Goal: Task Accomplishment & Management: Manage account settings

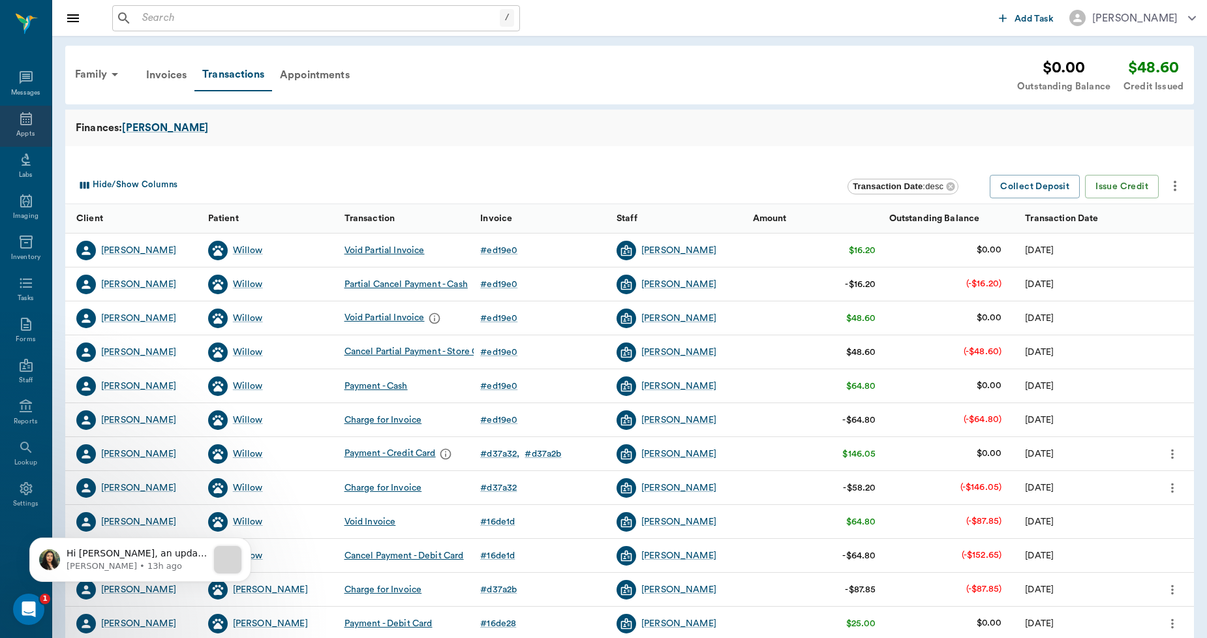
click at [27, 122] on icon at bounding box center [26, 119] width 16 height 16
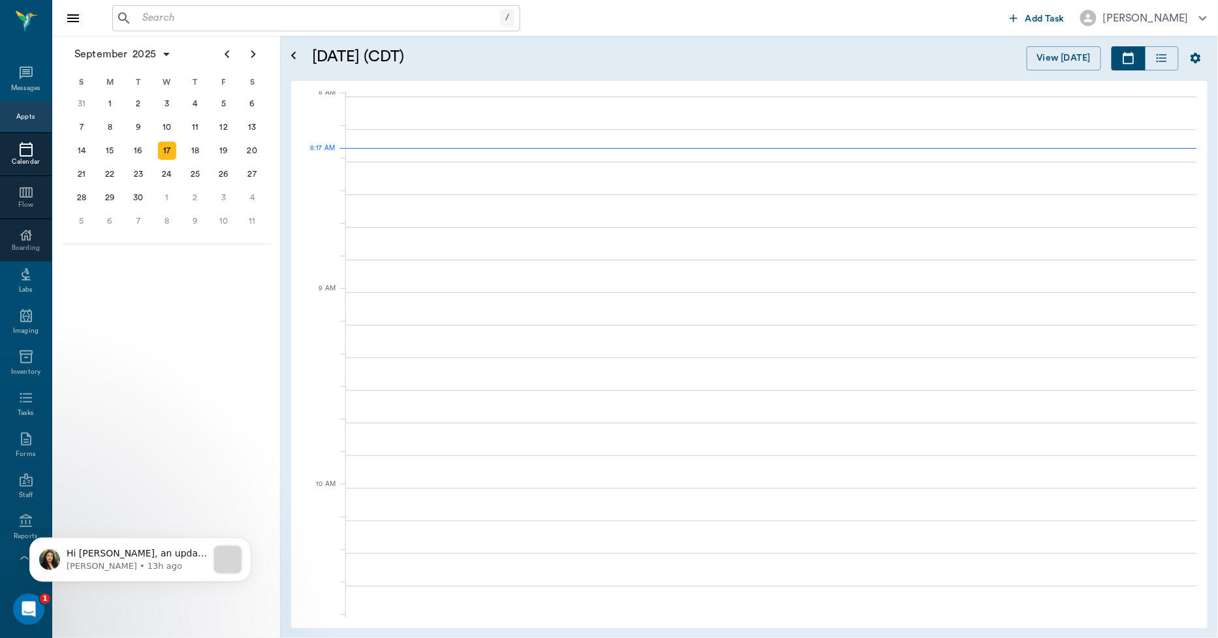
scroll to position [3, 0]
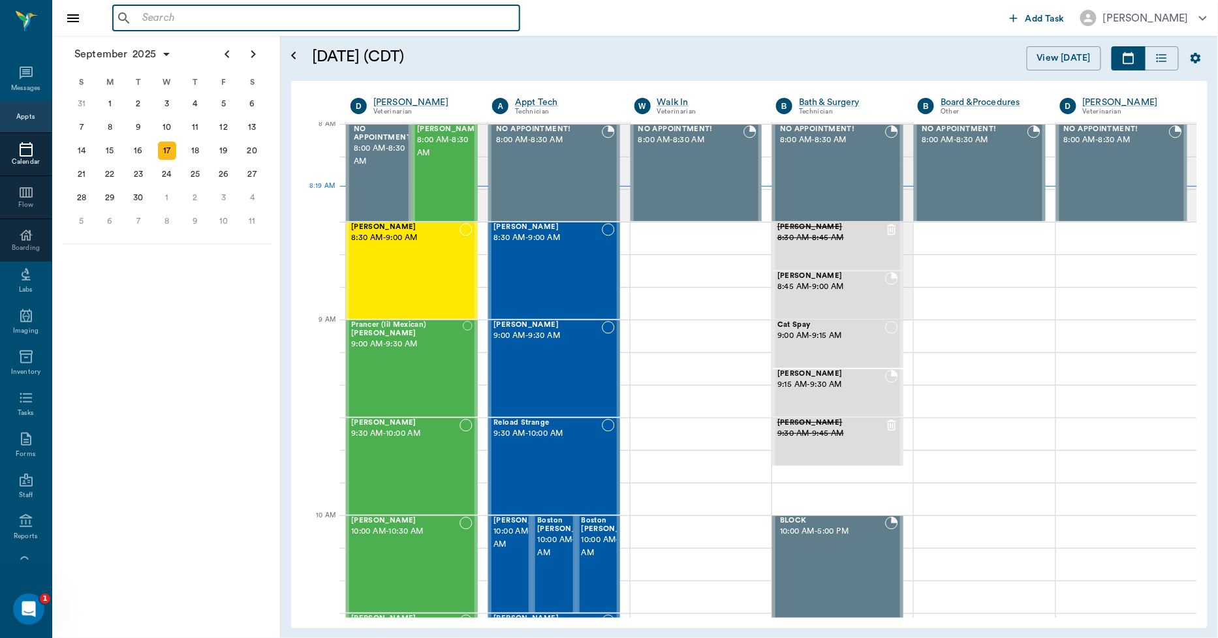
click at [170, 21] on input "text" at bounding box center [325, 18] width 377 height 18
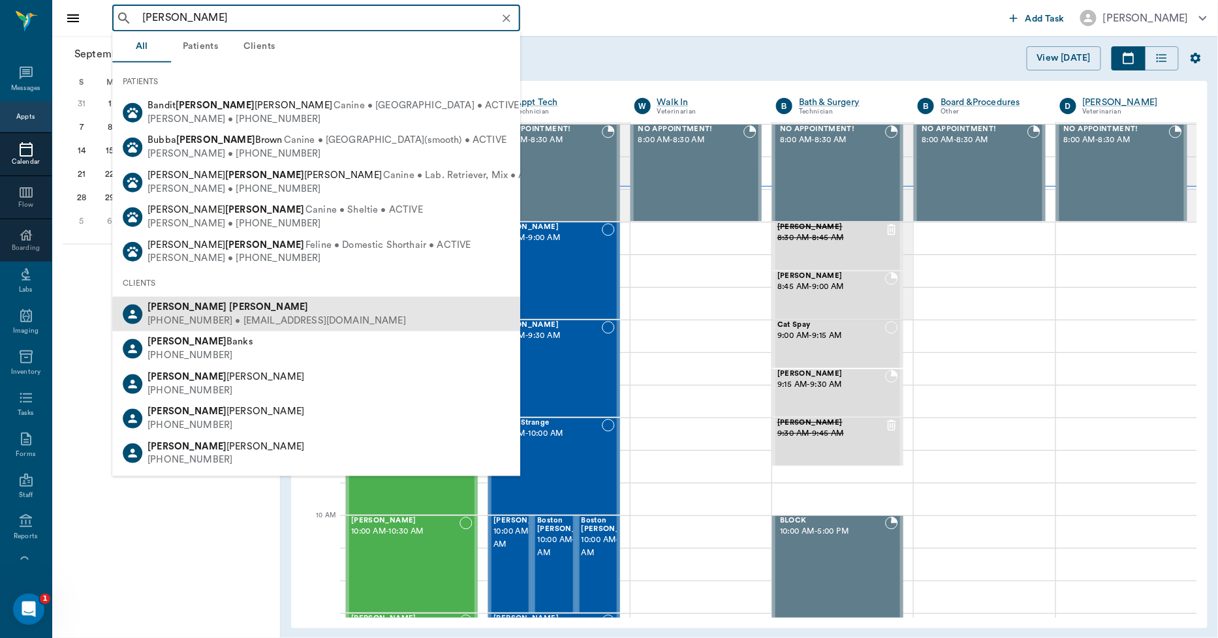
click at [198, 320] on div "(970) 216-9802 • waynen1966@icloud.com" at bounding box center [277, 322] width 258 height 14
type input "wayne nichols"
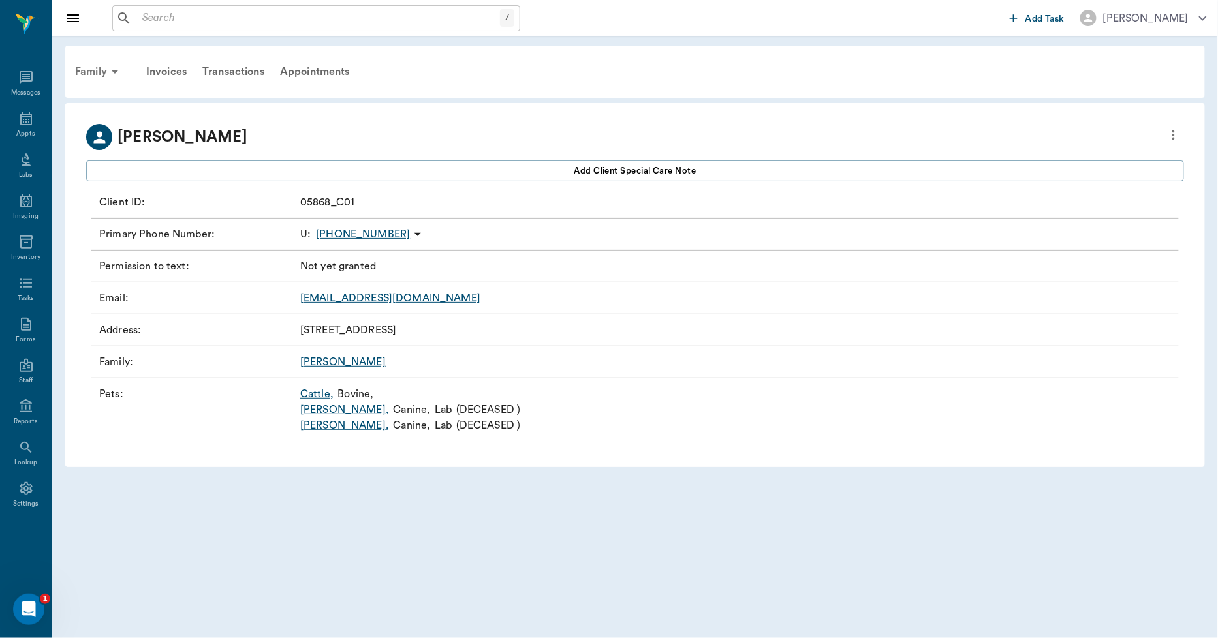
click at [84, 68] on div "Family" at bounding box center [98, 71] width 63 height 31
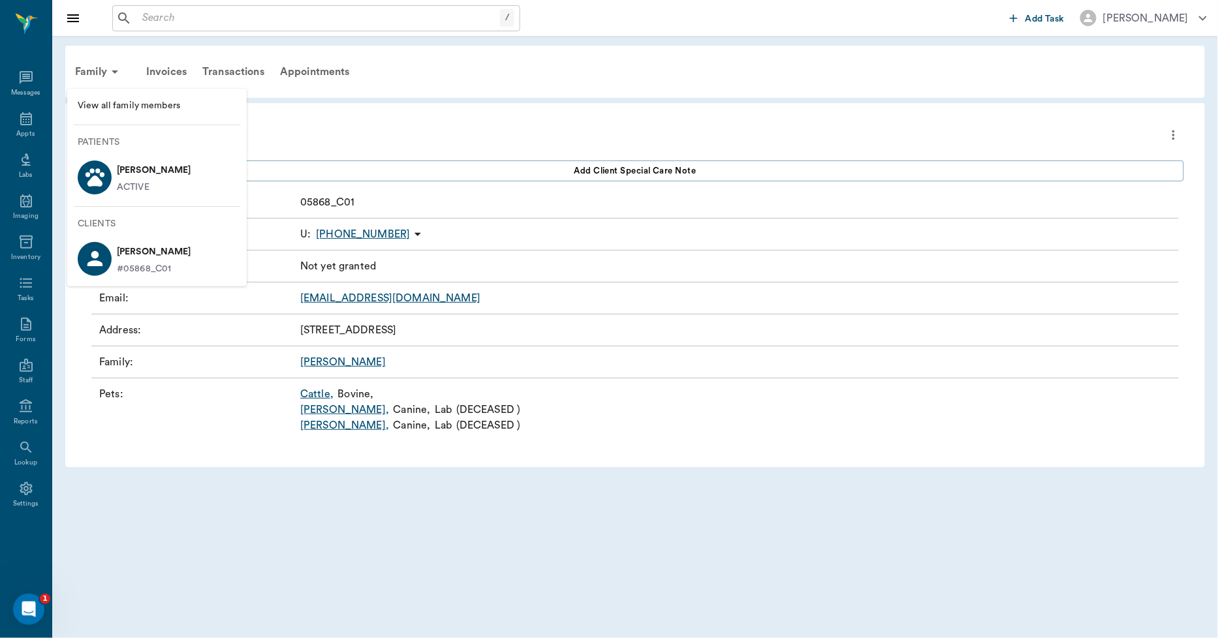
click at [155, 185] on div "ACTIVE" at bounding box center [154, 188] width 74 height 14
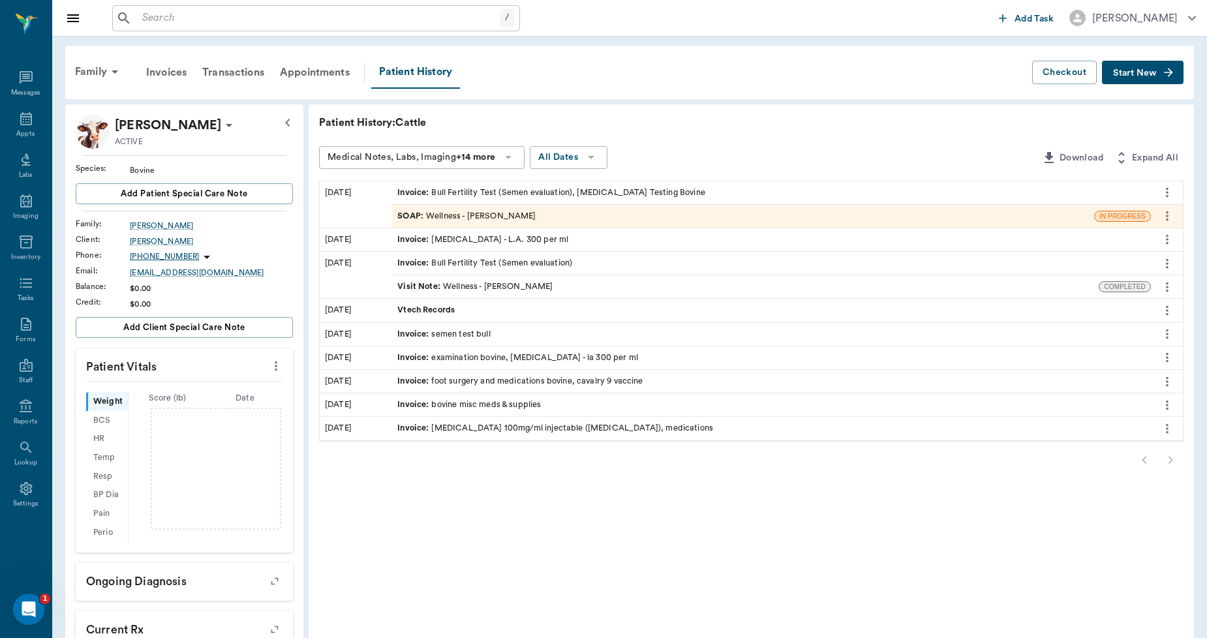
click at [1140, 76] on button "Start New" at bounding box center [1143, 73] width 82 height 24
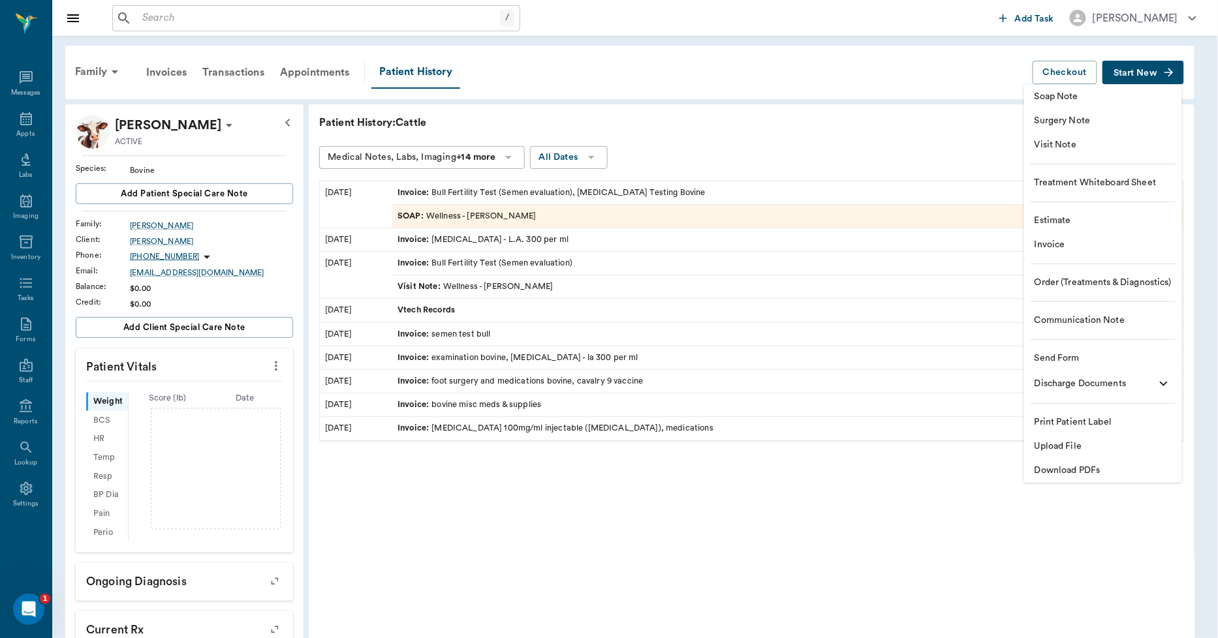
click at [1095, 443] on span "Upload File" at bounding box center [1103, 447] width 137 height 14
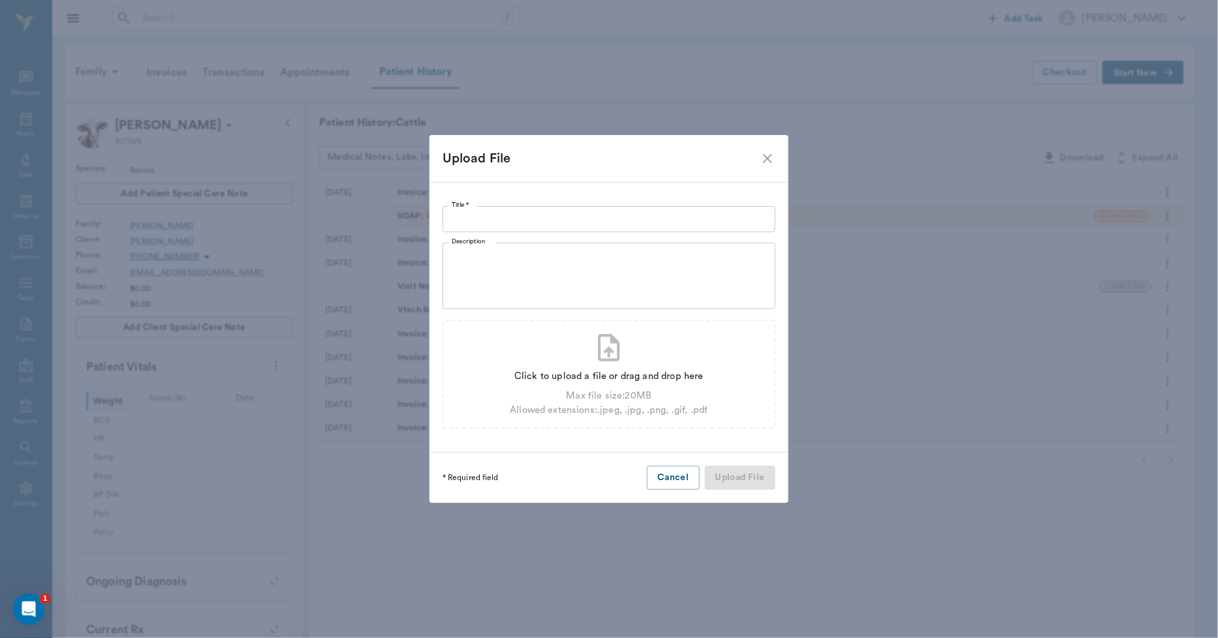
click at [512, 227] on input "Title *" at bounding box center [609, 219] width 333 height 26
type input "Trichomoniasis Test"
click at [570, 416] on div "Allowed extensions: .jpeg, .jpg, .png, .gif, .pdf" at bounding box center [609, 410] width 198 height 14
click at [584, 392] on div "Max file size: 20 MB" at bounding box center [609, 396] width 198 height 14
click at [567, 375] on div "Click to upload a file or drag and drop here" at bounding box center [609, 376] width 198 height 14
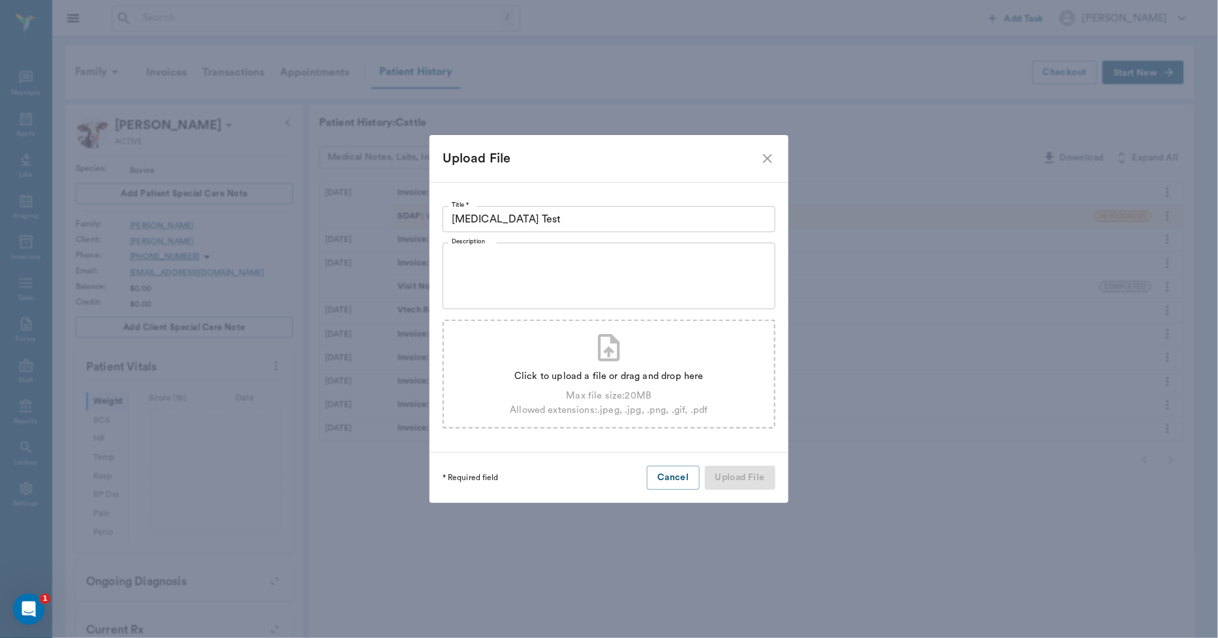
type input "C:\fakepath\nicholstrichtest.pdf"
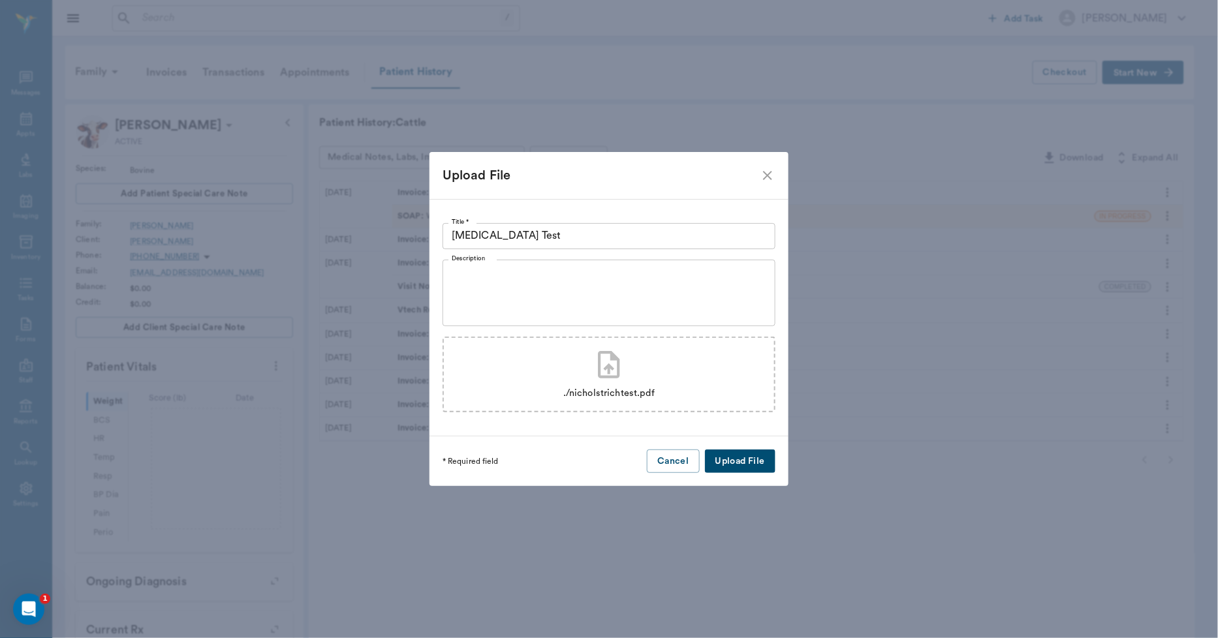
click at [745, 459] on button "Upload File" at bounding box center [740, 462] width 70 height 24
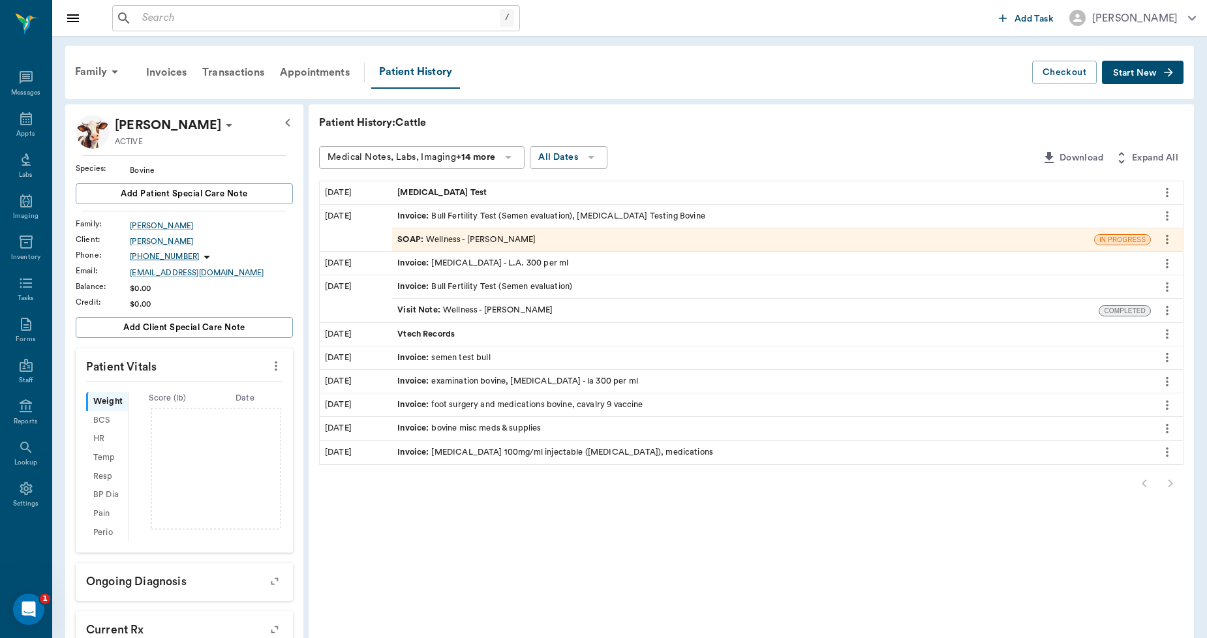
click at [444, 188] on span "Trichomoniasis Test" at bounding box center [443, 193] width 92 height 12
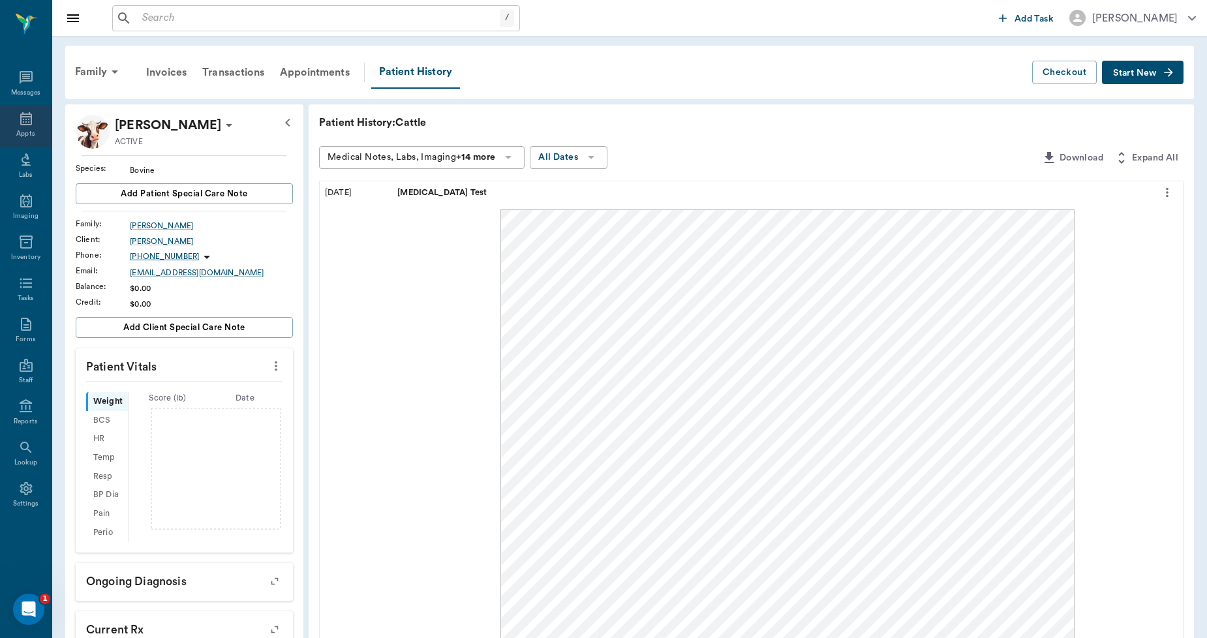
click at [29, 119] on icon at bounding box center [26, 119] width 16 height 16
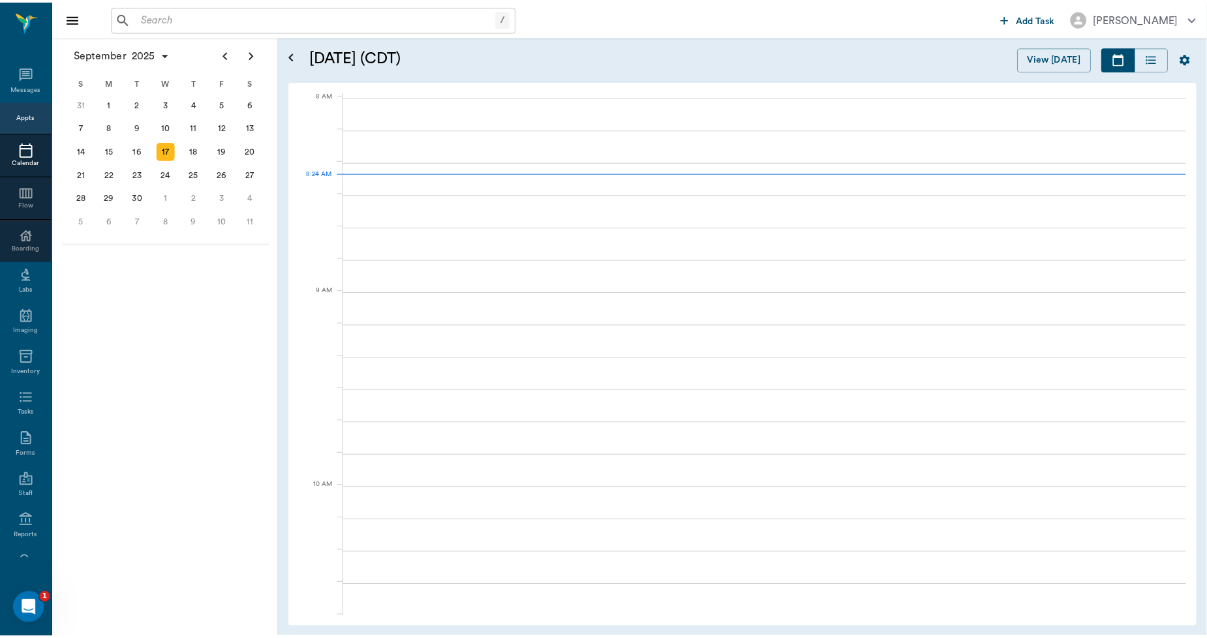
scroll to position [1, 0]
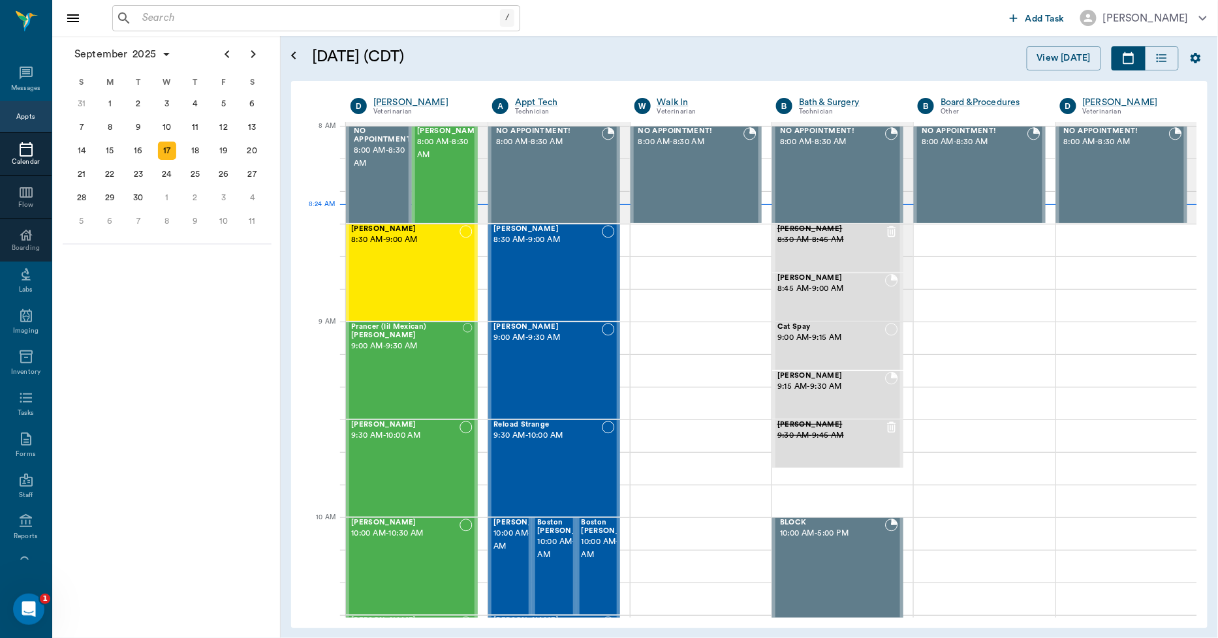
click at [146, 10] on input "text" at bounding box center [318, 18] width 363 height 18
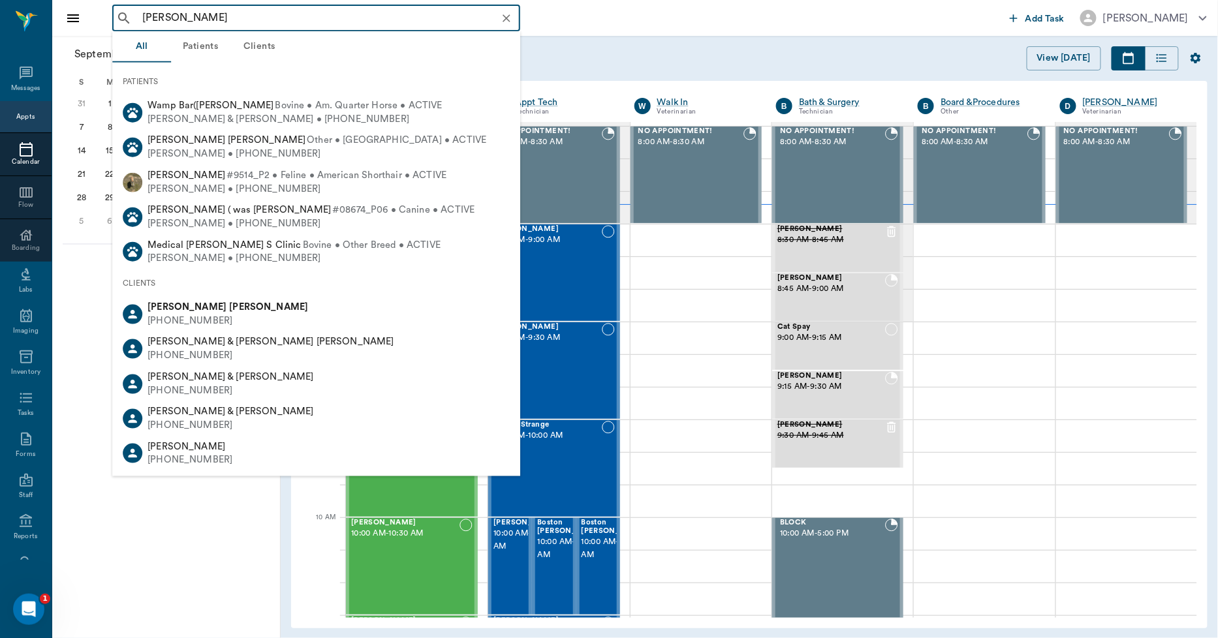
type input "wayne nicholes"
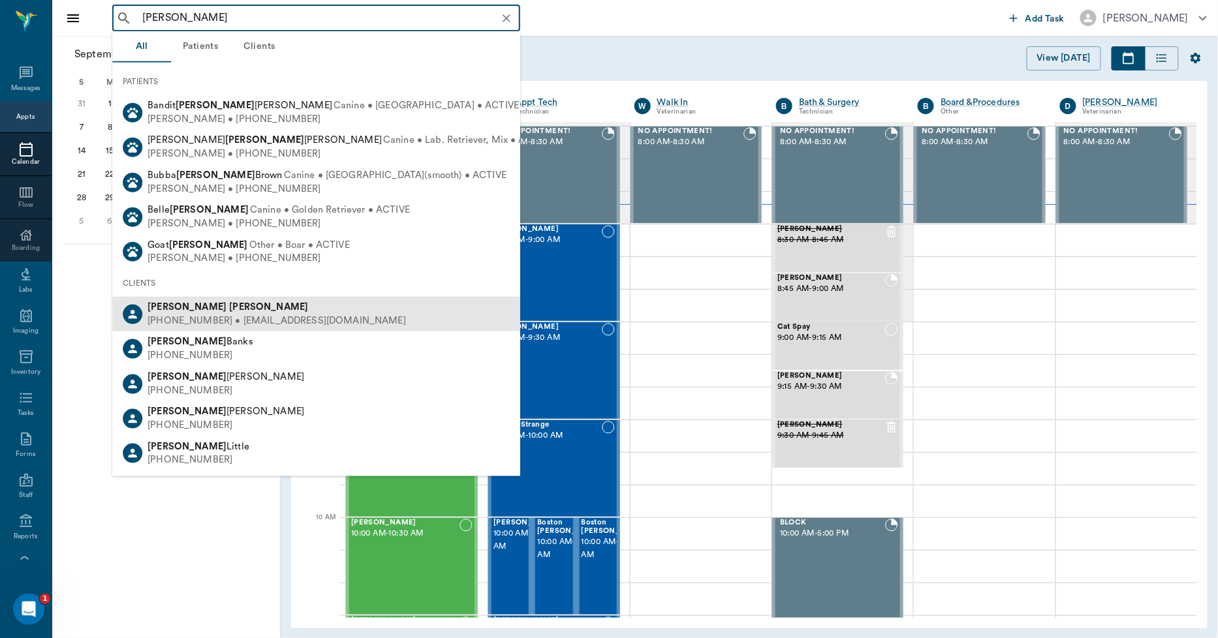
click at [210, 323] on div "(970) 216-9802 • waynen1966@icloud.com" at bounding box center [277, 322] width 258 height 14
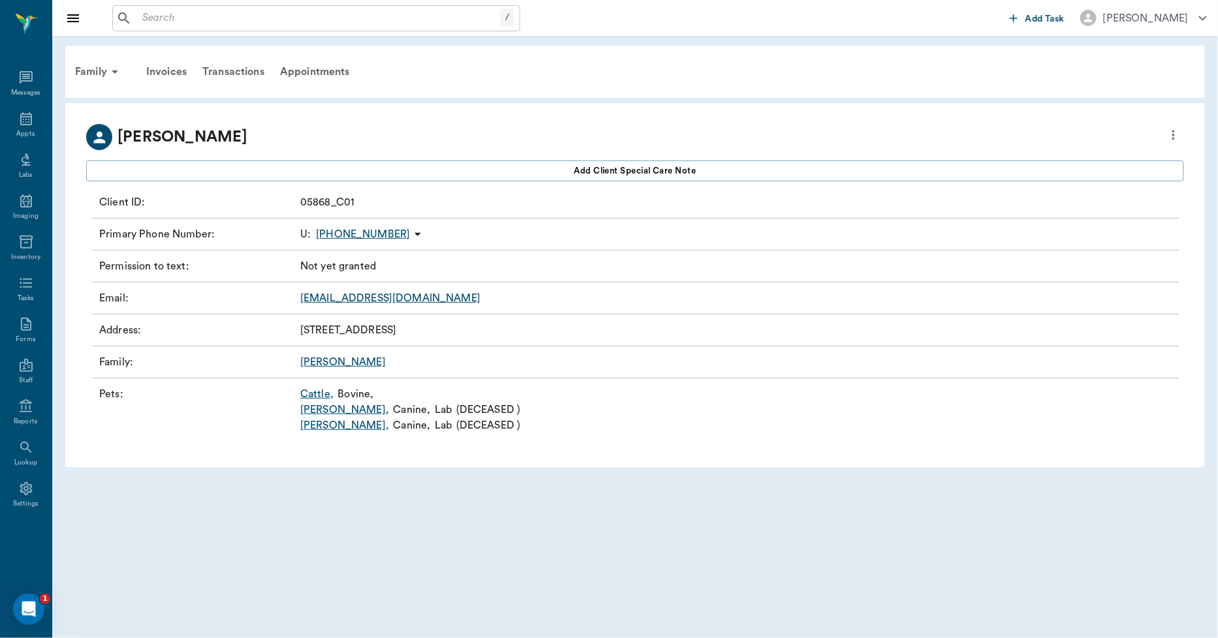
click at [315, 393] on link "Cattle ," at bounding box center [316, 394] width 33 height 16
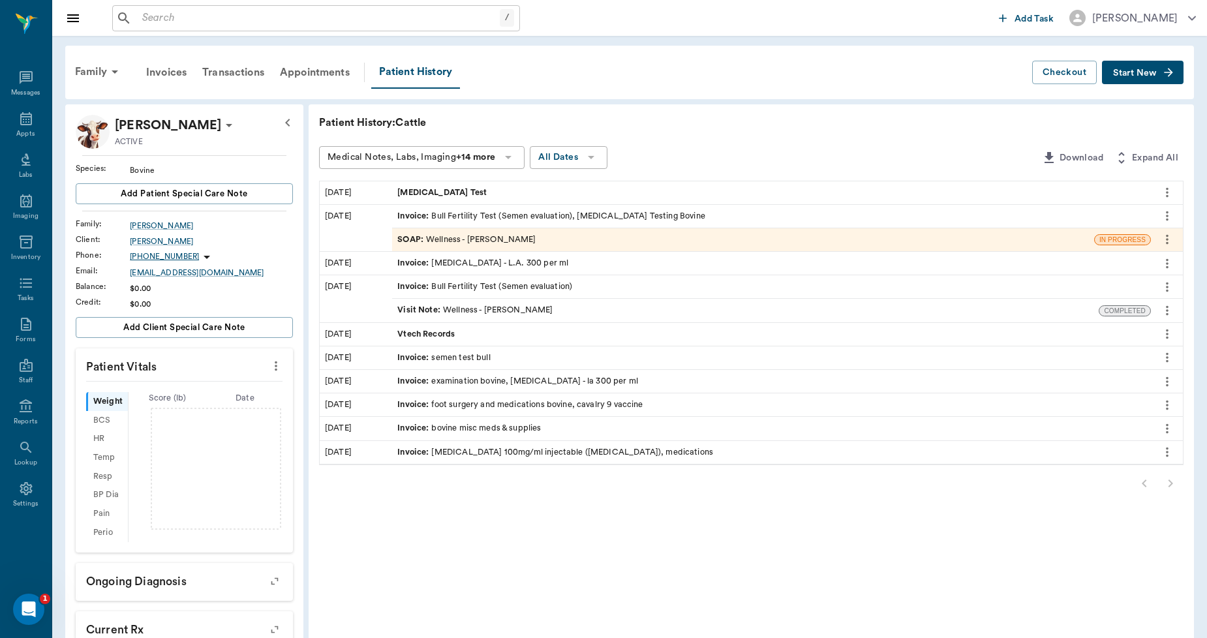
click at [457, 191] on span "Trichomoniasis Test" at bounding box center [443, 193] width 92 height 12
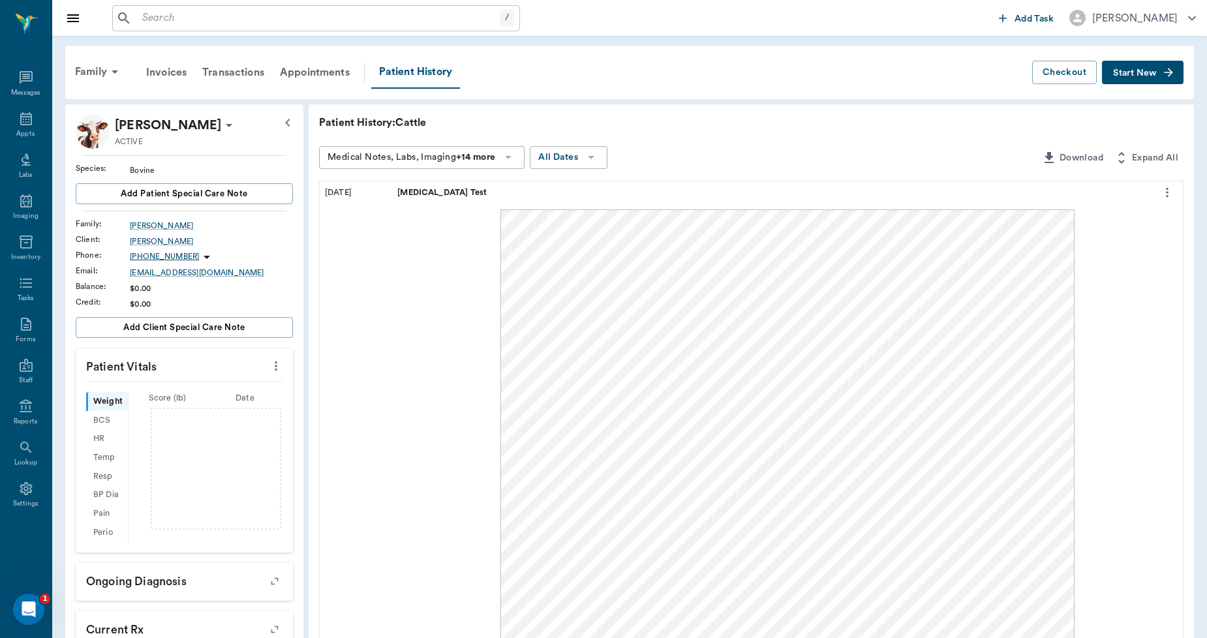
click at [1163, 191] on icon "more" at bounding box center [1167, 193] width 14 height 16
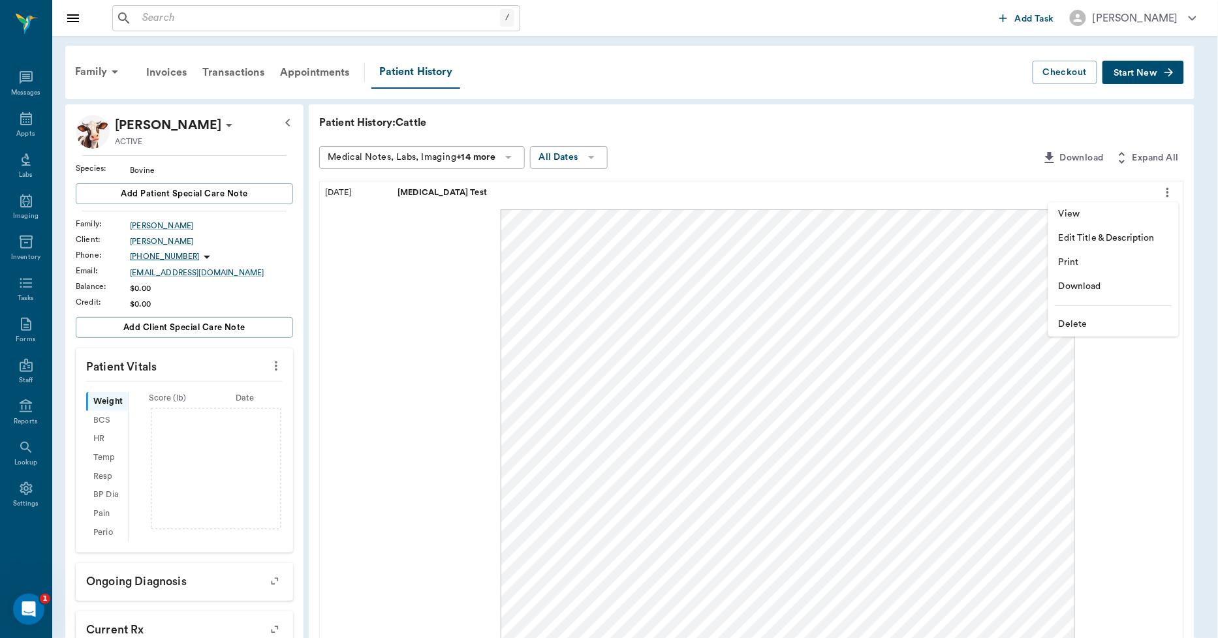
click at [1089, 285] on span "Download" at bounding box center [1114, 287] width 110 height 14
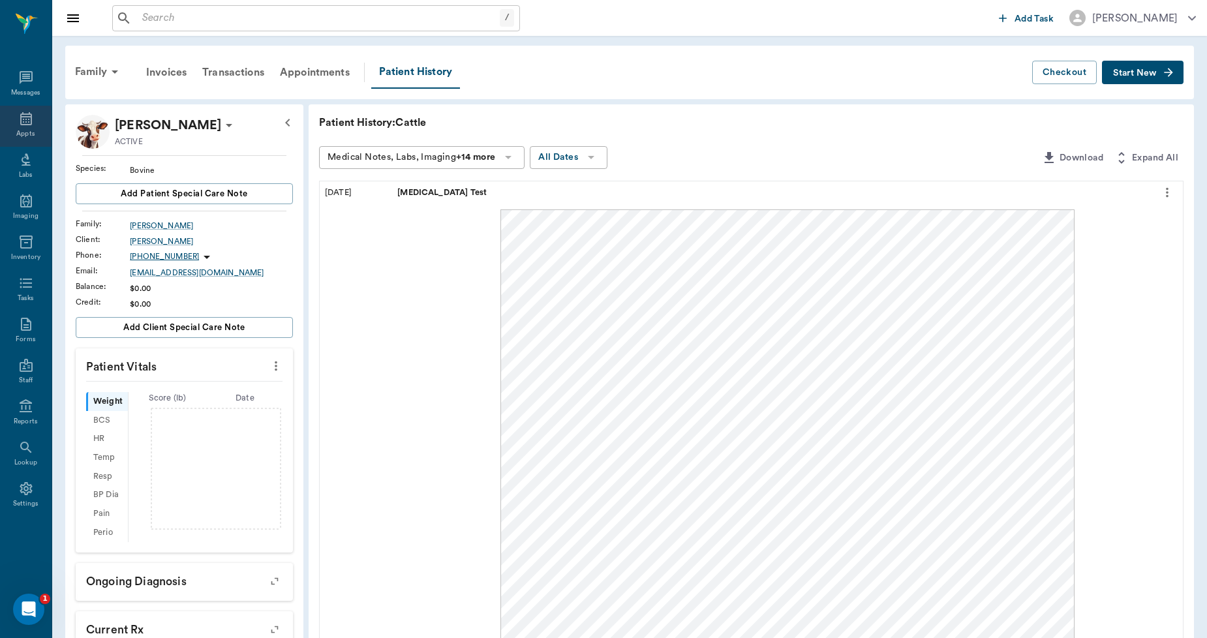
click at [28, 121] on icon at bounding box center [26, 118] width 12 height 13
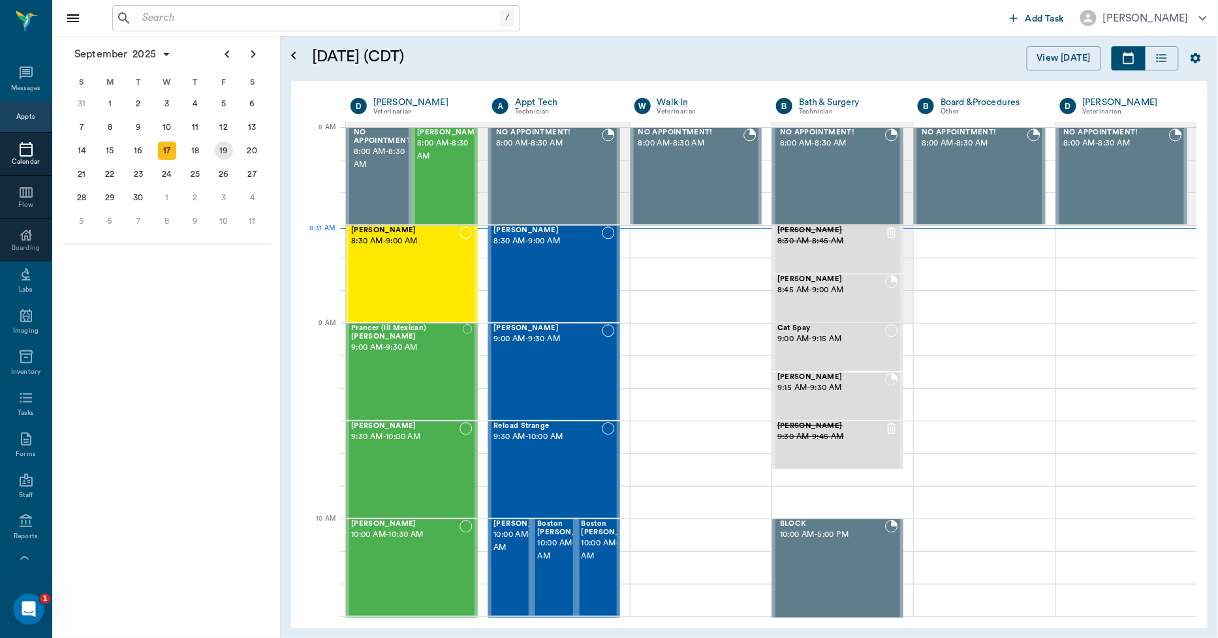
click at [230, 151] on div "19" at bounding box center [224, 151] width 18 height 18
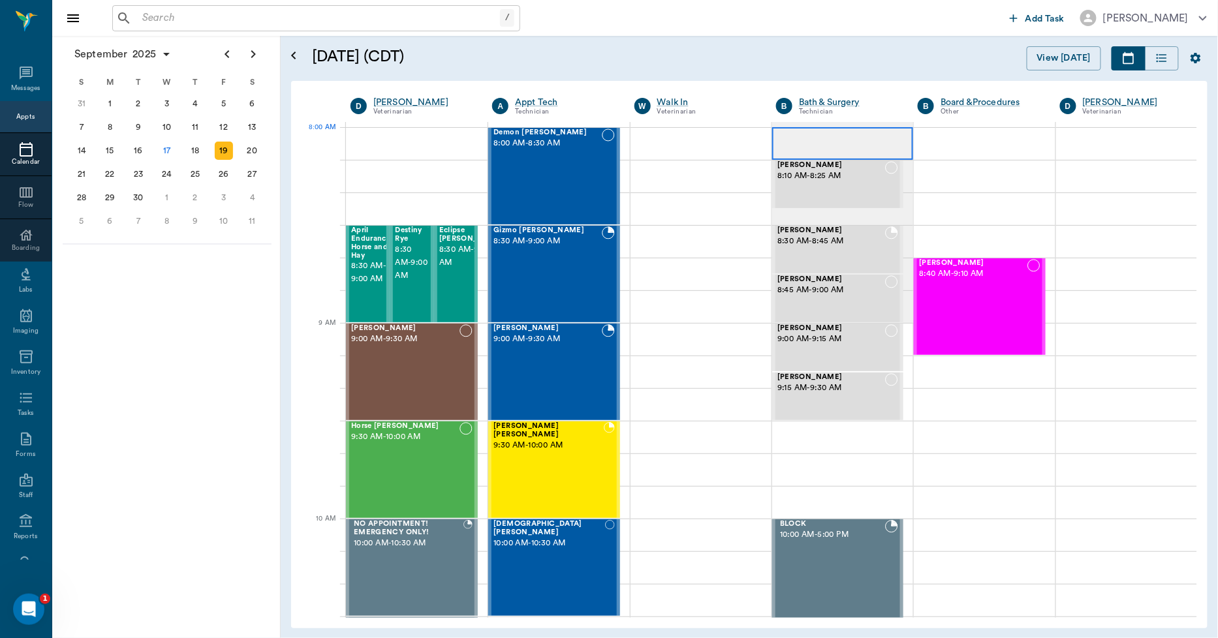
click at [785, 138] on div at bounding box center [842, 143] width 141 height 33
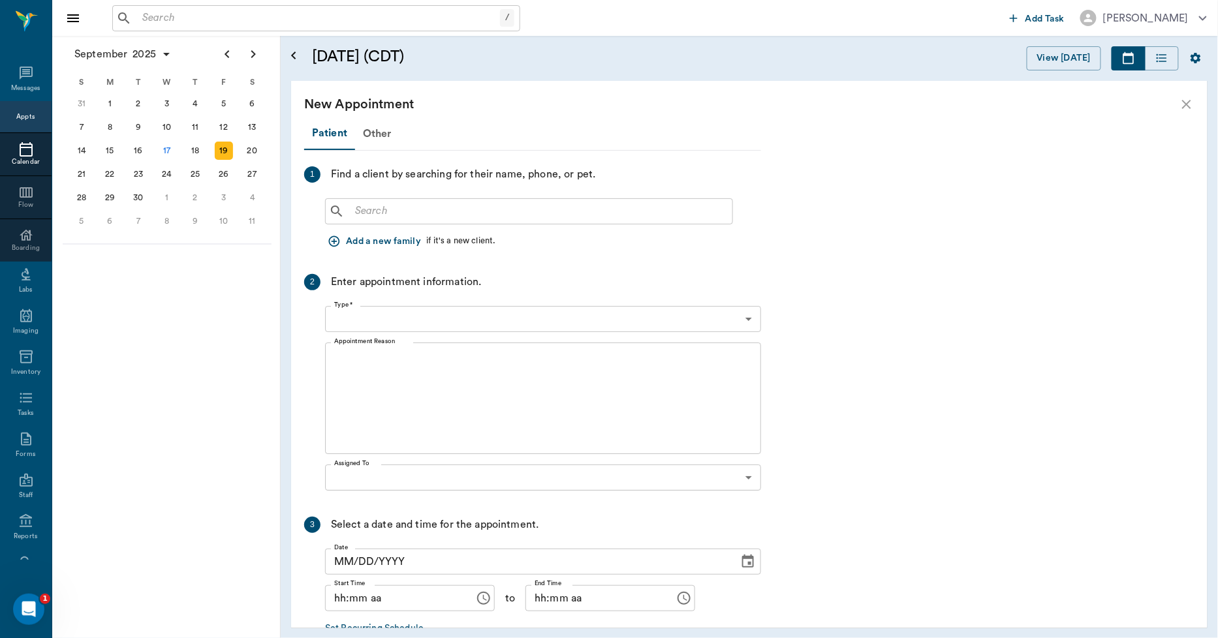
type input "09/19/2025"
type input "08:00 AM"
type input "08:15 AM"
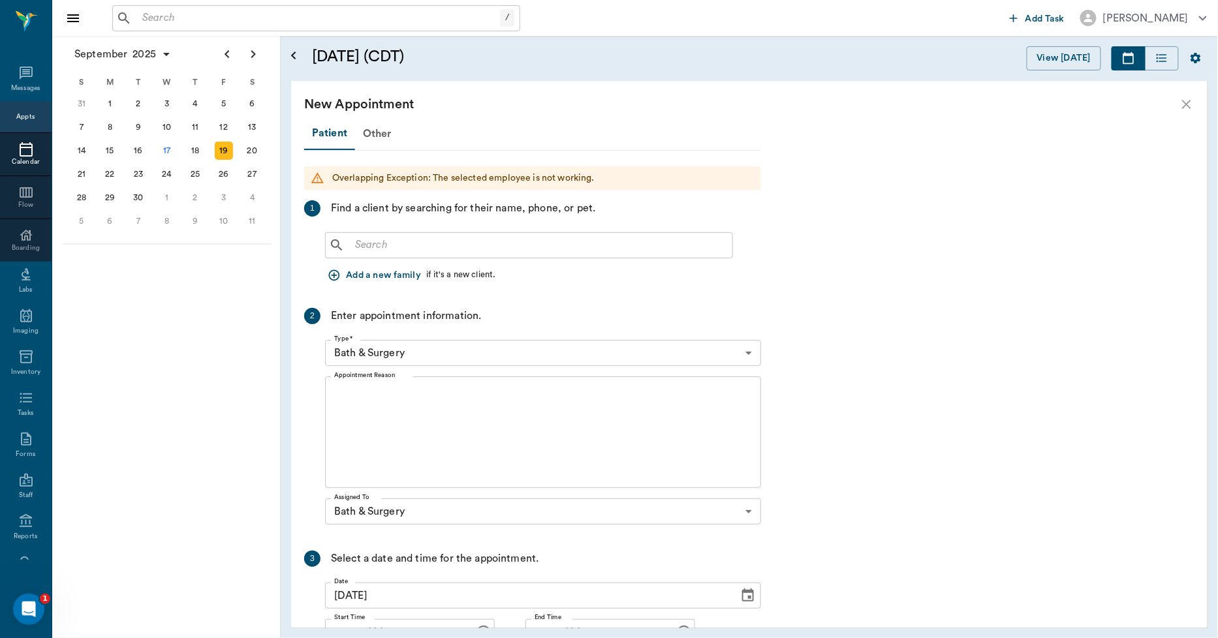
click at [369, 242] on input "text" at bounding box center [538, 245] width 377 height 18
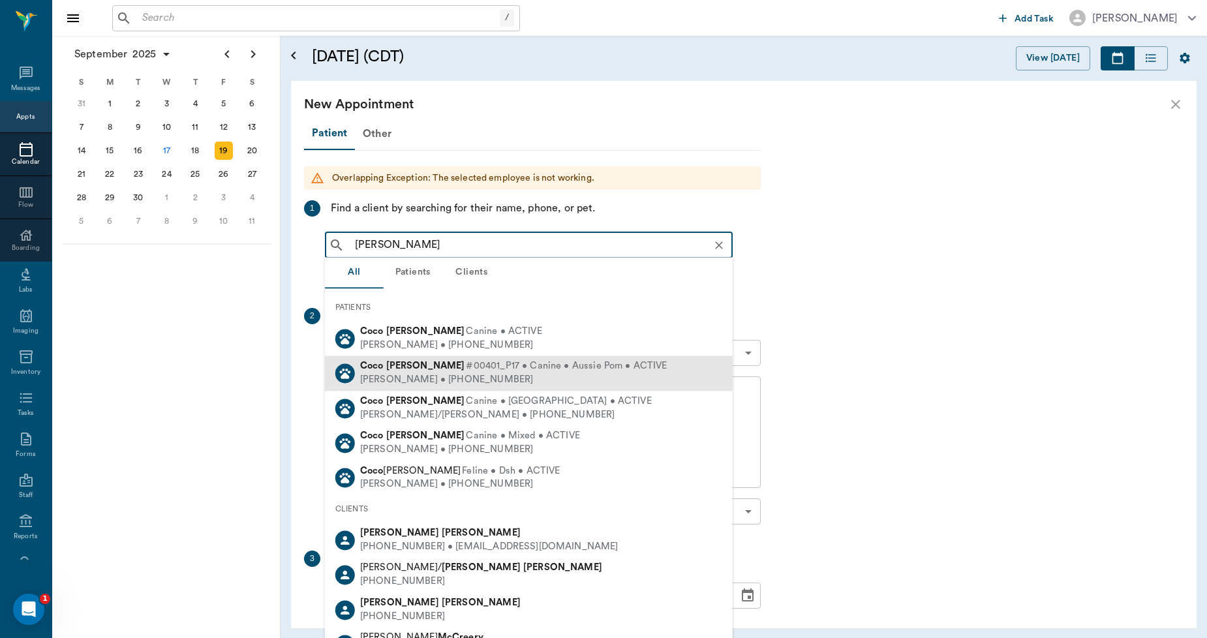
click at [416, 375] on div "Billie McCasland • (903) 826-5155" at bounding box center [513, 381] width 307 height 14
type input "coco mcc"
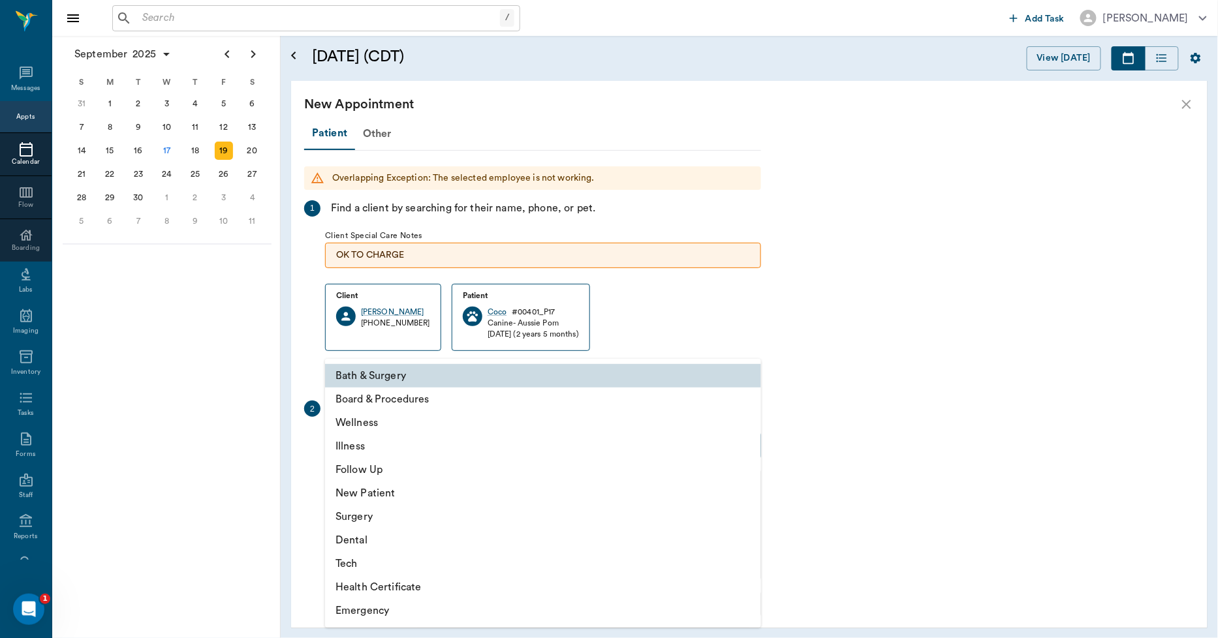
click at [399, 446] on body "/ ​ Add Task Dr. Bert Ellsworth Nectar Messages Appts Calendar Flow Boarding La…" at bounding box center [609, 319] width 1218 height 638
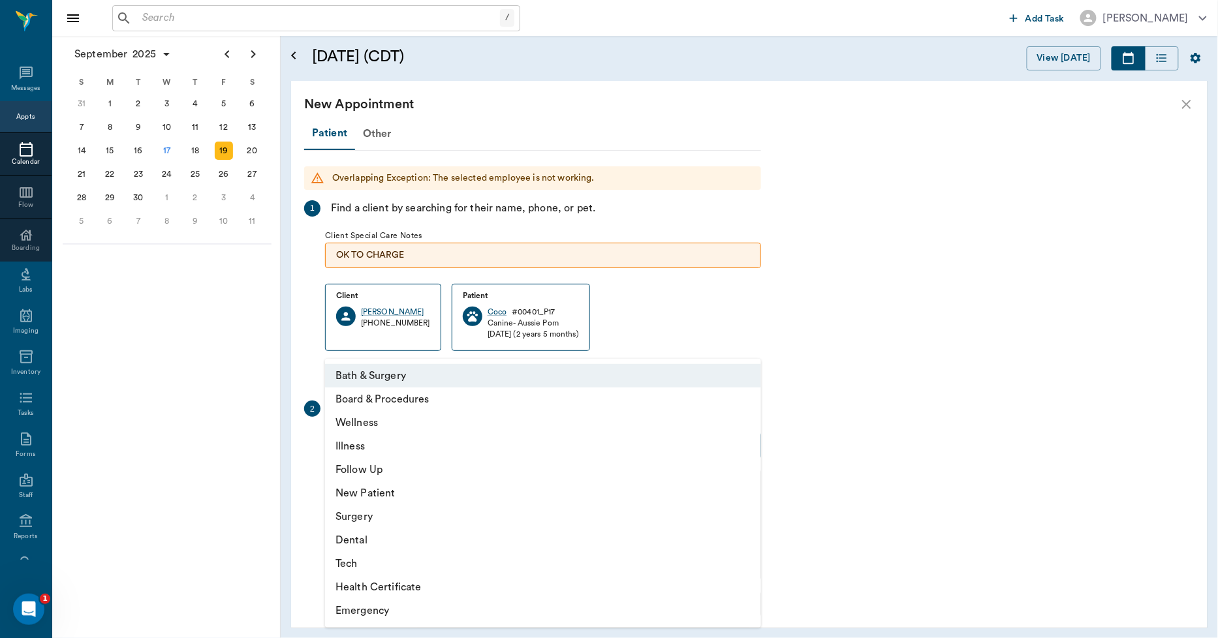
click at [368, 376] on li "Bath & Surgery" at bounding box center [543, 375] width 436 height 23
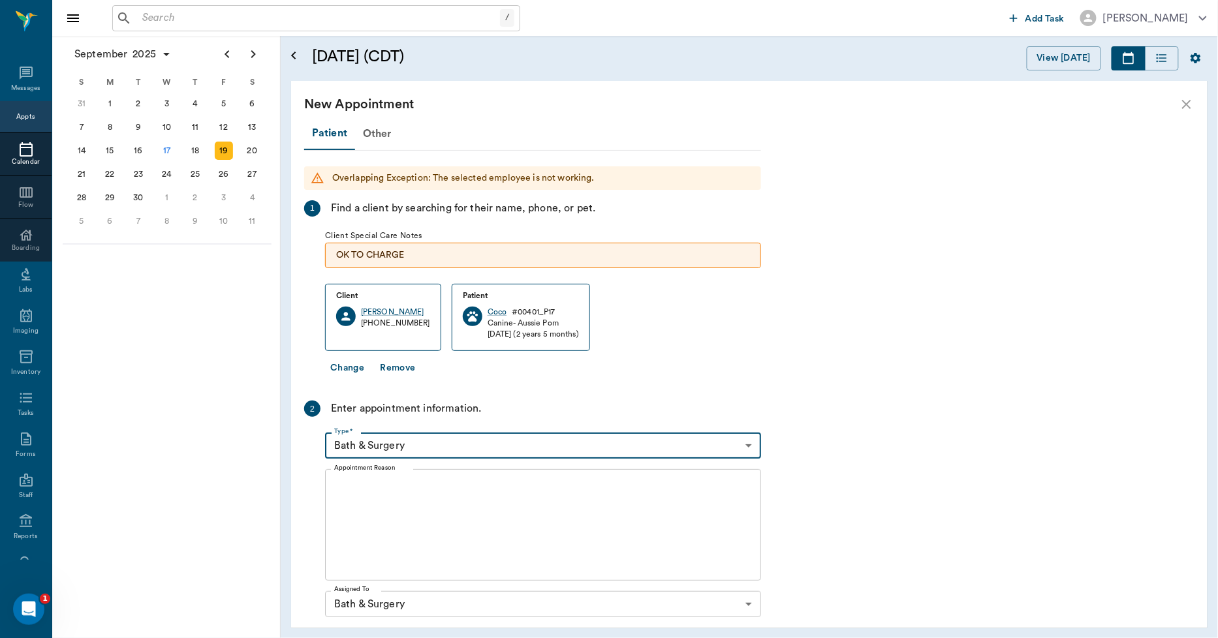
click at [354, 480] on textarea "Appointment Reason" at bounding box center [543, 525] width 418 height 90
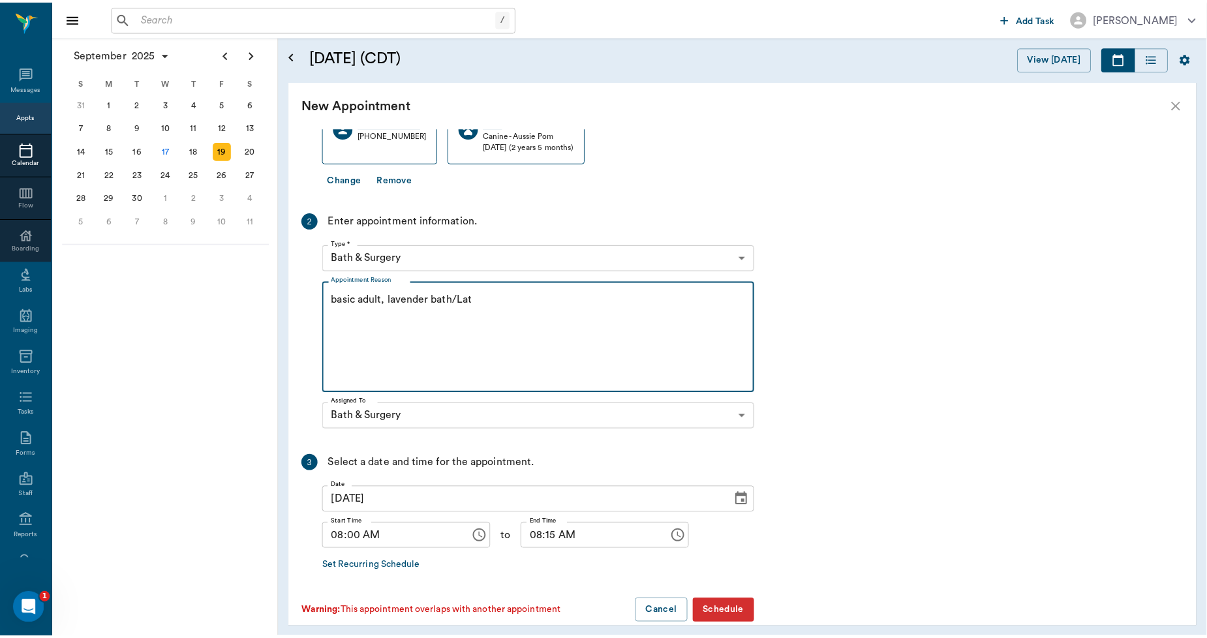
scroll to position [206, 0]
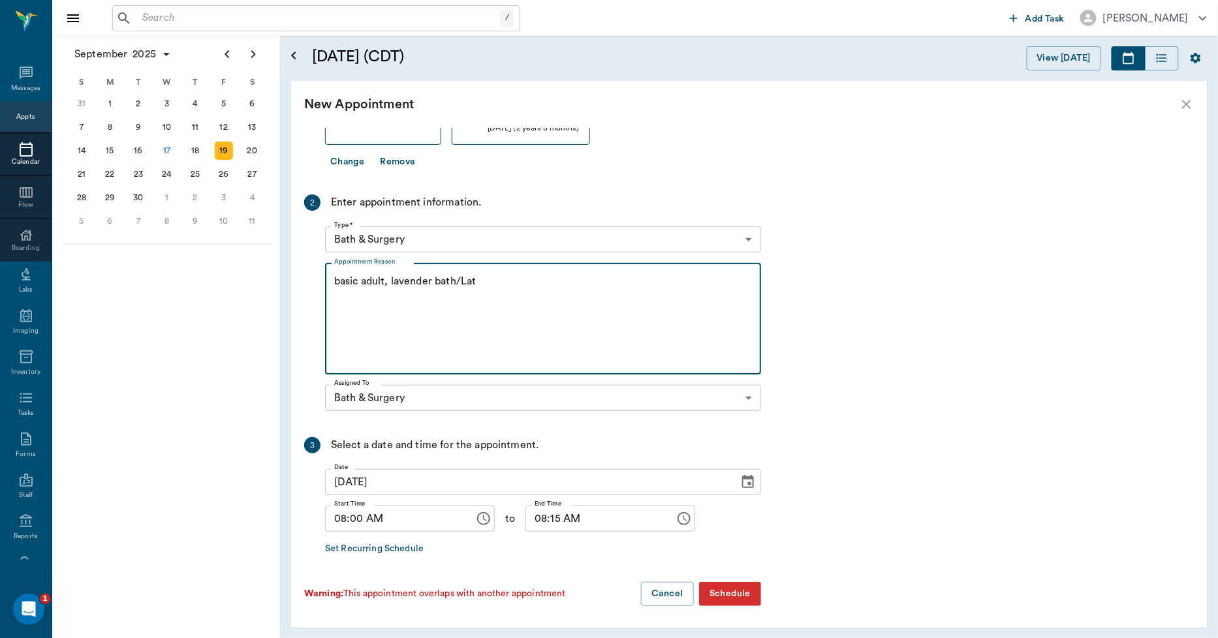
type textarea "basic adult, lavender bath/Lat"
click at [736, 589] on button "Schedule" at bounding box center [730, 594] width 62 height 24
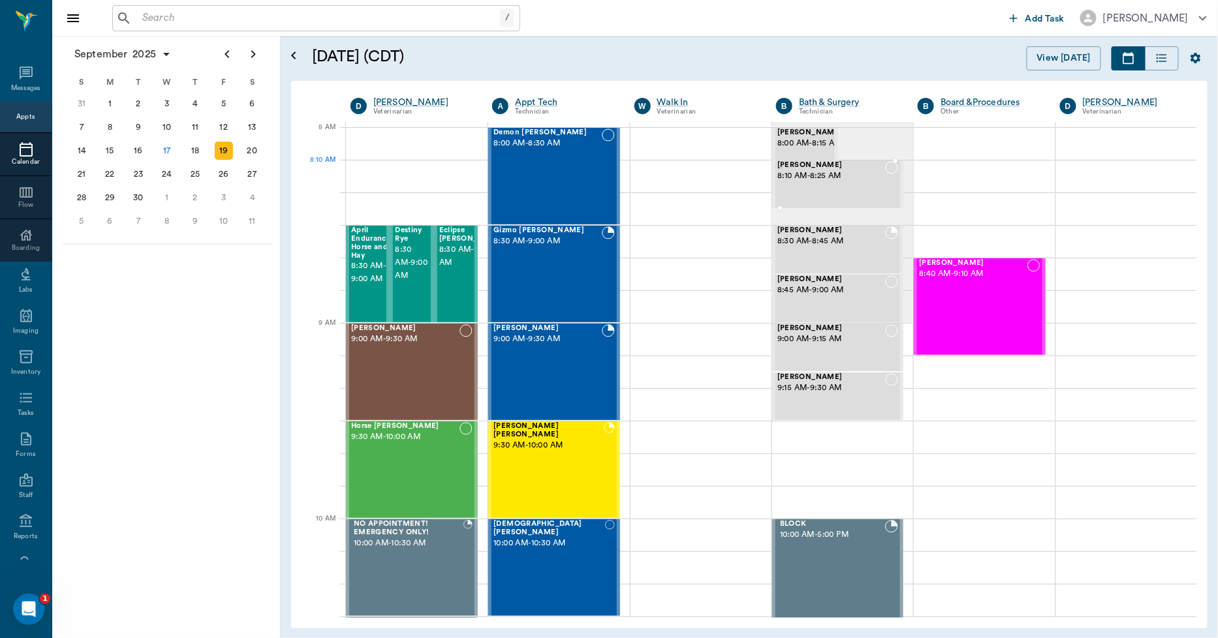
drag, startPoint x: 855, startPoint y: 177, endPoint x: 812, endPoint y: 193, distance: 45.8
click at [799, 150] on span "8:00 AM - 8:15 AM" at bounding box center [809, 143] width 65 height 13
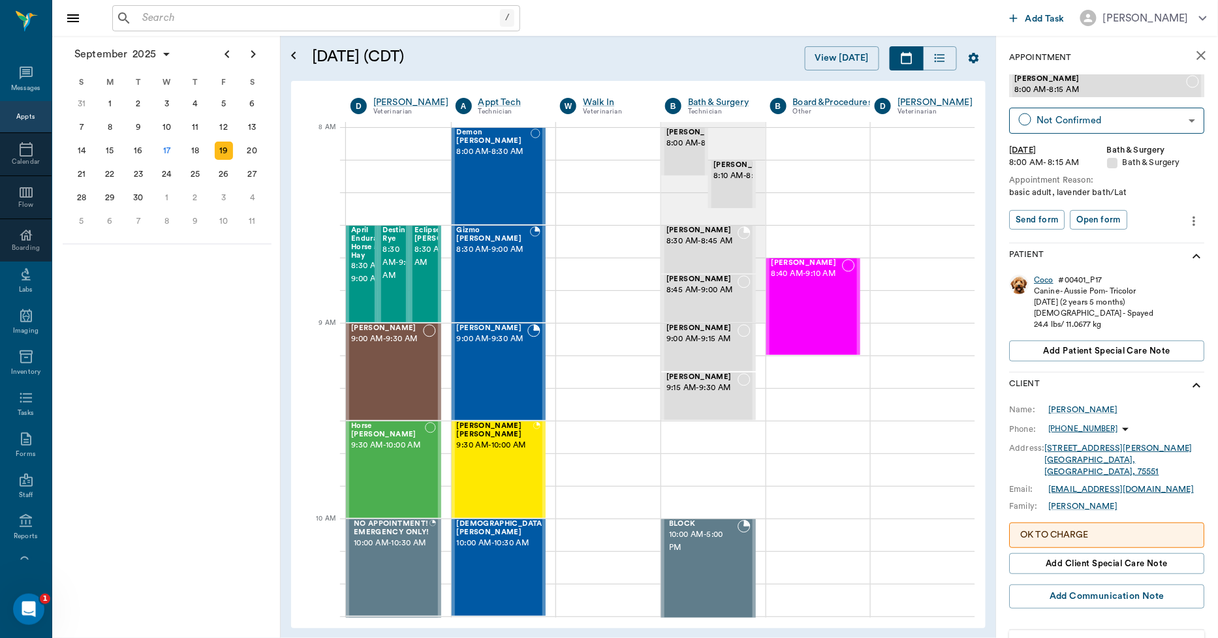
click at [1045, 282] on div "Coco" at bounding box center [1045, 280] width 20 height 11
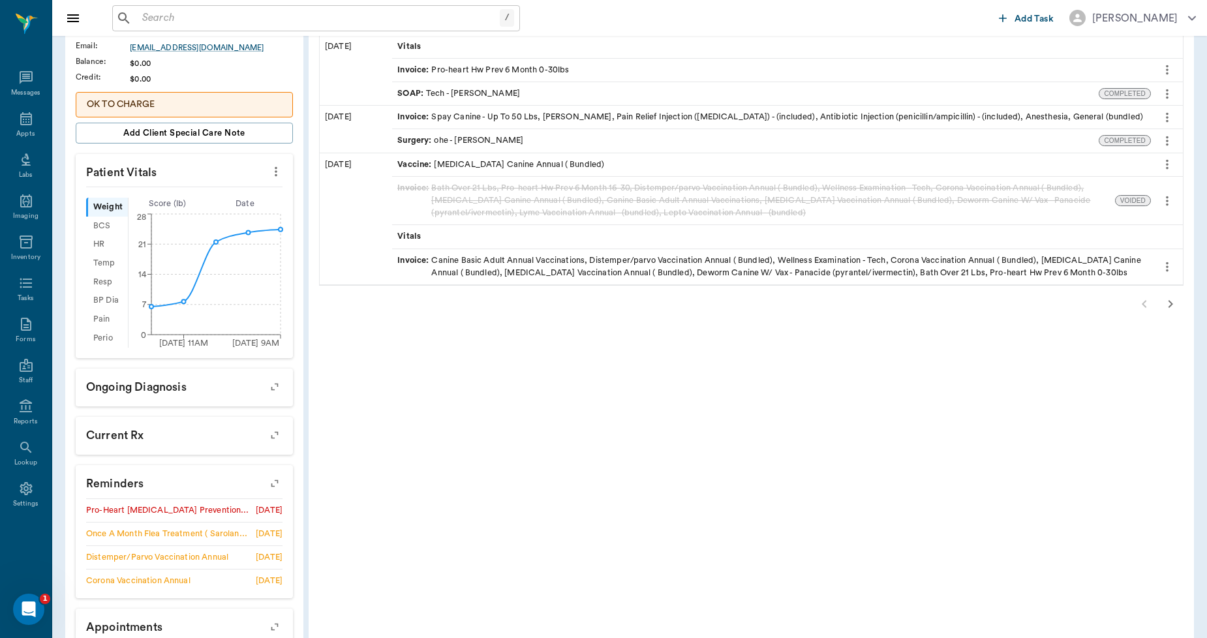
scroll to position [317, 0]
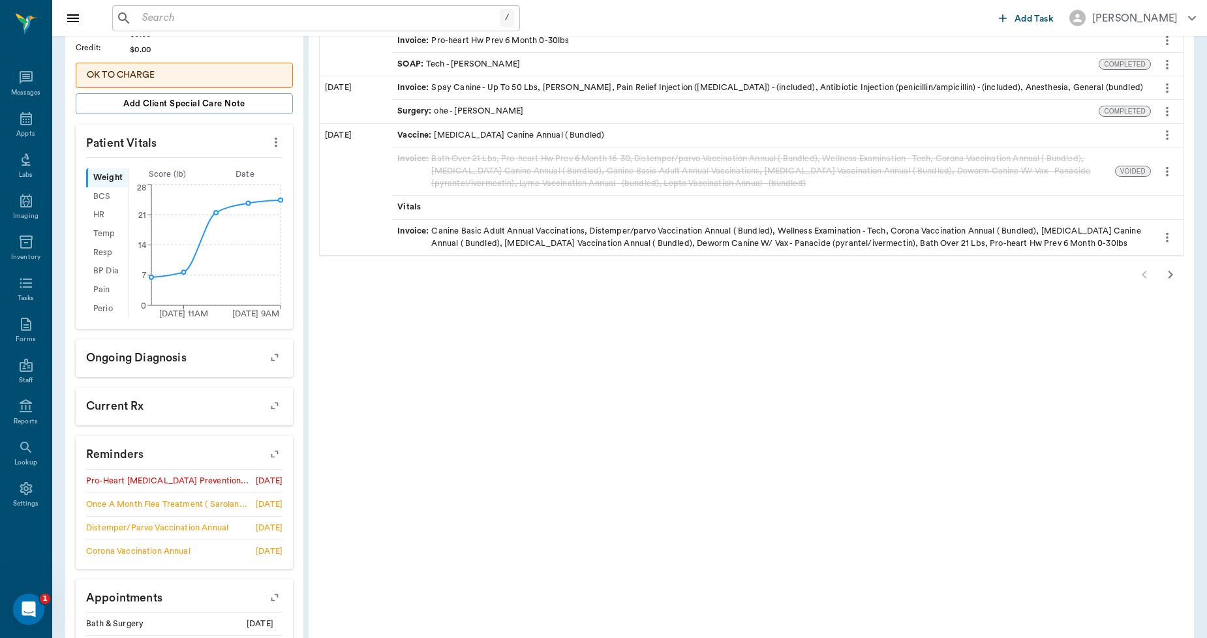
click at [277, 456] on icon "button" at bounding box center [275, 454] width 18 height 18
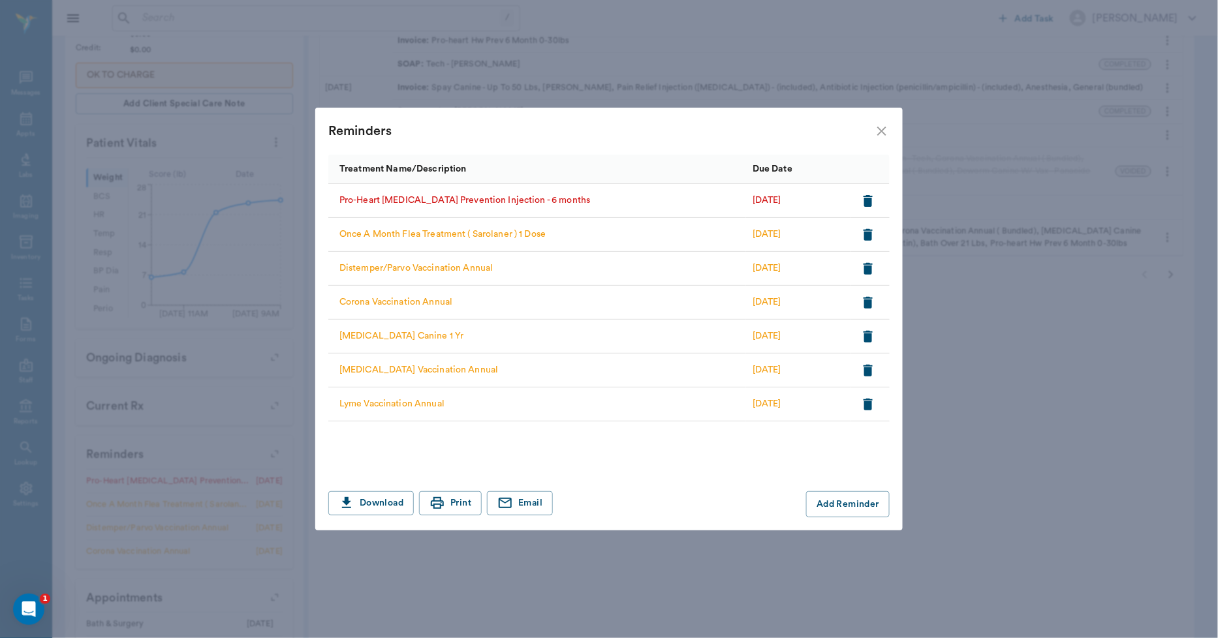
click at [879, 132] on icon "close" at bounding box center [882, 131] width 16 height 16
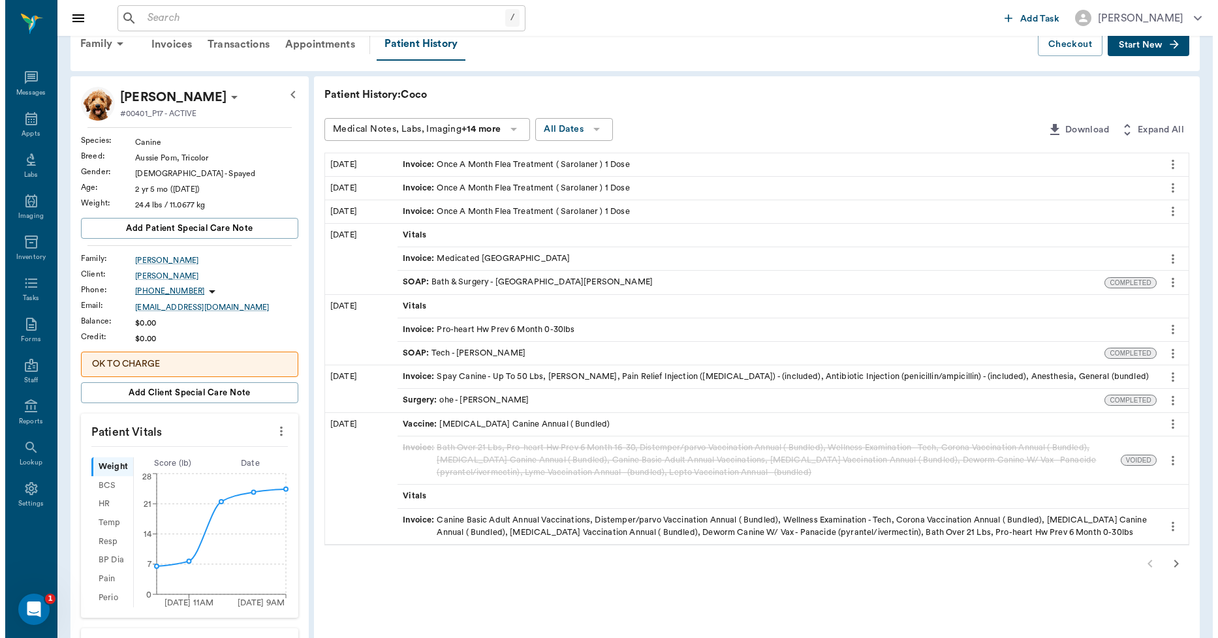
scroll to position [27, 0]
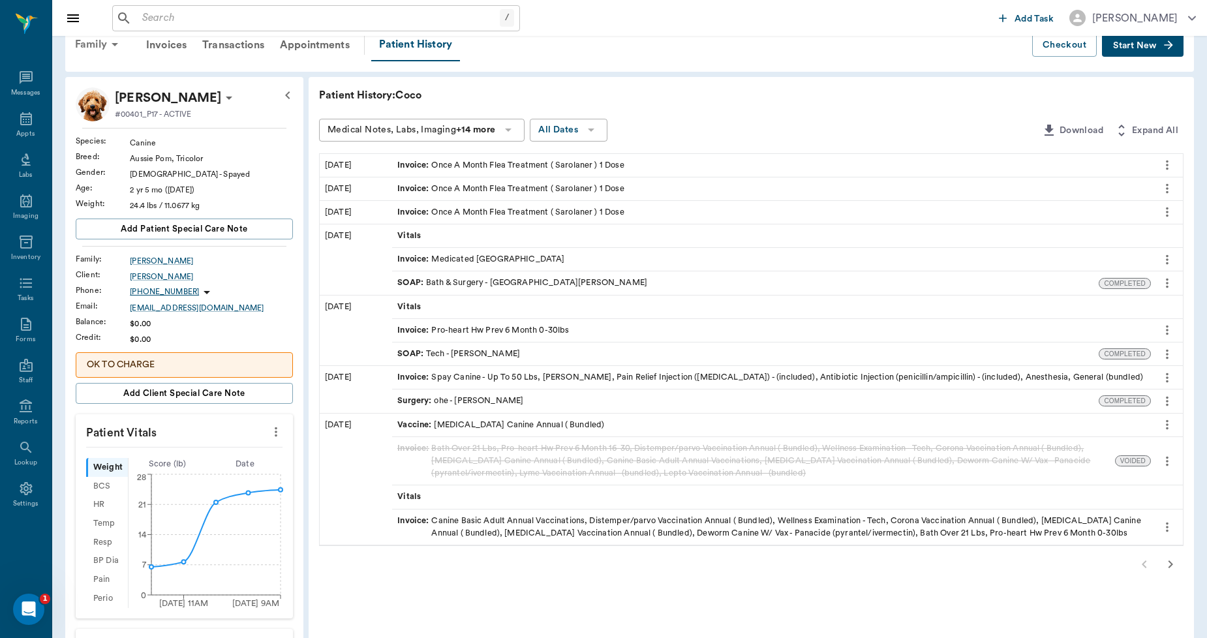
click at [83, 46] on div "Family" at bounding box center [98, 44] width 63 height 31
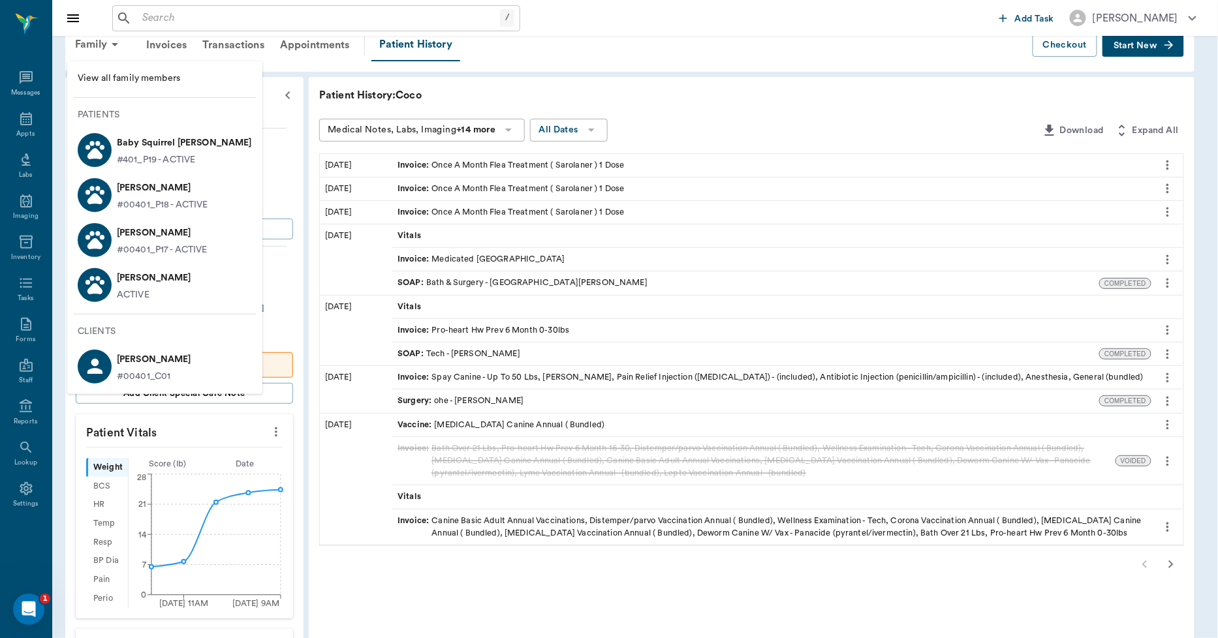
click at [152, 200] on p "#00401_P18 - ACTIVE" at bounding box center [162, 205] width 91 height 14
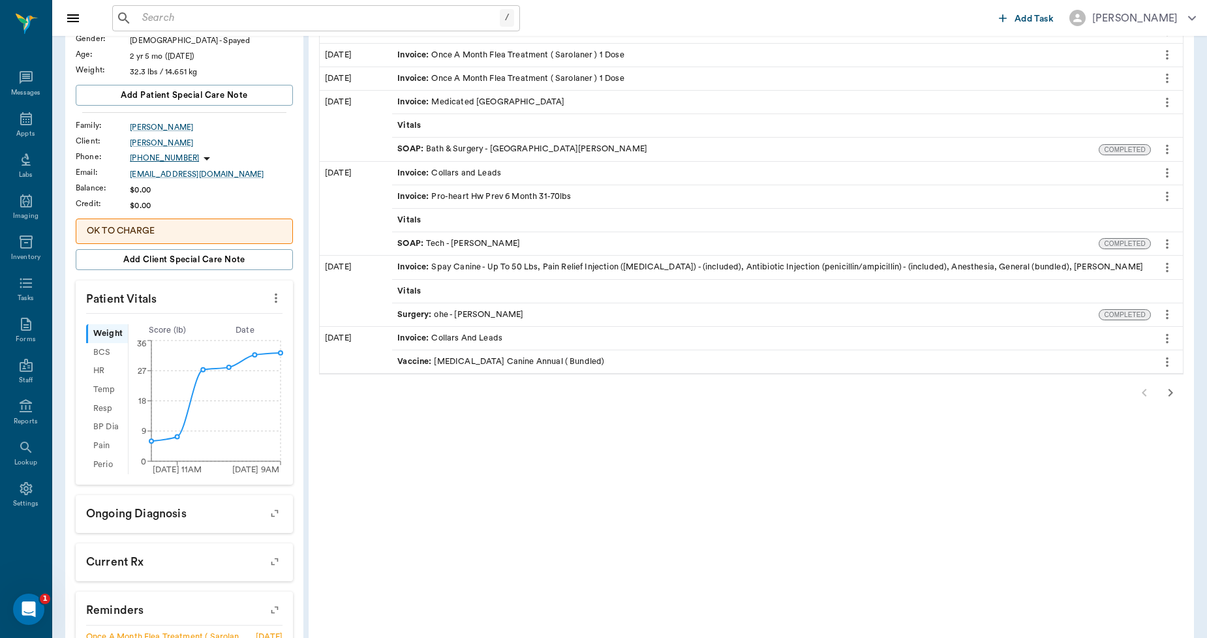
scroll to position [290, 0]
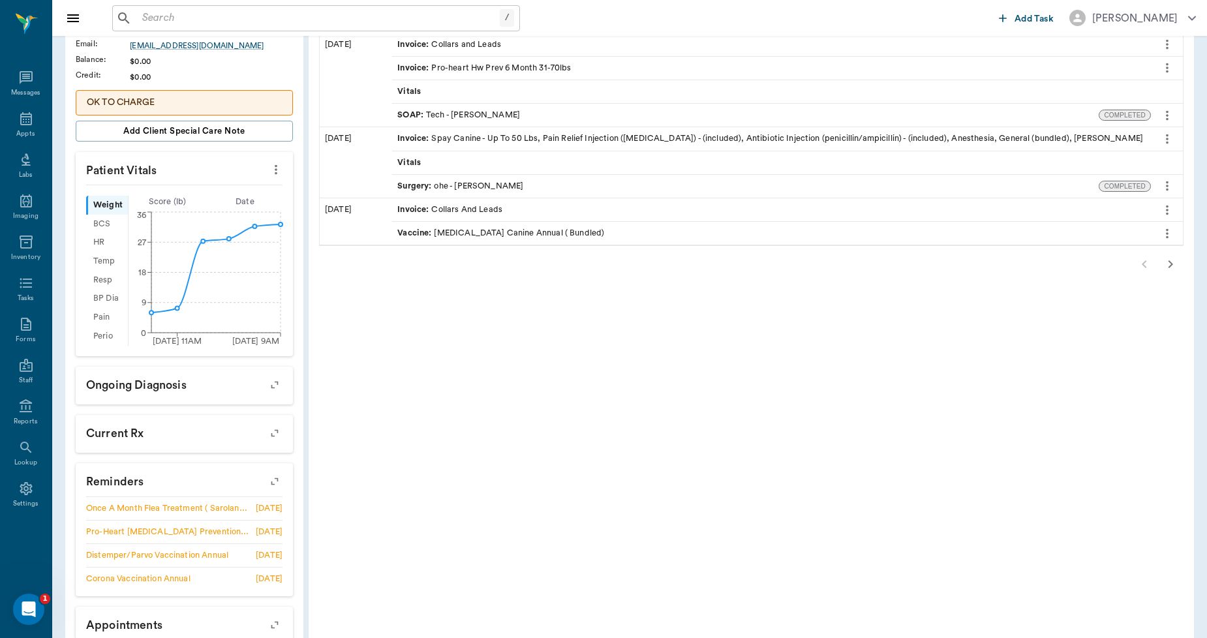
click at [273, 484] on icon "button" at bounding box center [275, 482] width 18 height 18
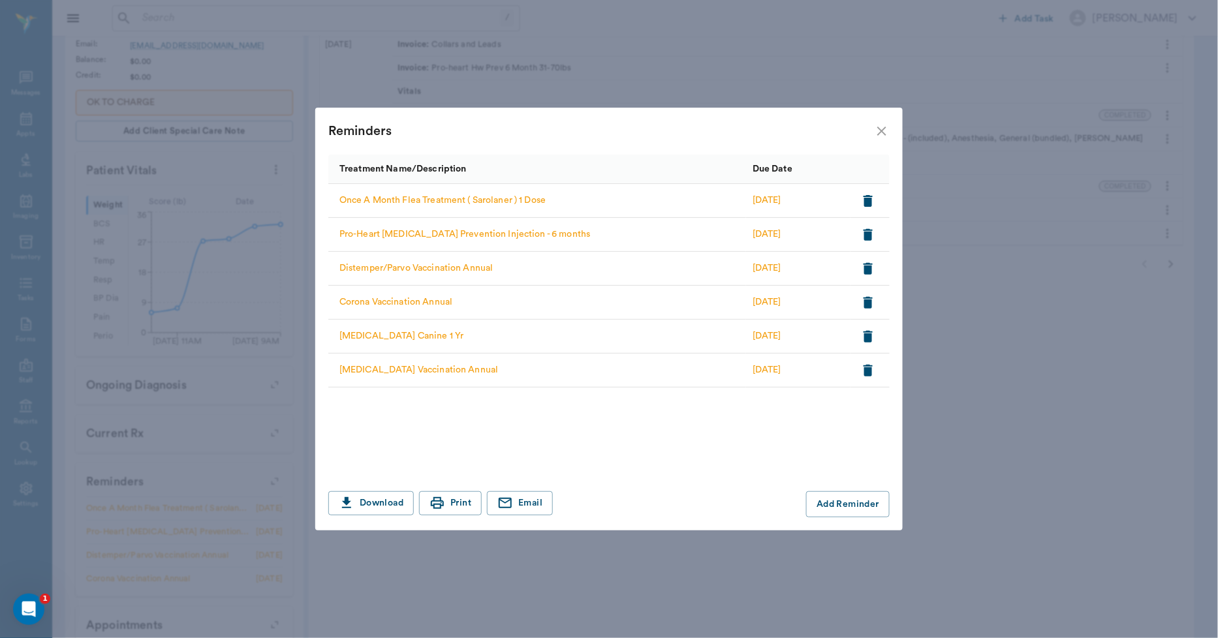
click at [881, 131] on icon "close" at bounding box center [881, 131] width 9 height 9
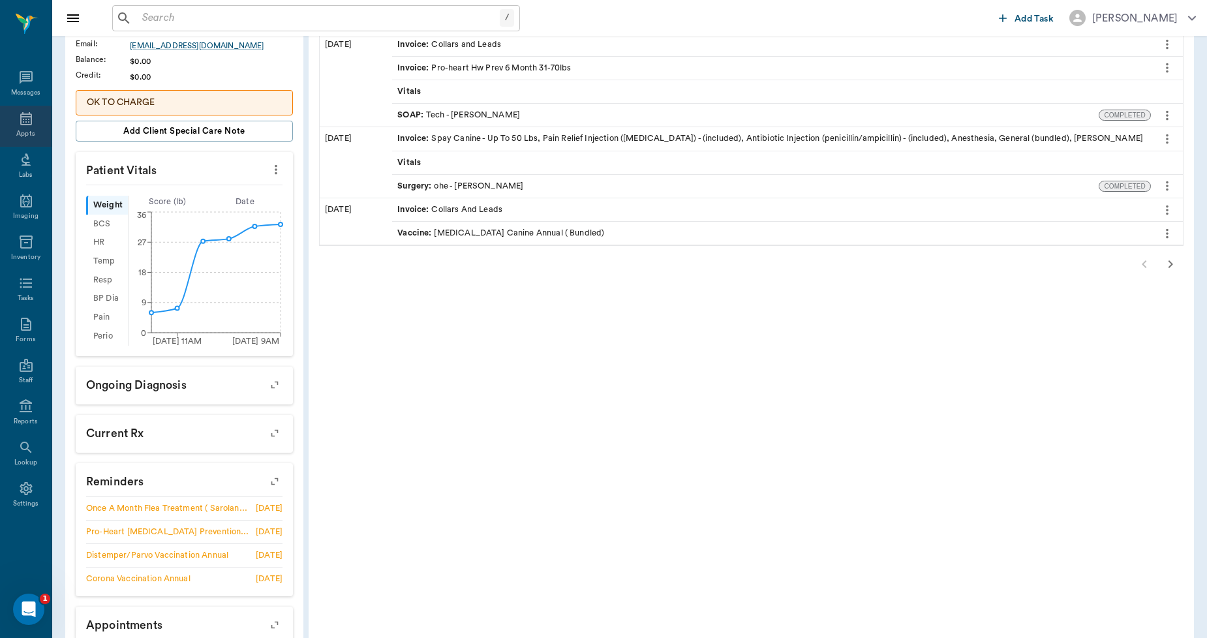
click at [26, 122] on icon at bounding box center [26, 118] width 12 height 13
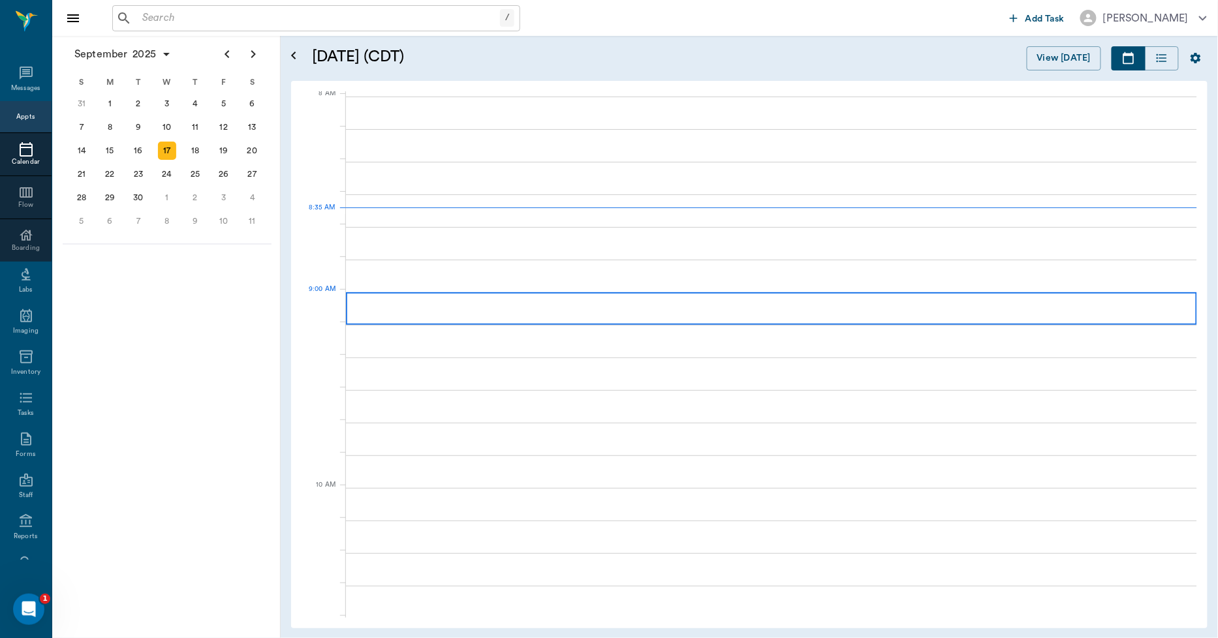
scroll to position [3, 0]
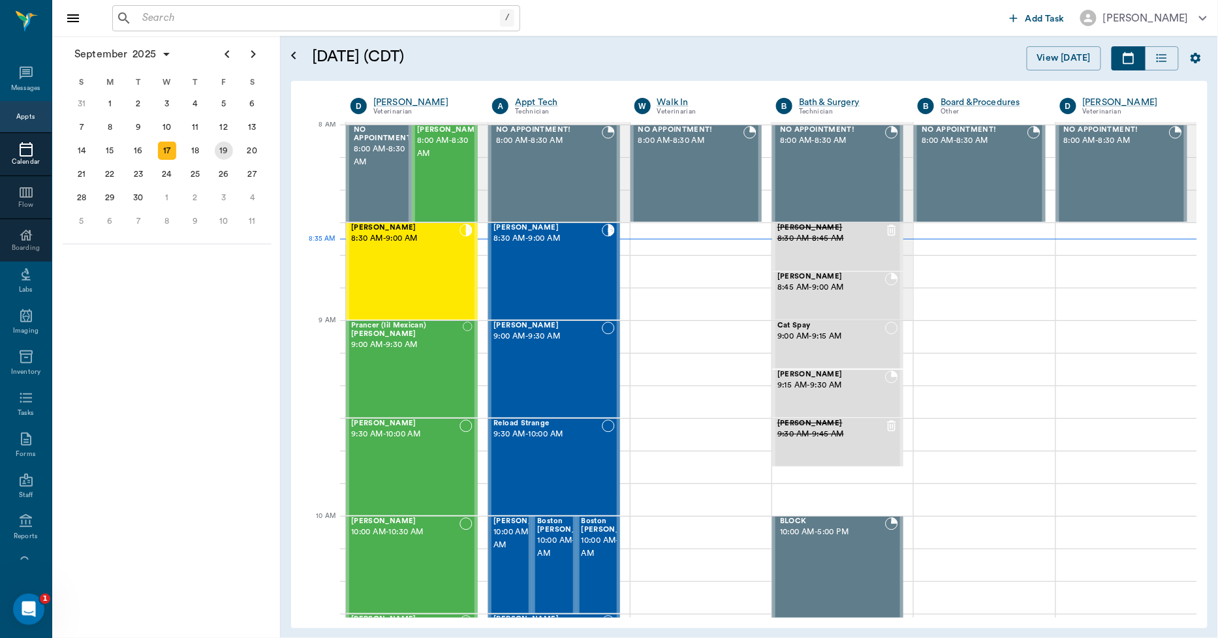
click at [218, 146] on div "19" at bounding box center [224, 151] width 18 height 18
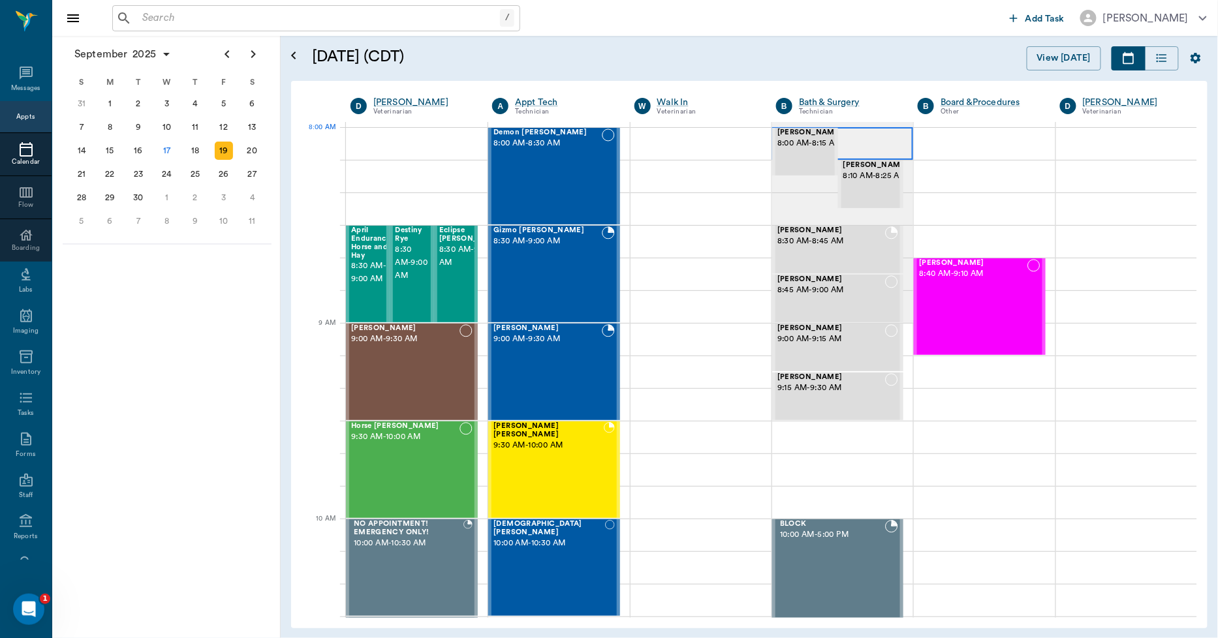
click at [845, 132] on div at bounding box center [842, 143] width 141 height 33
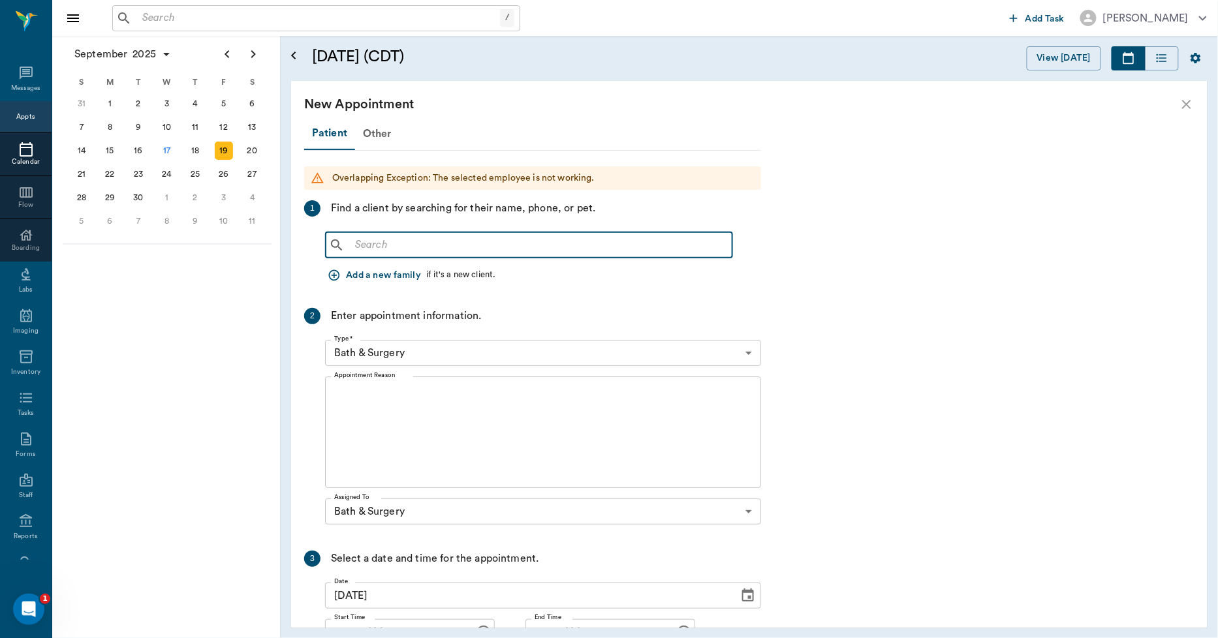
click at [387, 248] on input "text" at bounding box center [538, 245] width 377 height 18
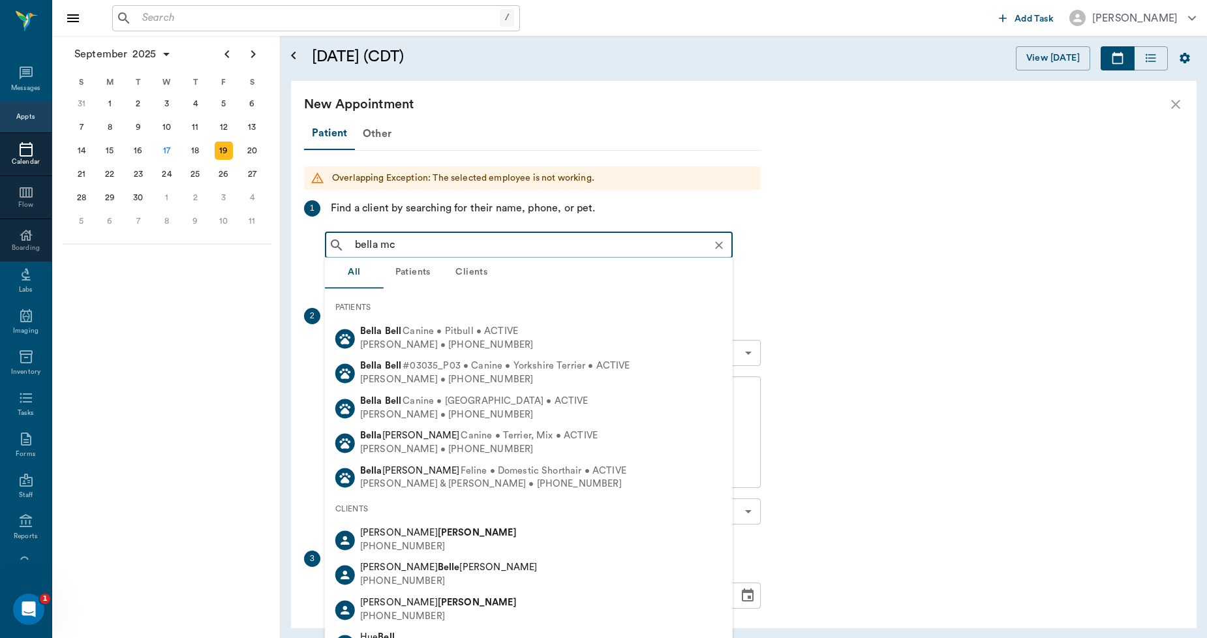
type input "bella mcc"
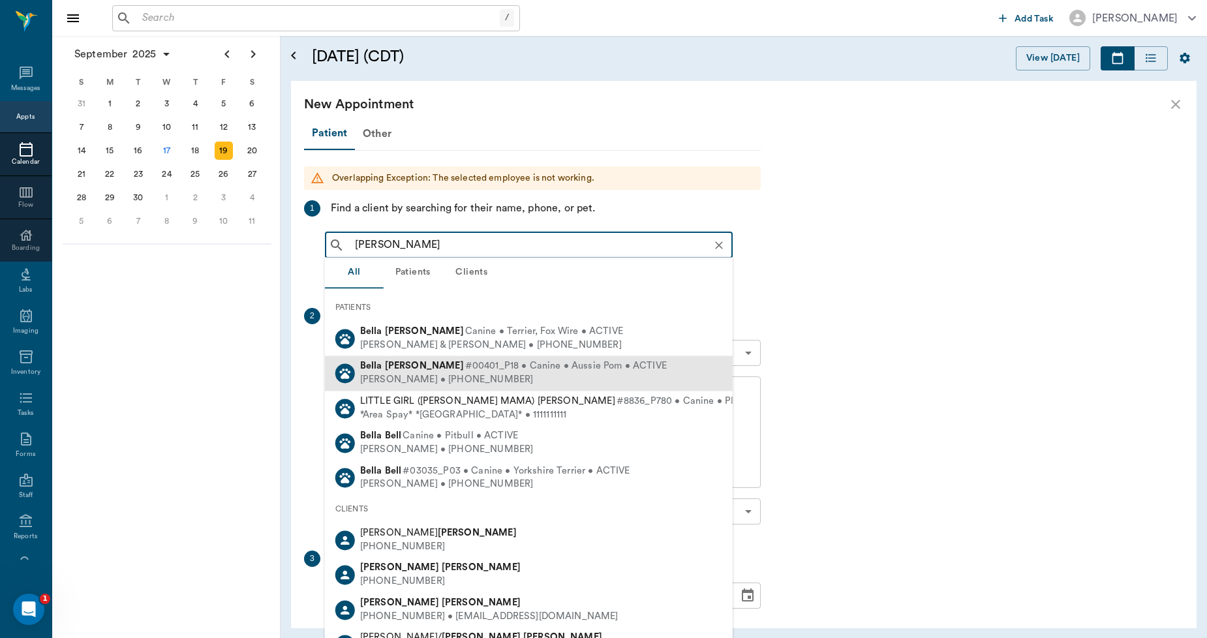
click at [416, 379] on div "Billie McCasland • (903) 826-5155" at bounding box center [513, 381] width 307 height 14
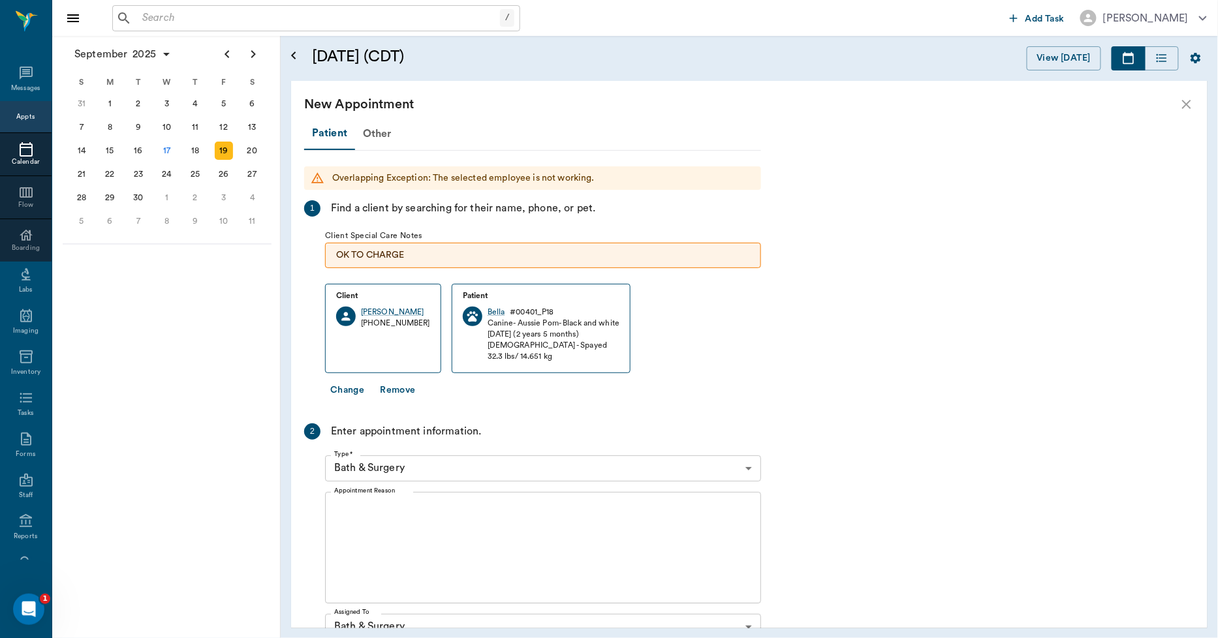
click at [364, 506] on textarea "Appointment Reason" at bounding box center [543, 548] width 418 height 90
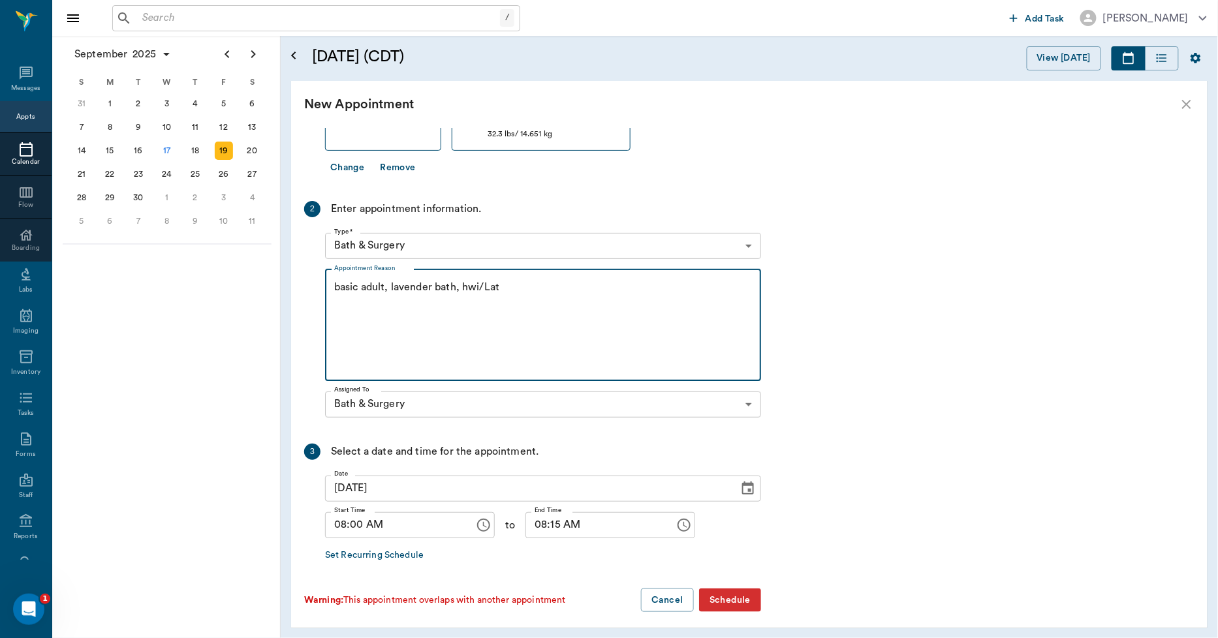
scroll to position [229, 0]
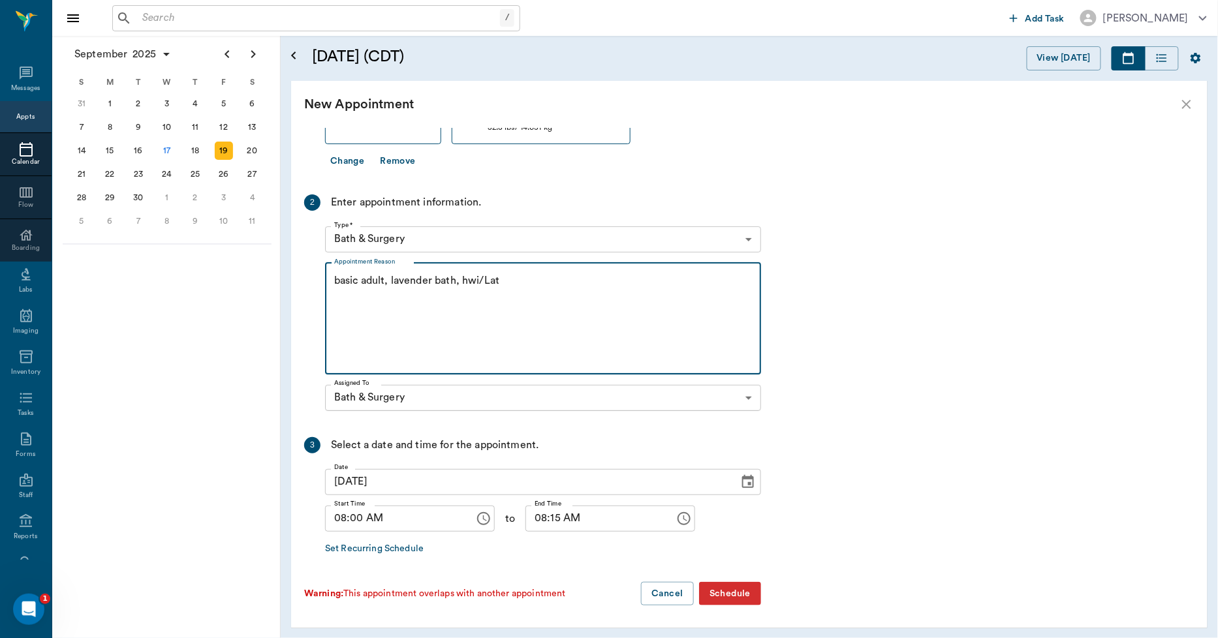
type textarea "basic adult, lavender bath, hwi/Lat"
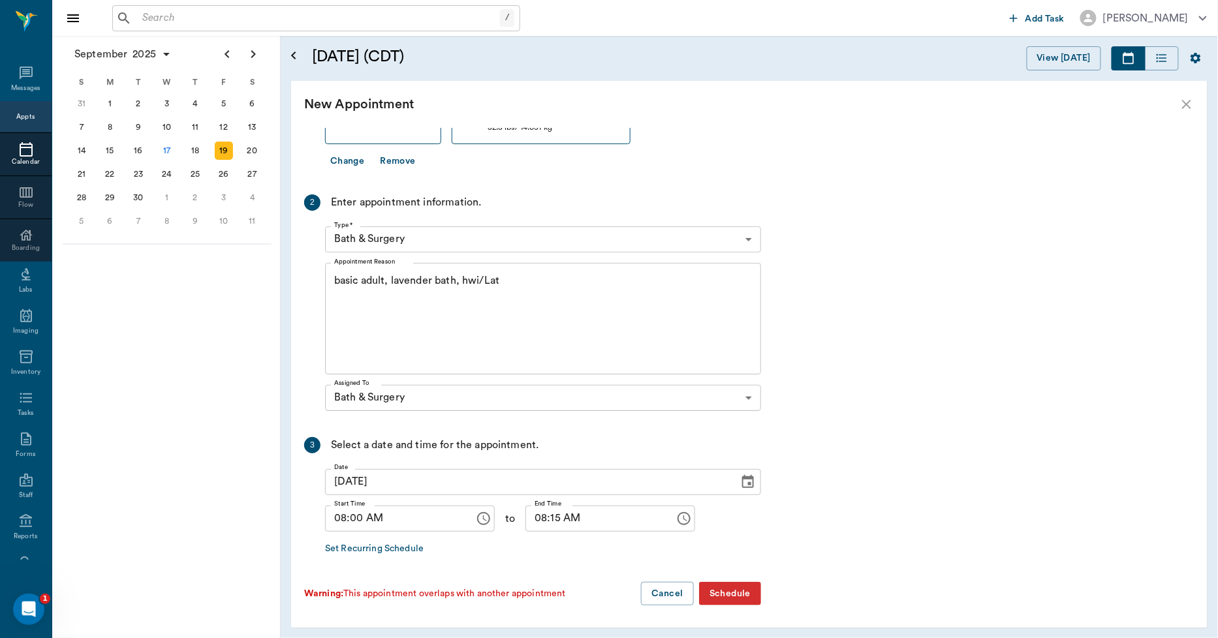
click at [726, 587] on button "Schedule" at bounding box center [730, 594] width 62 height 24
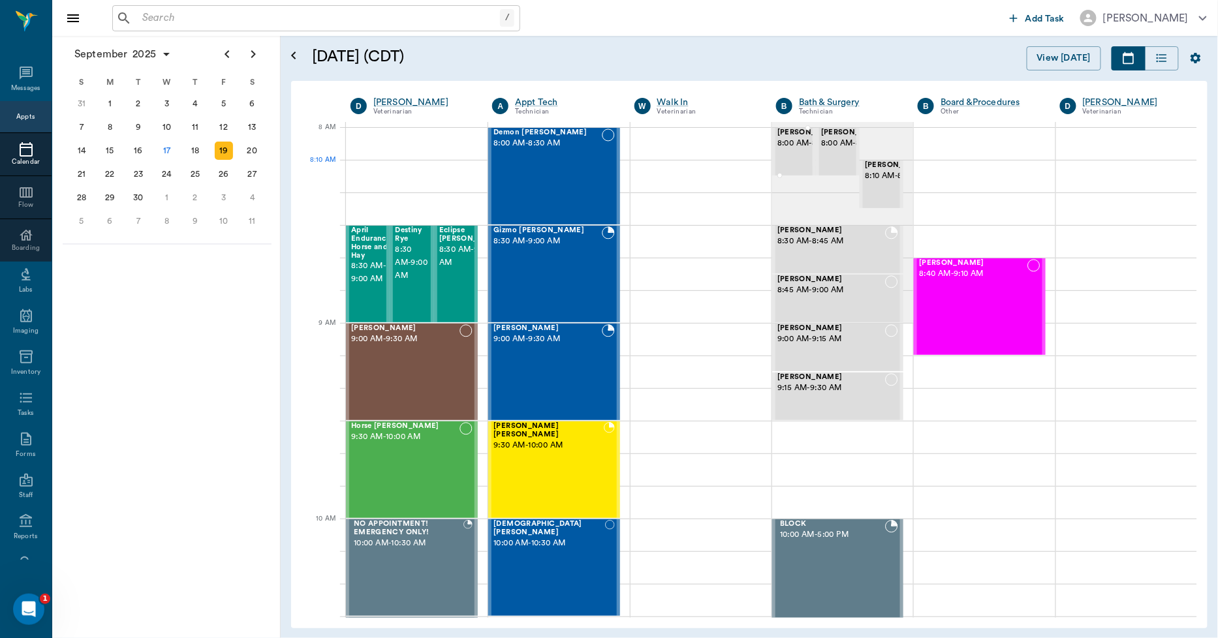
click at [792, 150] on span "8:00 AM - 8:15 AM" at bounding box center [809, 143] width 65 height 13
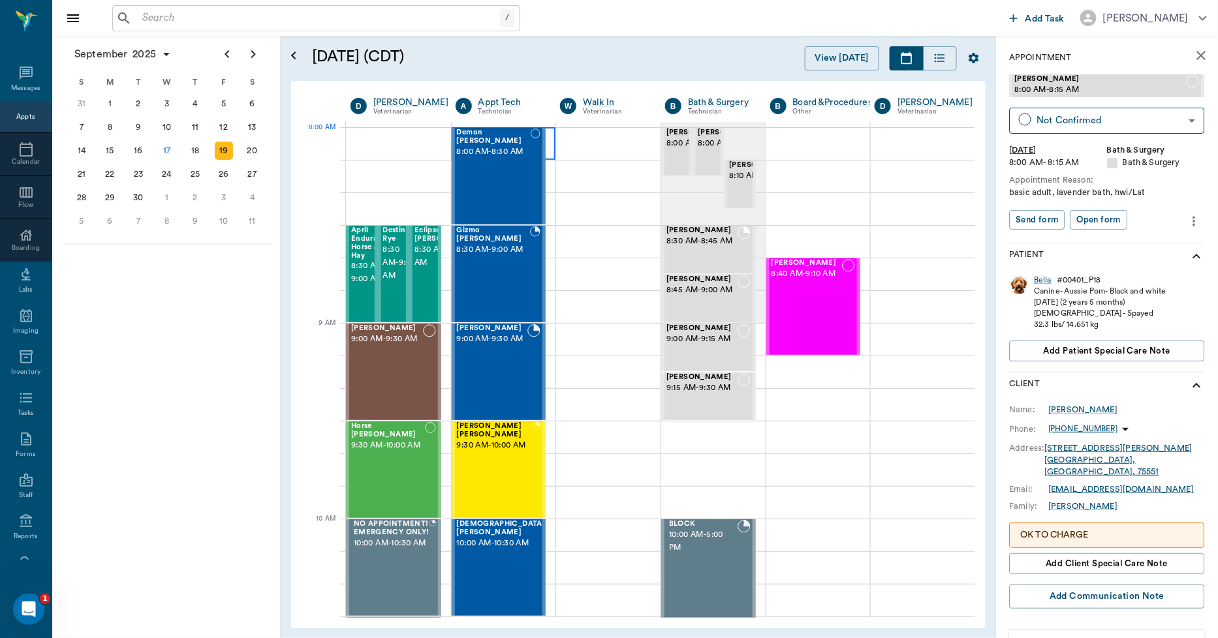
click at [552, 133] on div at bounding box center [504, 143] width 104 height 33
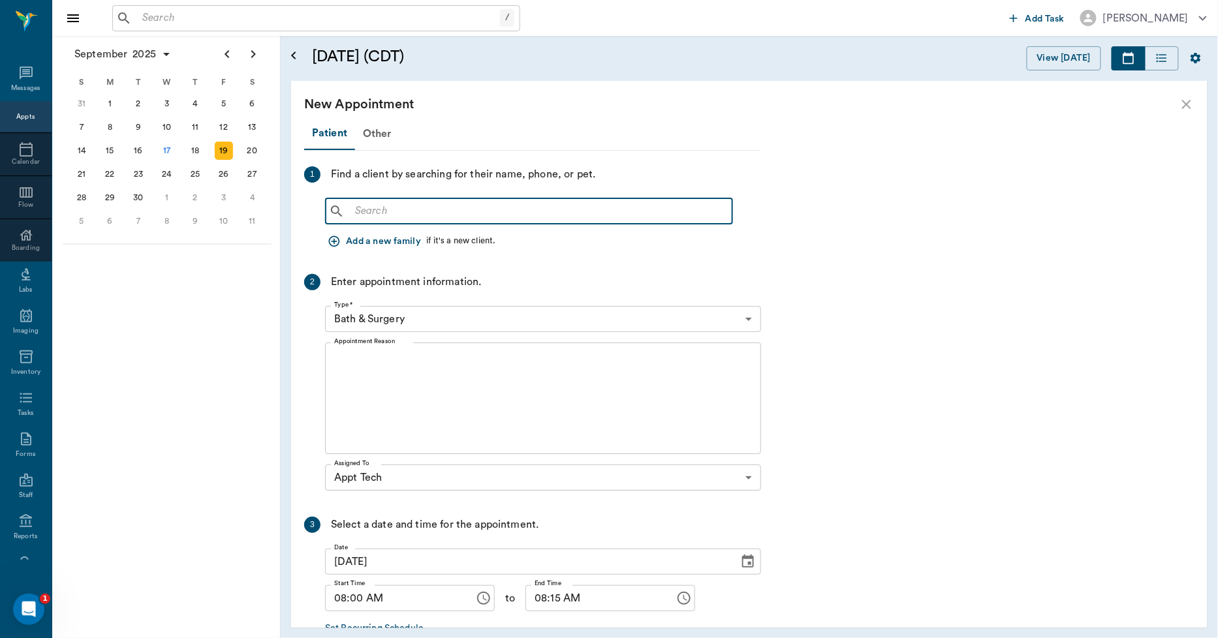
click at [362, 210] on input "text" at bounding box center [538, 211] width 377 height 18
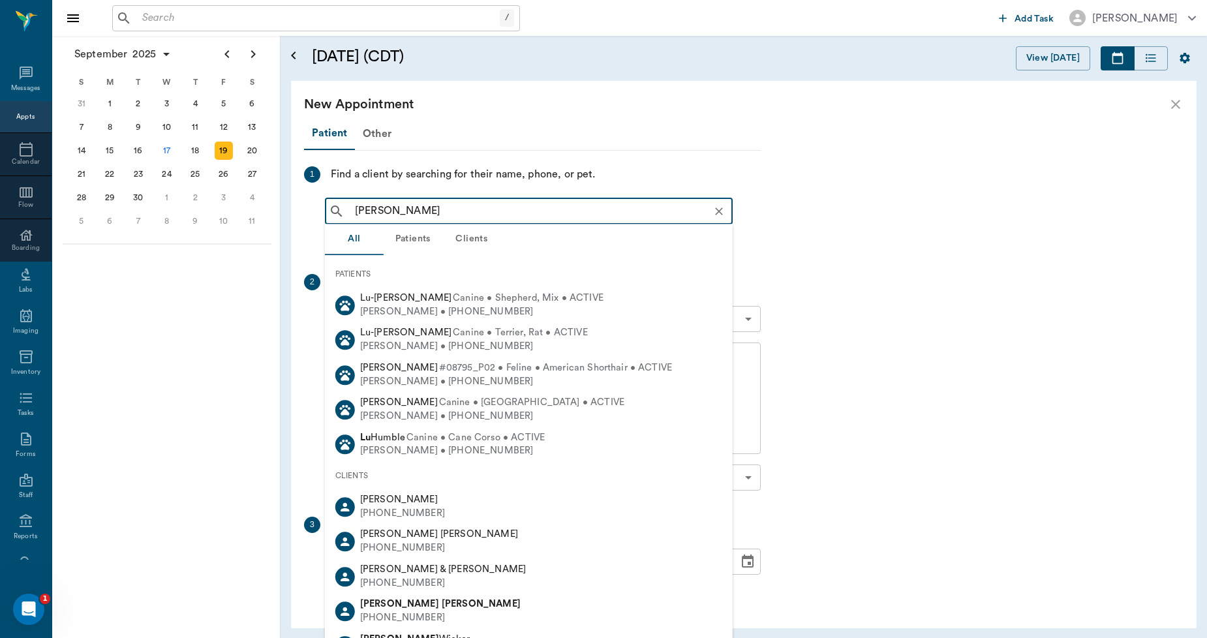
type input "lucy mcc"
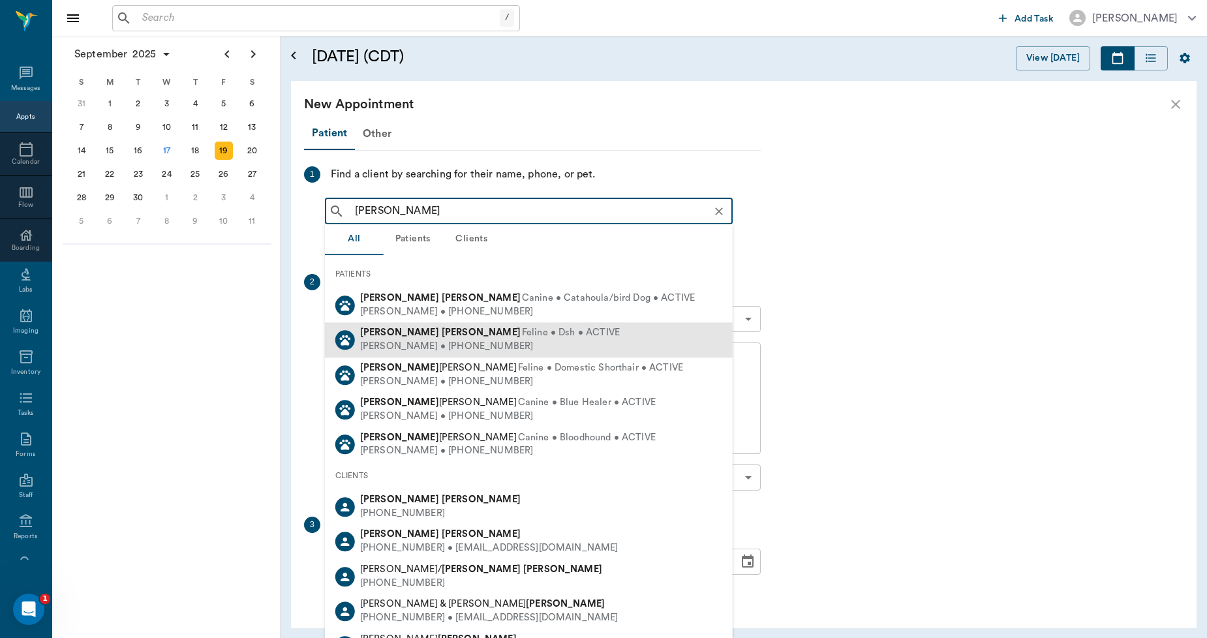
click at [416, 343] on div "Billie McCasland • (903) 826-5155" at bounding box center [490, 347] width 260 height 14
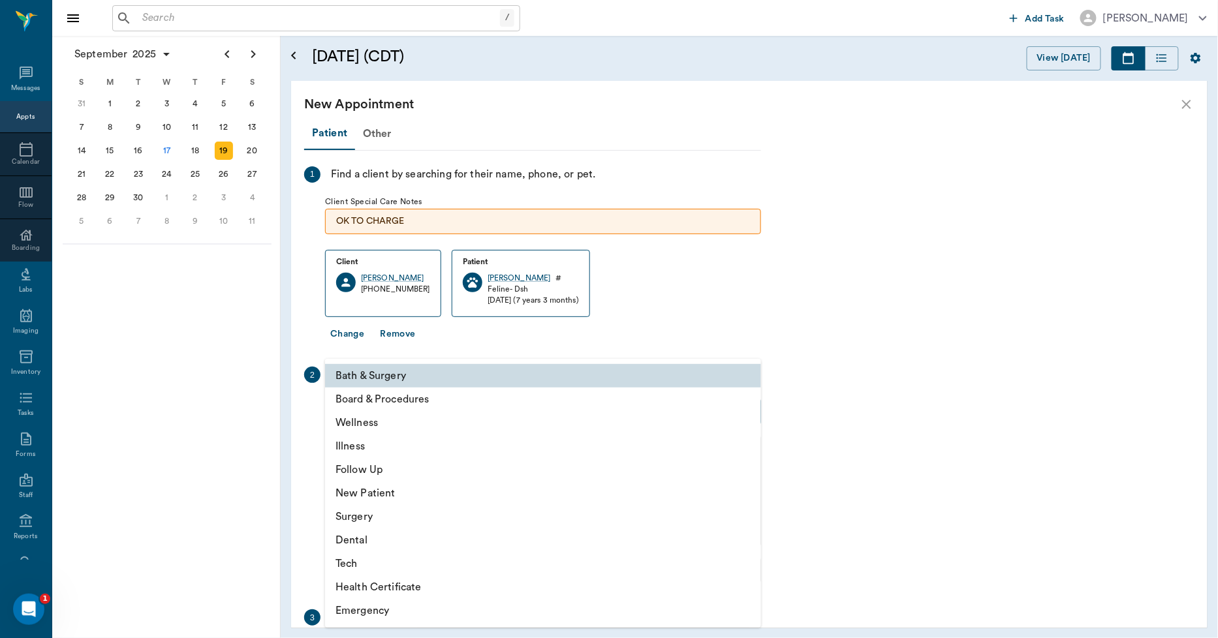
click at [382, 413] on body "/ ​ Add Task Dr. Bert Ellsworth Nectar Messages Appts Calendar Flow Boarding La…" at bounding box center [609, 319] width 1218 height 638
click at [371, 561] on li "Tech" at bounding box center [543, 563] width 436 height 23
type input "65d2be4f46e3a538d89b8c1a"
type input "08:30 AM"
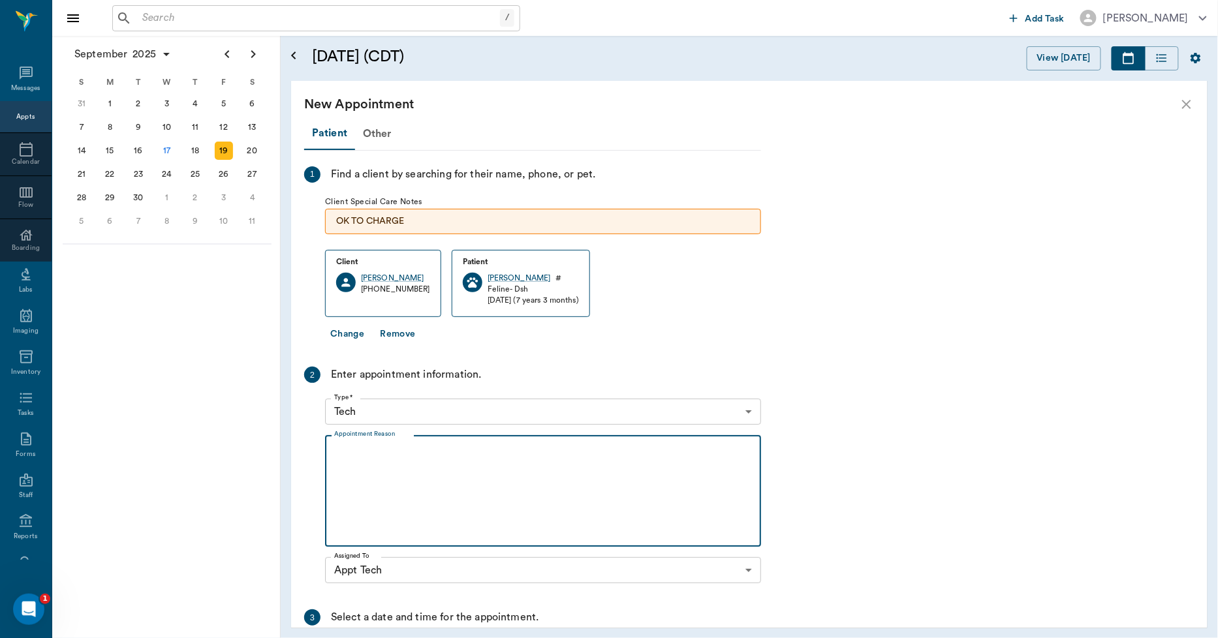
click at [339, 450] on textarea "Appointment Reason" at bounding box center [543, 491] width 418 height 90
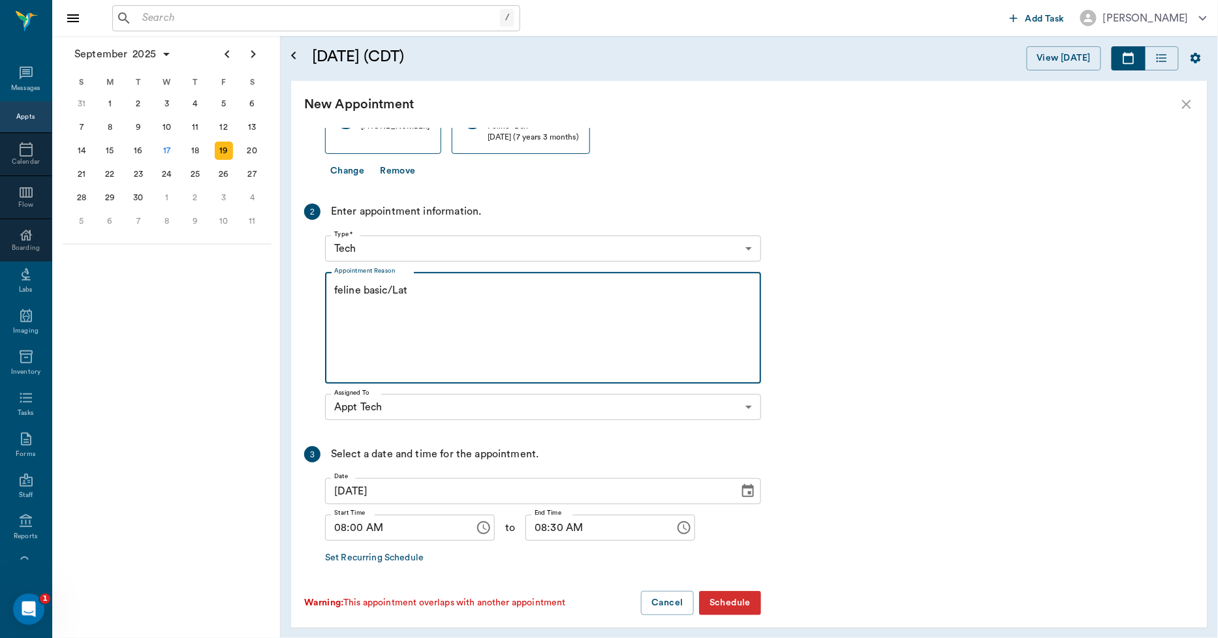
scroll to position [173, 0]
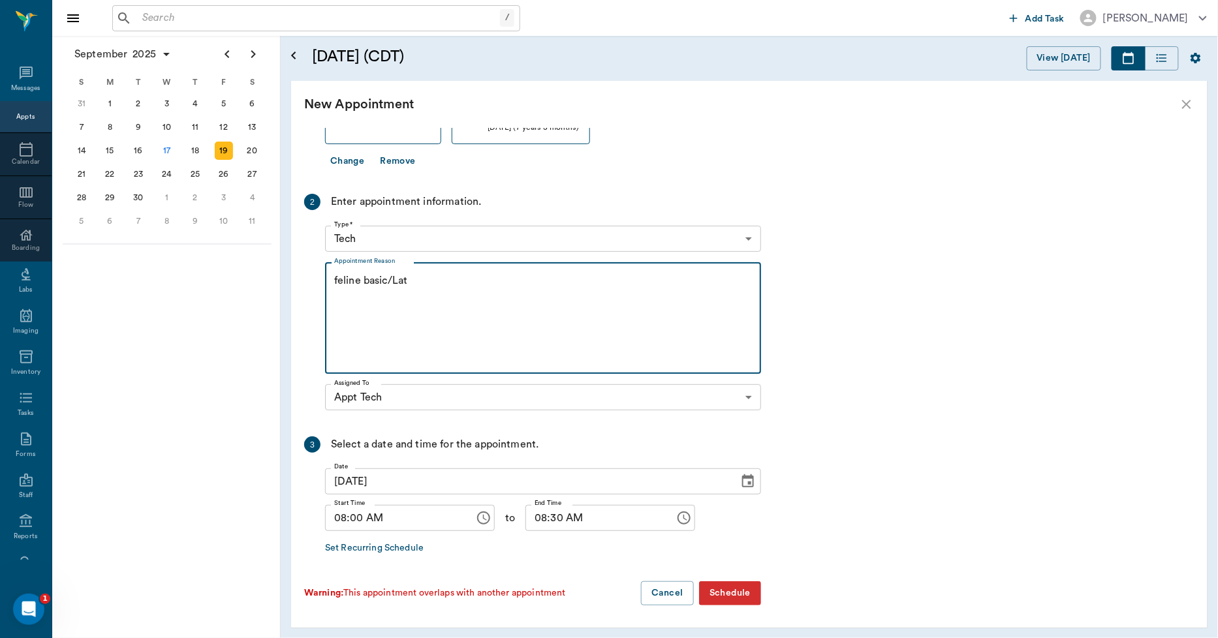
type textarea "feline basic/Lat"
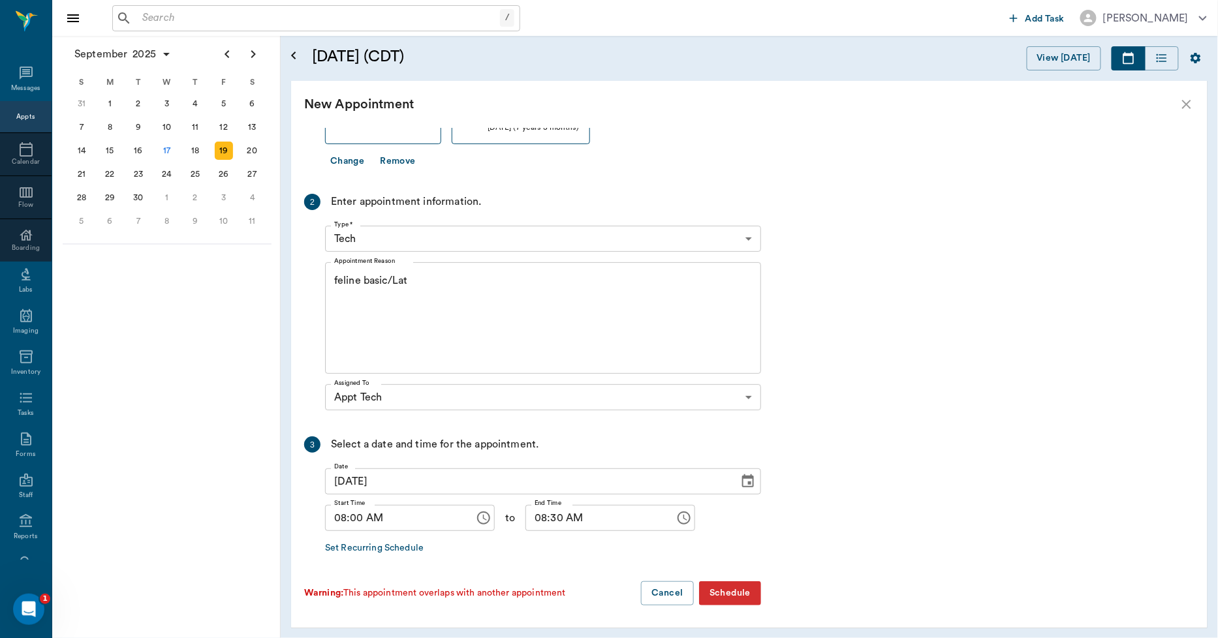
click at [735, 591] on button "Schedule" at bounding box center [730, 594] width 62 height 24
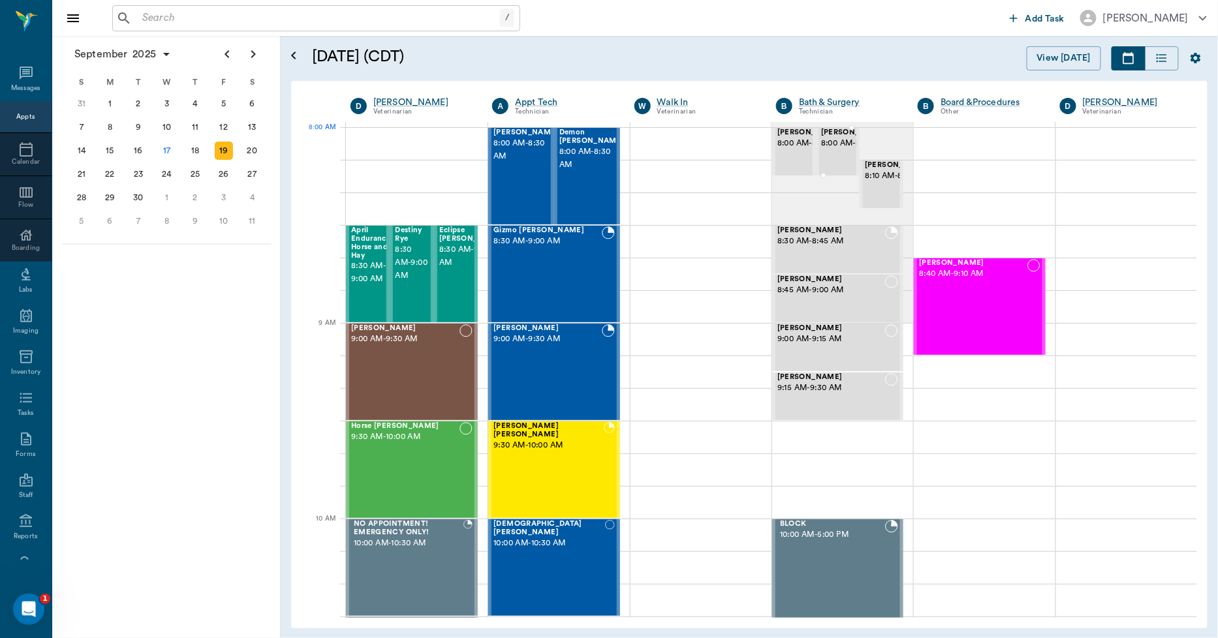
click at [826, 150] on span "8:00 AM - 8:15 AM" at bounding box center [853, 143] width 65 height 13
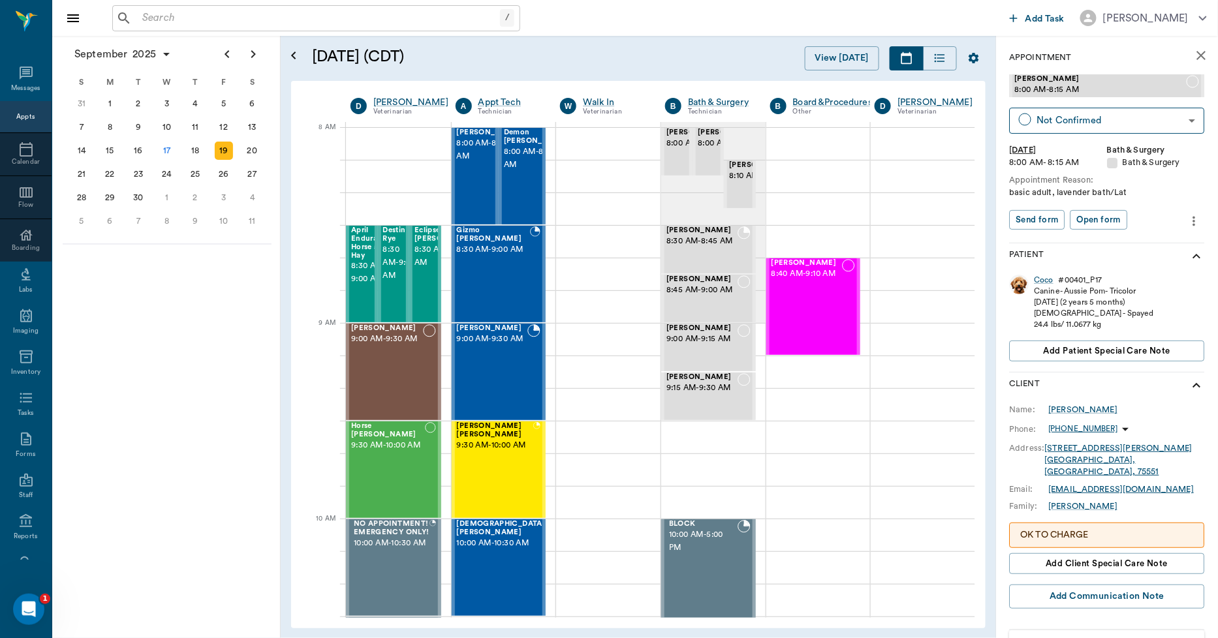
click at [1193, 221] on icon "more" at bounding box center [1194, 221] width 3 height 10
click at [1119, 244] on span "Edit appointment" at bounding box center [1129, 243] width 110 height 14
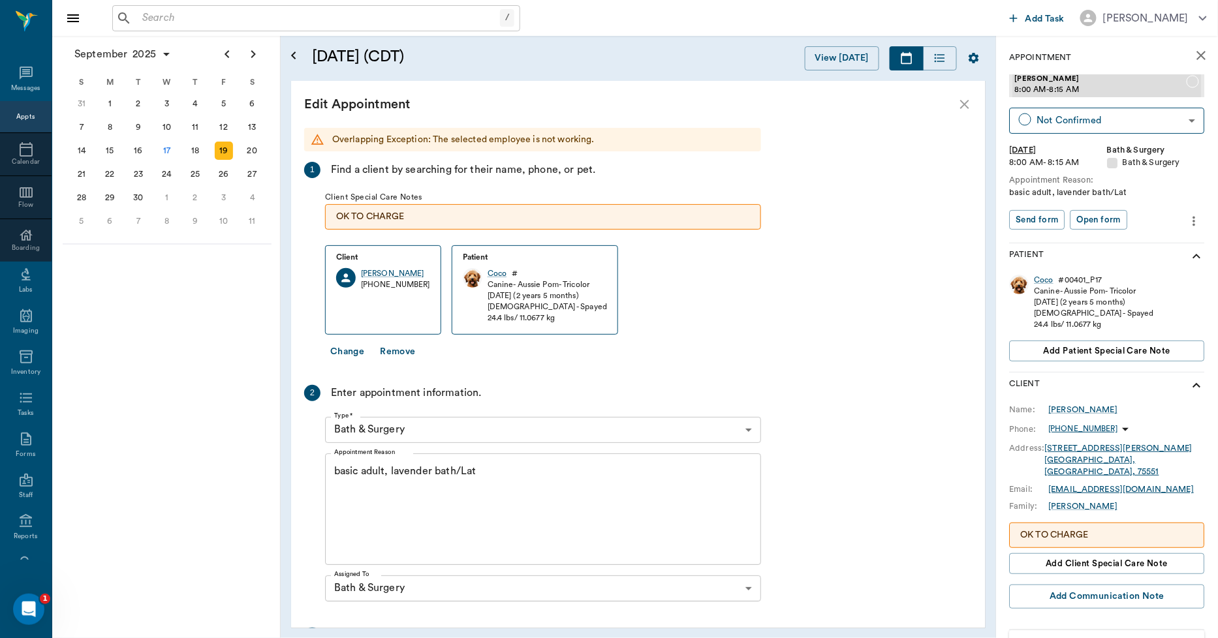
click at [457, 467] on textarea "basic adult, lavender bath/Lat" at bounding box center [543, 509] width 418 height 90
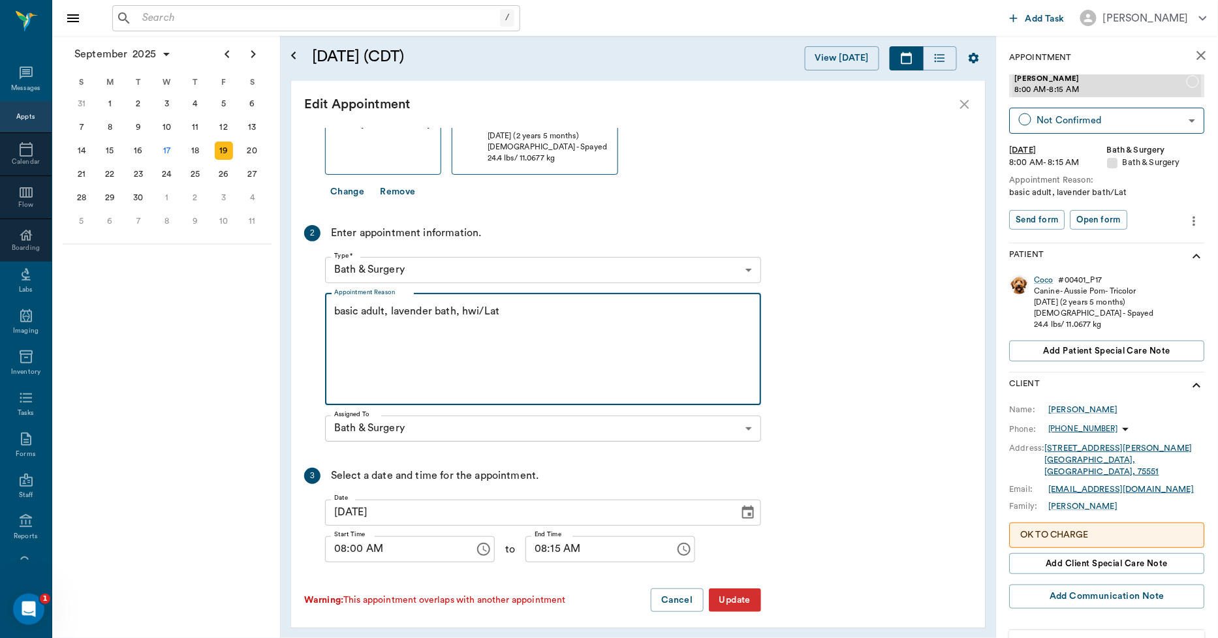
scroll to position [166, 0]
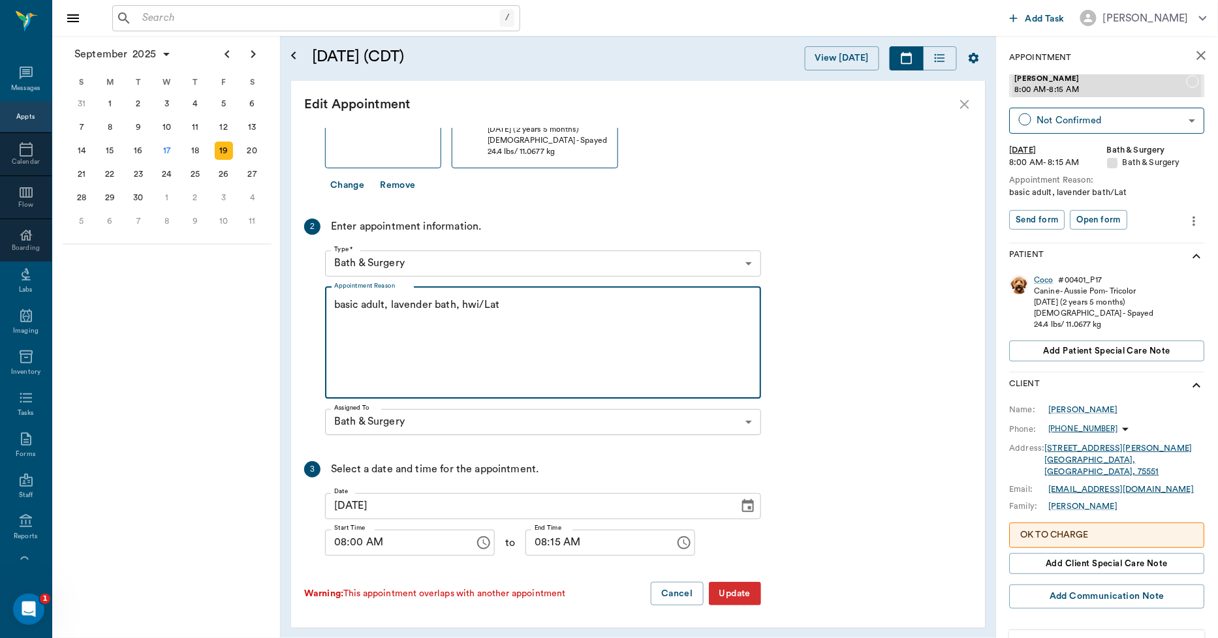
type textarea "basic adult, lavender bath, hwi/Lat"
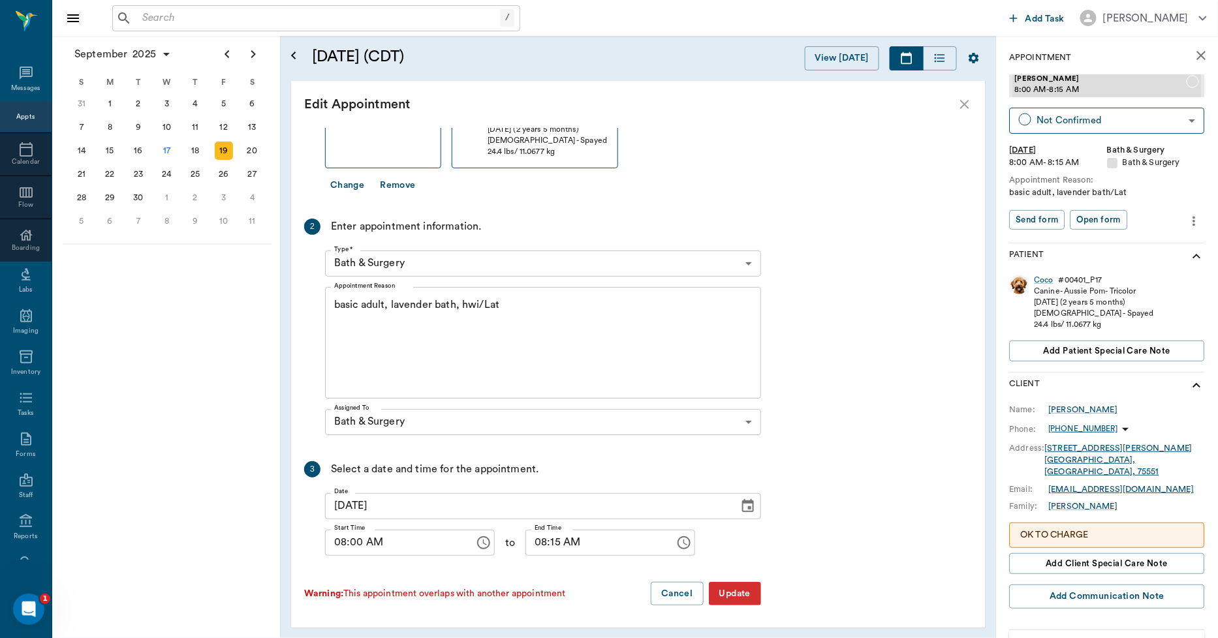
click at [742, 593] on button "Update" at bounding box center [735, 594] width 52 height 24
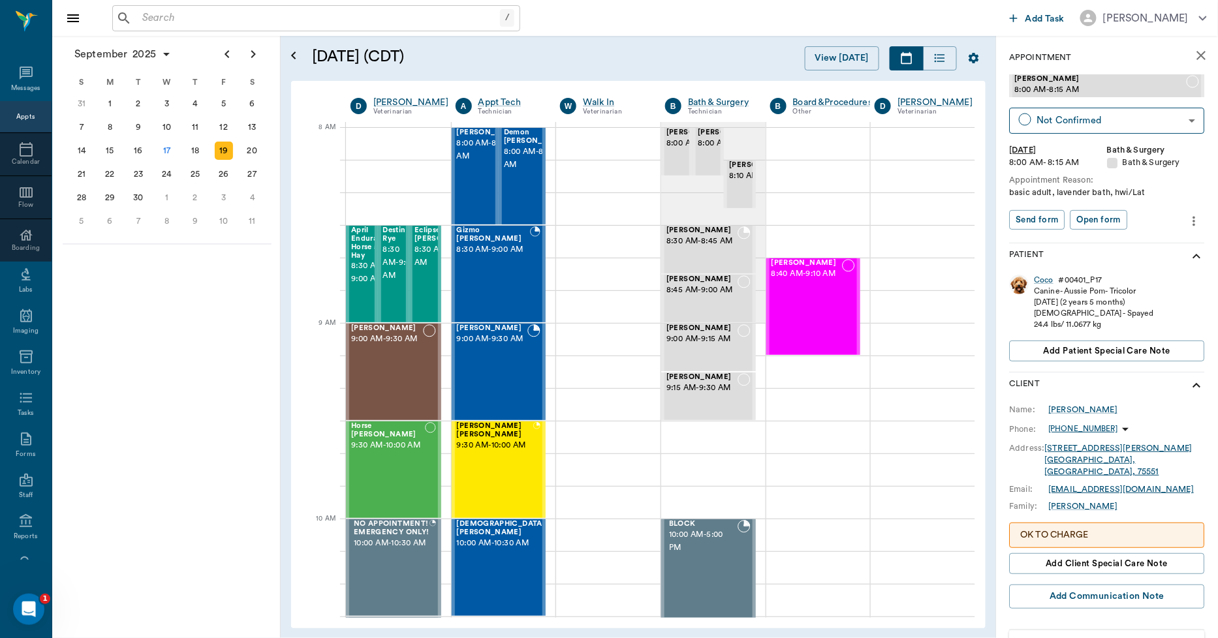
click at [1187, 223] on icon "more" at bounding box center [1194, 221] width 14 height 16
click at [1121, 243] on span "Edit appointment" at bounding box center [1129, 243] width 110 height 14
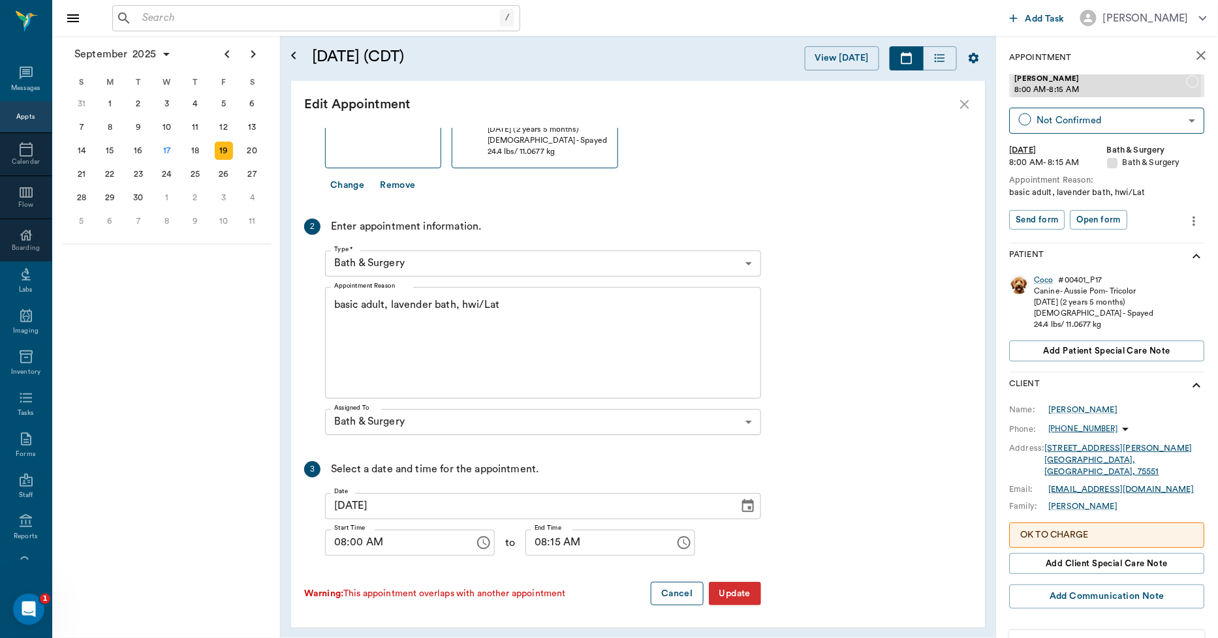
click at [666, 595] on button "Cancel" at bounding box center [677, 594] width 52 height 24
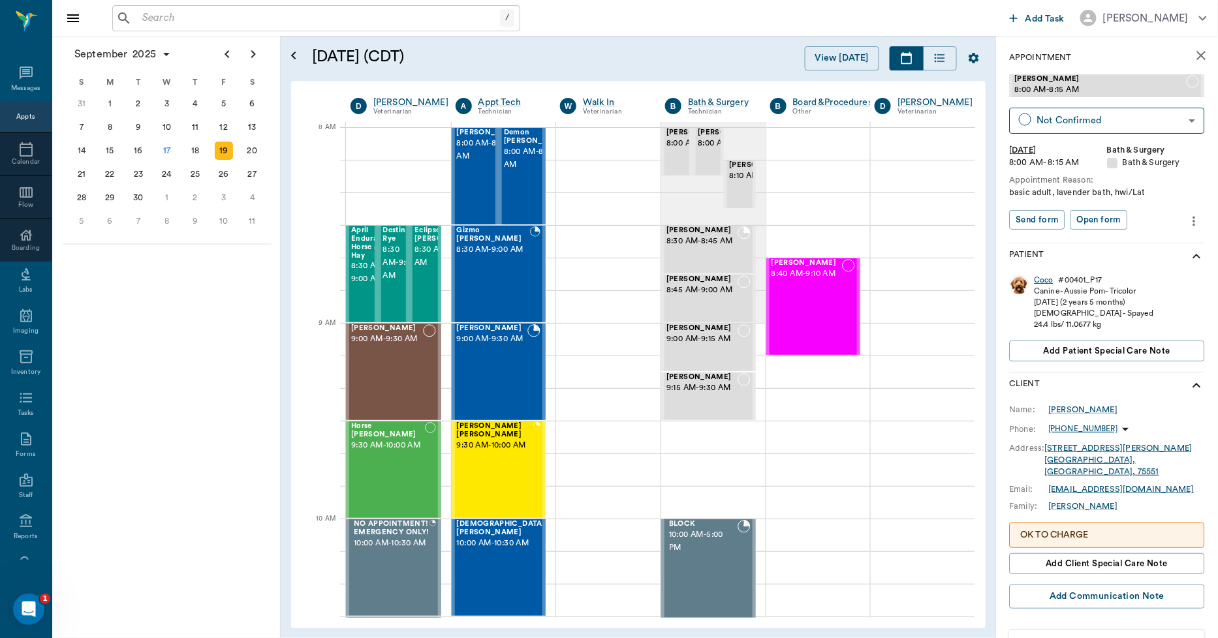
click at [1048, 279] on div "Coco" at bounding box center [1045, 280] width 20 height 11
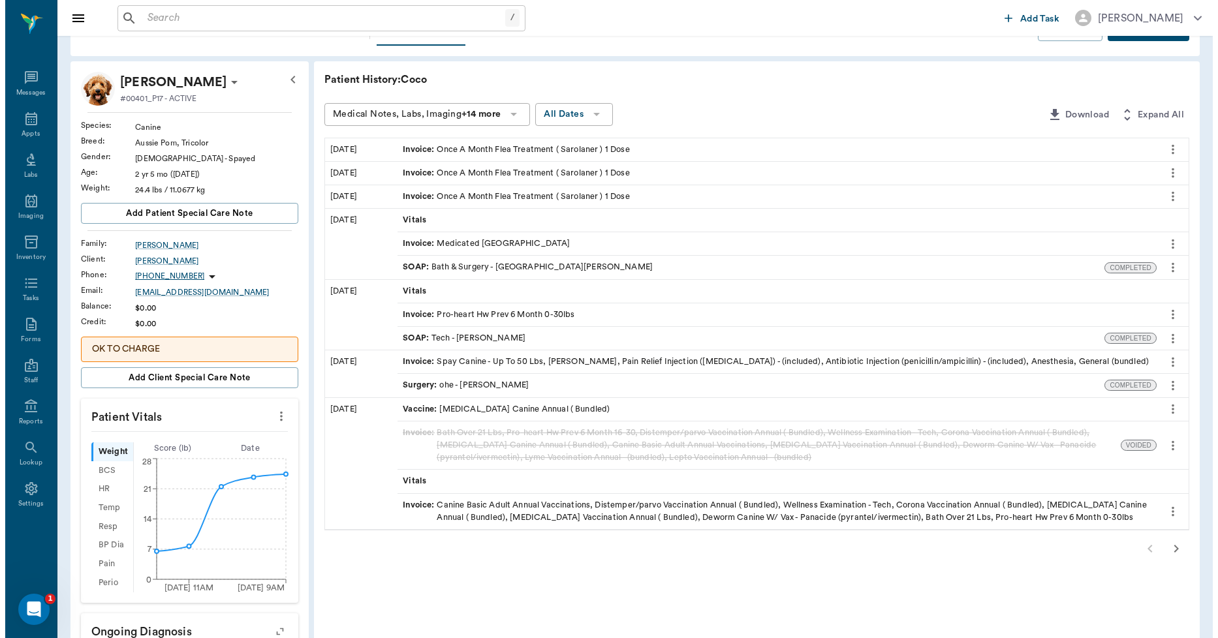
scroll to position [27, 0]
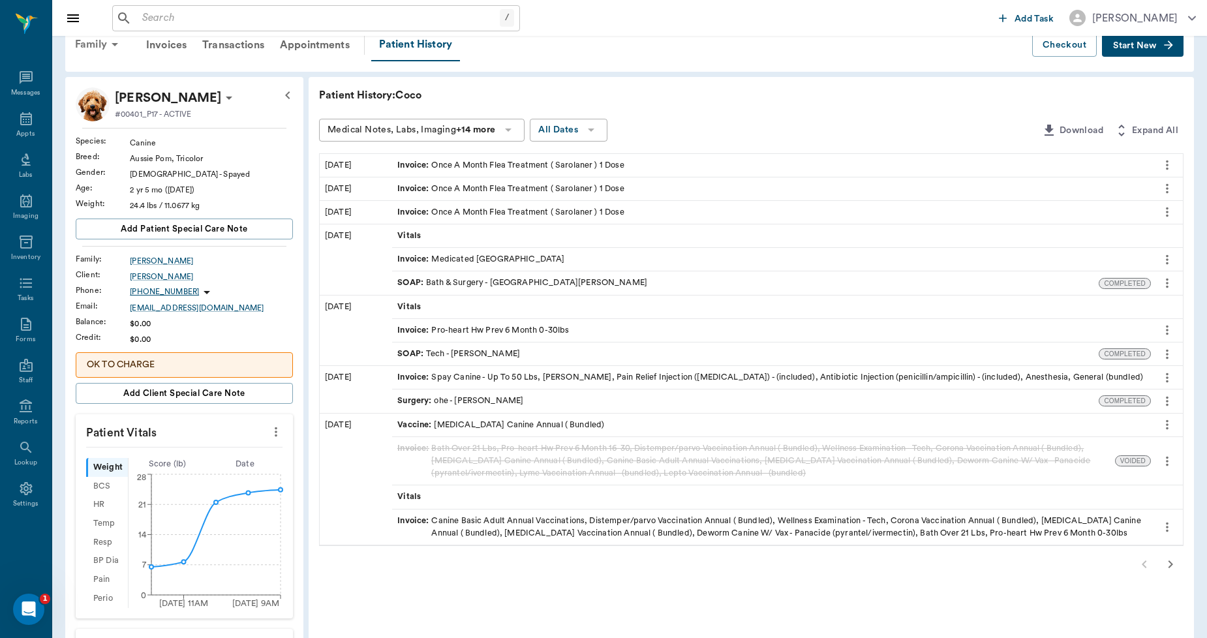
click at [86, 44] on div "Family" at bounding box center [98, 44] width 63 height 31
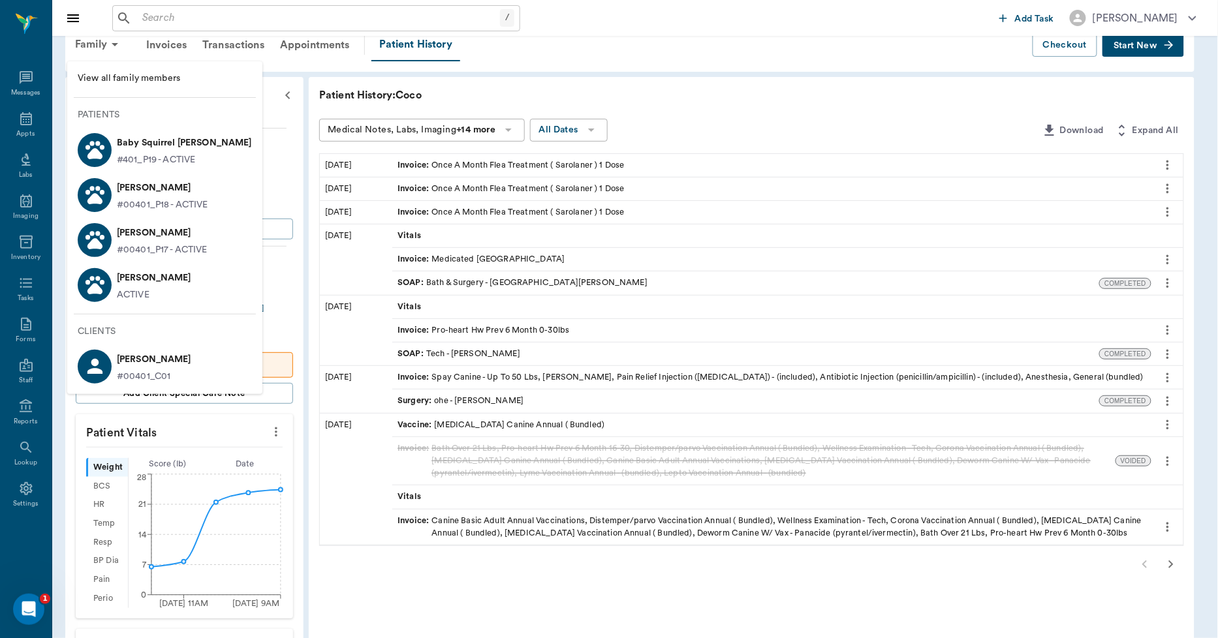
click at [144, 201] on p "#00401_P18 - ACTIVE" at bounding box center [162, 205] width 91 height 14
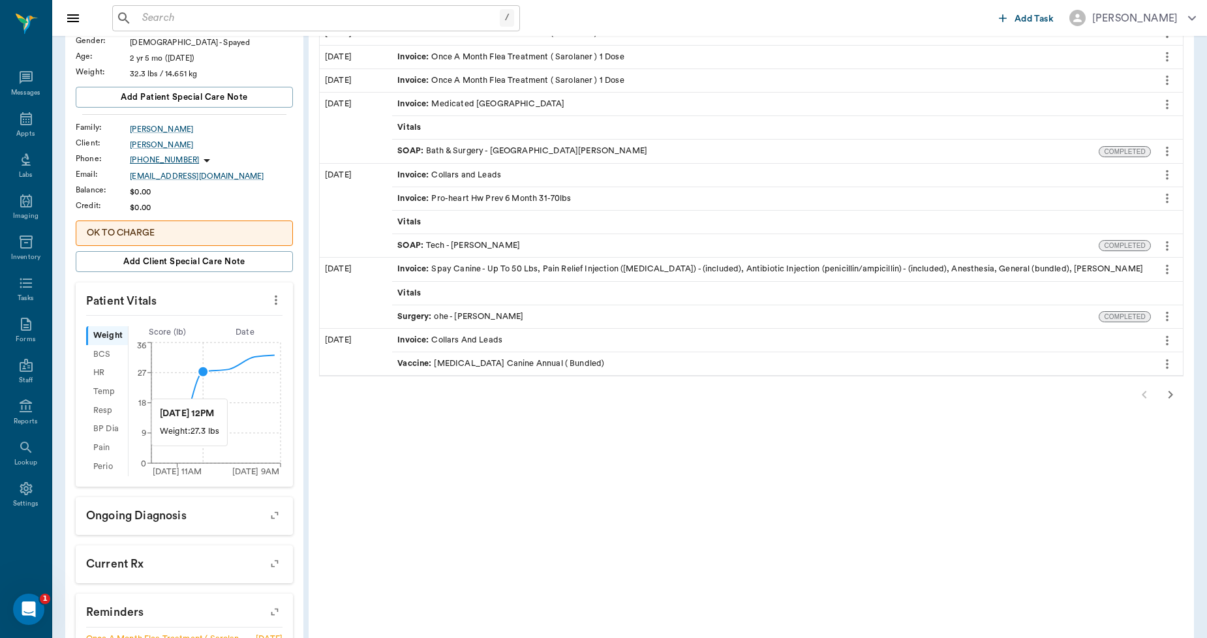
scroll to position [362, 0]
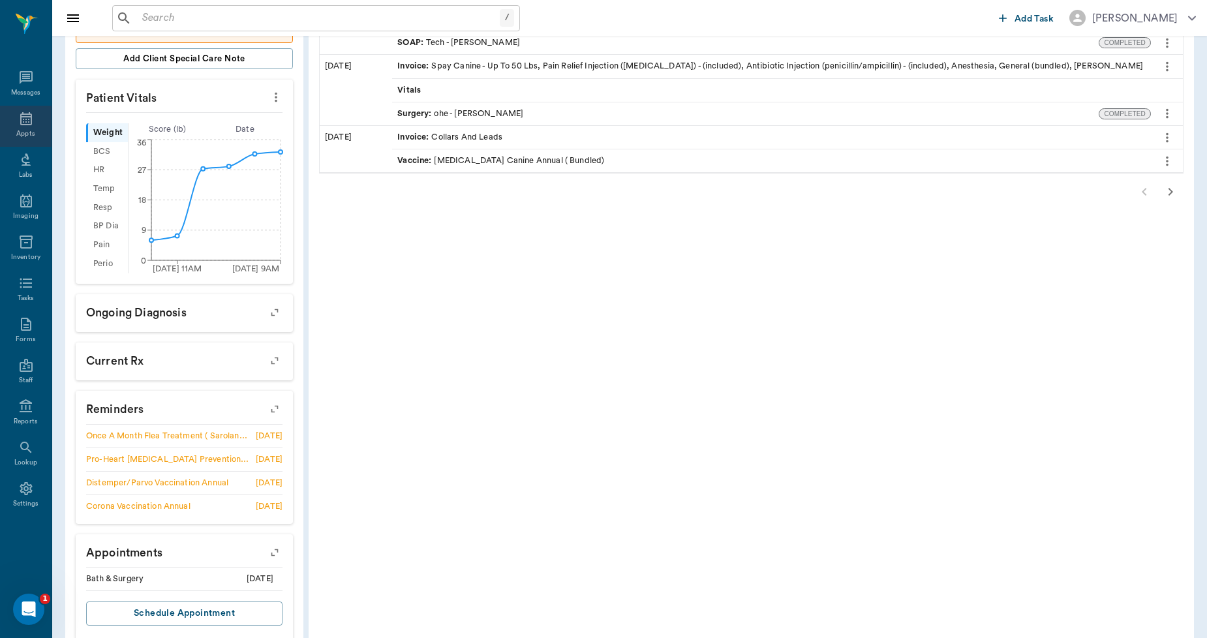
click at [28, 124] on icon at bounding box center [26, 119] width 16 height 16
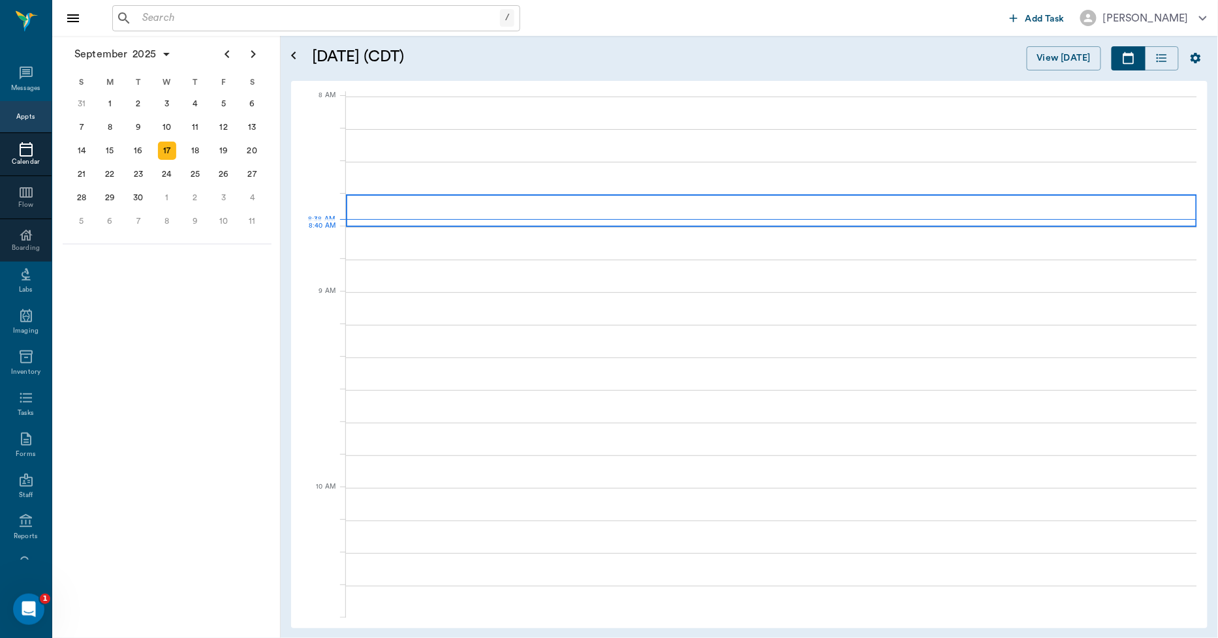
scroll to position [1, 0]
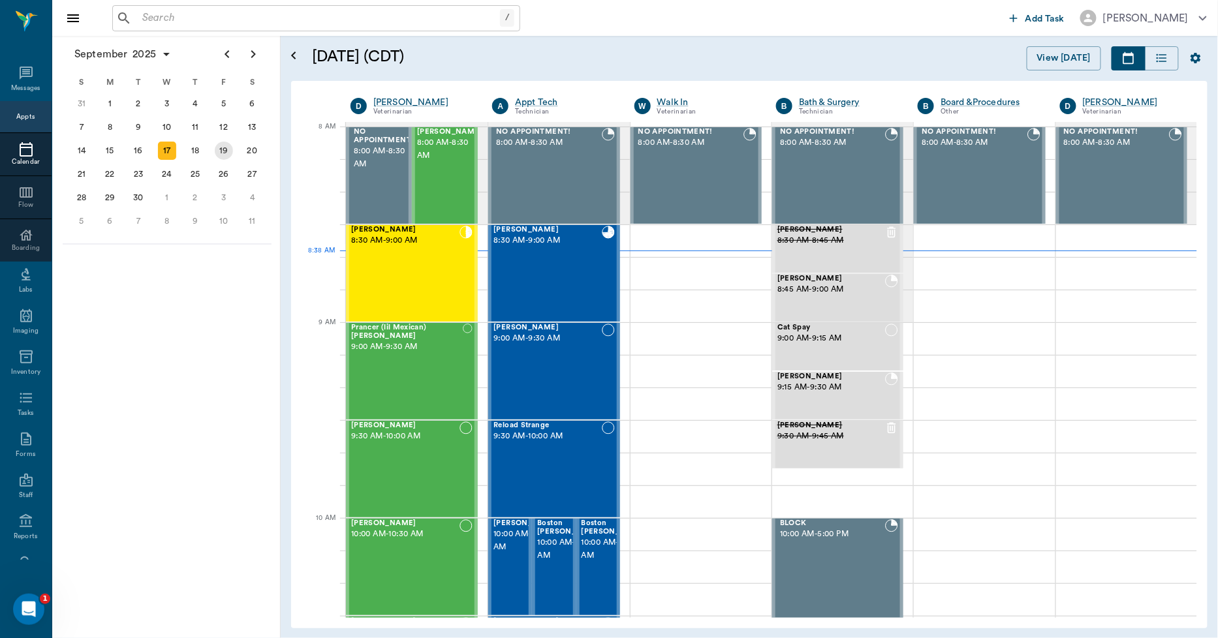
click at [226, 149] on div "19" at bounding box center [224, 151] width 18 height 18
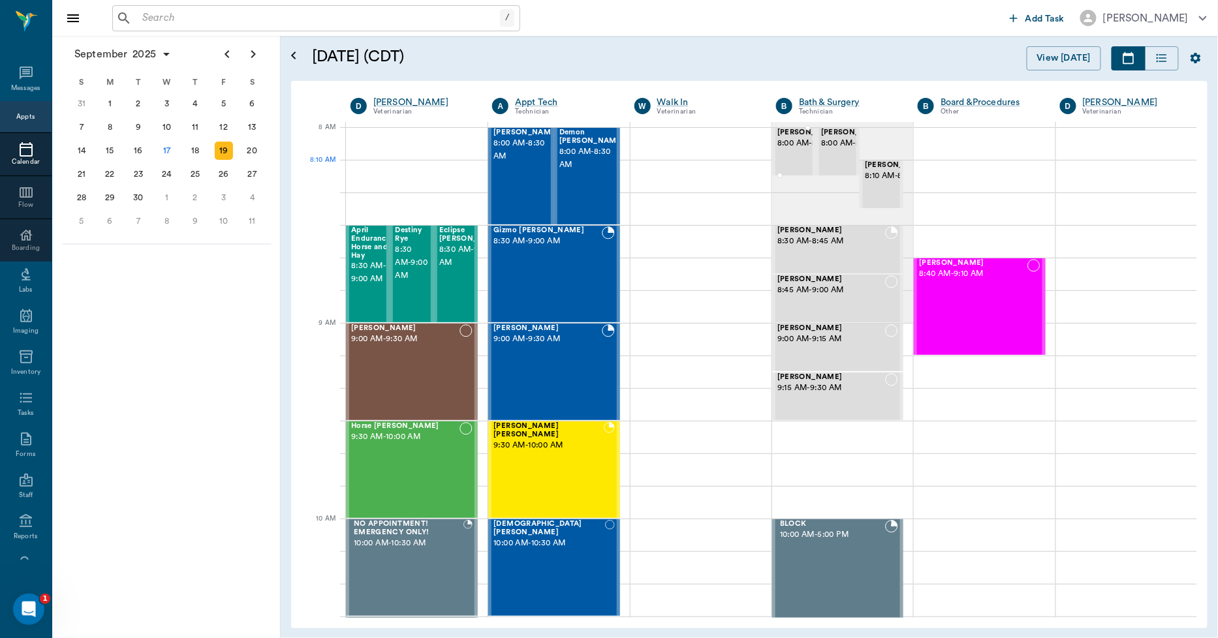
click at [800, 150] on span "8:00 AM - 8:15 AM" at bounding box center [809, 143] width 65 height 13
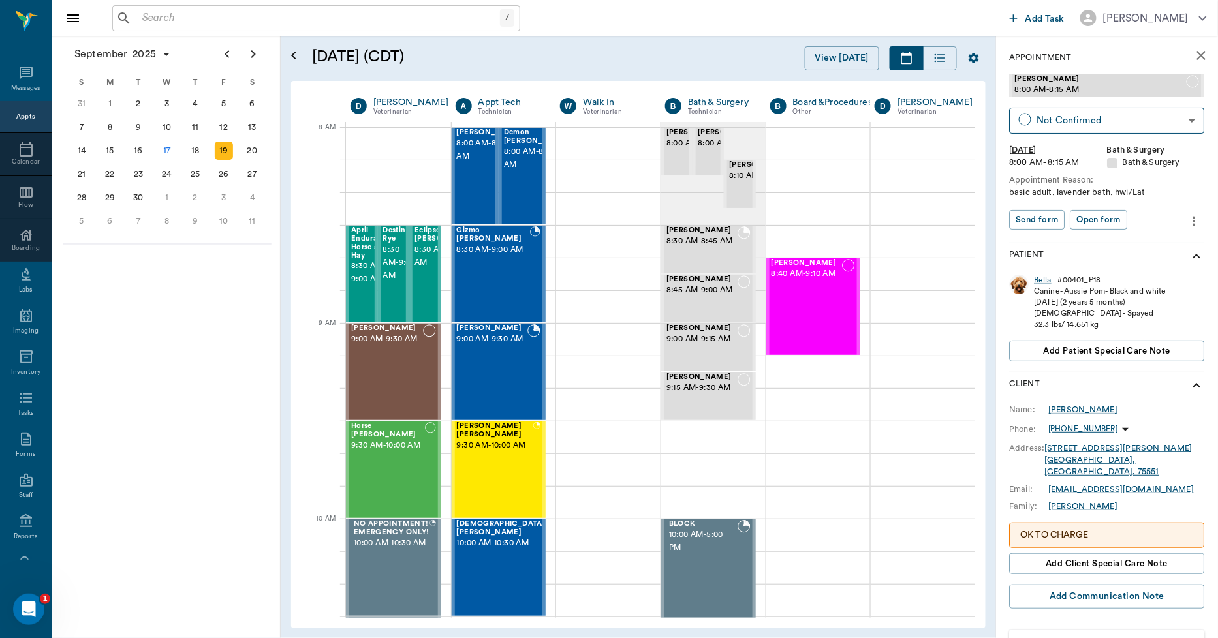
click at [1187, 218] on icon "more" at bounding box center [1194, 221] width 14 height 16
click at [1112, 246] on span "Edit appointment" at bounding box center [1129, 243] width 110 height 14
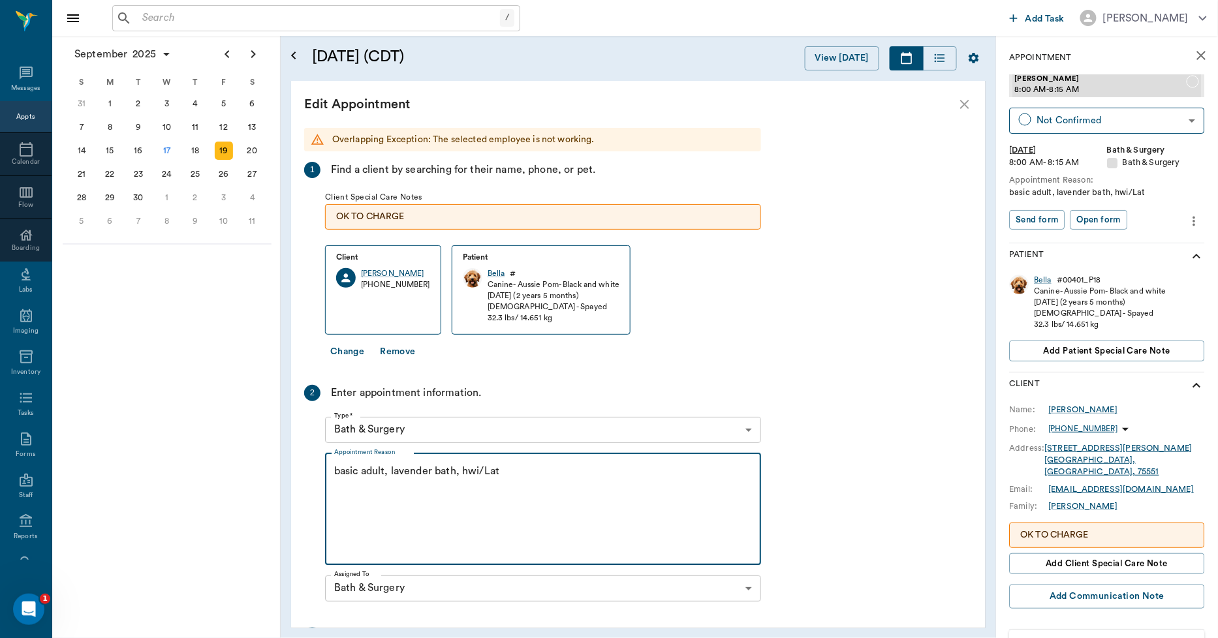
click at [480, 469] on textarea "basic adult, lavender bath, hwi/Lat" at bounding box center [543, 509] width 418 height 90
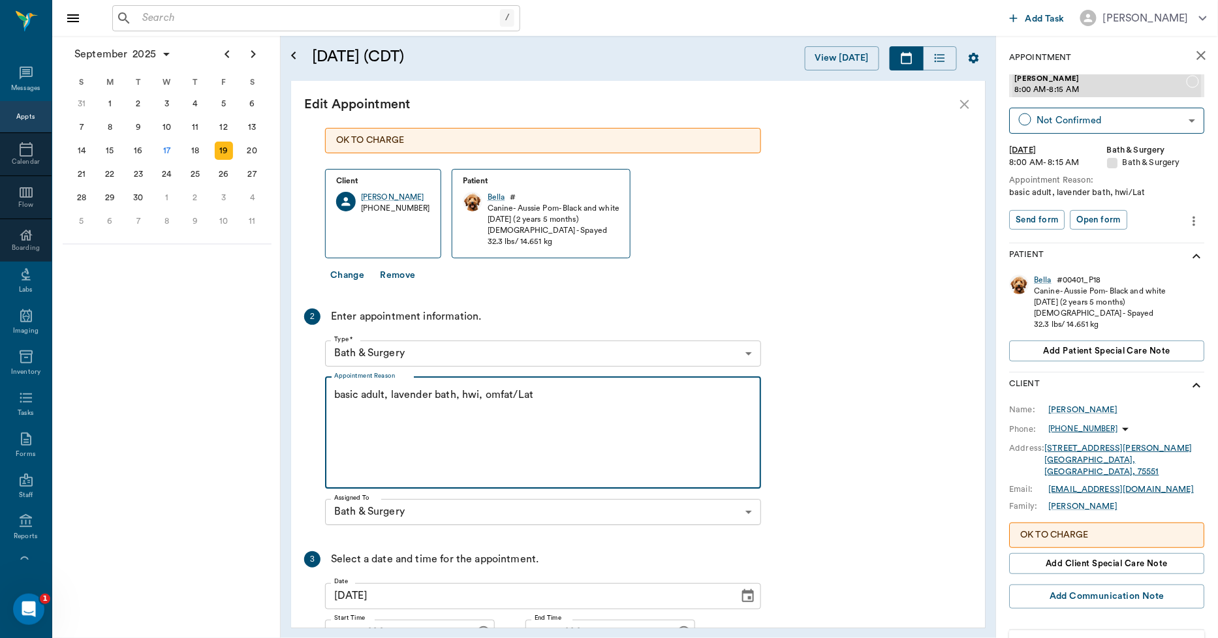
scroll to position [166, 0]
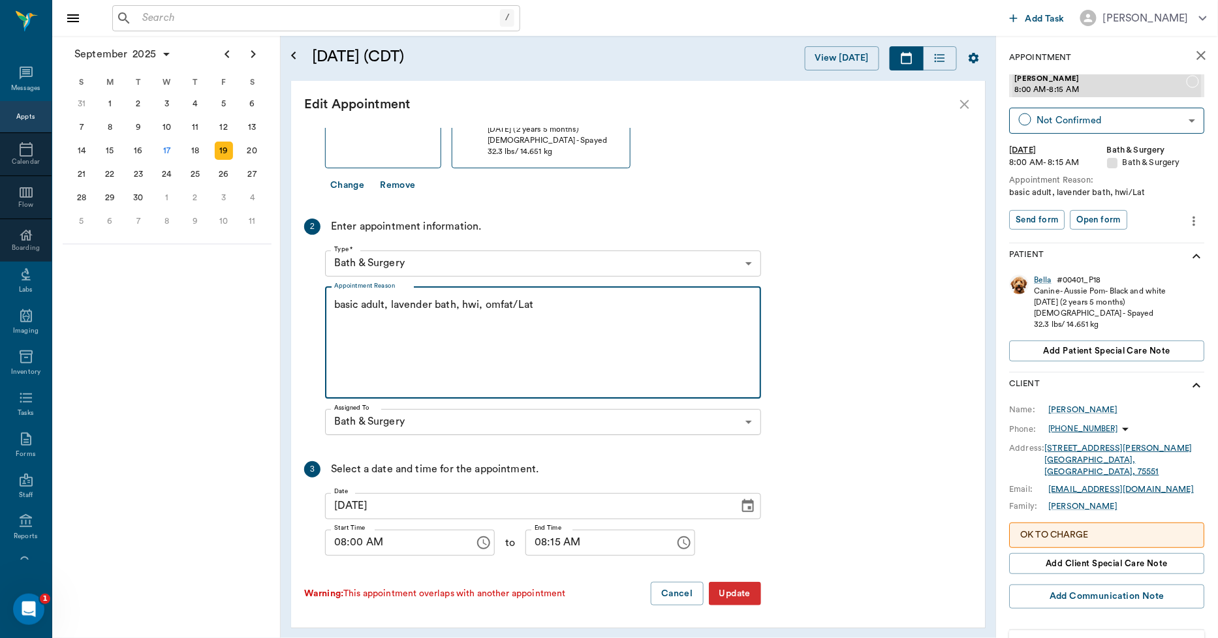
type textarea "basic adult, lavender bath, hwi, omfat/Lat"
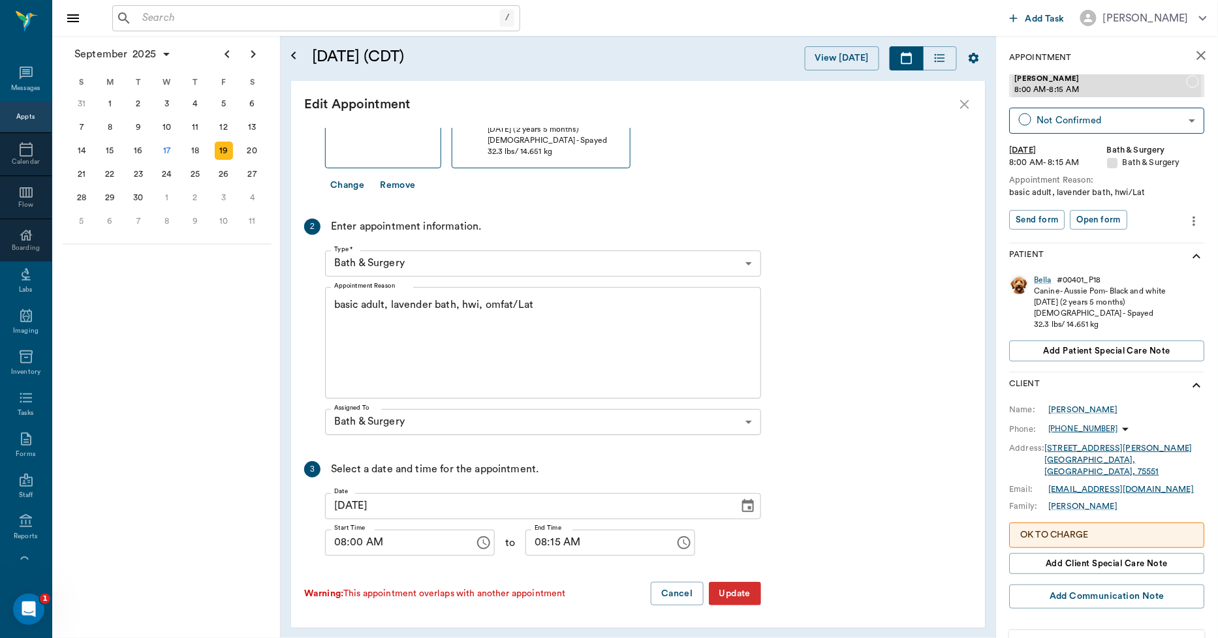
click at [741, 589] on button "Update" at bounding box center [735, 594] width 52 height 24
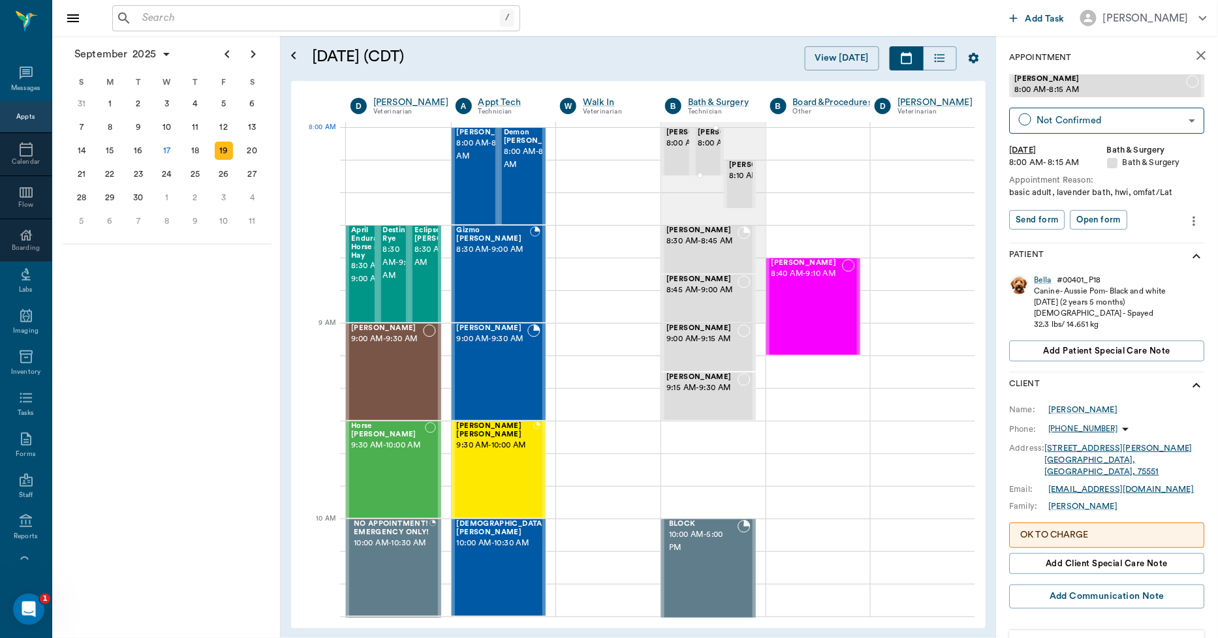
click at [703, 137] on span "[PERSON_NAME]" at bounding box center [730, 133] width 65 height 8
click at [1040, 278] on div "Coco" at bounding box center [1045, 280] width 20 height 11
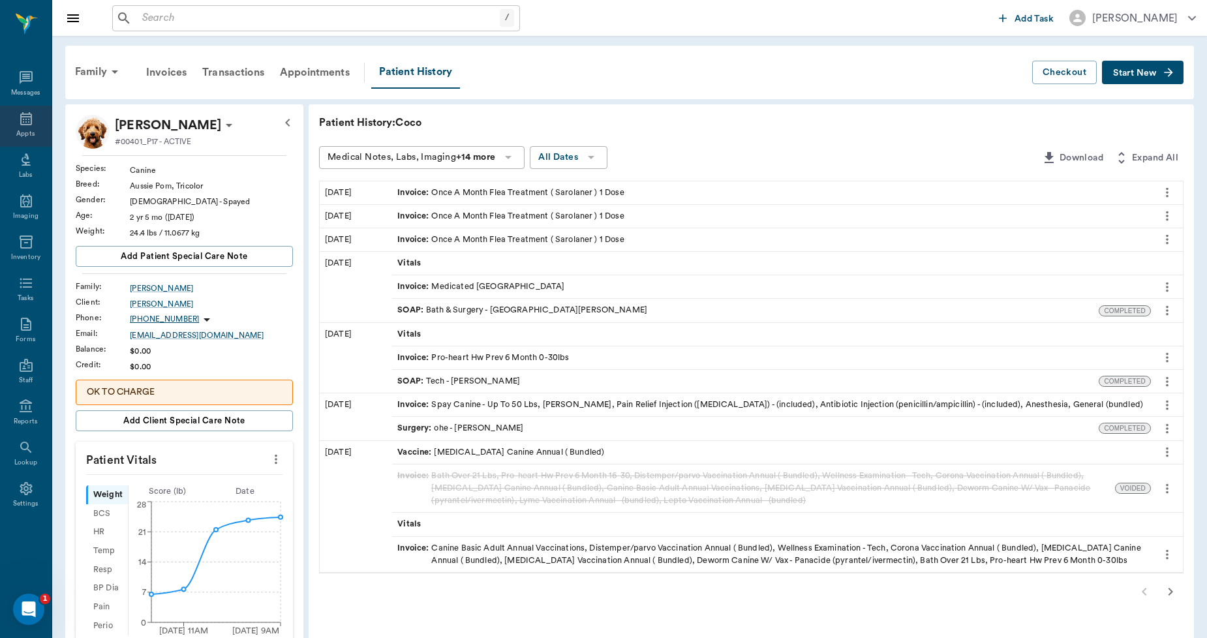
click at [28, 116] on icon at bounding box center [26, 118] width 12 height 13
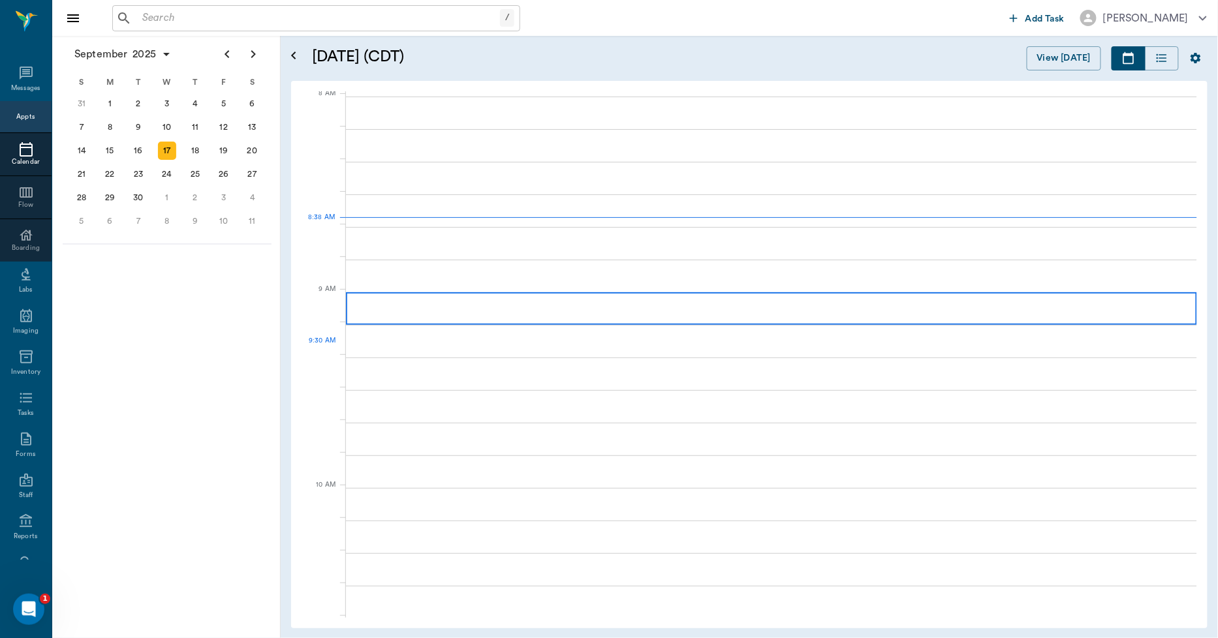
scroll to position [3, 0]
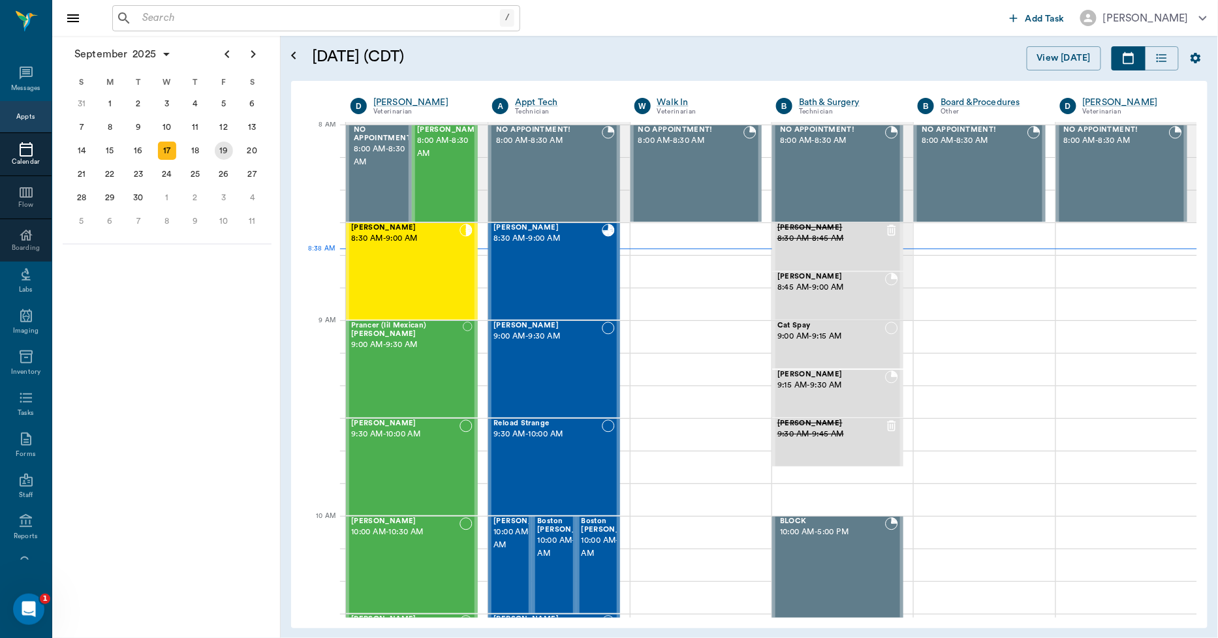
click at [221, 150] on div "19" at bounding box center [224, 151] width 18 height 18
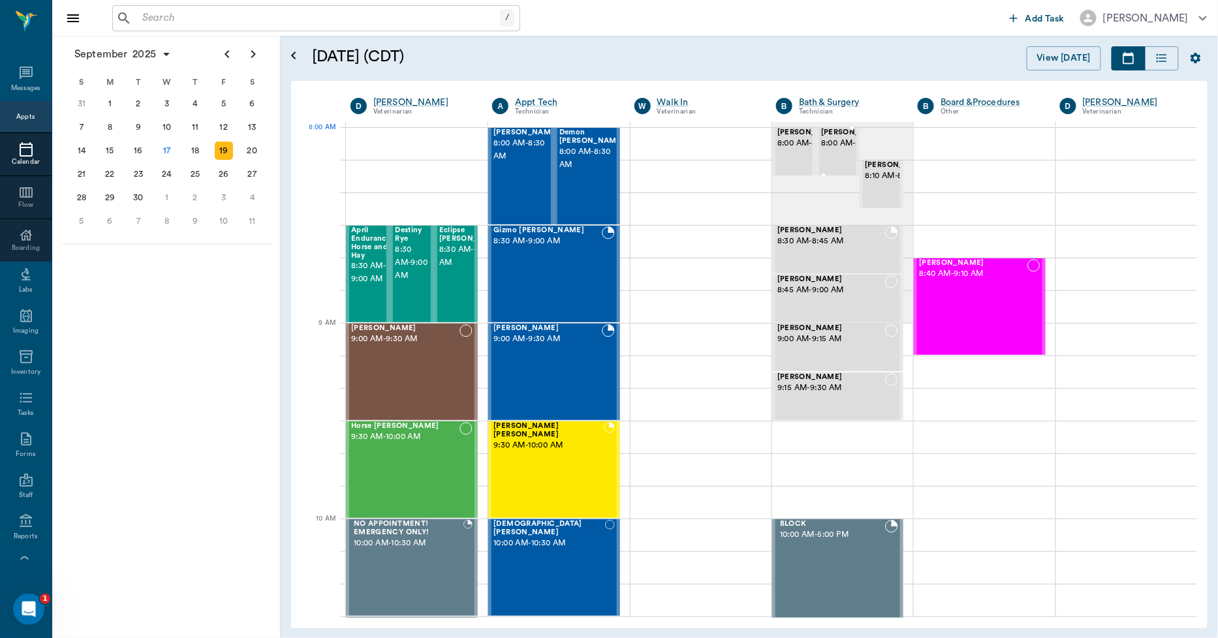
click at [832, 146] on span "8:00 AM - 8:15 AM" at bounding box center [853, 143] width 65 height 13
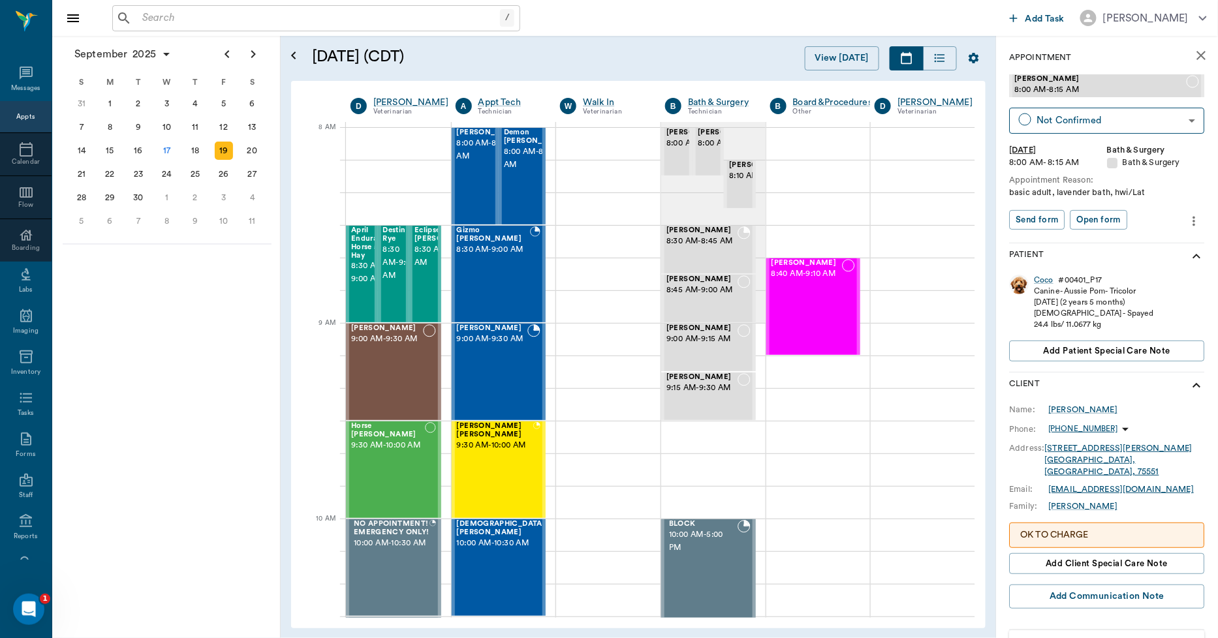
click at [1193, 221] on icon "more" at bounding box center [1194, 221] width 3 height 10
click at [1126, 240] on span "Edit appointment" at bounding box center [1129, 243] width 110 height 14
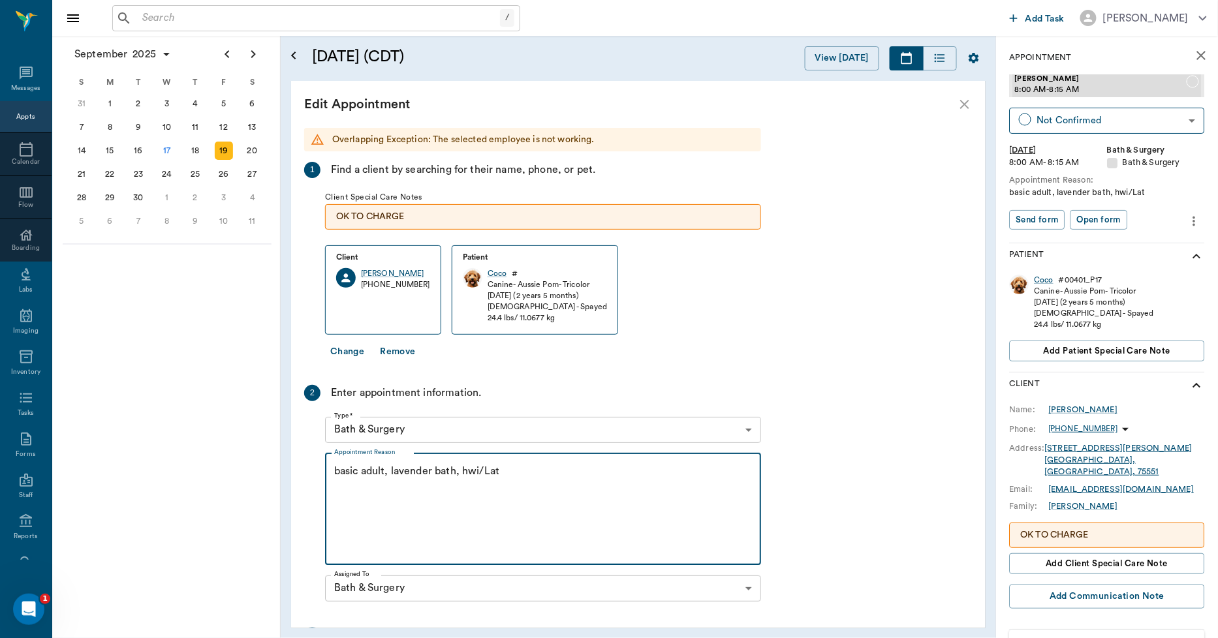
click at [480, 468] on textarea "basic adult, lavender bath, hwi/Lat" at bounding box center [543, 509] width 418 height 90
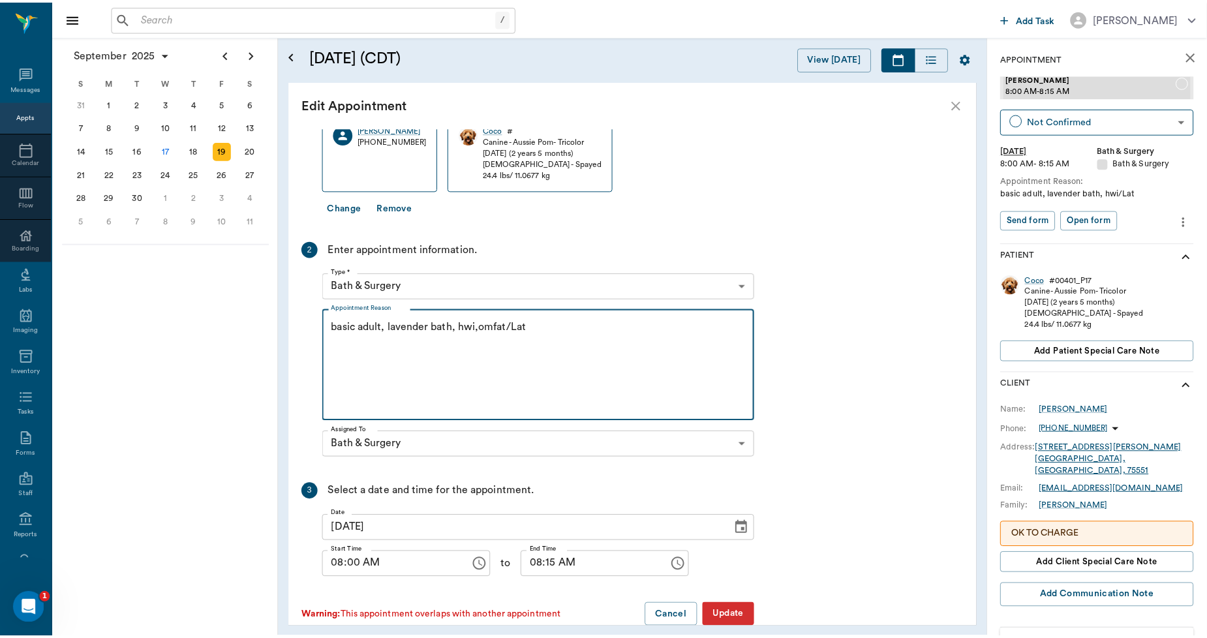
scroll to position [145, 0]
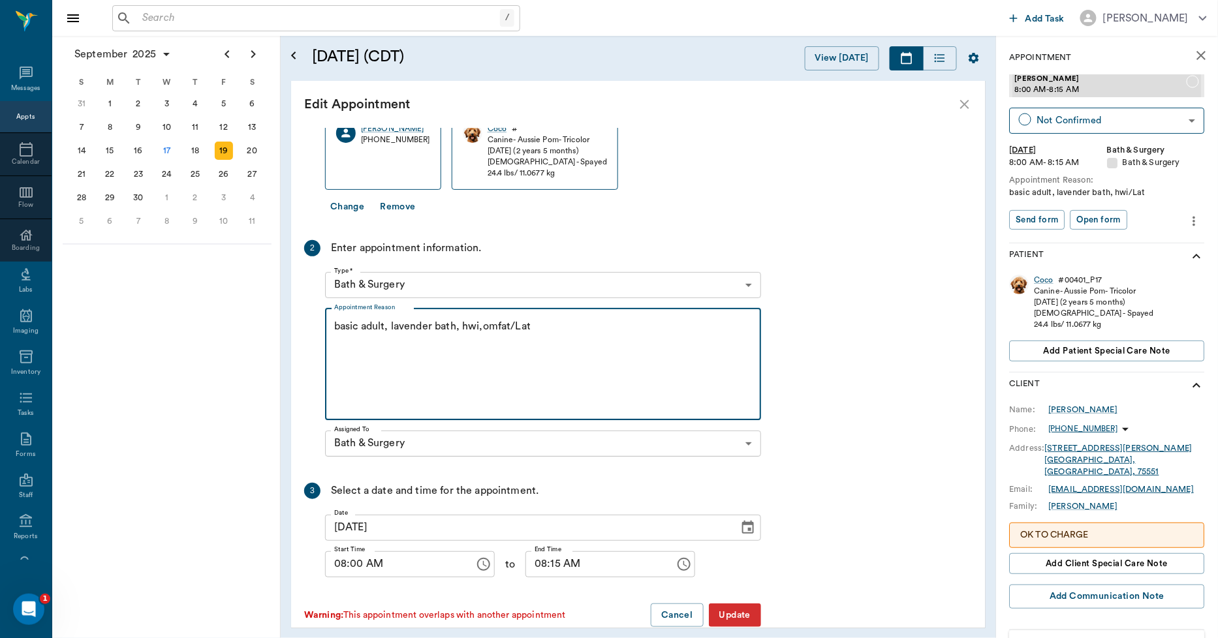
type textarea "basic adult, lavender bath, hwi,omfat/Lat"
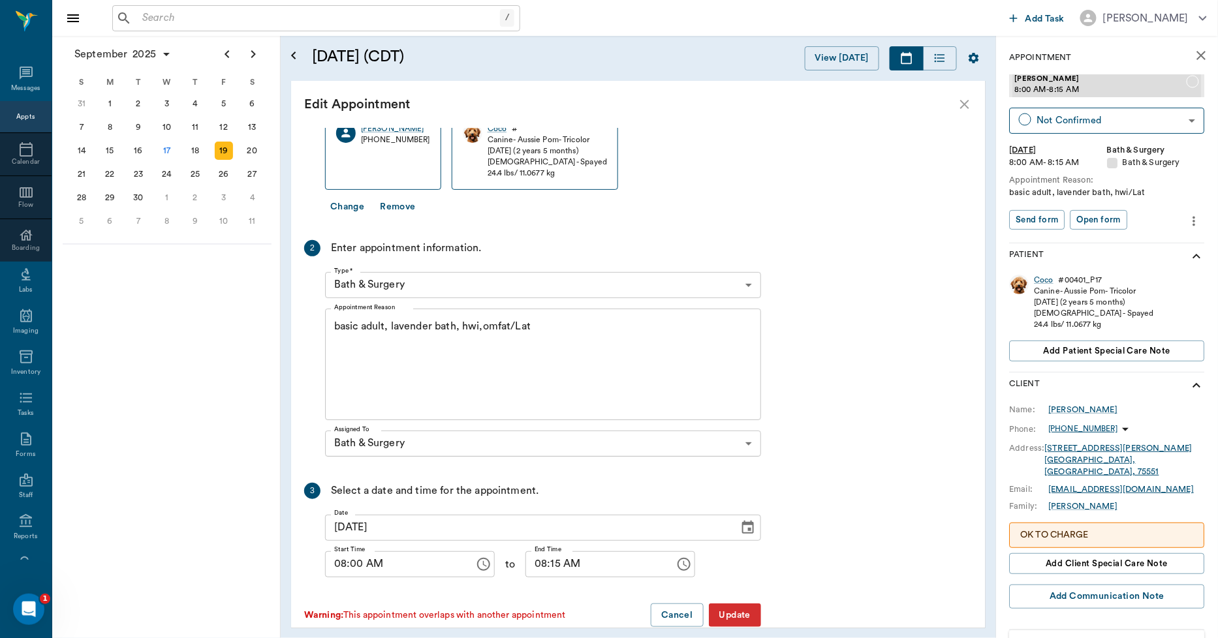
click at [732, 616] on button "Update" at bounding box center [735, 616] width 52 height 24
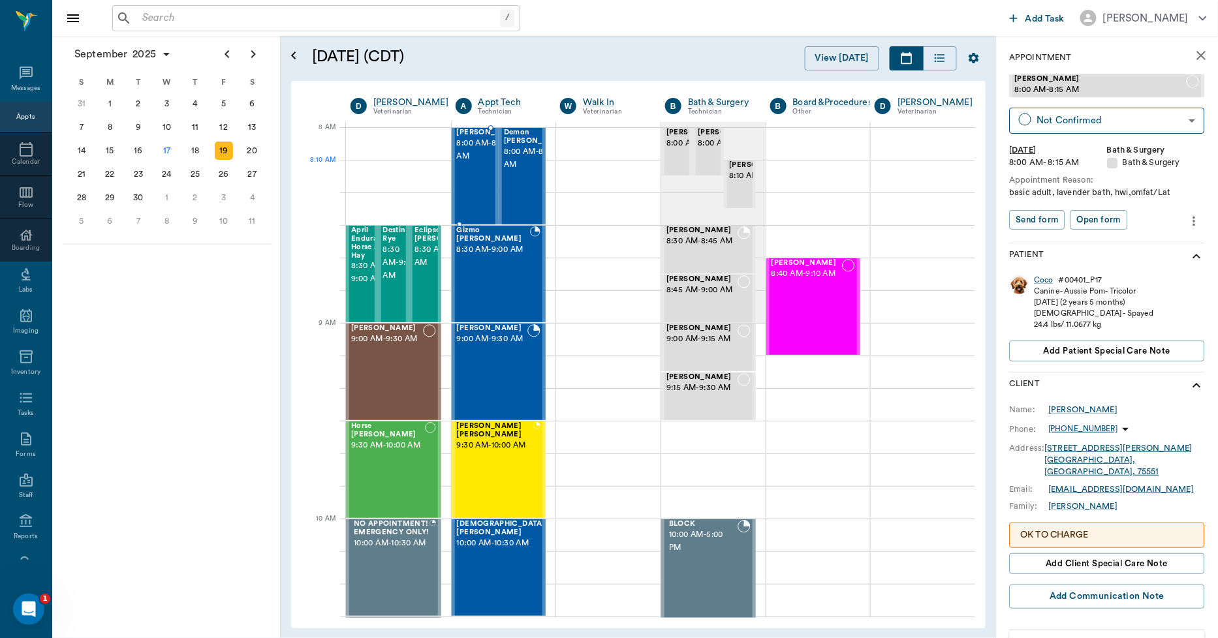
click at [478, 188] on div "Lucy McCasland 8:00 AM - 8:30 AM" at bounding box center [489, 176] width 65 height 95
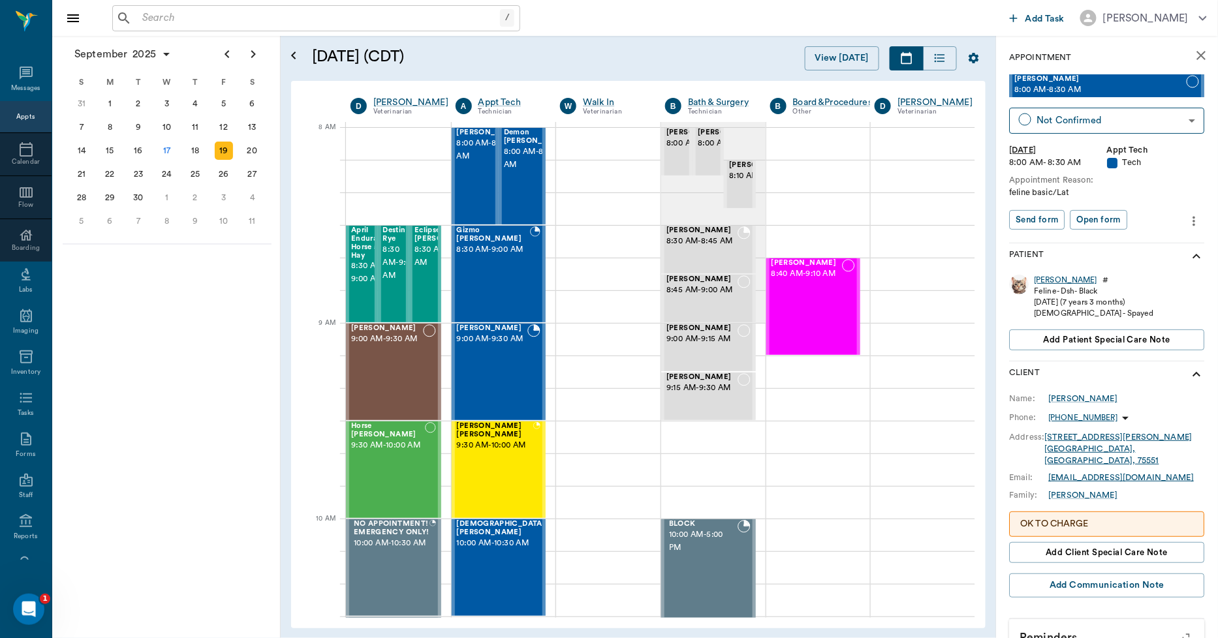
click at [1046, 277] on div "[PERSON_NAME]" at bounding box center [1066, 280] width 63 height 11
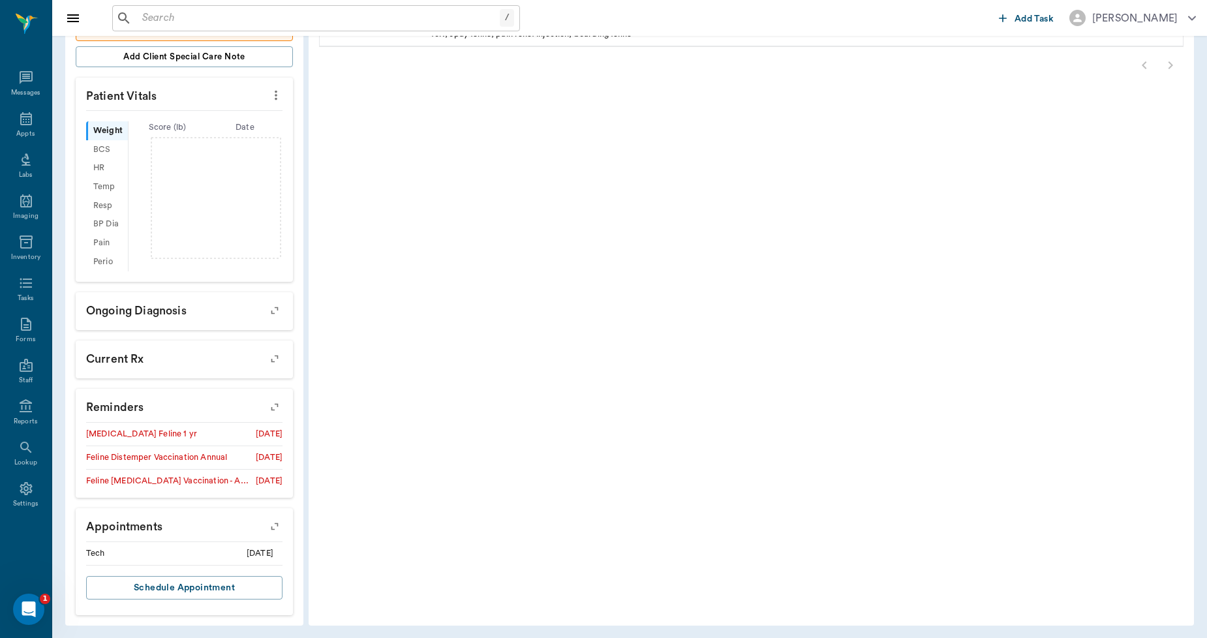
scroll to position [350, 0]
click at [272, 407] on icon "button" at bounding box center [275, 405] width 18 height 18
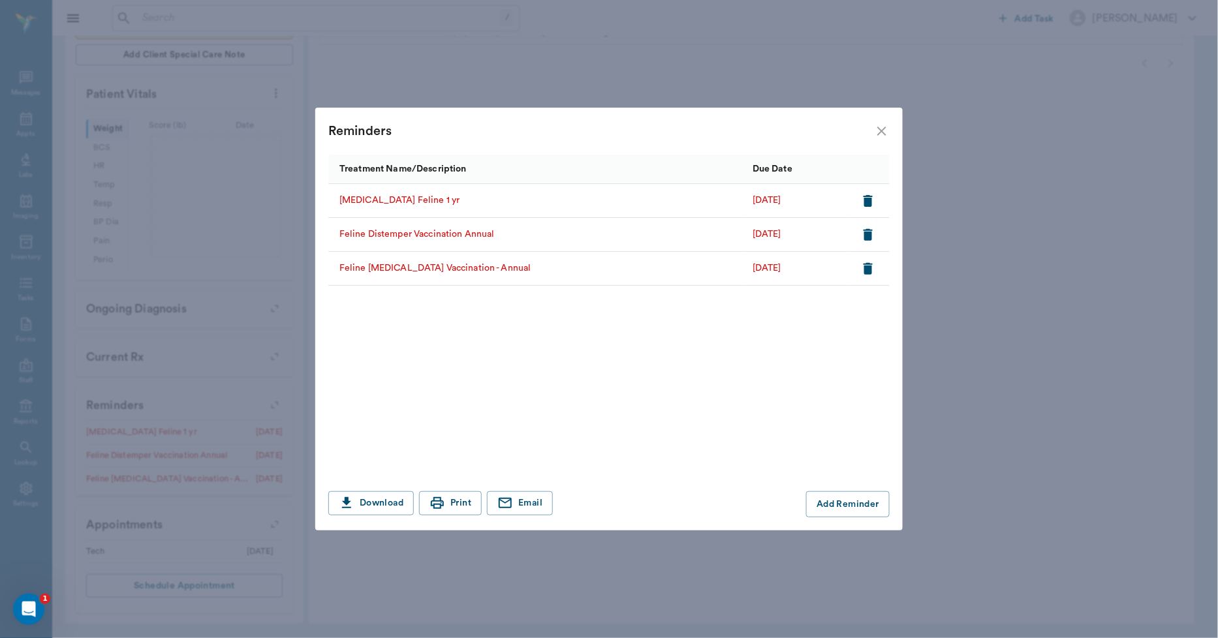
click at [879, 133] on icon "close" at bounding box center [881, 131] width 9 height 9
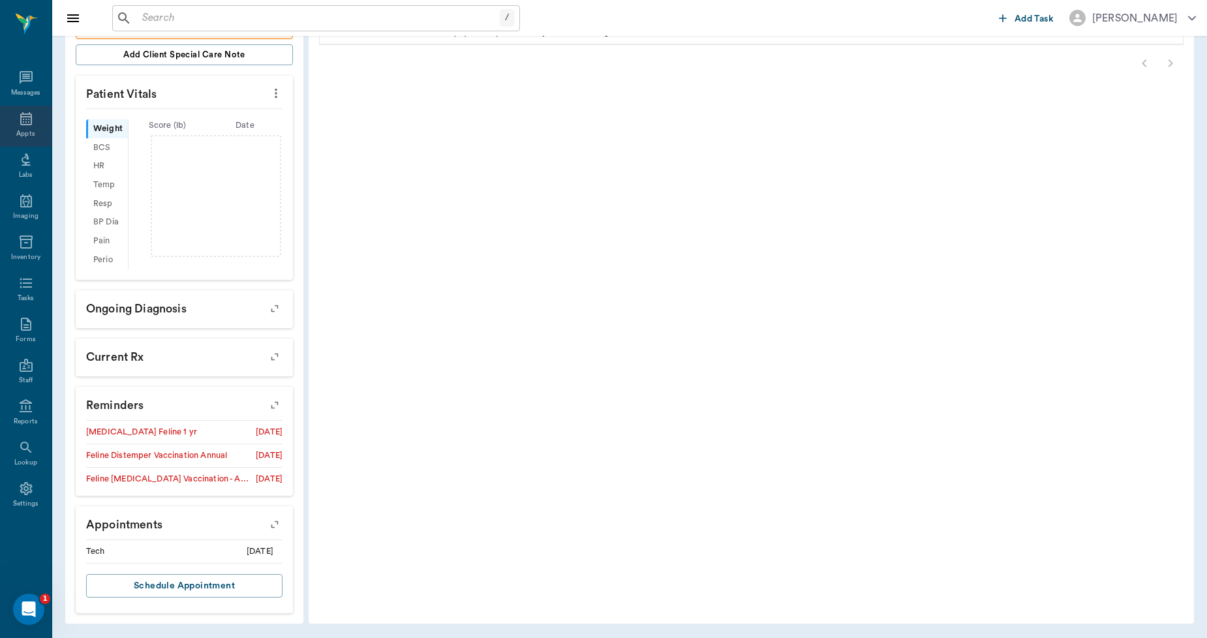
click at [24, 123] on icon at bounding box center [26, 119] width 16 height 16
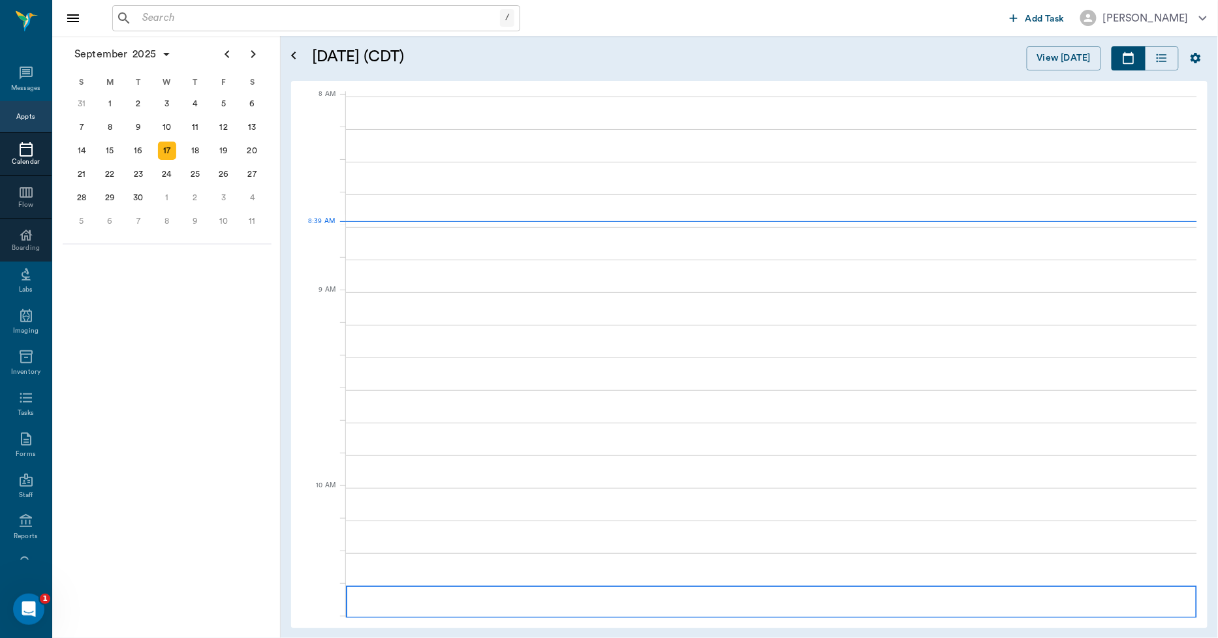
scroll to position [2, 0]
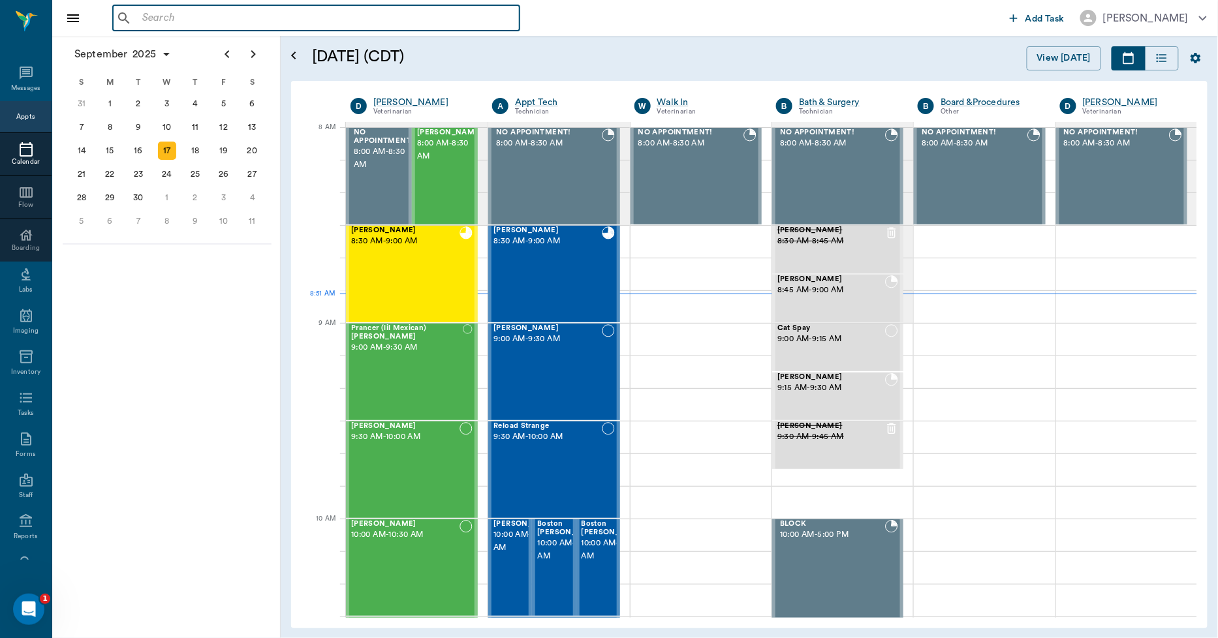
click at [139, 16] on input "text" at bounding box center [325, 18] width 377 height 18
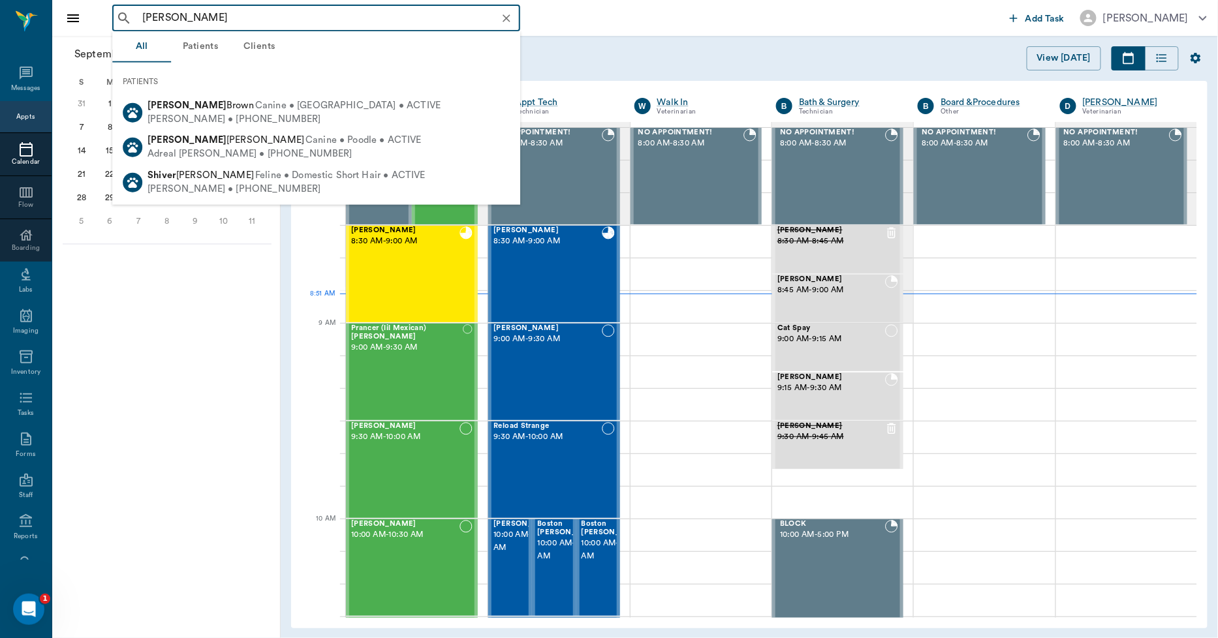
click at [206, 106] on span "Shivers Brown" at bounding box center [201, 106] width 106 height 10
type input "shivers"
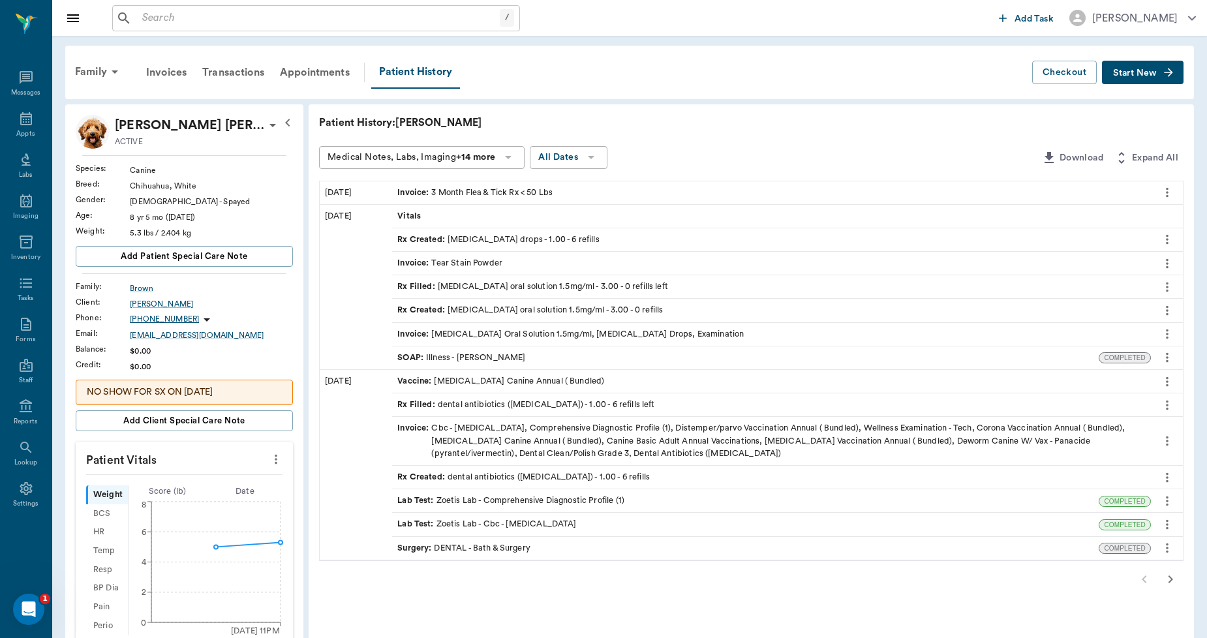
click at [493, 407] on div "Rx Filled : dental antibiotics (clindamycin) - 1.00 - 6 refills left" at bounding box center [525, 405] width 257 height 12
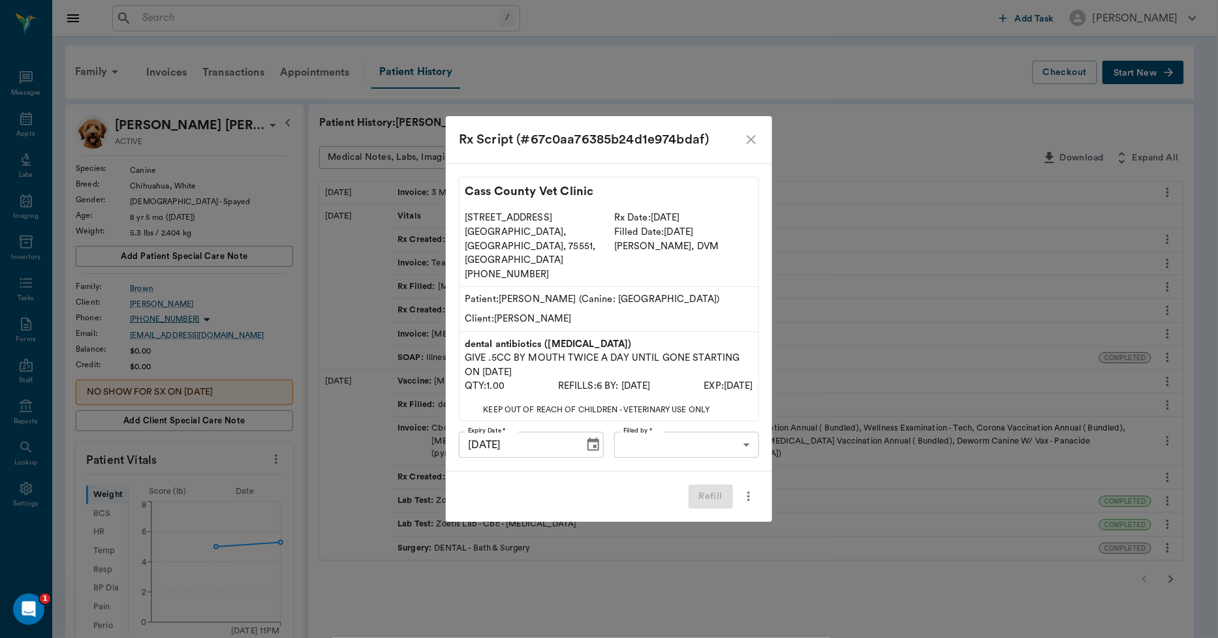
click at [745, 489] on icon "more" at bounding box center [748, 497] width 14 height 16
click at [676, 531] on span "Print Rx Script" at bounding box center [694, 530] width 110 height 14
click at [752, 148] on icon "close" at bounding box center [751, 140] width 16 height 16
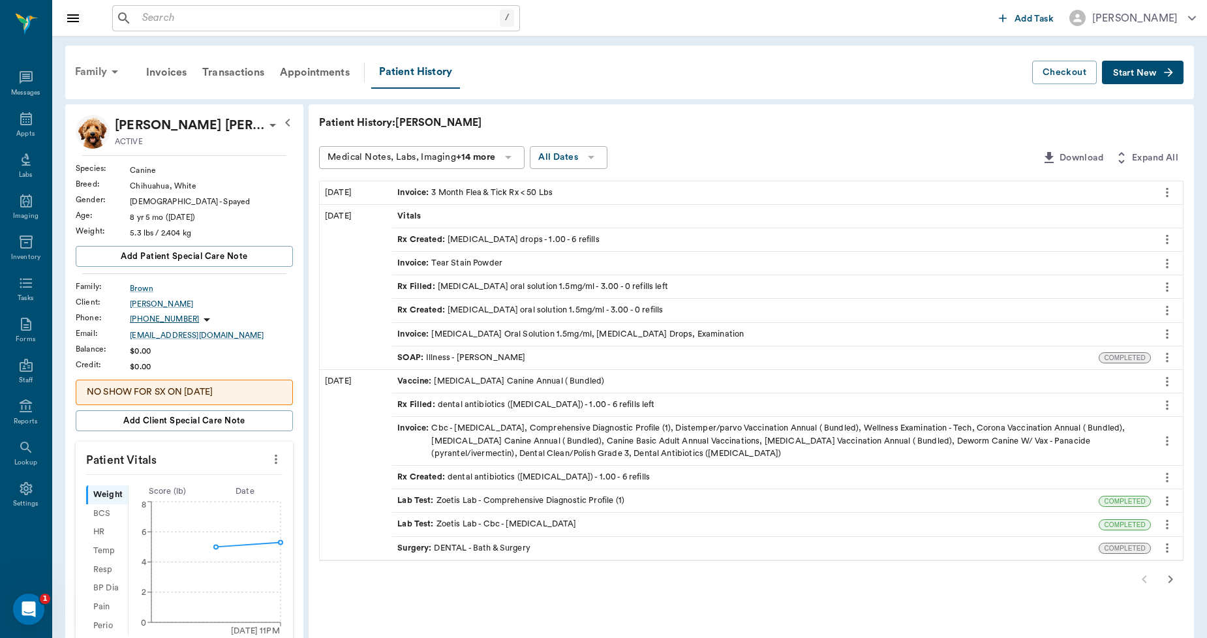
click at [101, 74] on div "Family" at bounding box center [98, 71] width 63 height 31
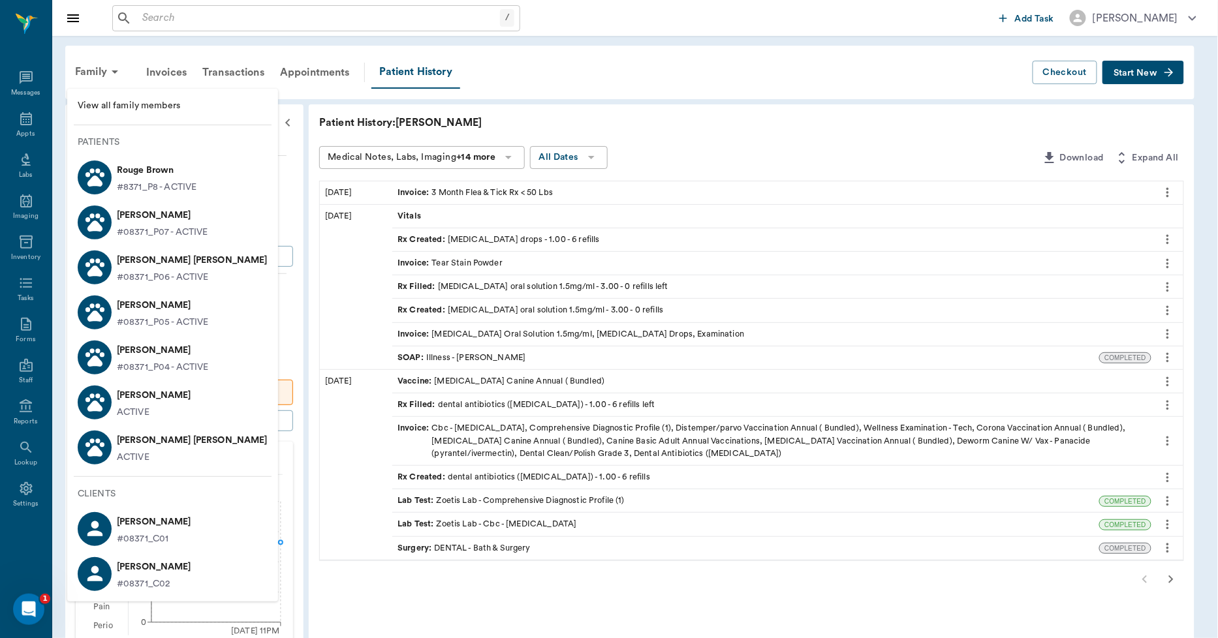
click at [584, 63] on div at bounding box center [609, 319] width 1218 height 638
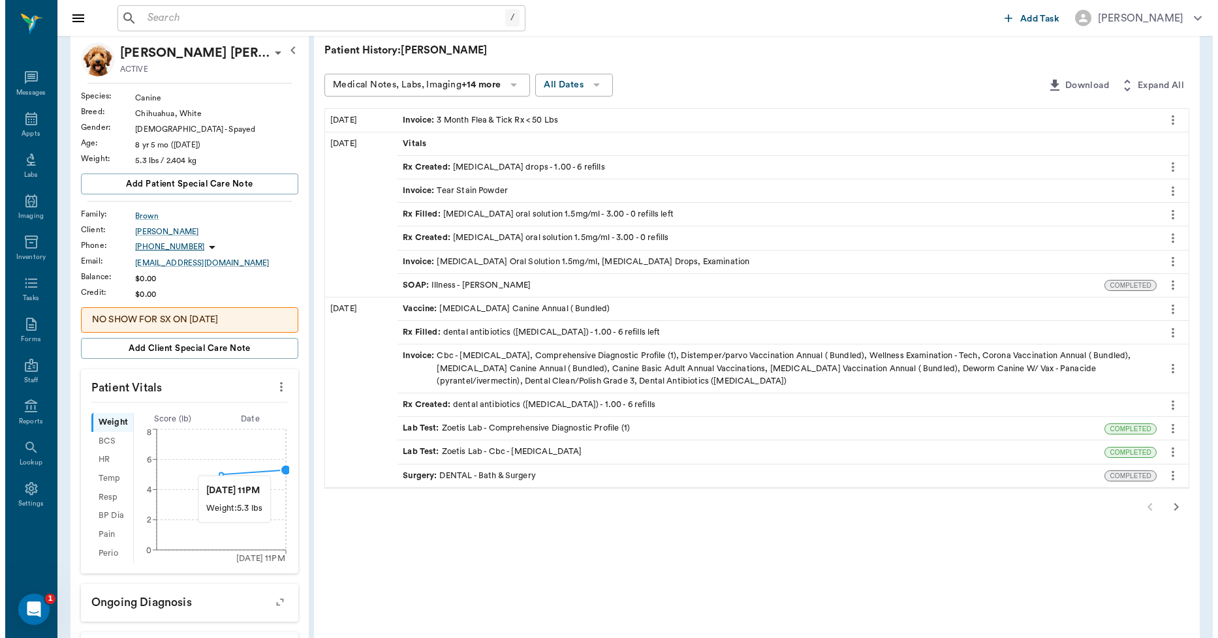
scroll to position [26, 0]
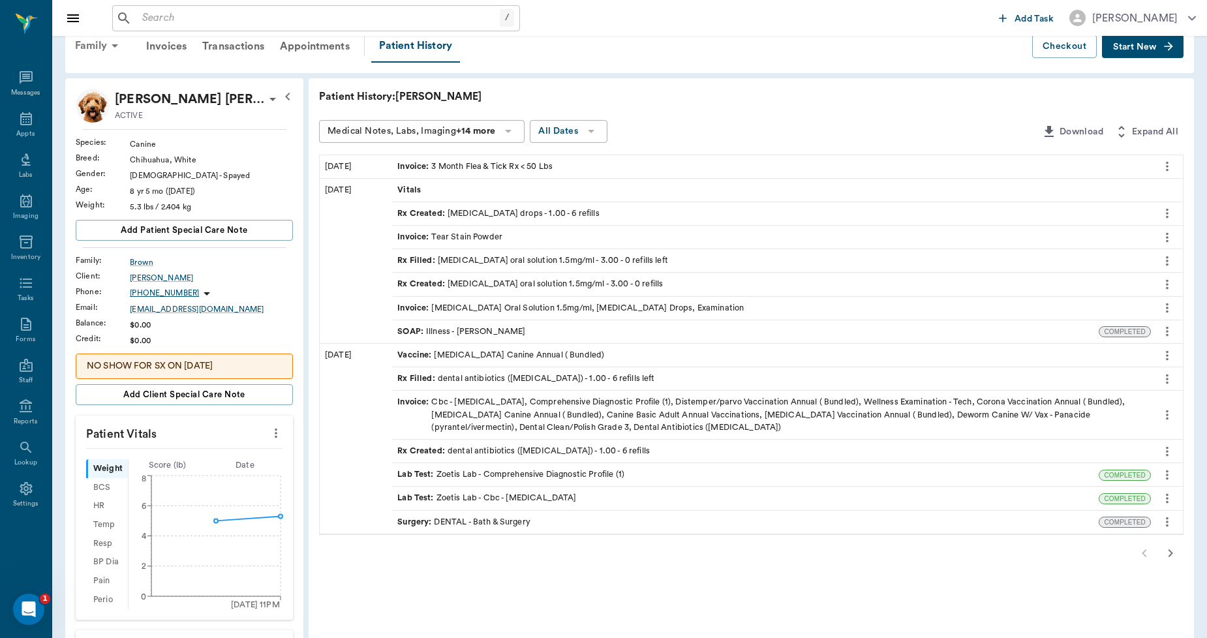
click at [106, 52] on div "Family" at bounding box center [98, 45] width 63 height 31
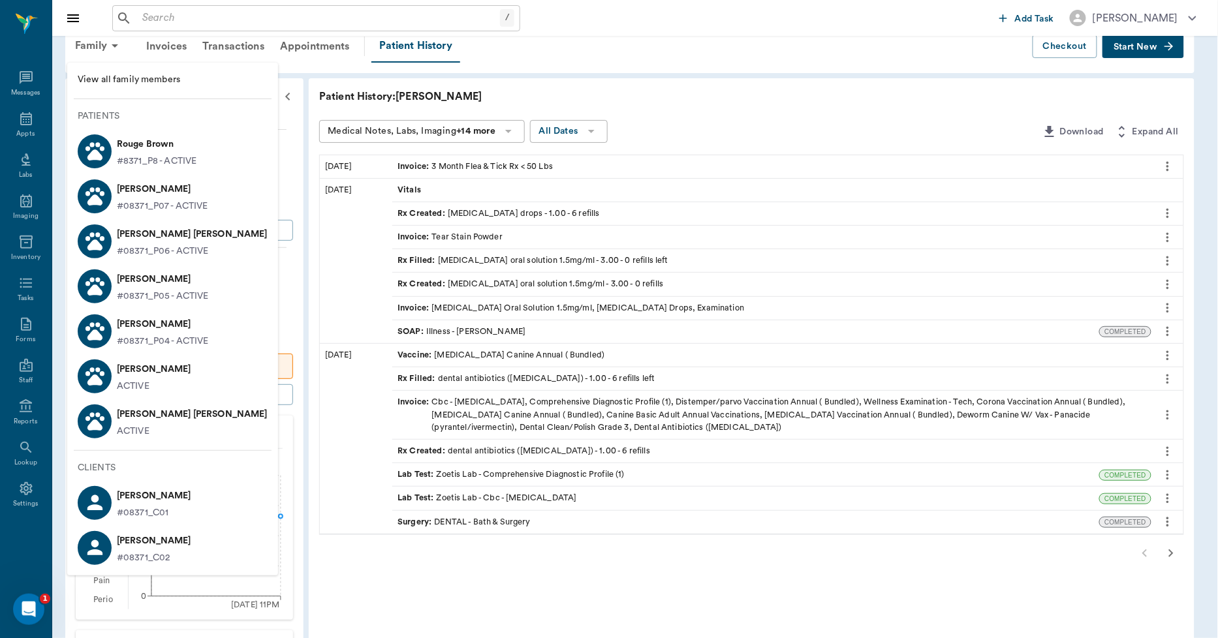
click at [144, 290] on p "#08371_P05 - ACTIVE" at bounding box center [163, 297] width 92 height 14
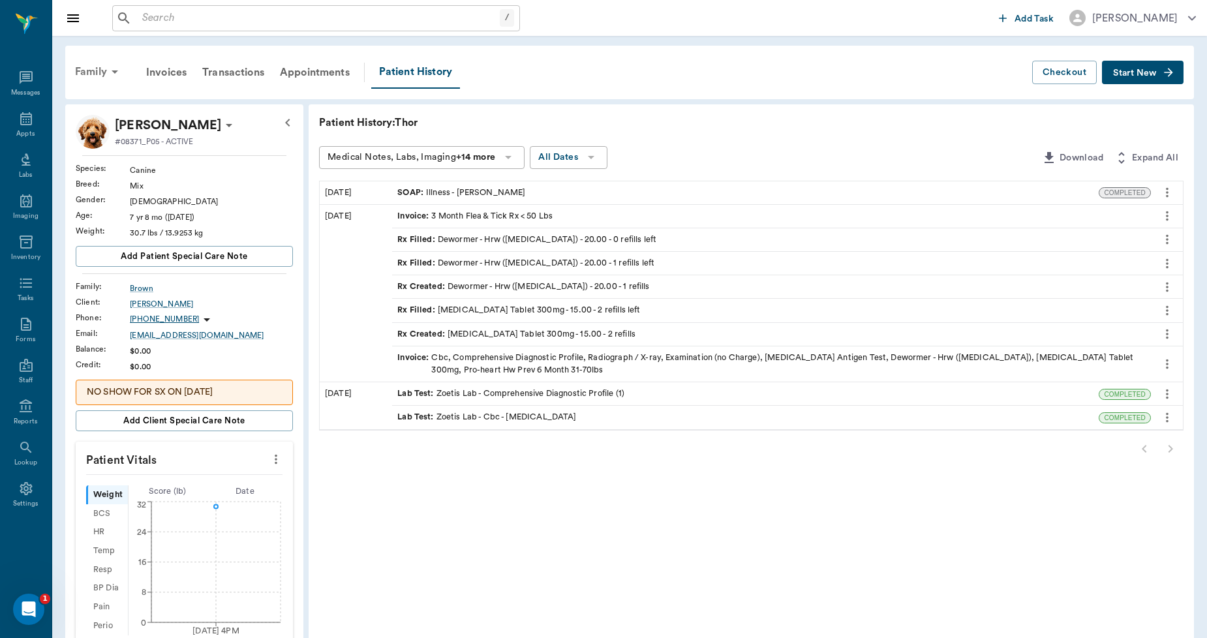
click at [102, 73] on div "Family" at bounding box center [98, 71] width 63 height 31
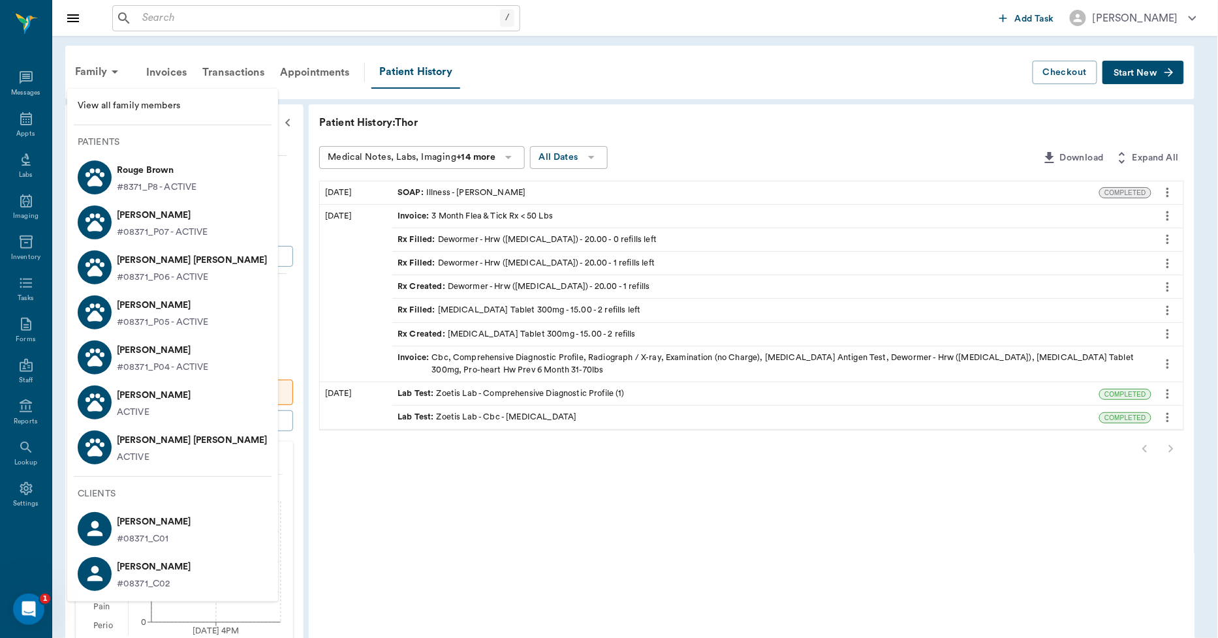
click at [134, 269] on p "Miss Kitty Brown" at bounding box center [192, 260] width 151 height 21
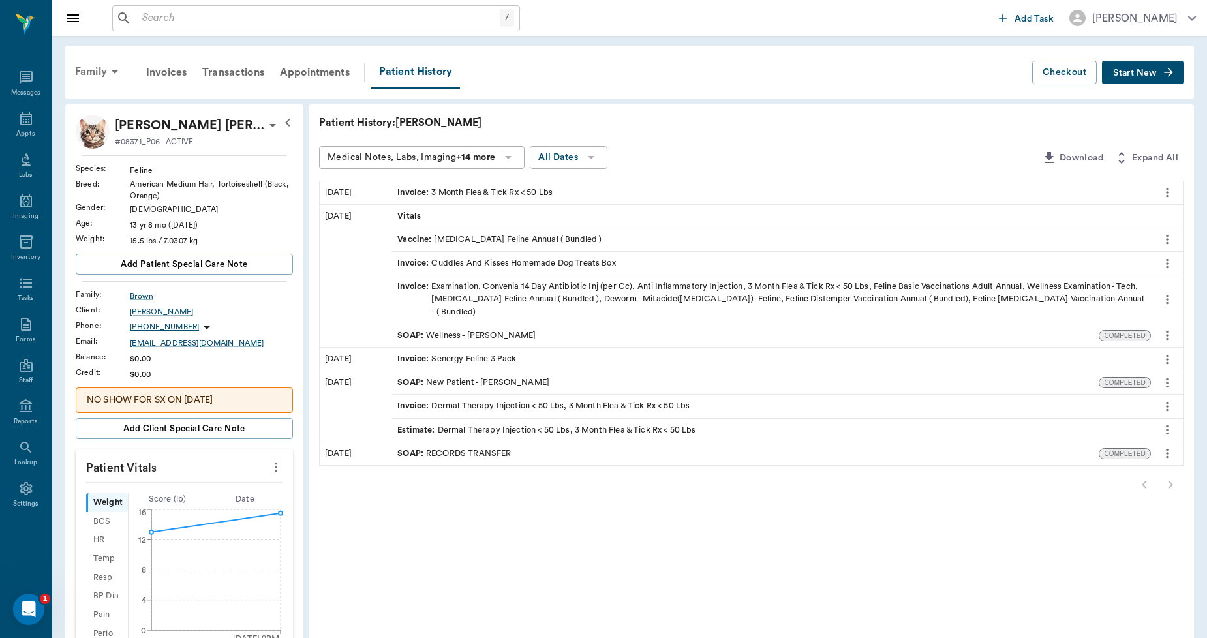
click at [107, 74] on icon at bounding box center [115, 72] width 16 height 16
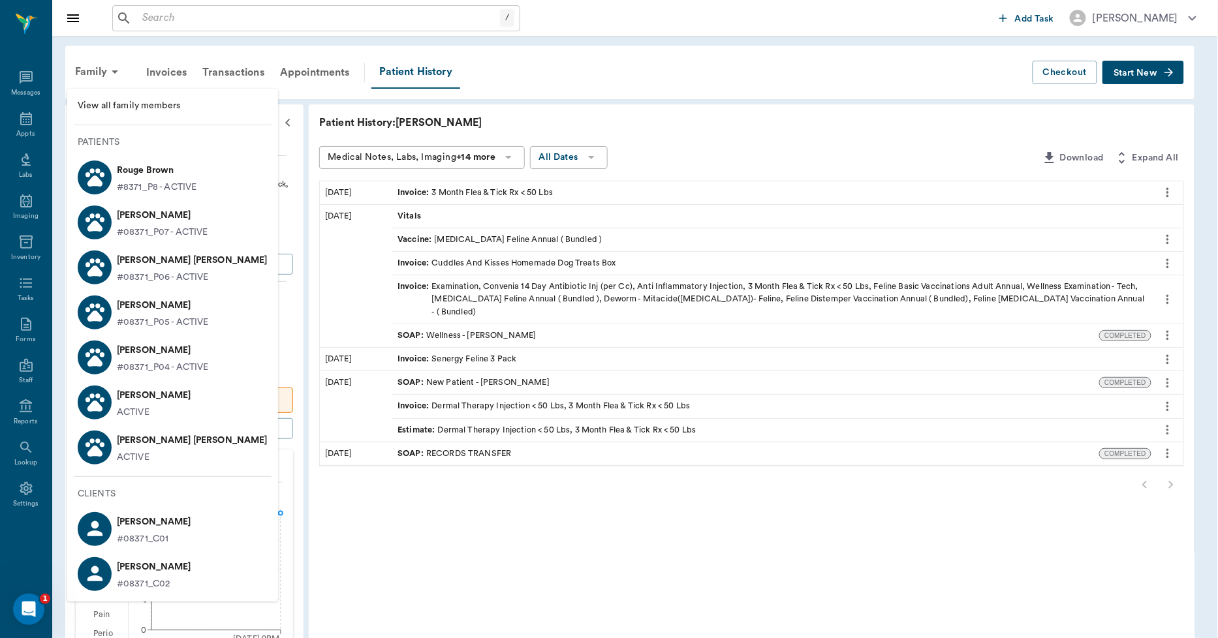
click at [166, 232] on p "#08371_P07 - ACTIVE" at bounding box center [162, 233] width 91 height 14
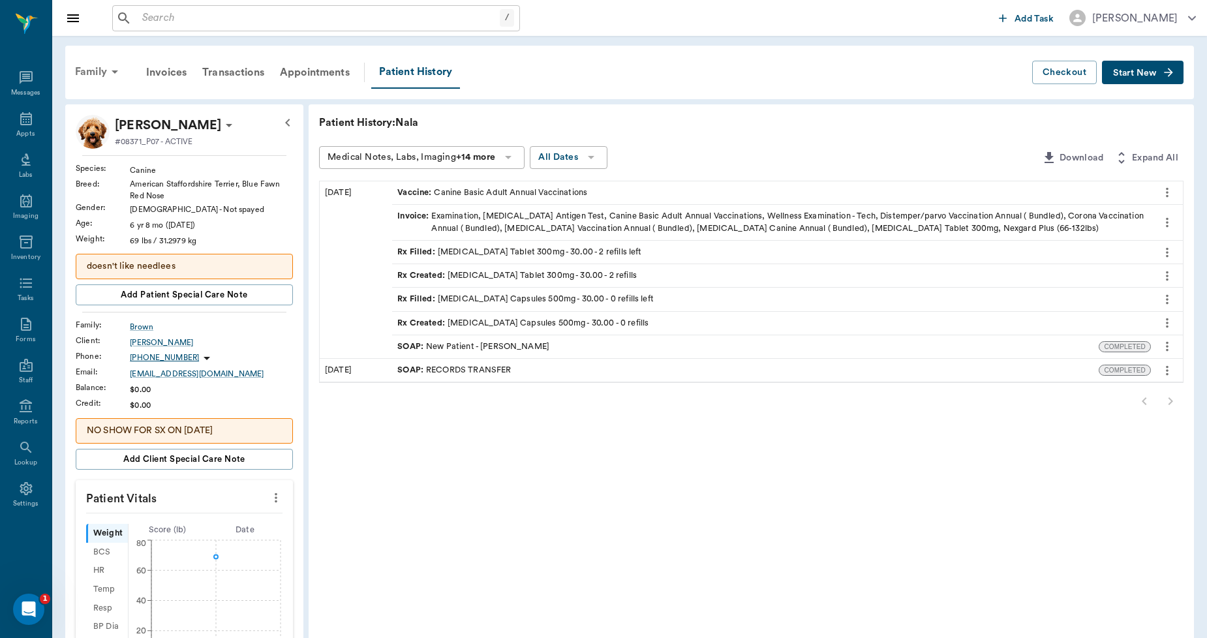
click at [95, 72] on div "Family" at bounding box center [98, 71] width 63 height 31
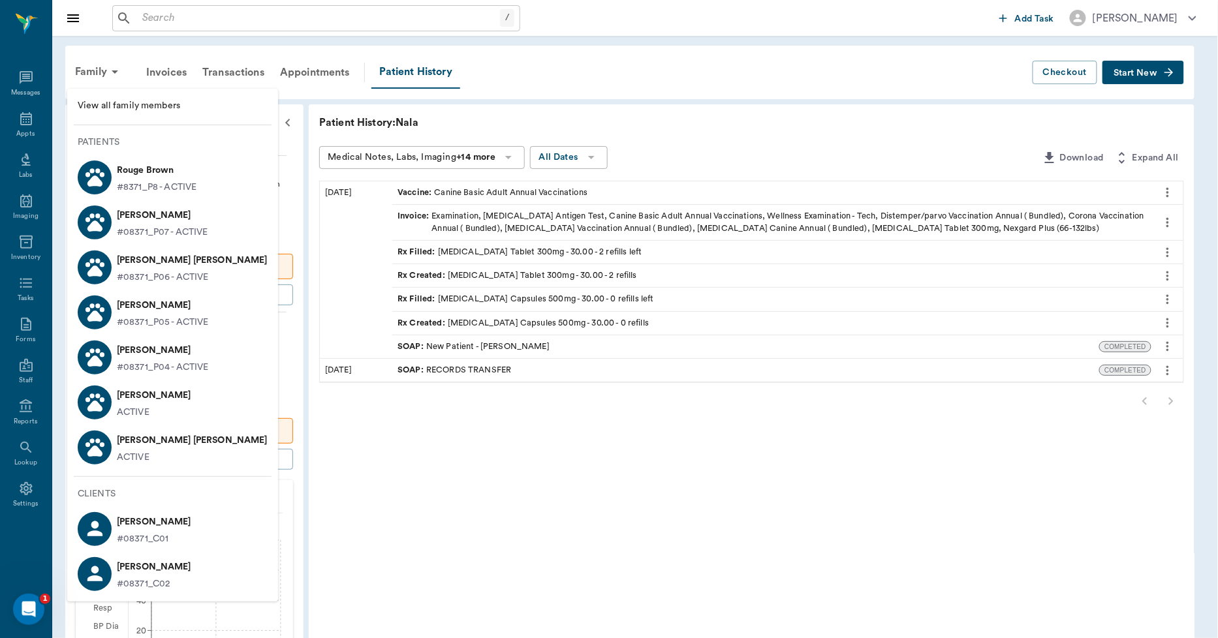
click at [150, 174] on p "Rouge Brown" at bounding box center [157, 170] width 80 height 21
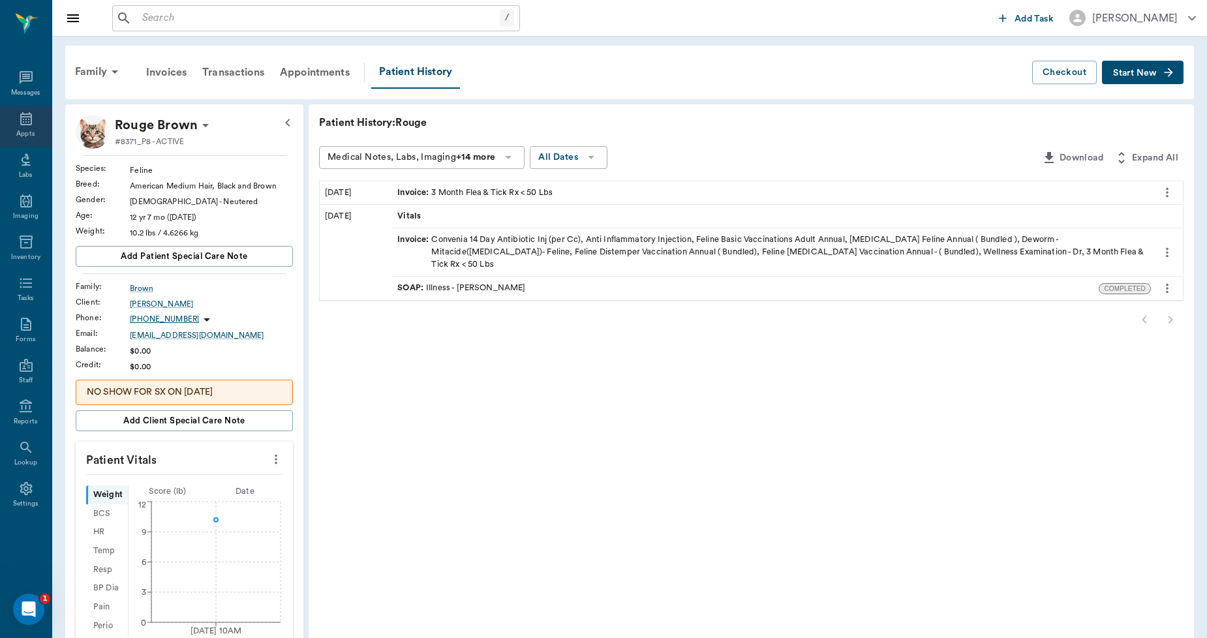
click at [26, 121] on icon at bounding box center [26, 118] width 12 height 13
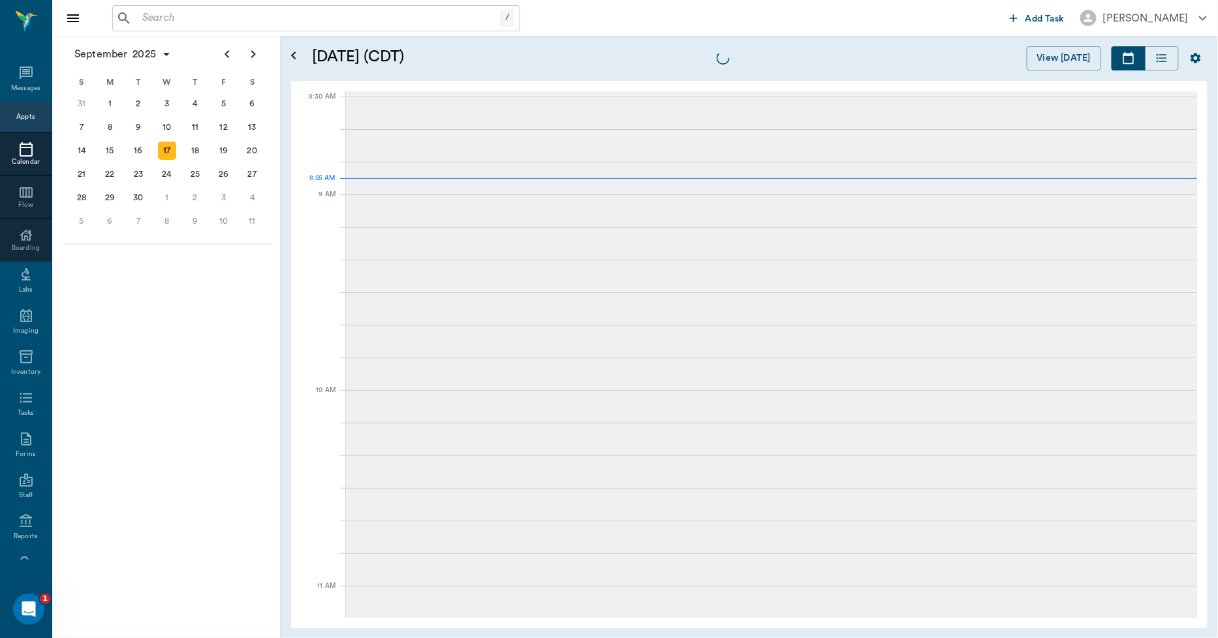
scroll to position [2, 0]
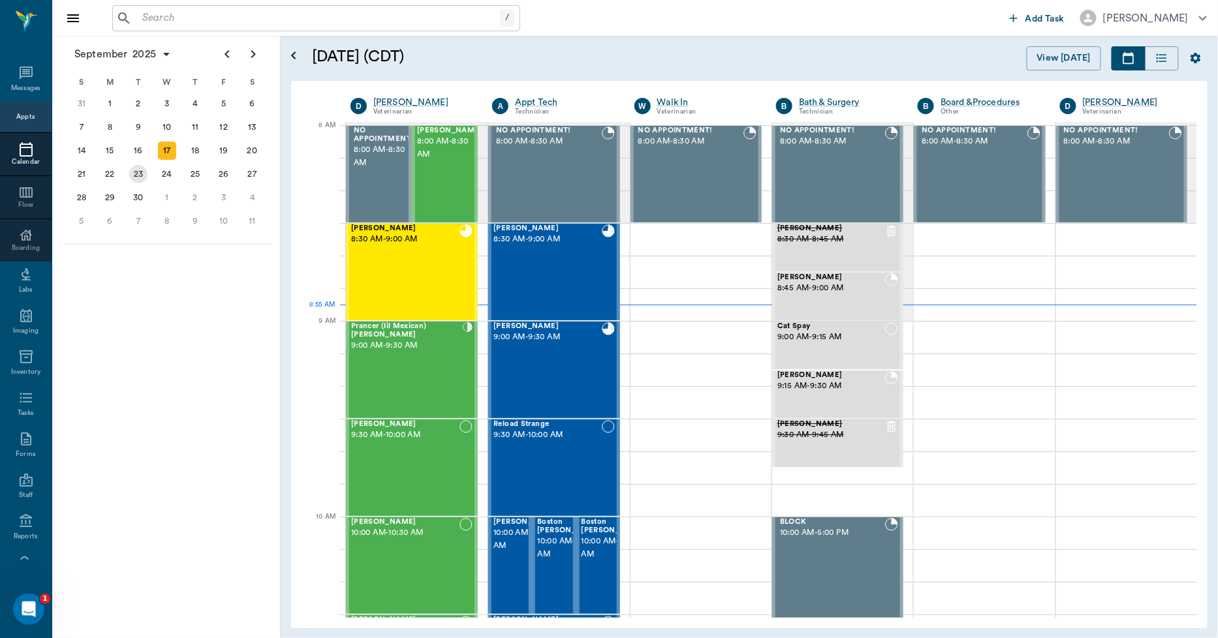
click at [135, 173] on div "23" at bounding box center [138, 174] width 18 height 18
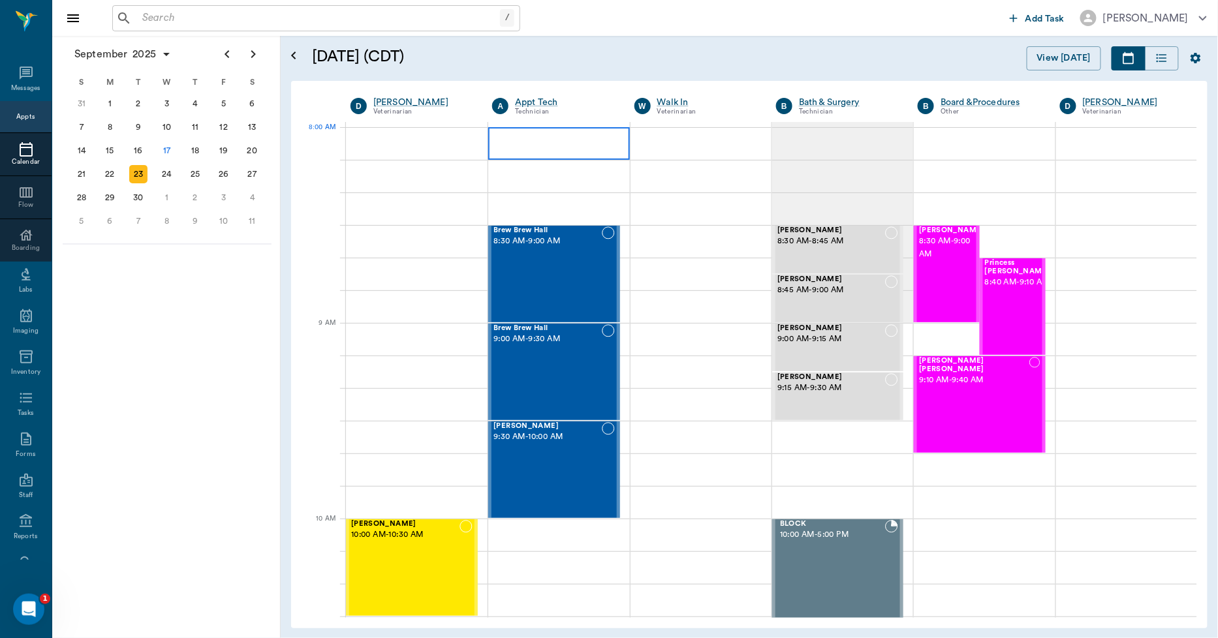
click at [492, 132] on div at bounding box center [558, 143] width 141 height 33
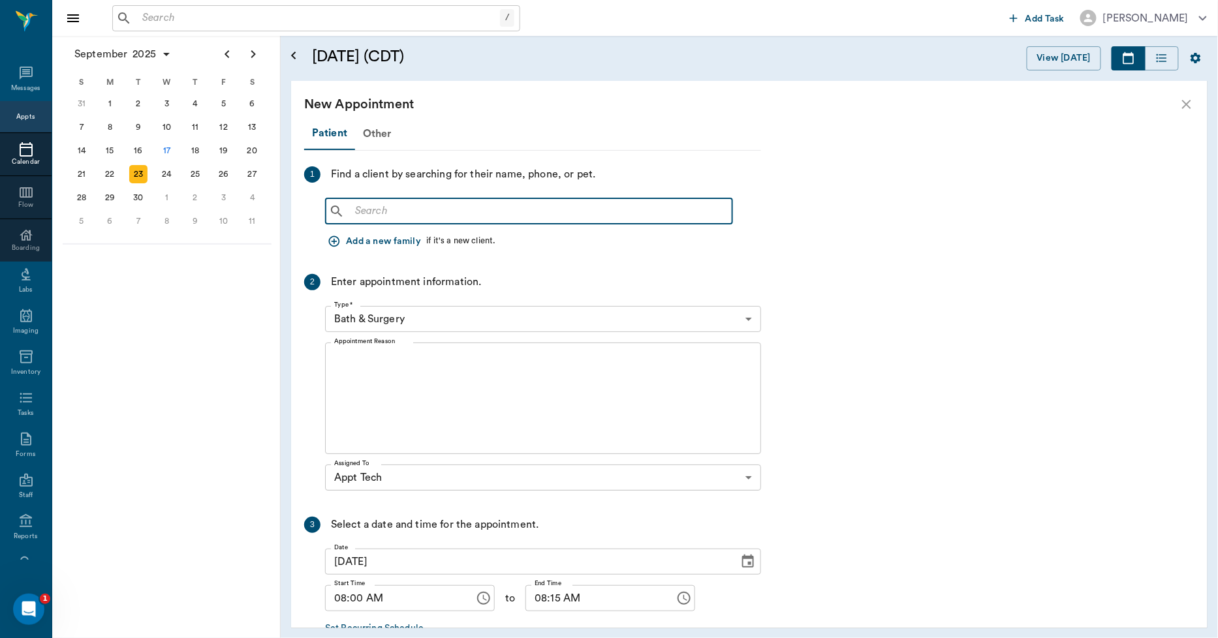
click at [368, 209] on input "text" at bounding box center [538, 211] width 377 height 18
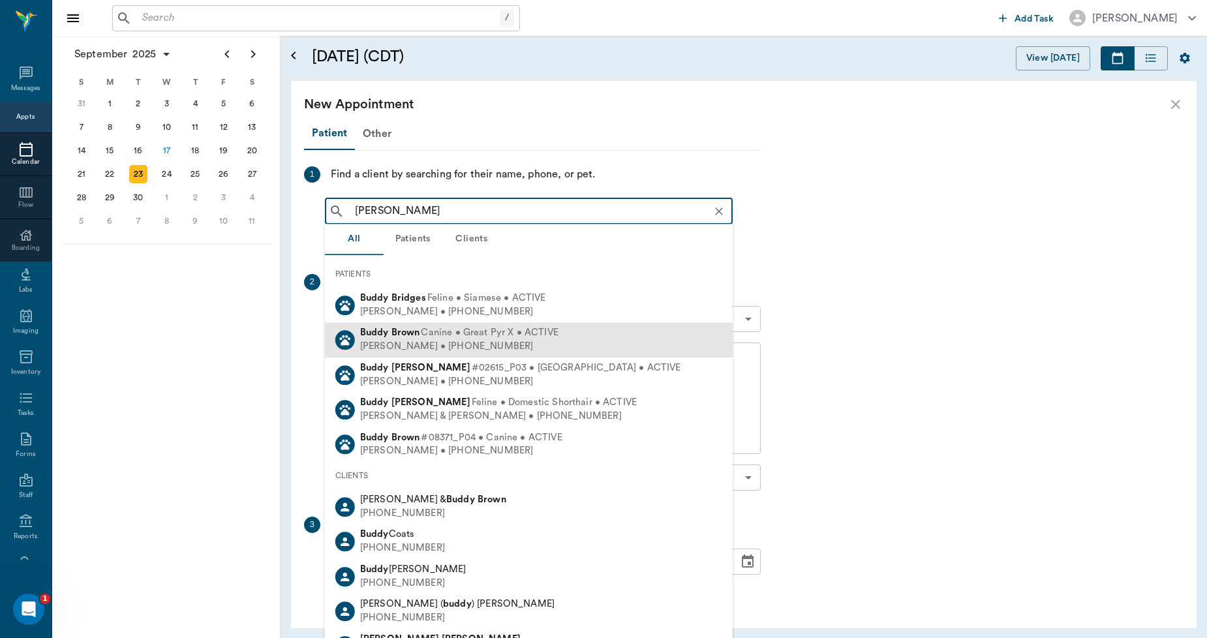
click at [393, 341] on div "Bill Brown • (817) 313-9953" at bounding box center [459, 347] width 198 height 14
type input "buddy br"
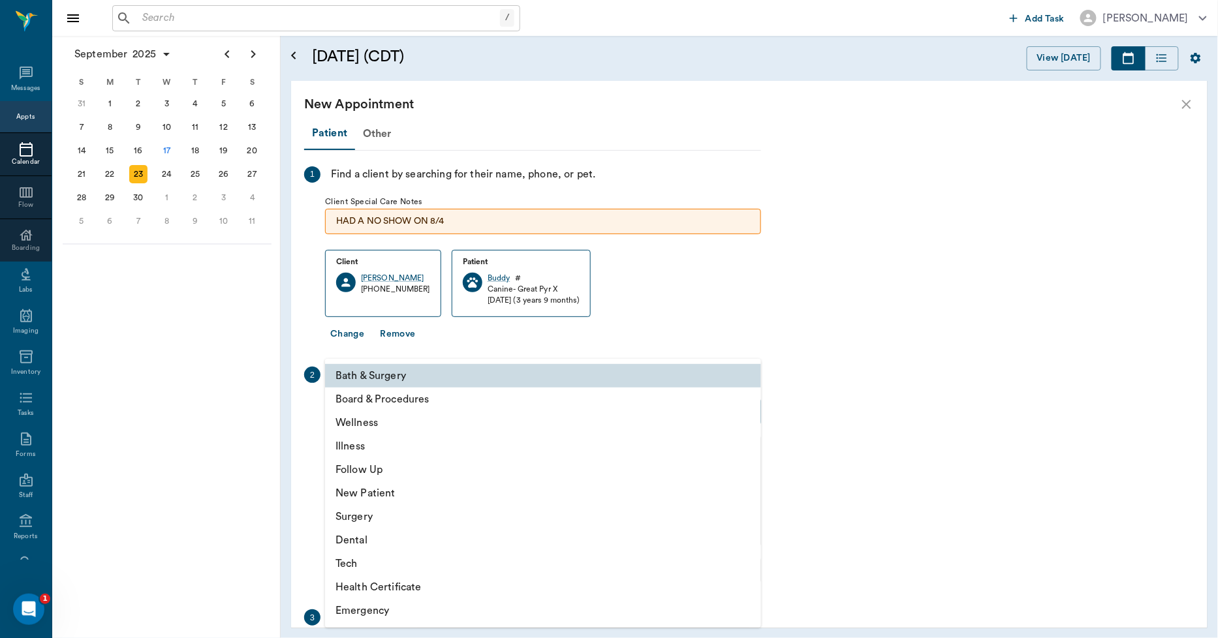
click at [379, 412] on body "/ ​ Add Task Dr. Bert Ellsworth Nectar Messages Appts Calendar Flow Boarding La…" at bounding box center [609, 319] width 1218 height 638
click at [350, 561] on li "Tech" at bounding box center [543, 563] width 436 height 23
type input "65d2be4f46e3a538d89b8c1a"
type input "08:30 AM"
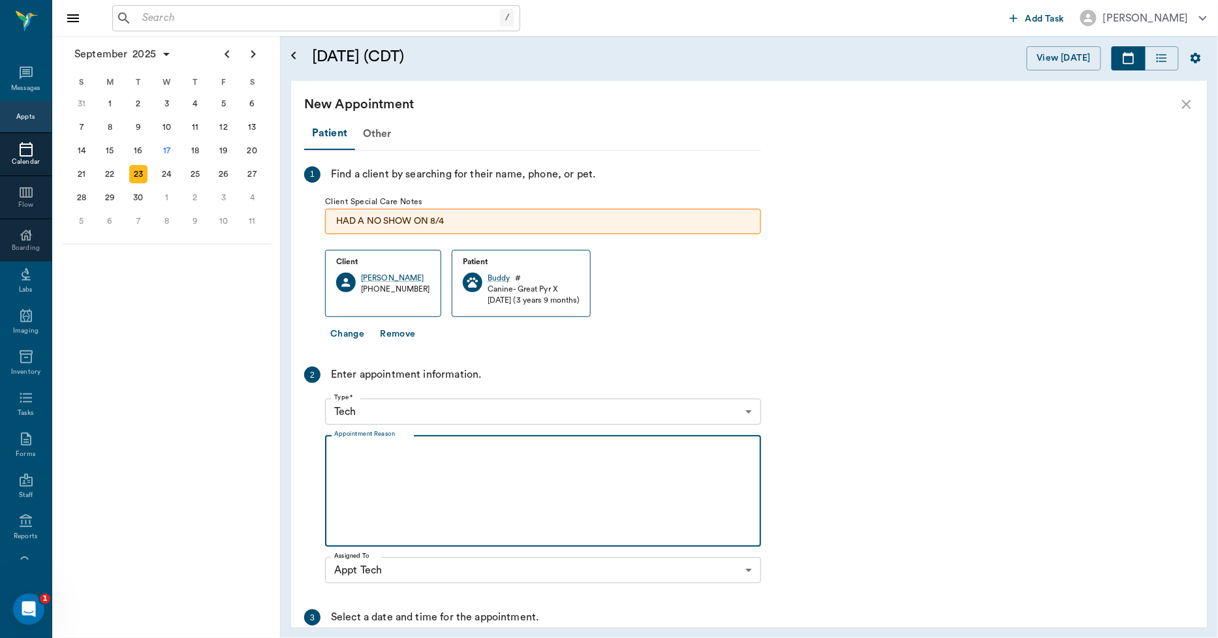
click at [341, 453] on textarea "Appointment Reason" at bounding box center [543, 491] width 418 height 90
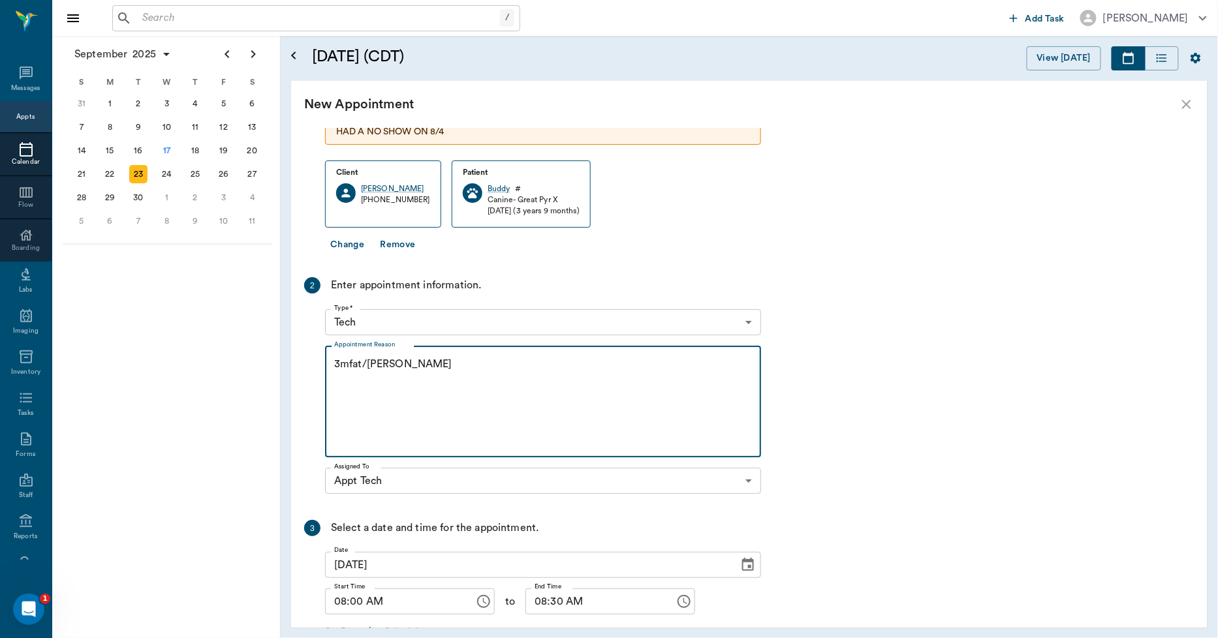
scroll to position [173, 0]
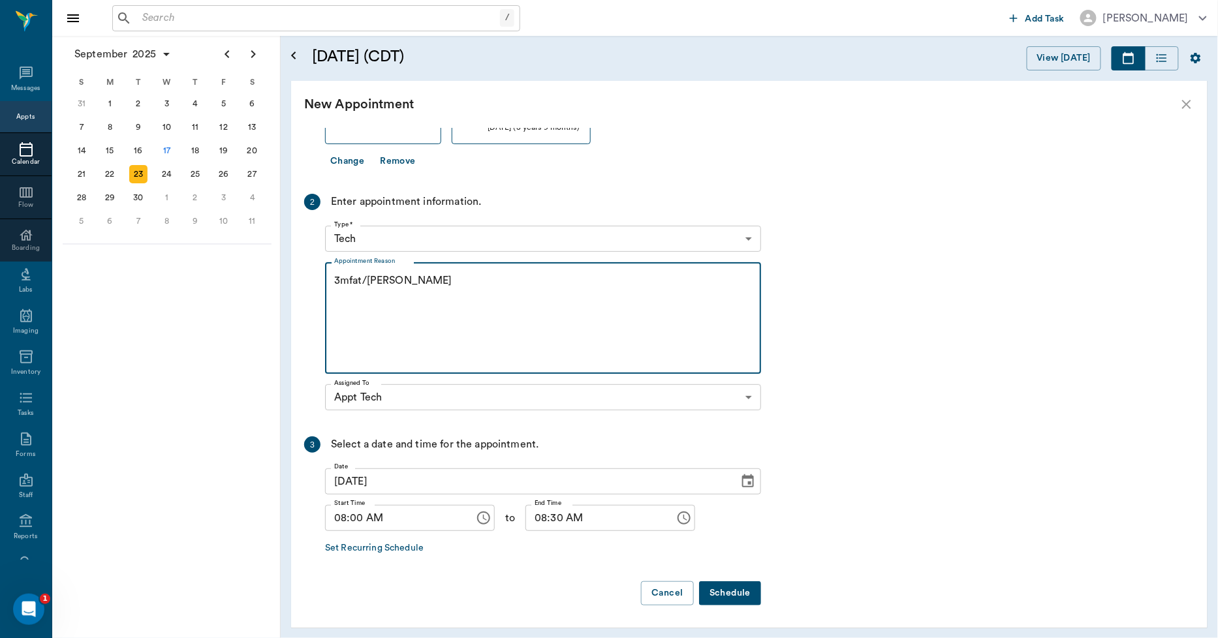
type textarea "3mfat/Lisa"
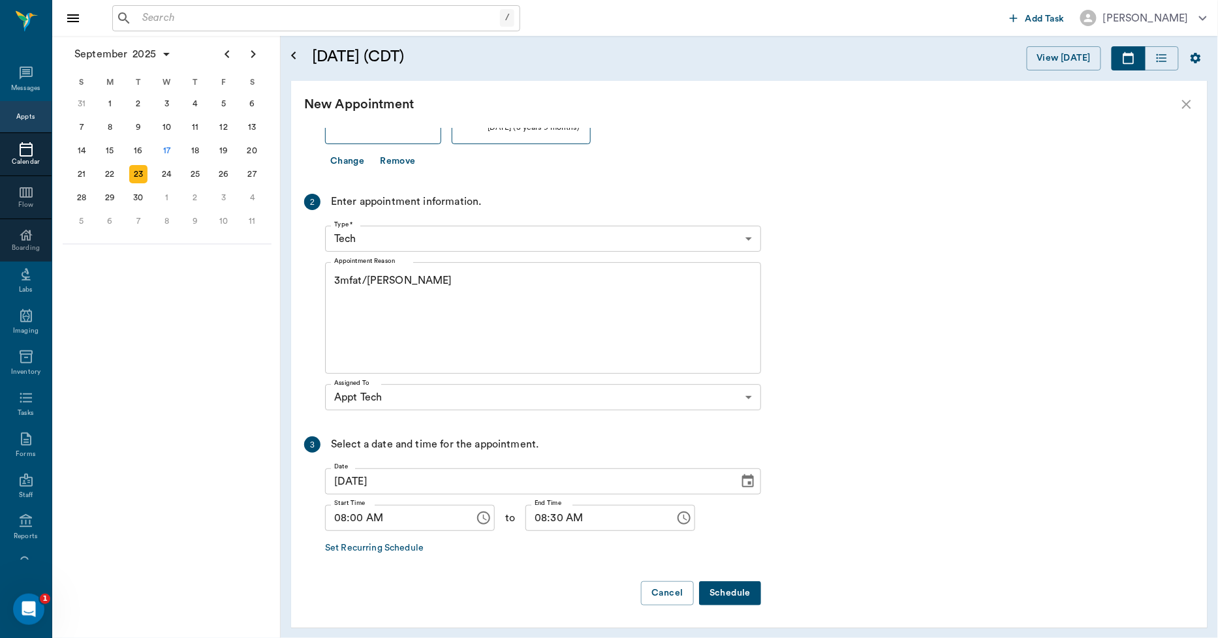
click at [741, 592] on button "Schedule" at bounding box center [730, 594] width 62 height 24
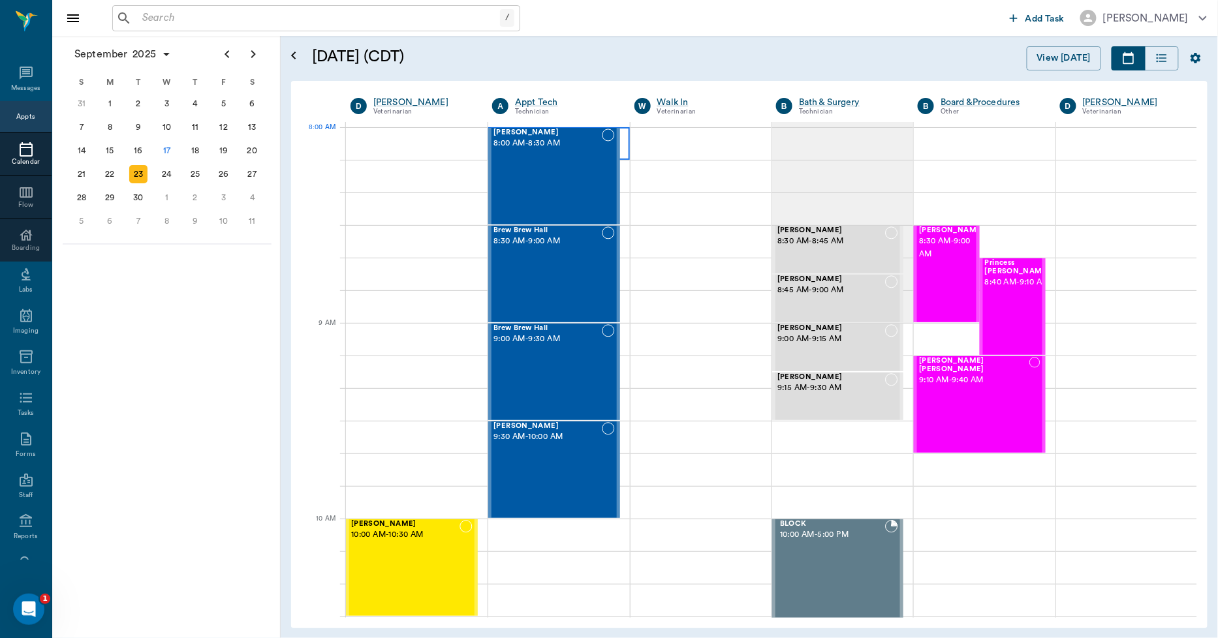
click at [620, 131] on div at bounding box center [558, 143] width 141 height 33
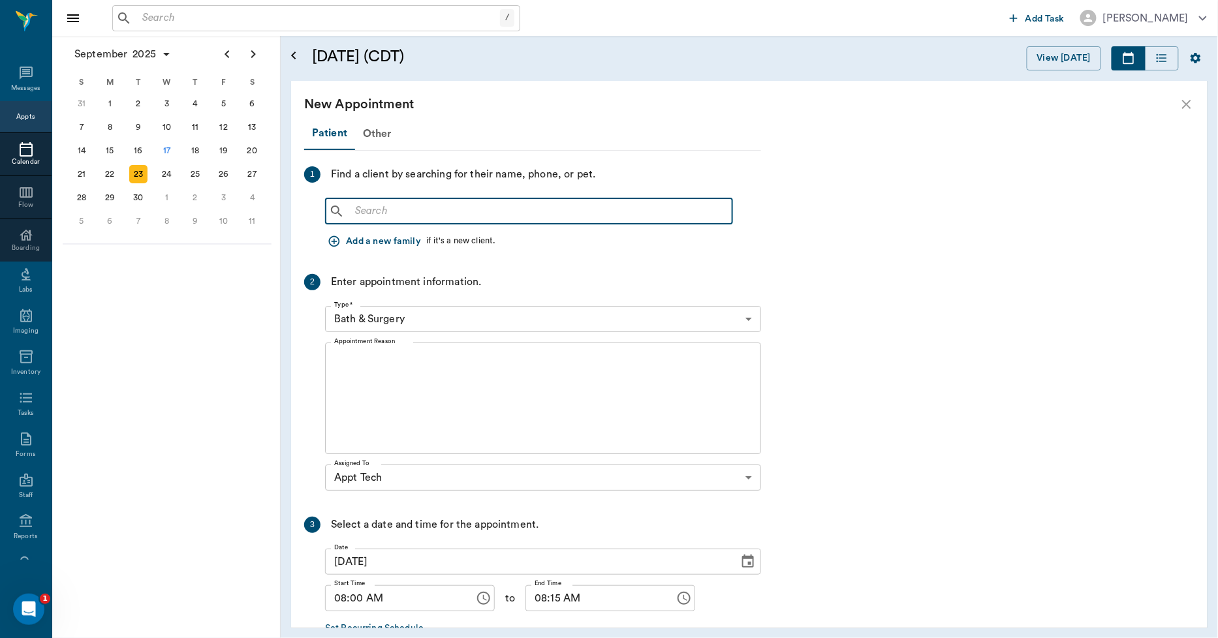
click at [359, 205] on input "text" at bounding box center [538, 211] width 377 height 18
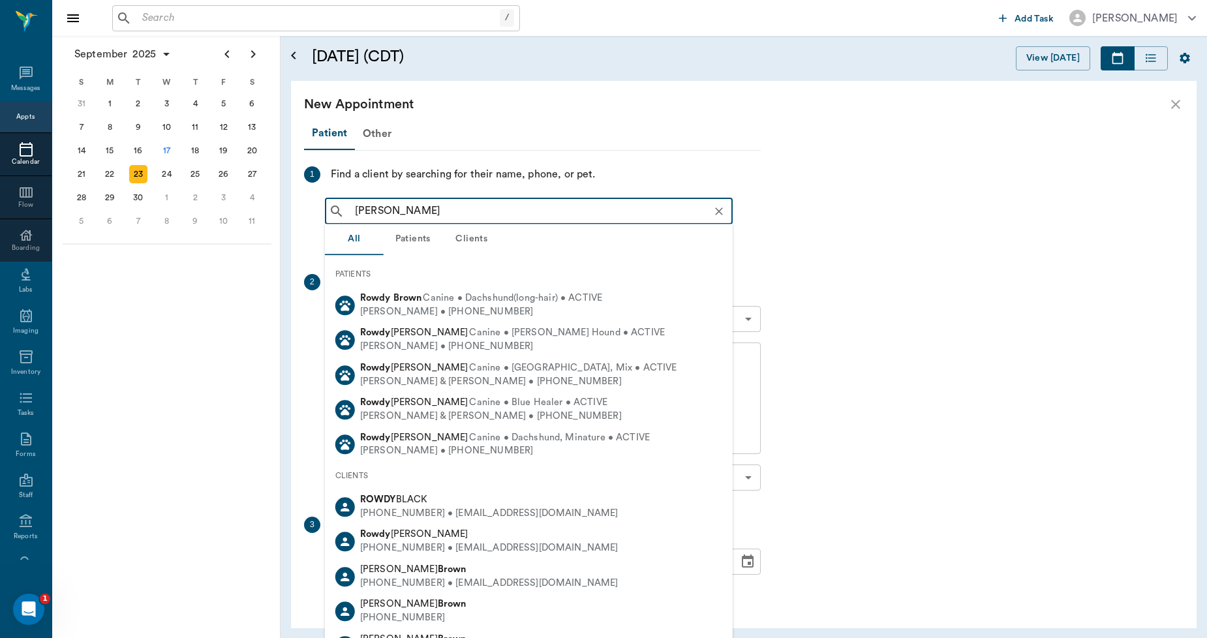
click at [403, 309] on div "Ruth Brown • (903) 445-6312" at bounding box center [481, 312] width 242 height 14
type input "rowdy brown"
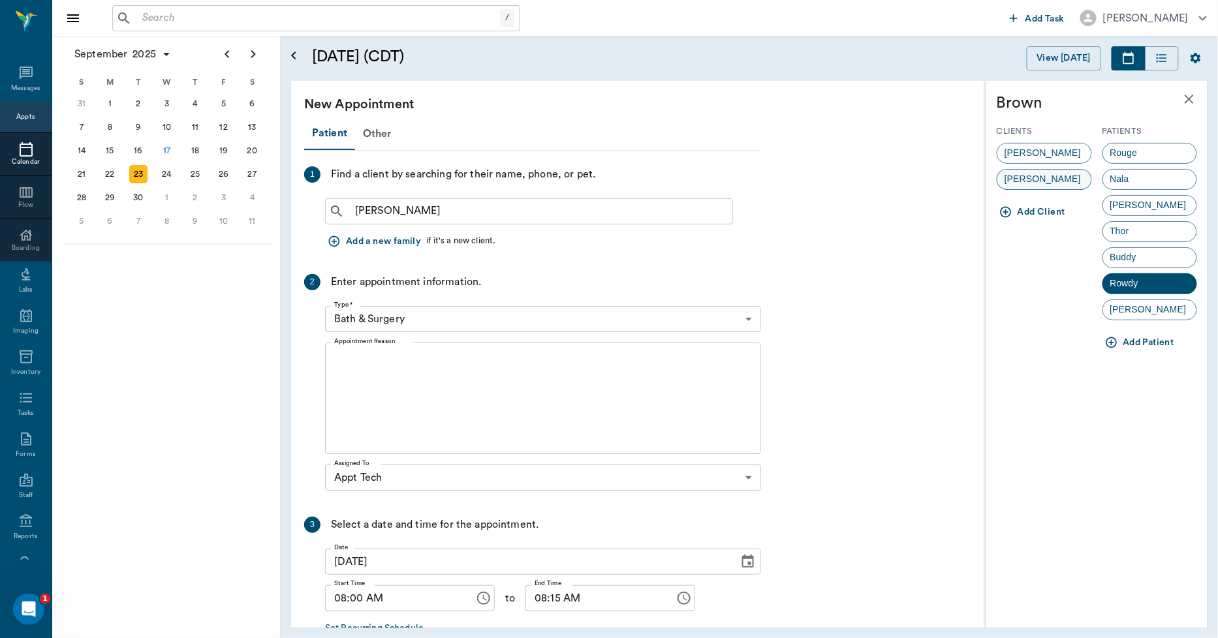
click at [1027, 176] on span "BILLY BROWN" at bounding box center [1042, 179] width 91 height 14
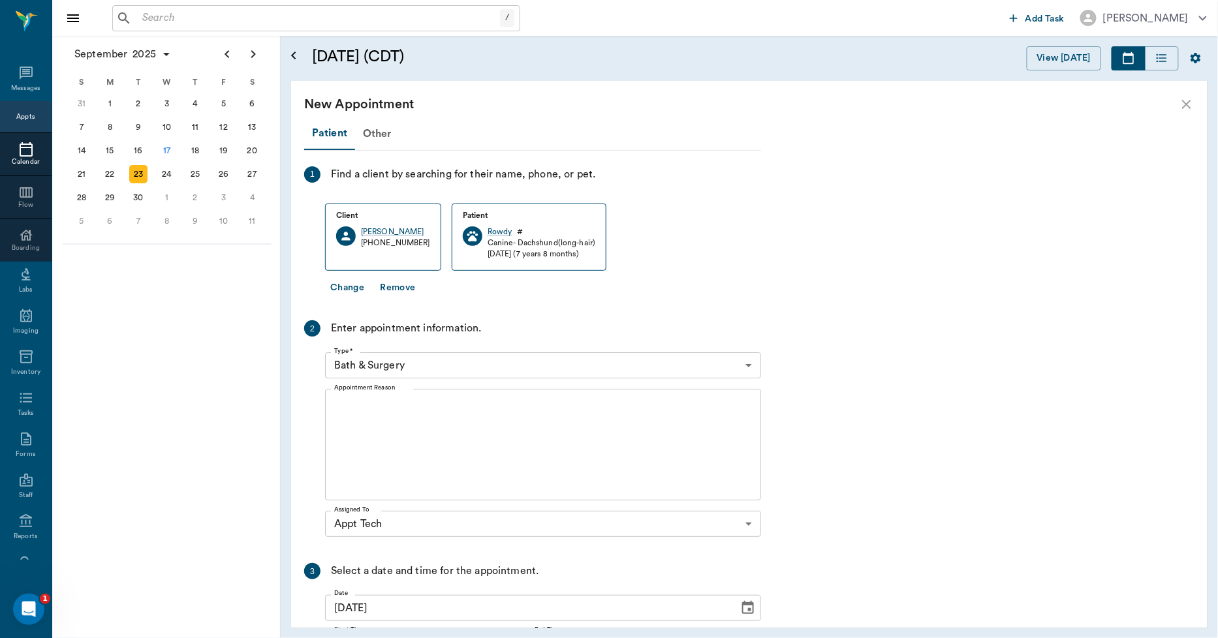
click at [389, 370] on body "/ ​ Add Task Dr. Bert Ellsworth Nectar Messages Appts Calendar Flow Boarding La…" at bounding box center [609, 319] width 1218 height 638
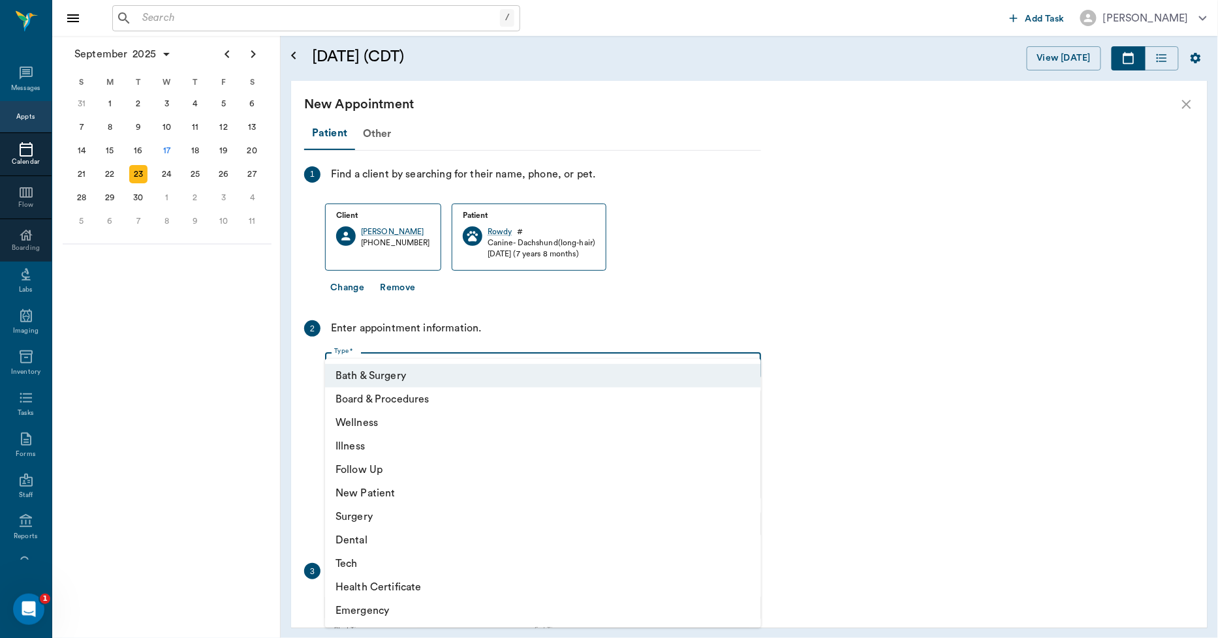
drag, startPoint x: 359, startPoint y: 565, endPoint x: 379, endPoint y: 524, distance: 45.2
click at [362, 560] on li "Tech" at bounding box center [543, 563] width 436 height 23
type input "65d2be4f46e3a538d89b8c1a"
type input "08:30 AM"
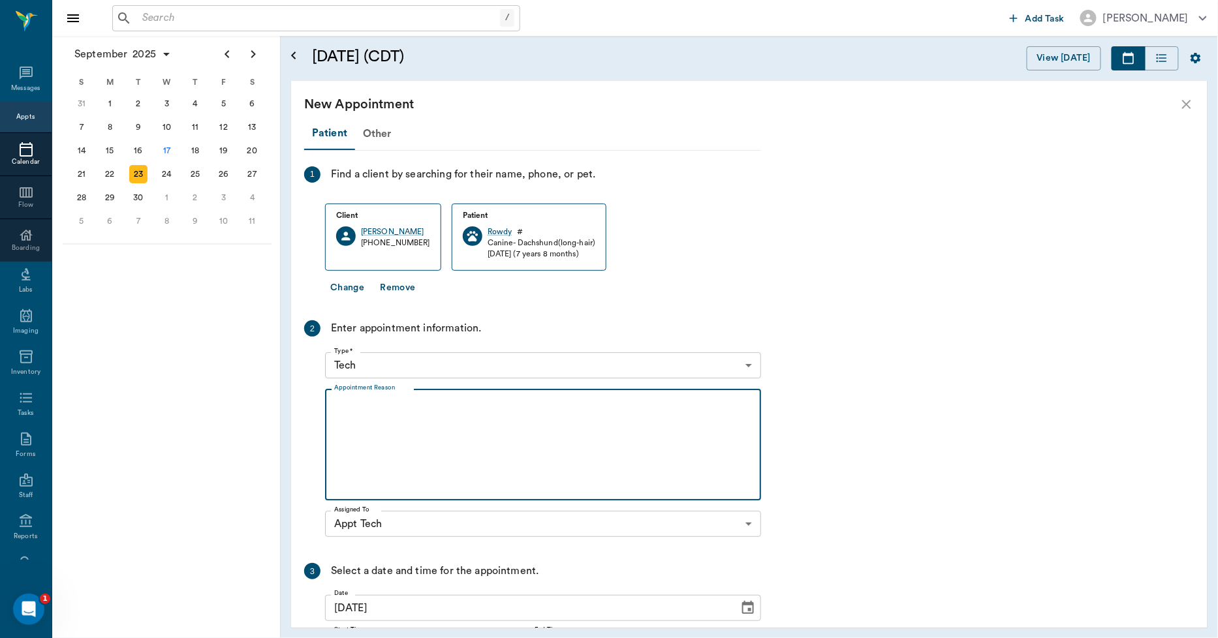
click at [342, 412] on textarea "Appointment Reason" at bounding box center [543, 445] width 418 height 90
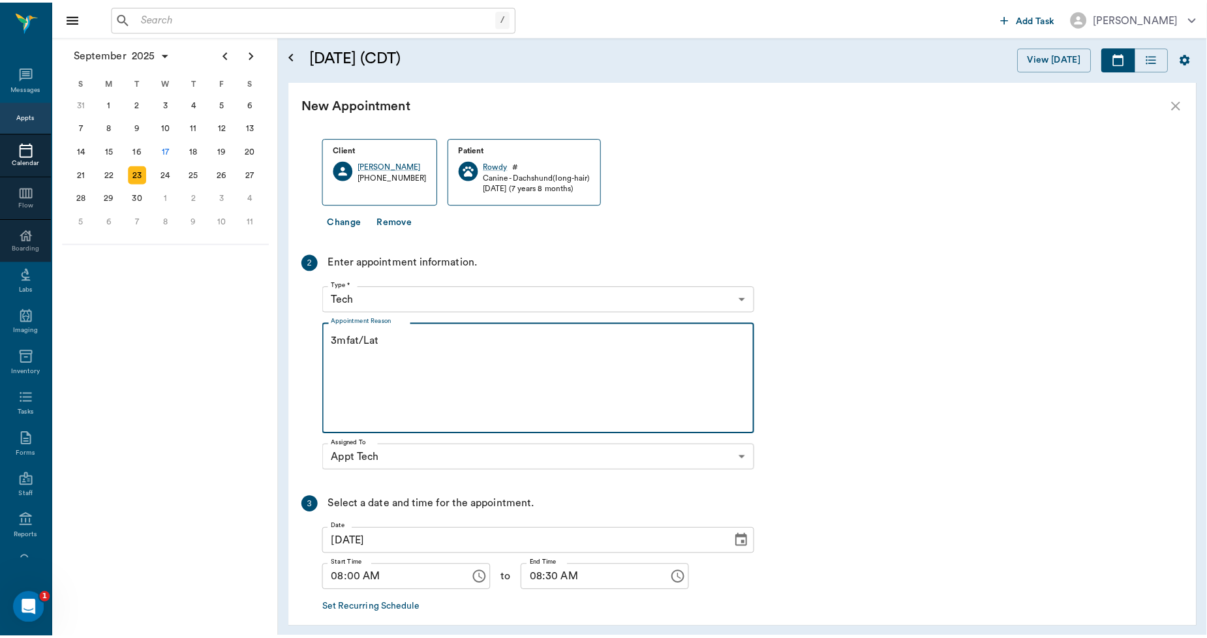
scroll to position [126, 0]
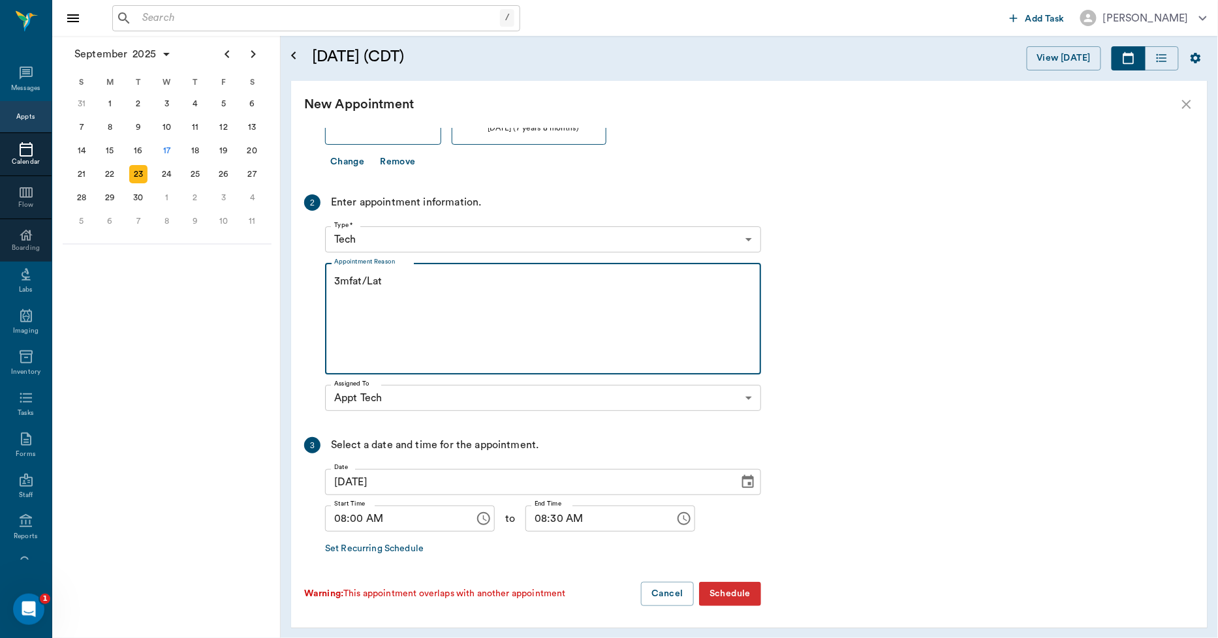
type textarea "3mfat/Lat"
click at [730, 591] on button "Schedule" at bounding box center [730, 594] width 62 height 24
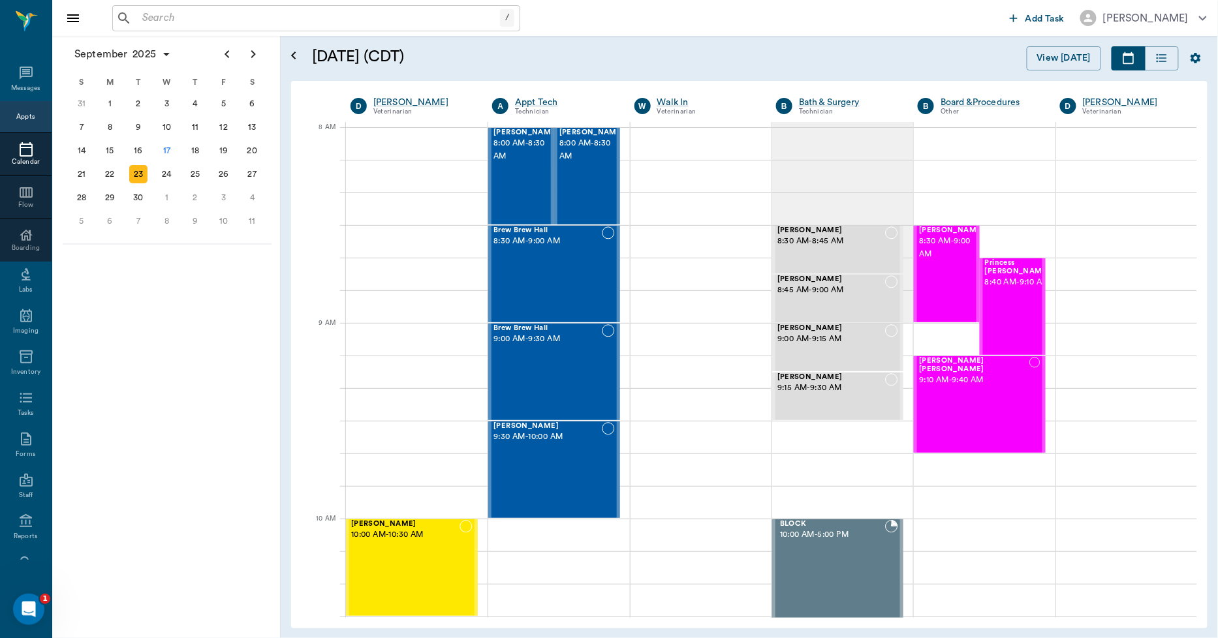
click at [145, 16] on input "text" at bounding box center [318, 18] width 363 height 18
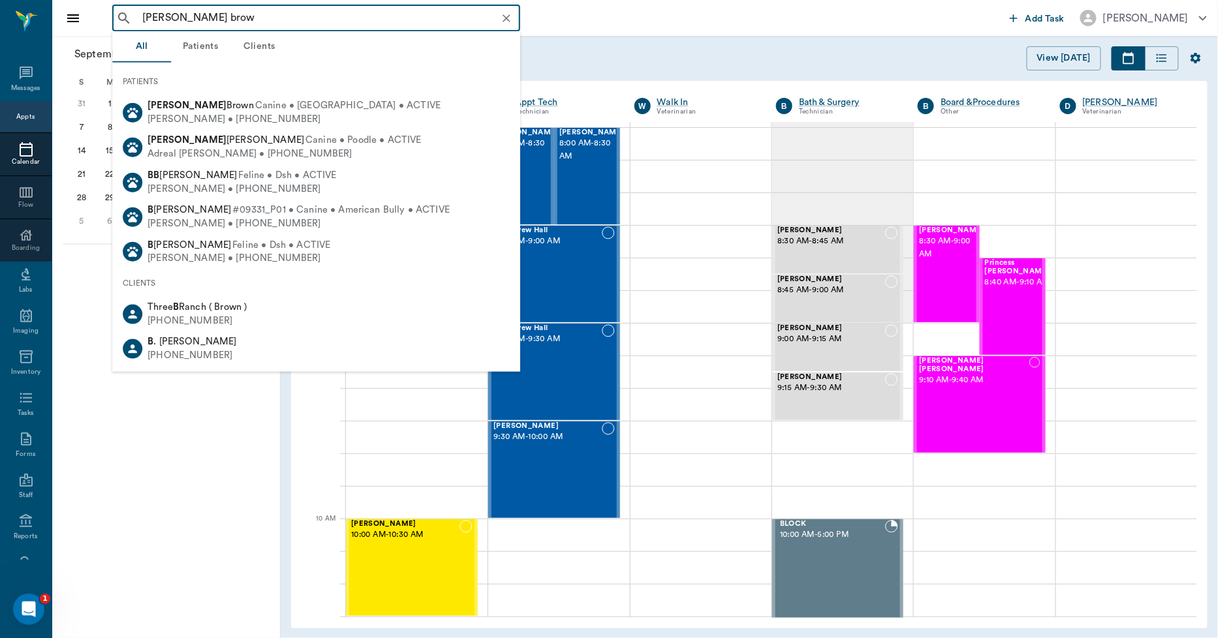
type input "shivers brown"
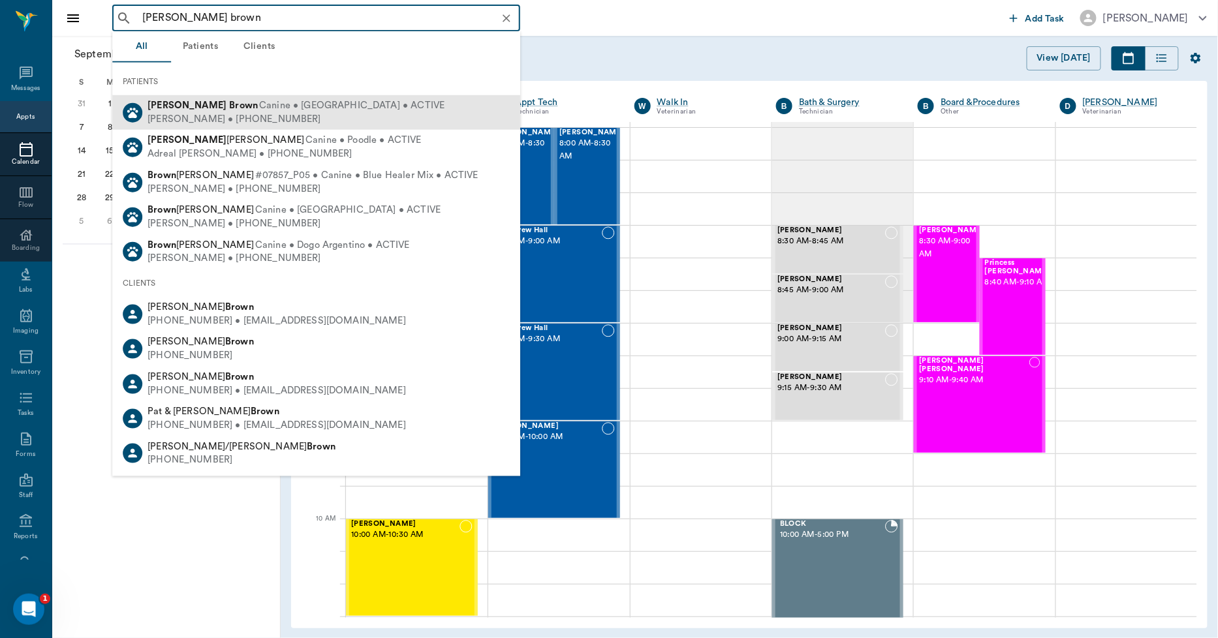
click at [207, 113] on div "Ruth Brown • (903) 445-6312" at bounding box center [296, 119] width 297 height 14
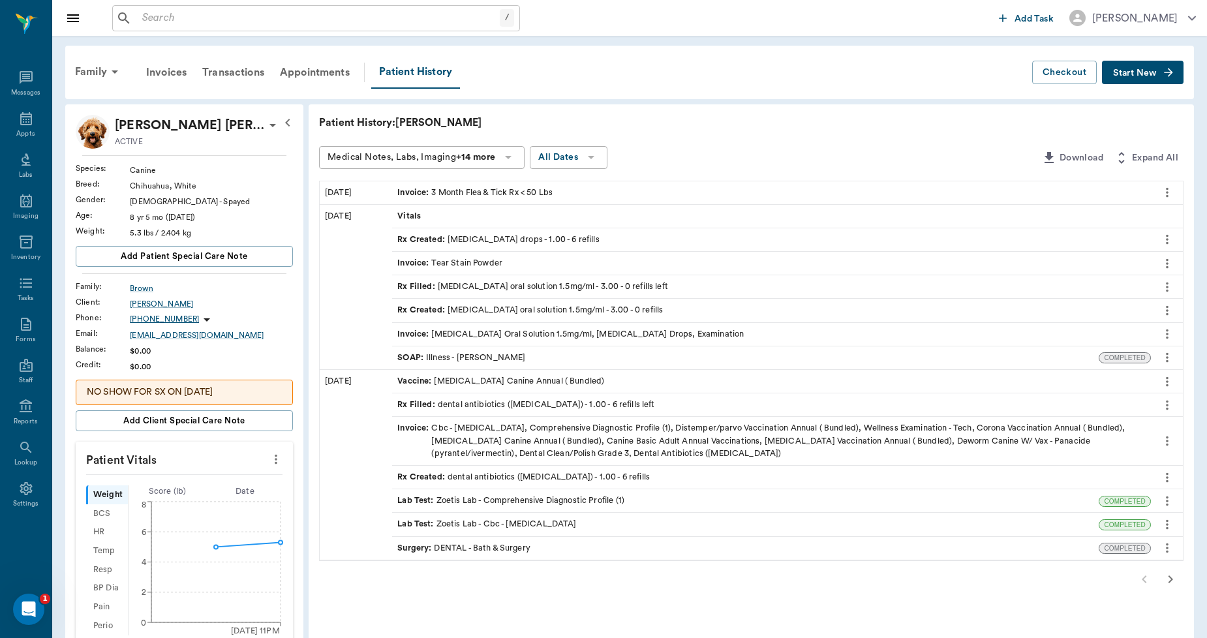
click at [421, 429] on span "Invoice :" at bounding box center [414, 441] width 34 height 38
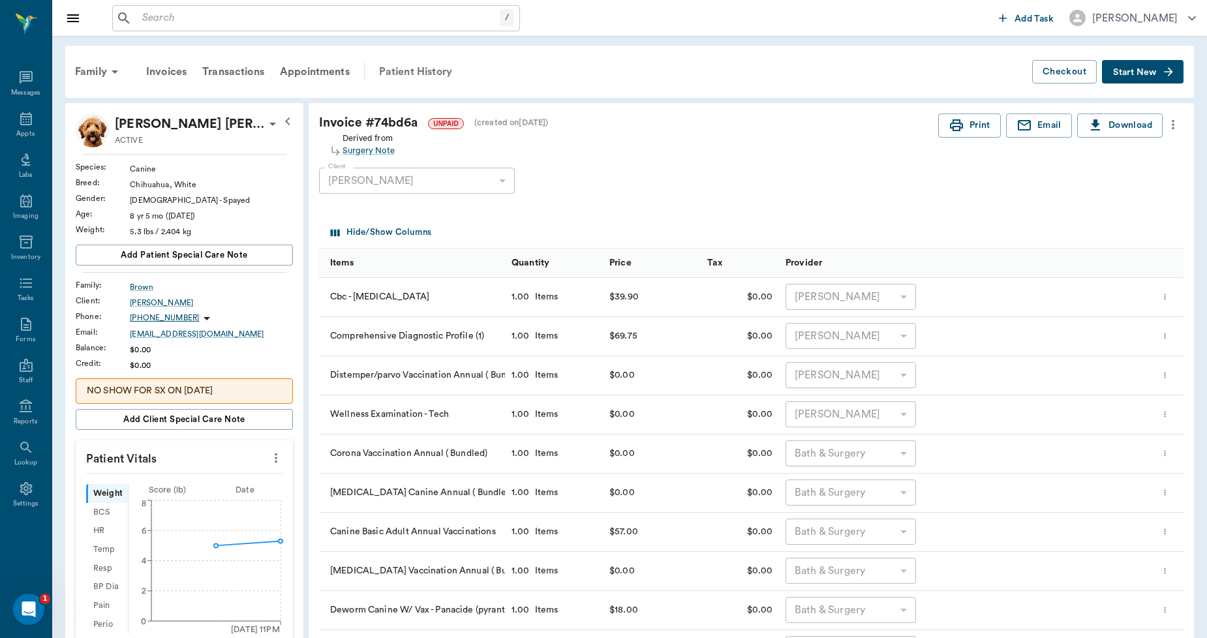
click at [407, 72] on div "Patient History" at bounding box center [415, 71] width 89 height 31
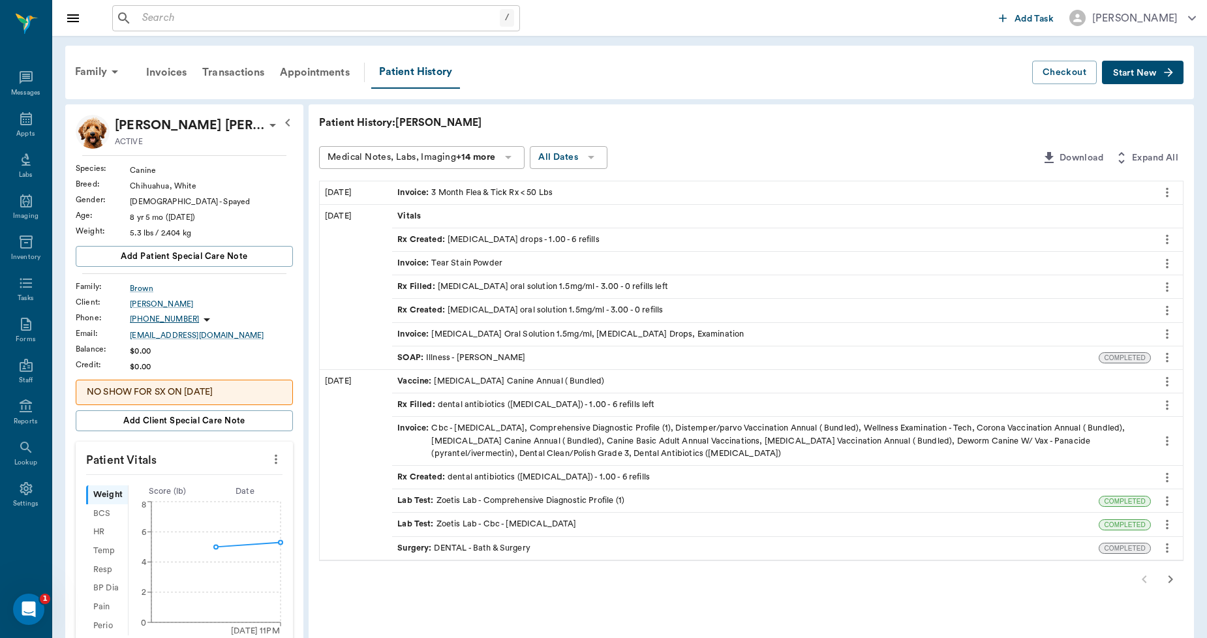
click at [1140, 73] on span "Start New" at bounding box center [1135, 73] width 44 height 0
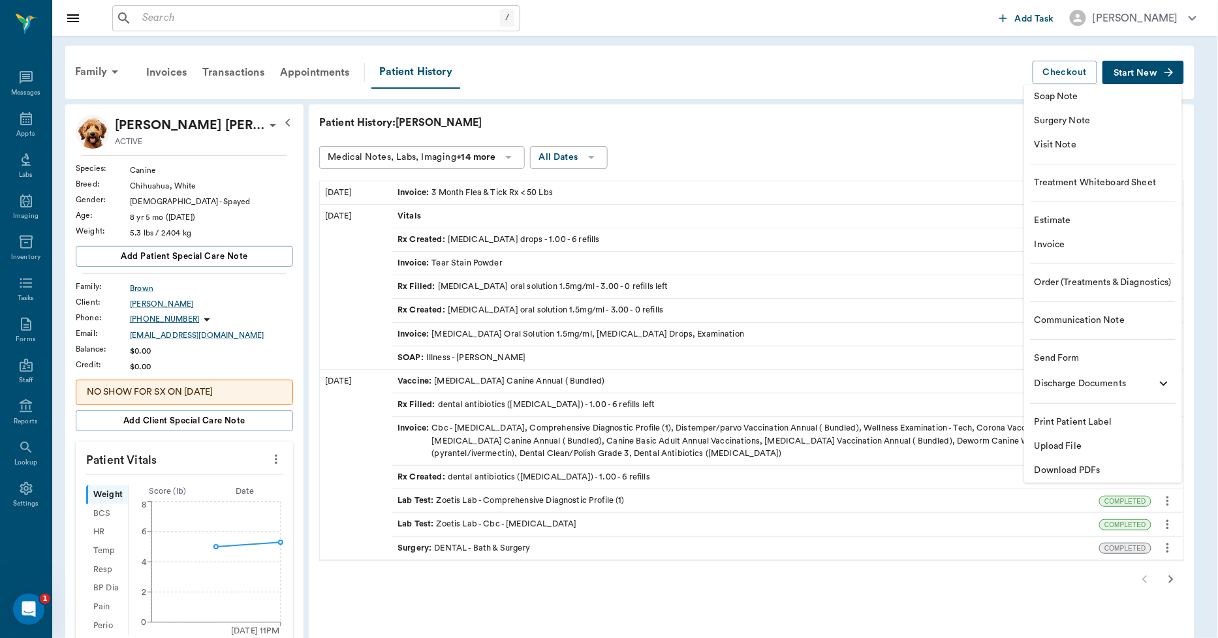
click at [1064, 246] on span "Invoice" at bounding box center [1103, 245] width 137 height 14
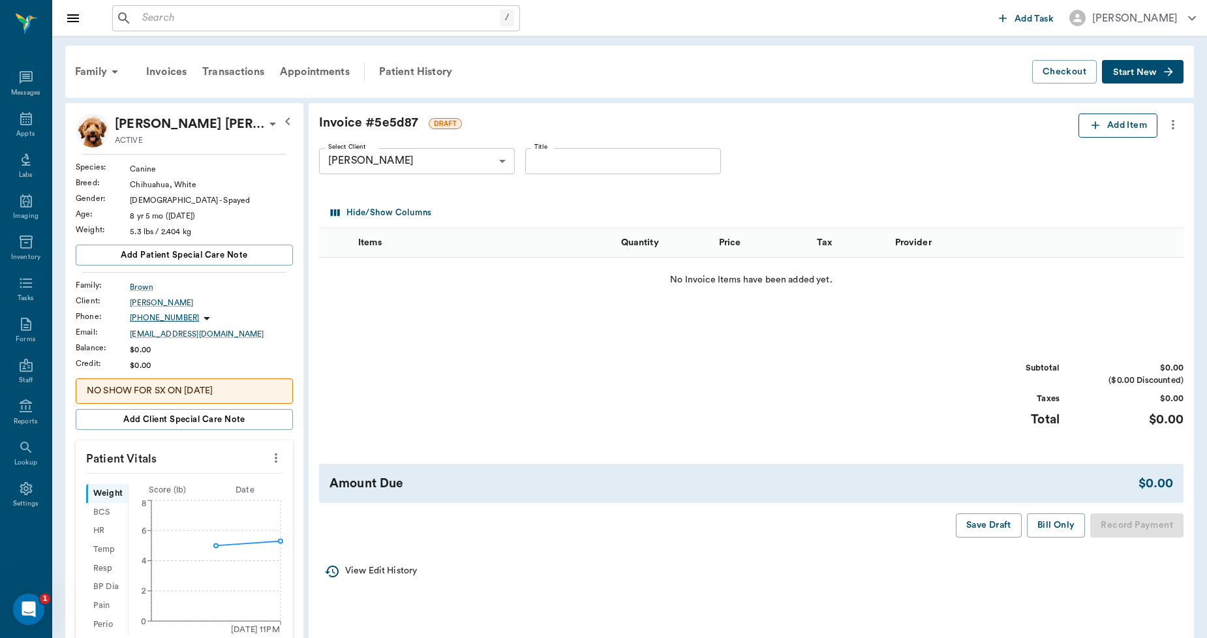
click at [1095, 125] on icon "button" at bounding box center [1095, 125] width 13 height 13
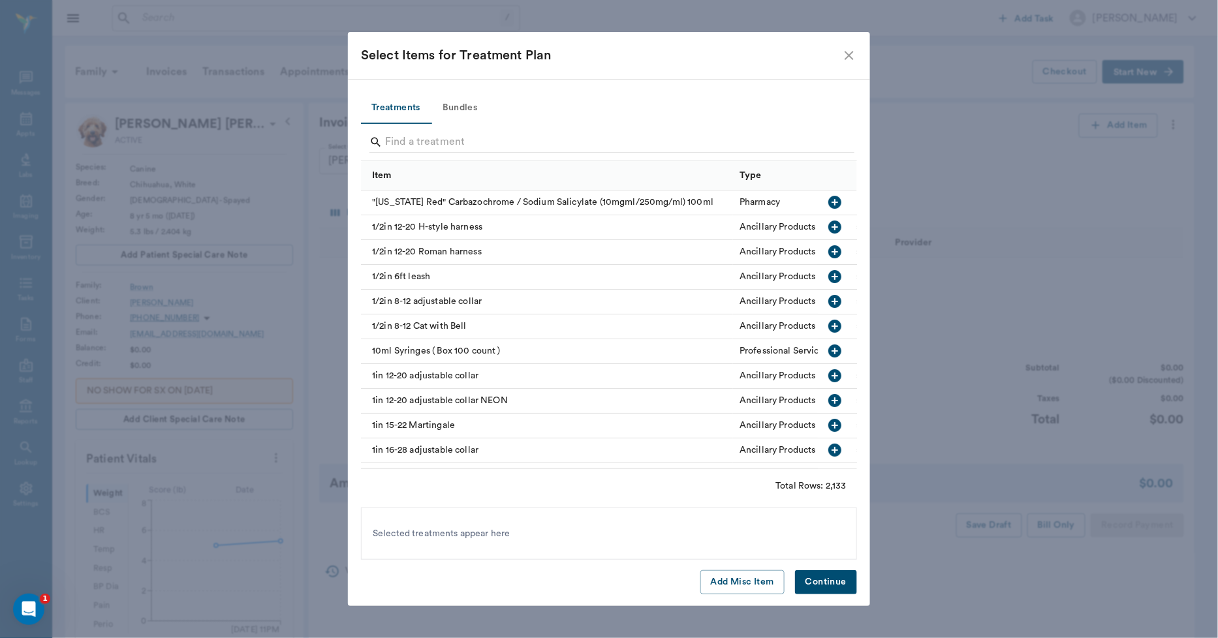
click at [854, 54] on icon "close" at bounding box center [849, 56] width 16 height 16
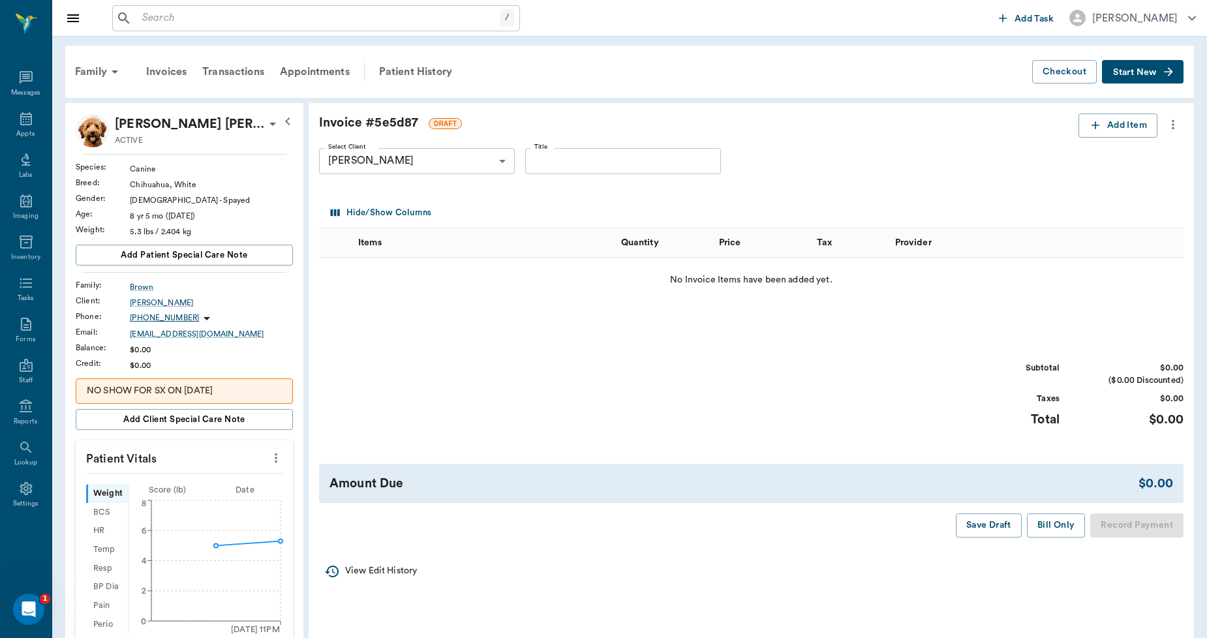
drag, startPoint x: 165, startPoint y: 20, endPoint x: 183, endPoint y: 33, distance: 22.3
click at [167, 21] on input "text" at bounding box center [318, 18] width 363 height 18
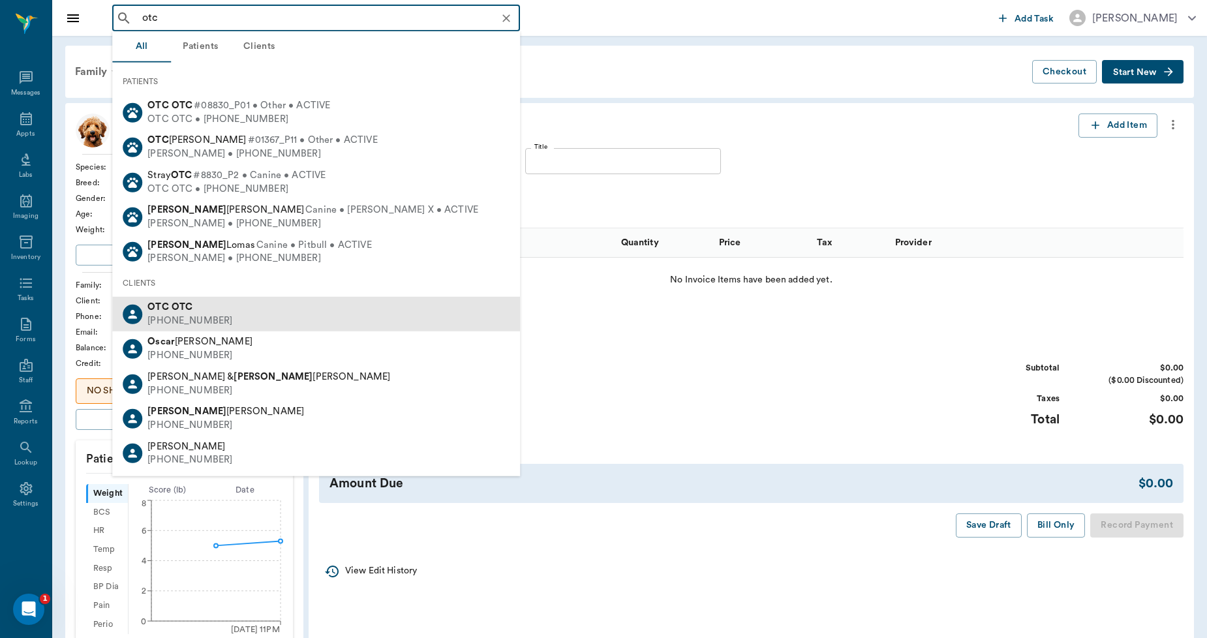
click at [191, 315] on div "(555) 555-5555" at bounding box center [190, 322] width 85 height 14
type input "otc"
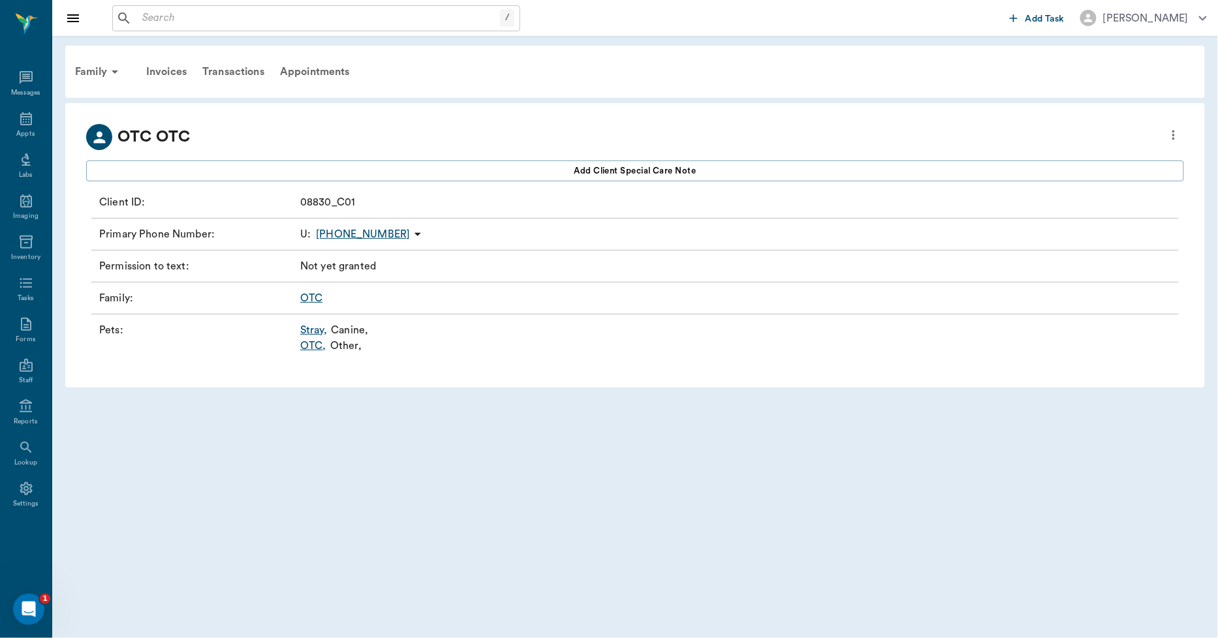
click at [315, 348] on link "OTC ," at bounding box center [313, 346] width 26 height 16
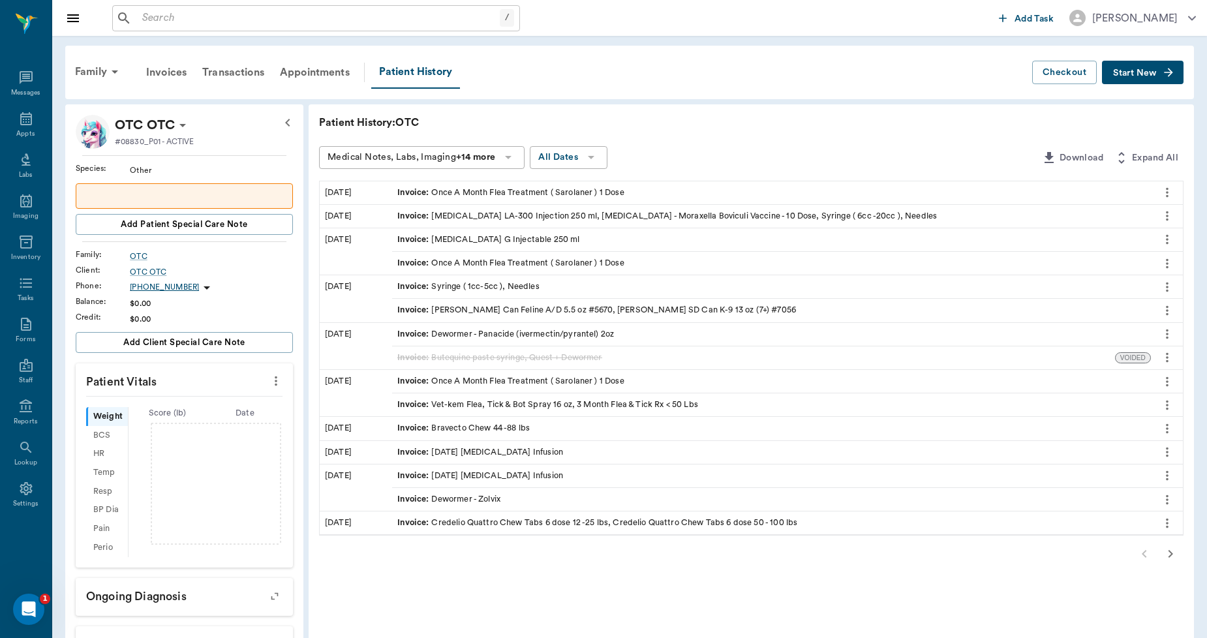
click at [1139, 73] on span "Start New" at bounding box center [1135, 73] width 44 height 0
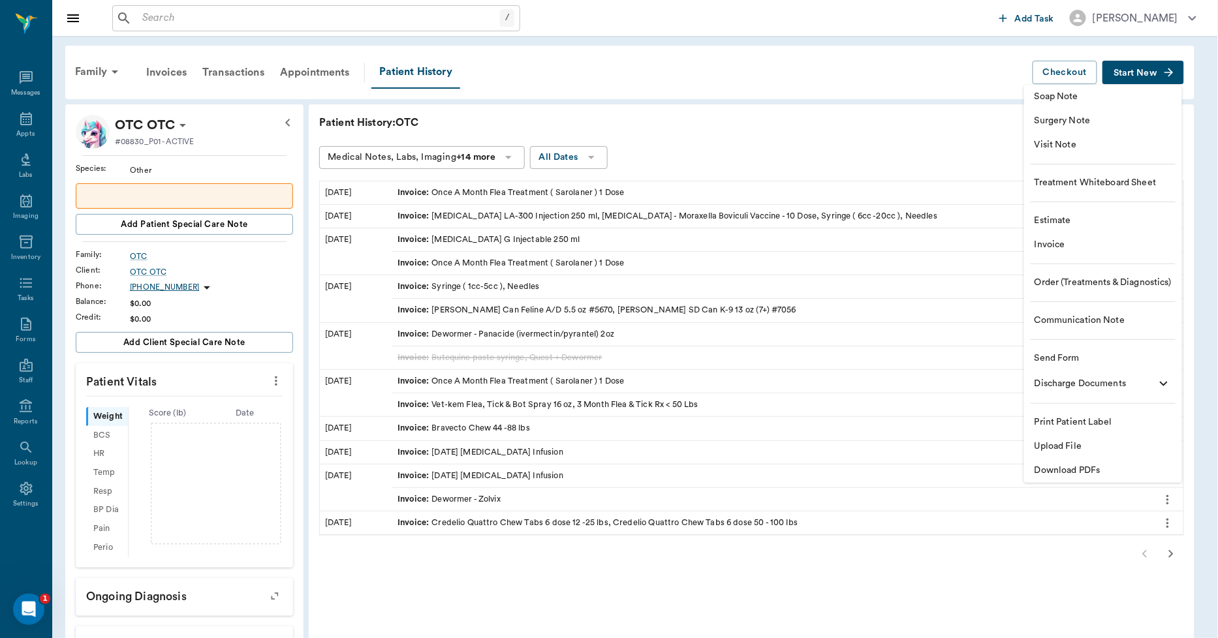
click at [1059, 225] on span "Estimate" at bounding box center [1103, 221] width 137 height 14
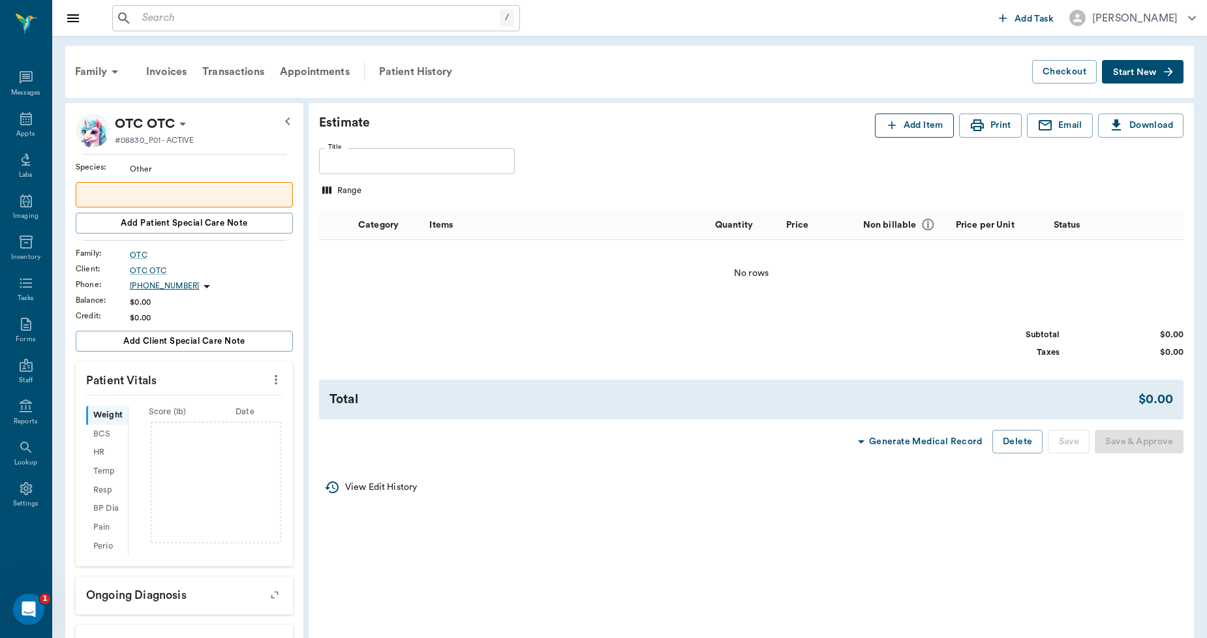
click at [886, 128] on icon "button" at bounding box center [892, 125] width 13 height 13
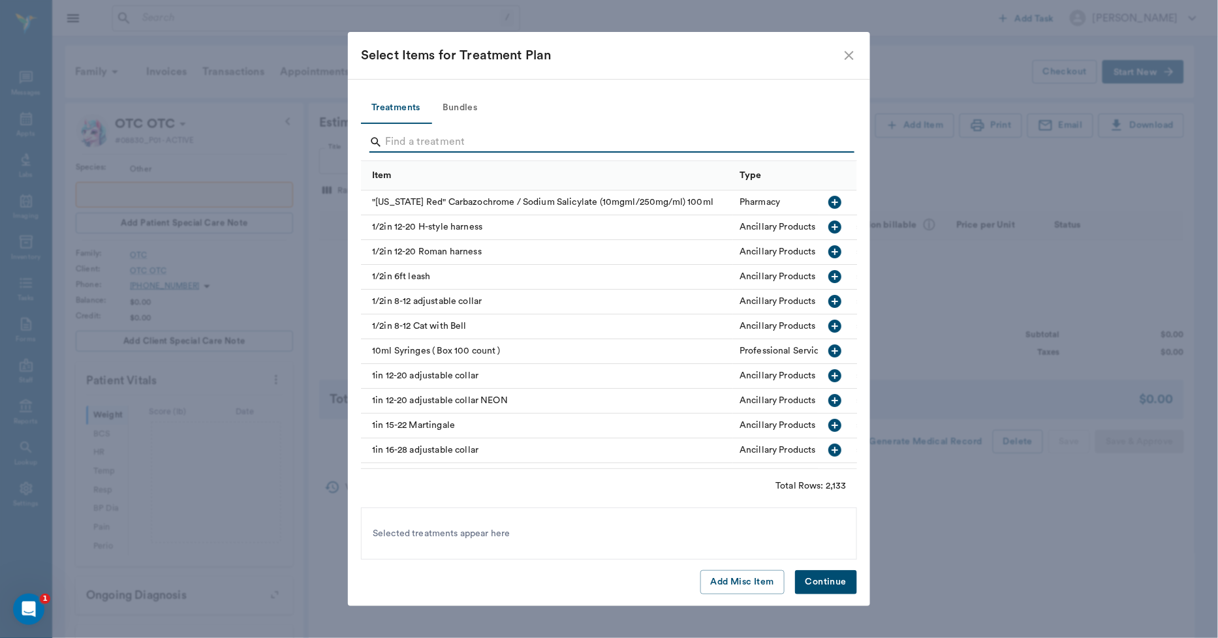
click at [395, 149] on input "Search" at bounding box center [610, 142] width 450 height 21
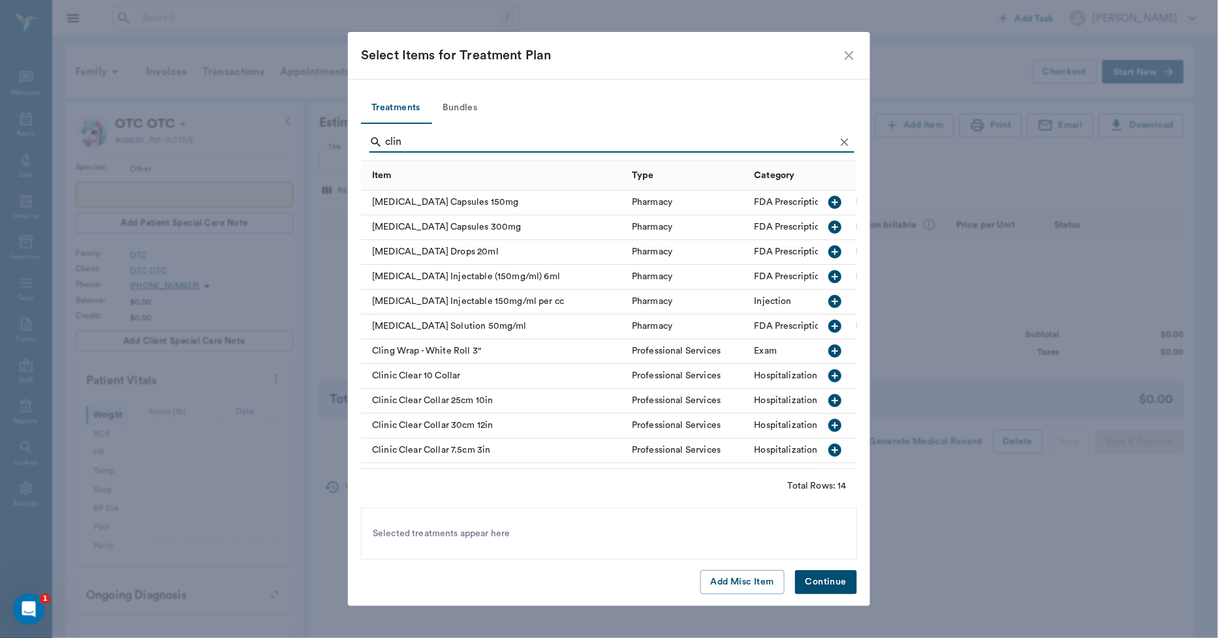
type input "clin"
click at [828, 250] on icon "button" at bounding box center [834, 251] width 13 height 13
click at [830, 582] on button "Continue" at bounding box center [826, 582] width 62 height 24
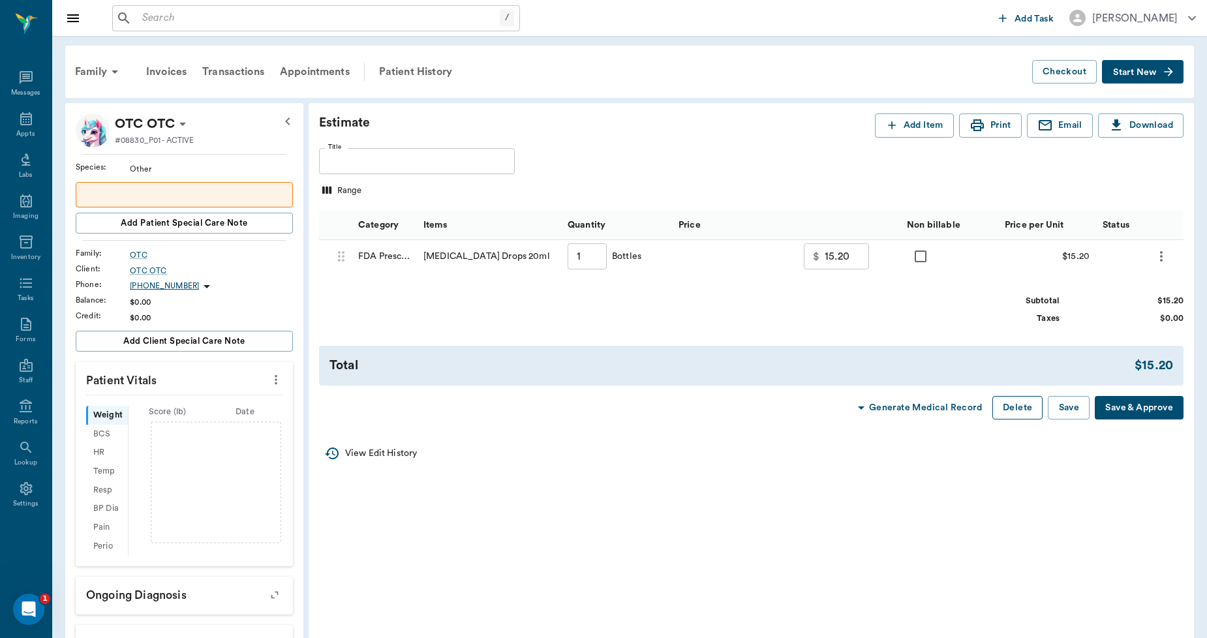
click at [1016, 408] on button "Delete" at bounding box center [1018, 408] width 50 height 24
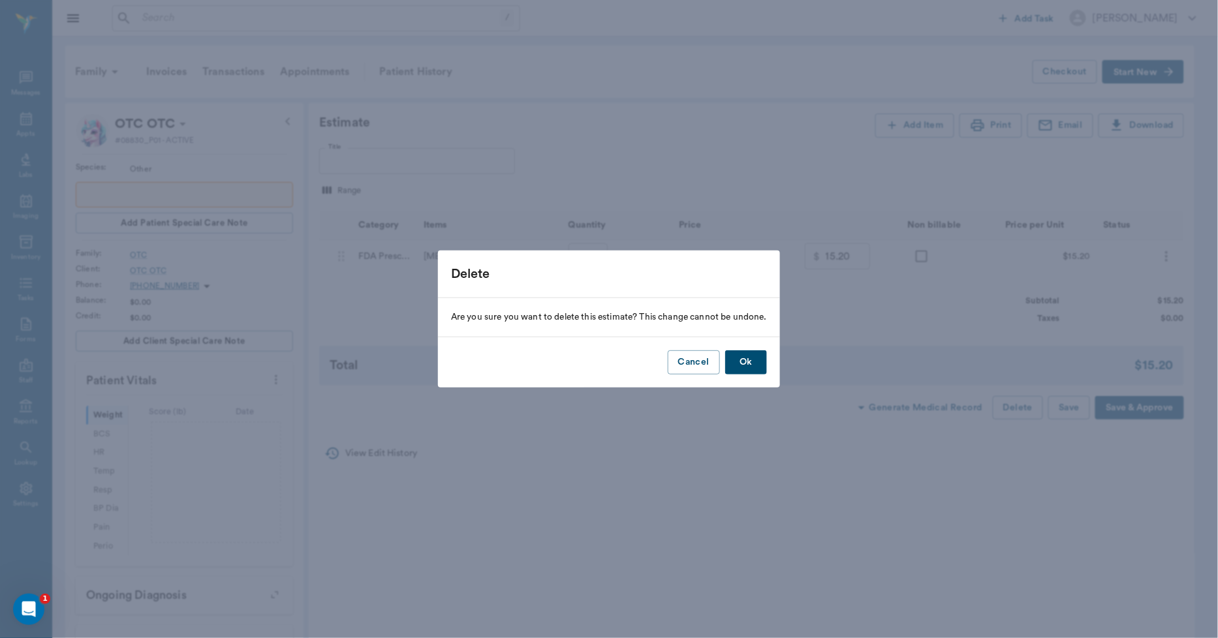
click at [748, 362] on button "Ok" at bounding box center [746, 362] width 42 height 24
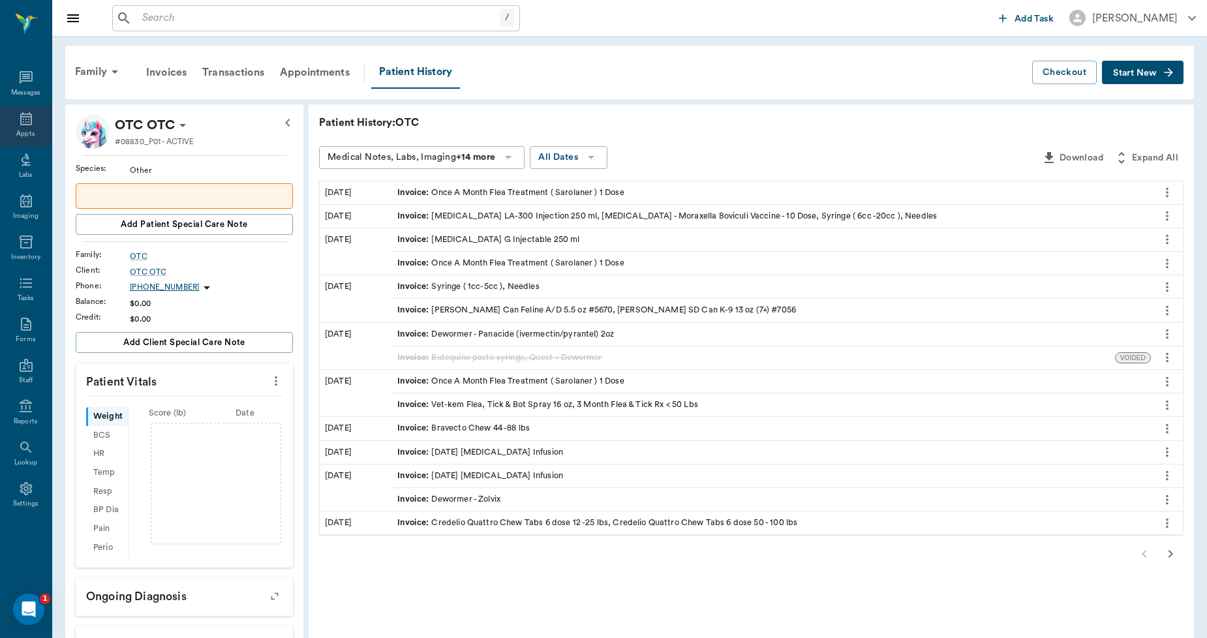
click at [24, 123] on icon at bounding box center [26, 119] width 16 height 16
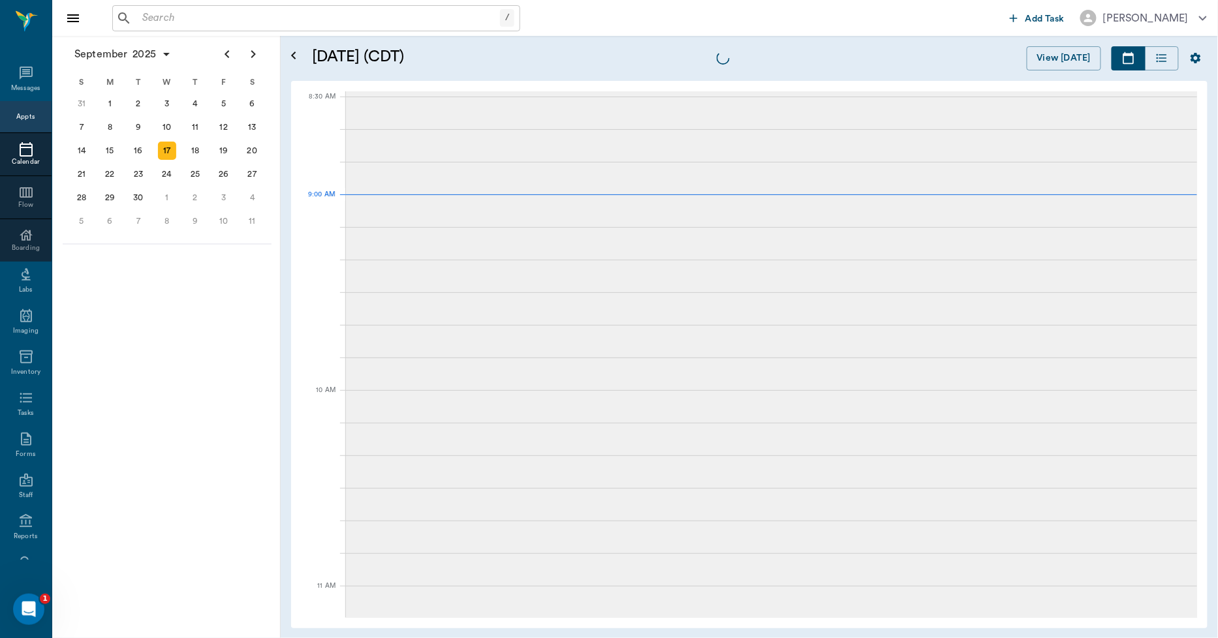
scroll to position [198, 0]
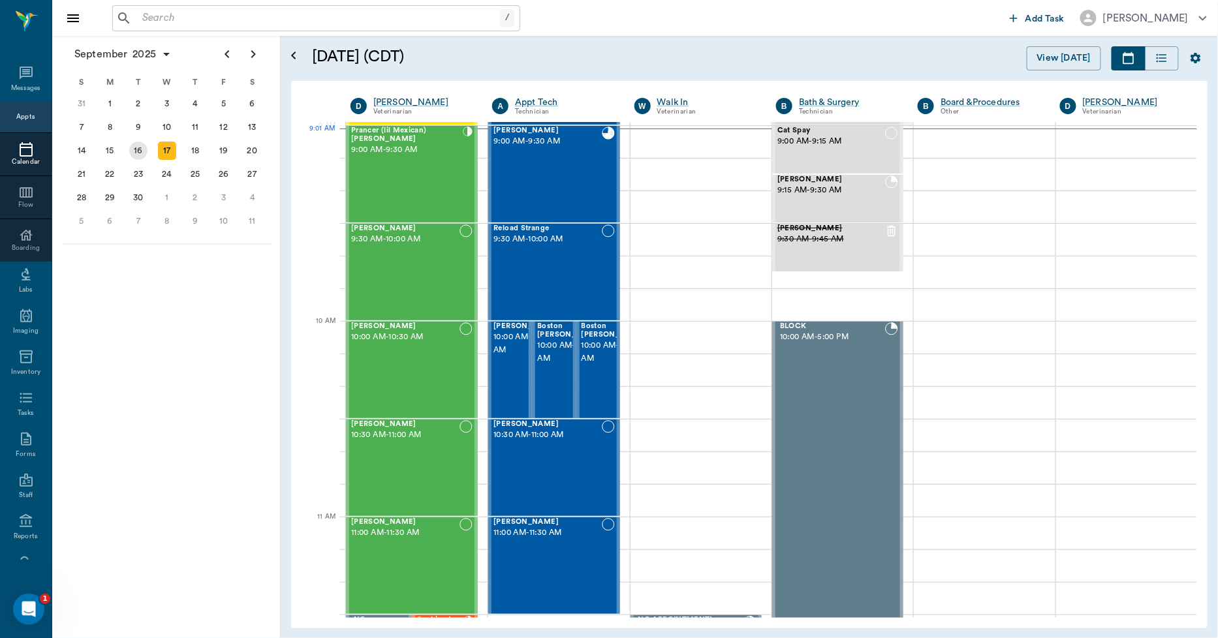
click at [142, 146] on div "16" at bounding box center [138, 151] width 18 height 18
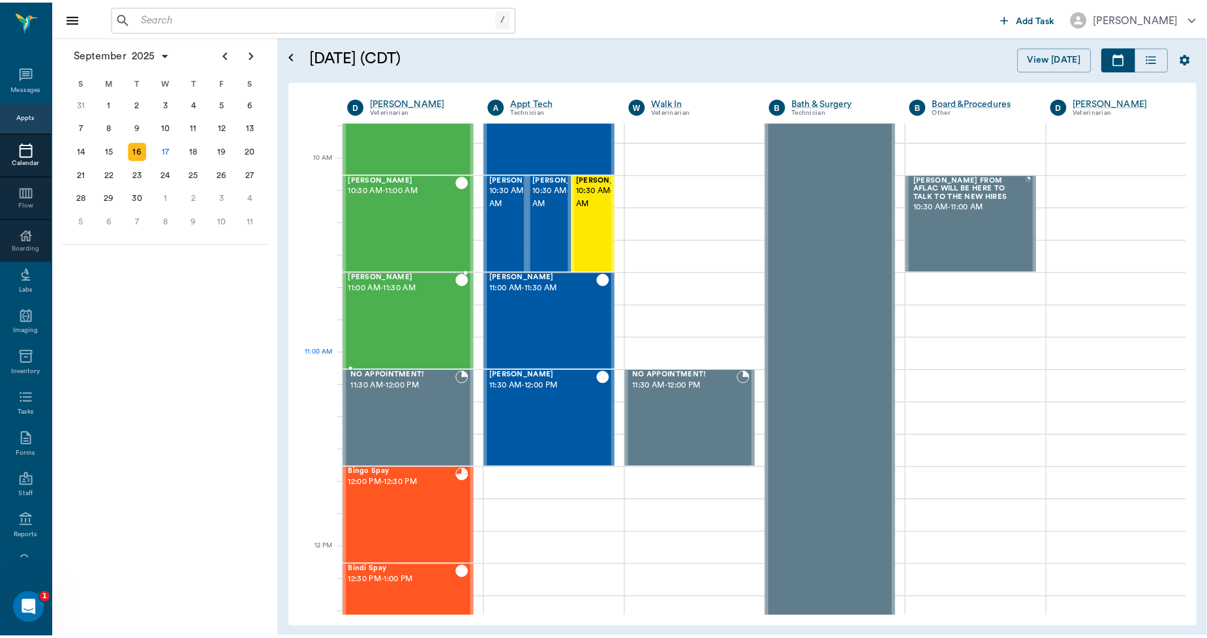
scroll to position [362, 0]
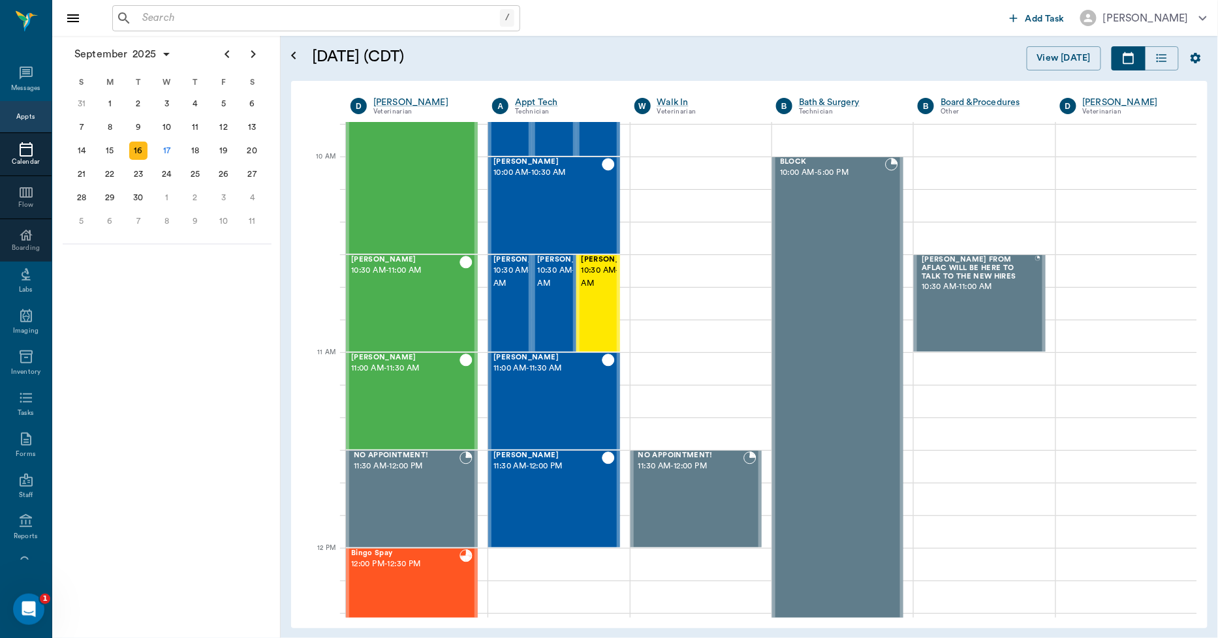
drag, startPoint x: 179, startPoint y: 20, endPoint x: 187, endPoint y: 27, distance: 10.2
click at [181, 23] on input "text" at bounding box center [318, 18] width 363 height 18
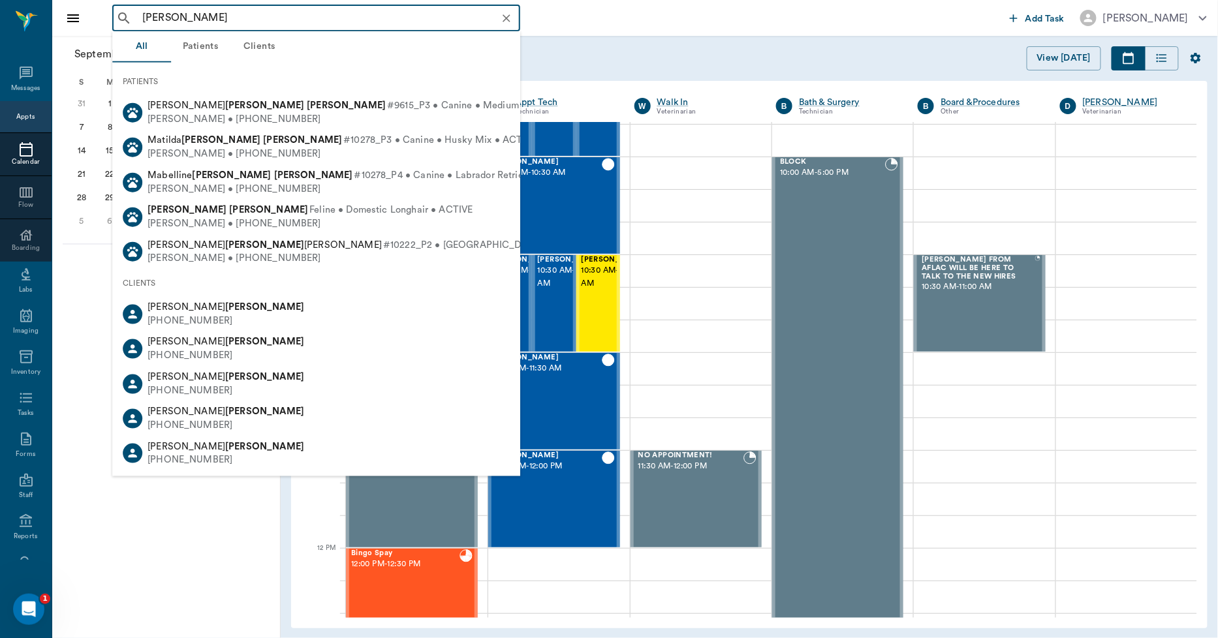
click at [309, 216] on span "Feline • Domestic Longhair • ACTIVE" at bounding box center [390, 211] width 163 height 14
type input "gus jones"
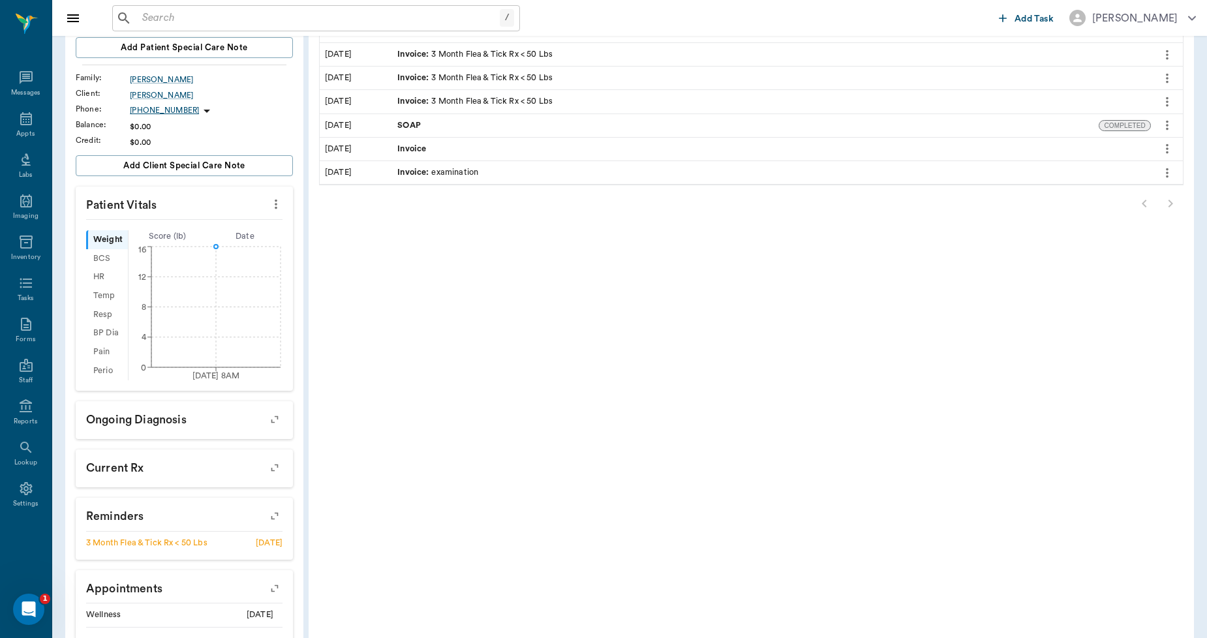
scroll to position [272, 0]
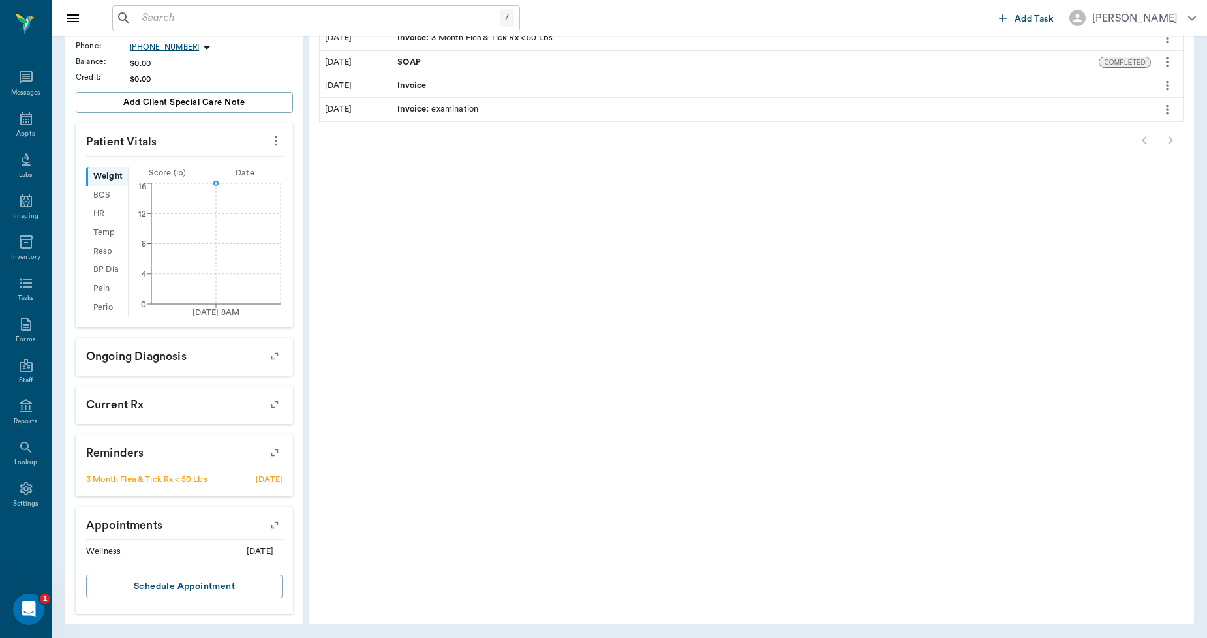
click at [275, 524] on icon "button" at bounding box center [275, 525] width 18 height 18
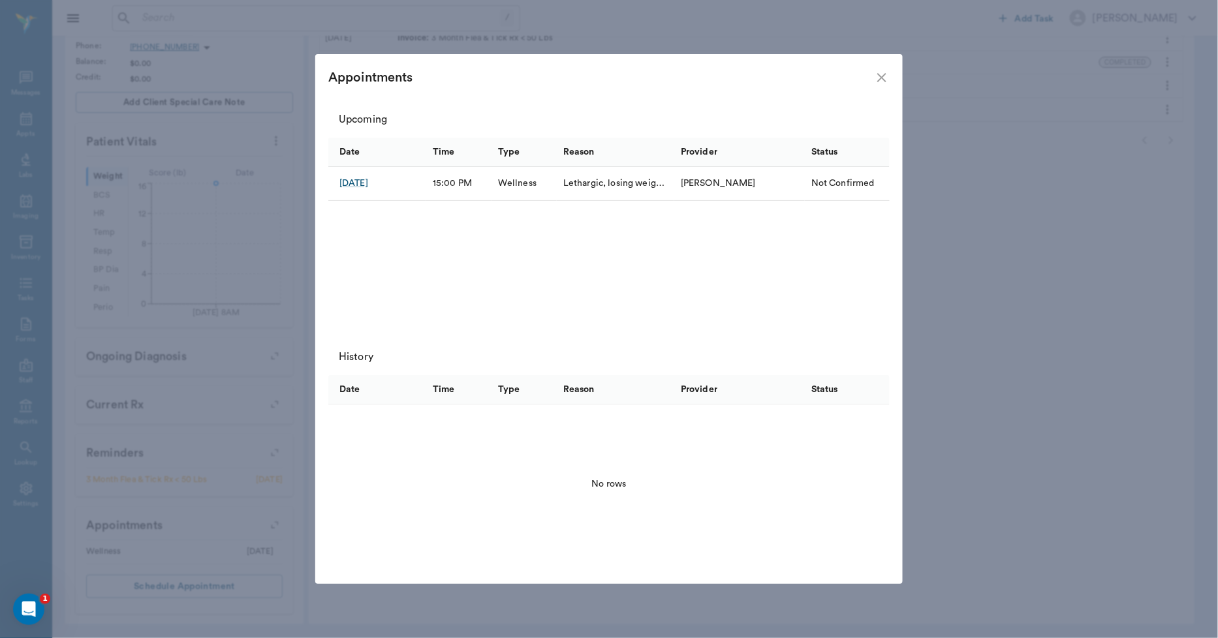
click at [881, 76] on icon "close" at bounding box center [882, 78] width 16 height 16
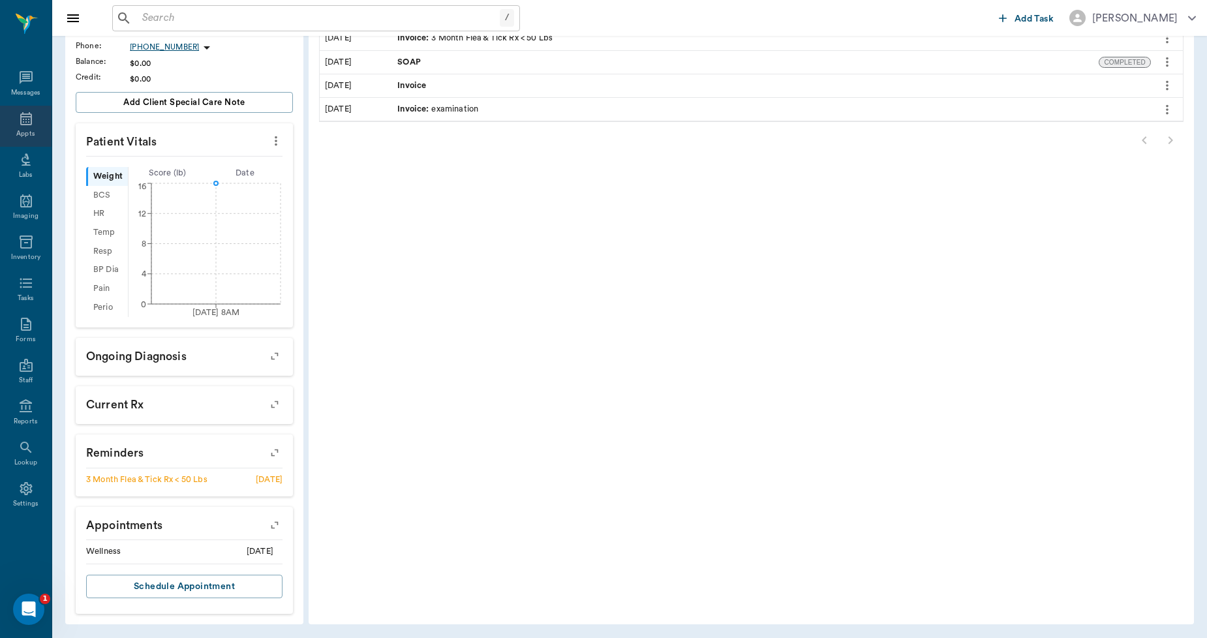
click at [27, 117] on icon at bounding box center [26, 118] width 12 height 13
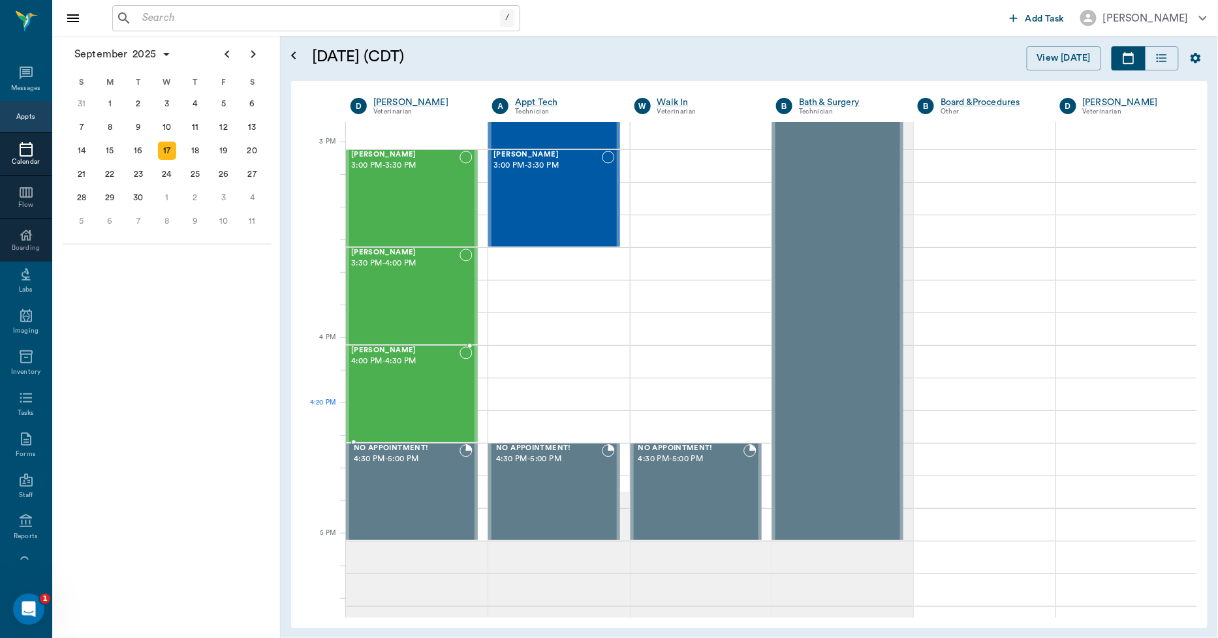
scroll to position [1356, 0]
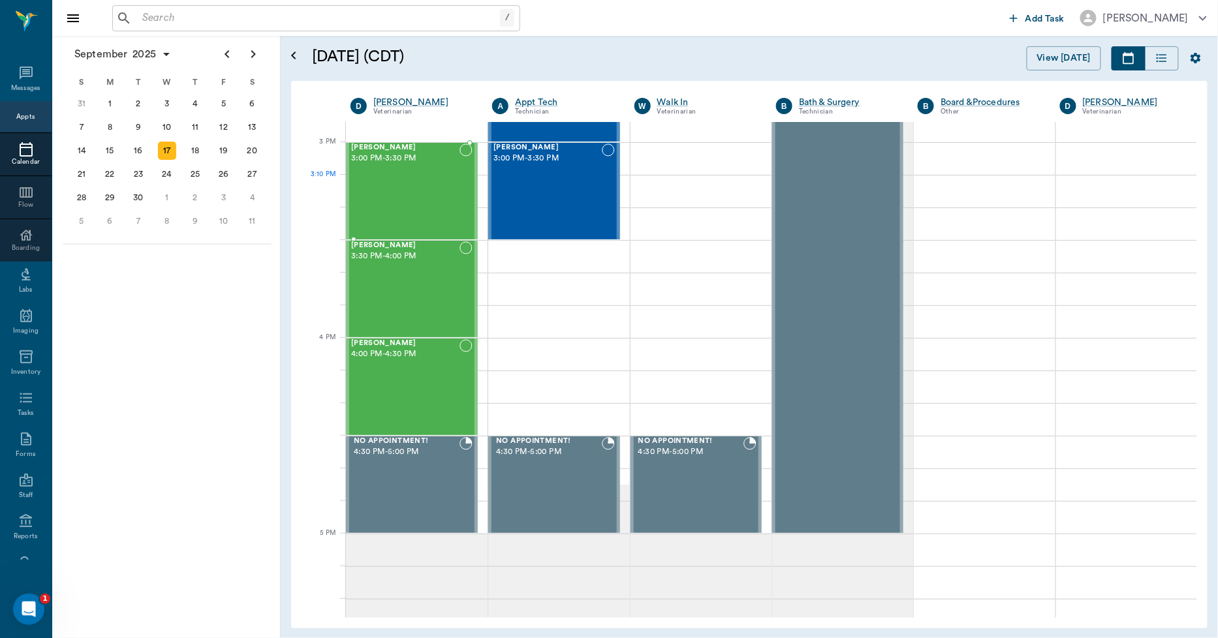
click at [426, 206] on div "Gus Jones 3:00 PM - 3:30 PM" at bounding box center [405, 191] width 108 height 95
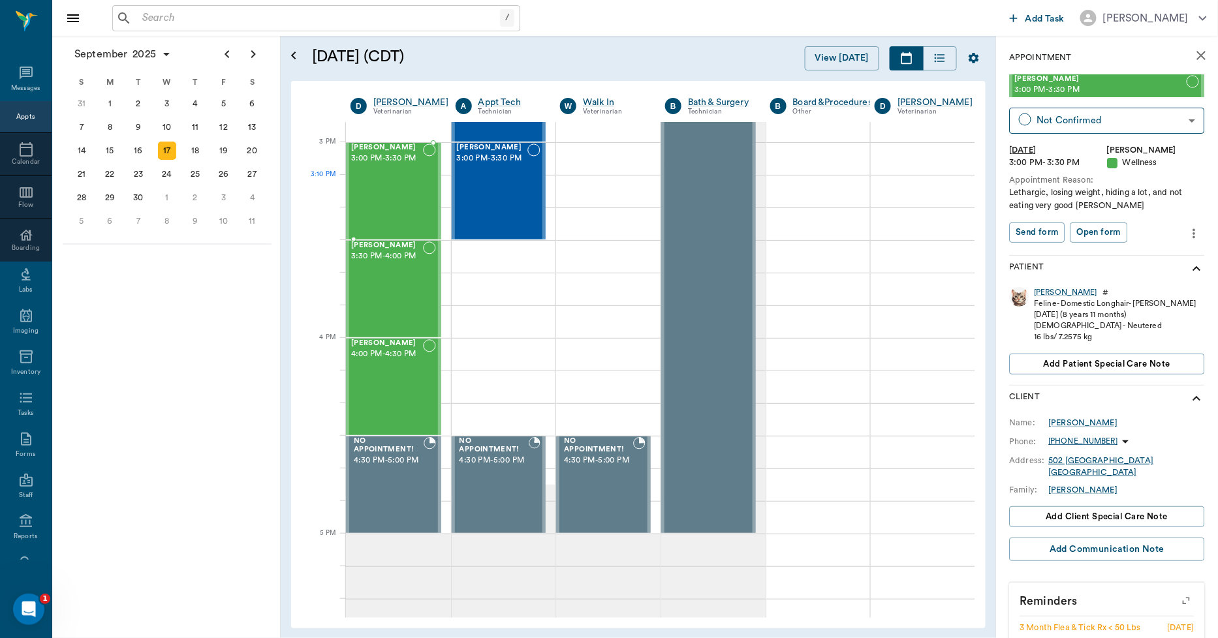
click at [375, 185] on div "Gus Jones 3:00 PM - 3:30 PM" at bounding box center [387, 191] width 72 height 95
click at [1187, 235] on icon "more" at bounding box center [1194, 234] width 14 height 16
click at [1115, 256] on span "Edit appointment" at bounding box center [1129, 256] width 110 height 14
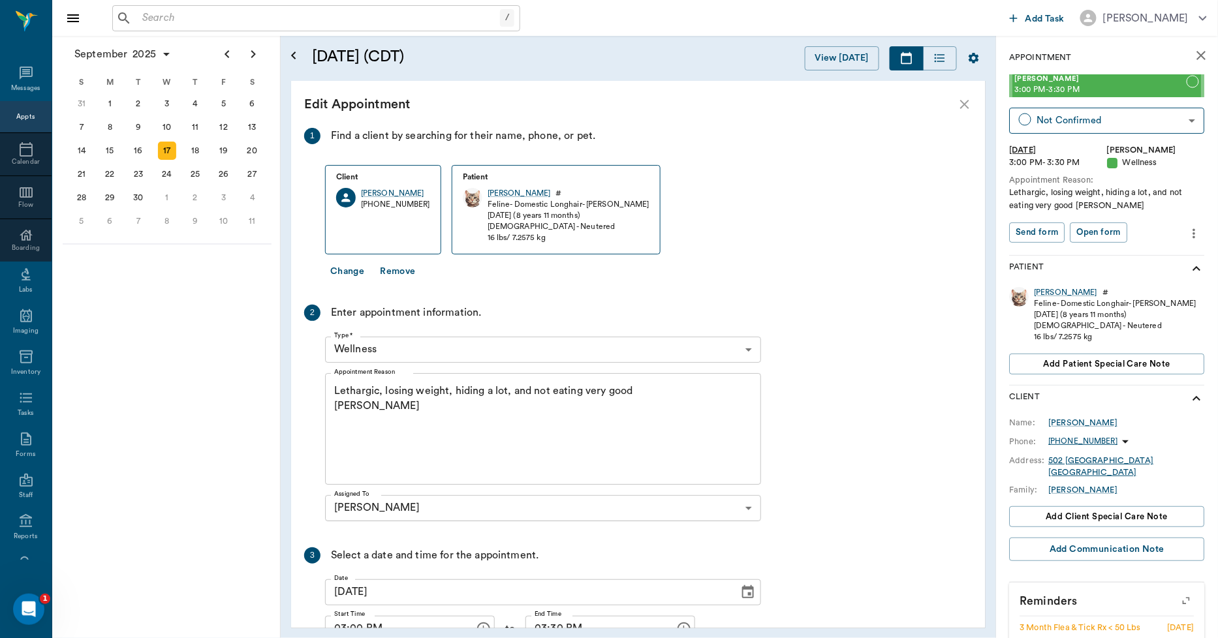
click at [388, 407] on textarea "Lethargic, losing weight, hiding a lot, and not eating very good Christy" at bounding box center [543, 429] width 418 height 90
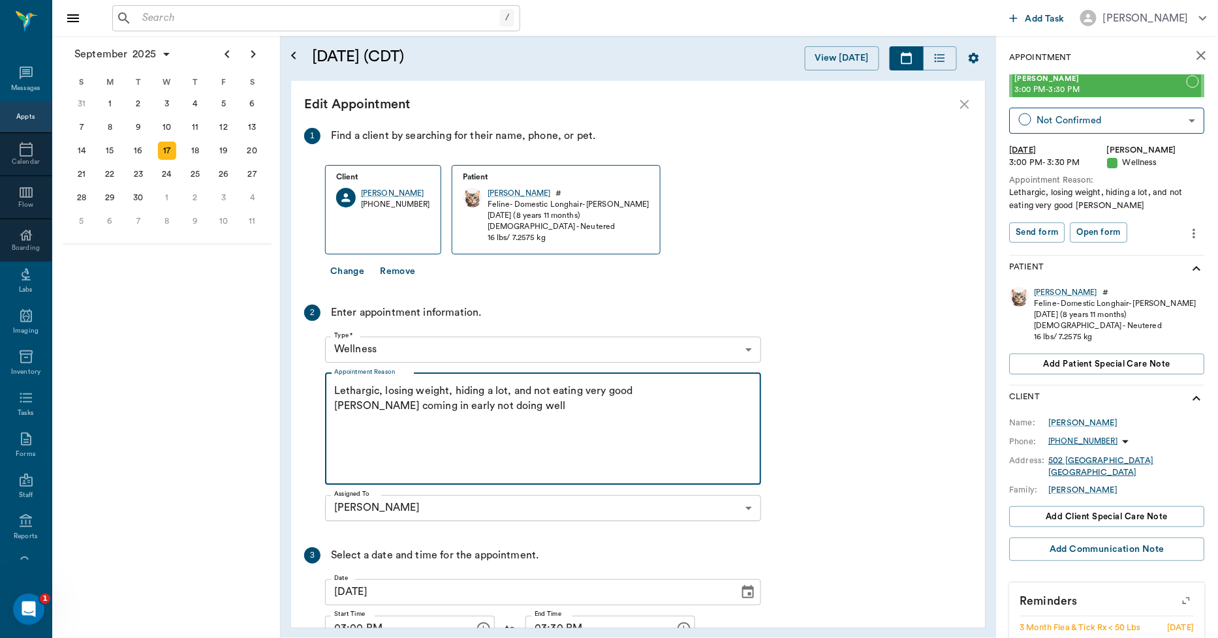
scroll to position [87, 0]
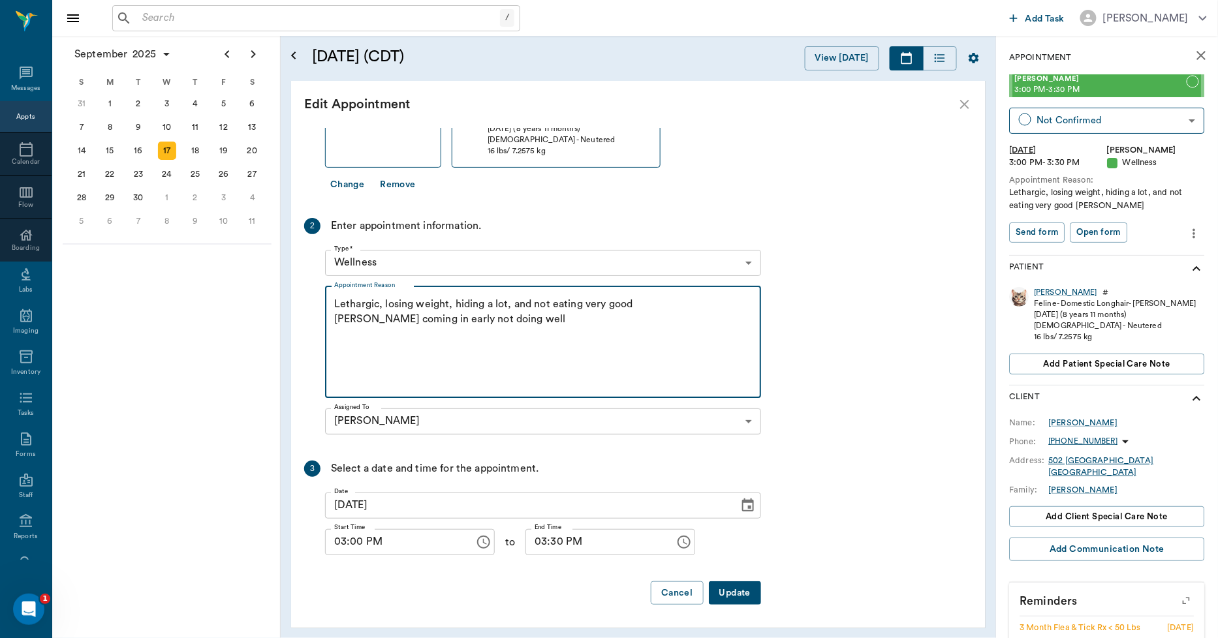
type textarea "Lethargic, losing weight, hiding a lot, and not eating very good Christy coming…"
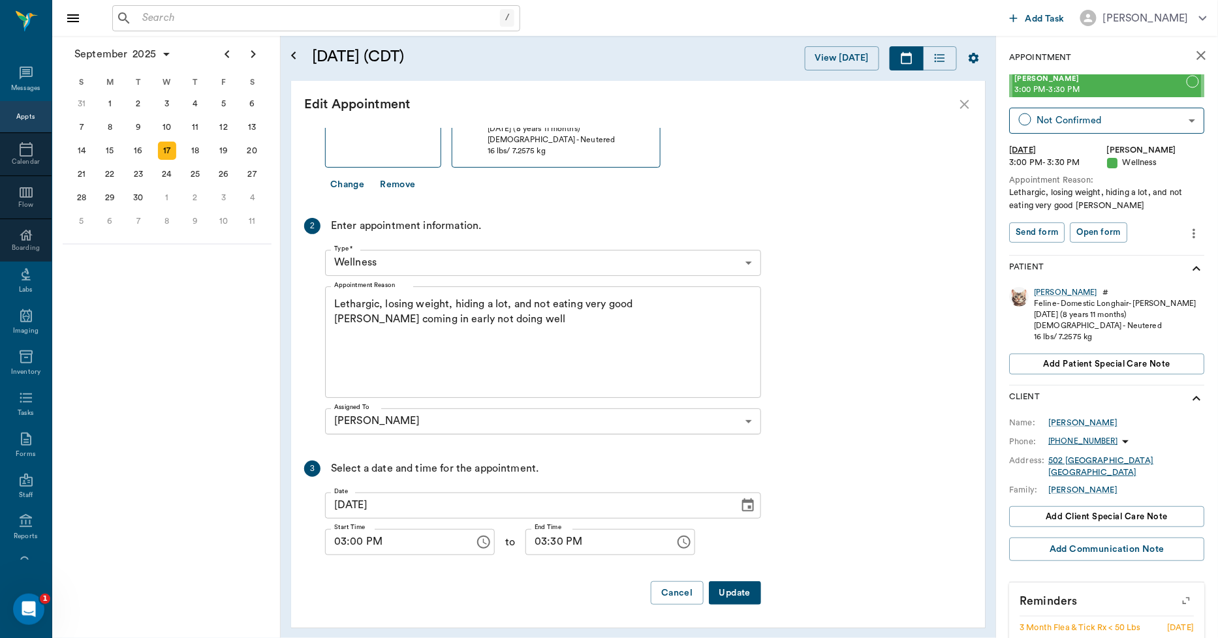
click at [742, 593] on button "Update" at bounding box center [735, 594] width 52 height 24
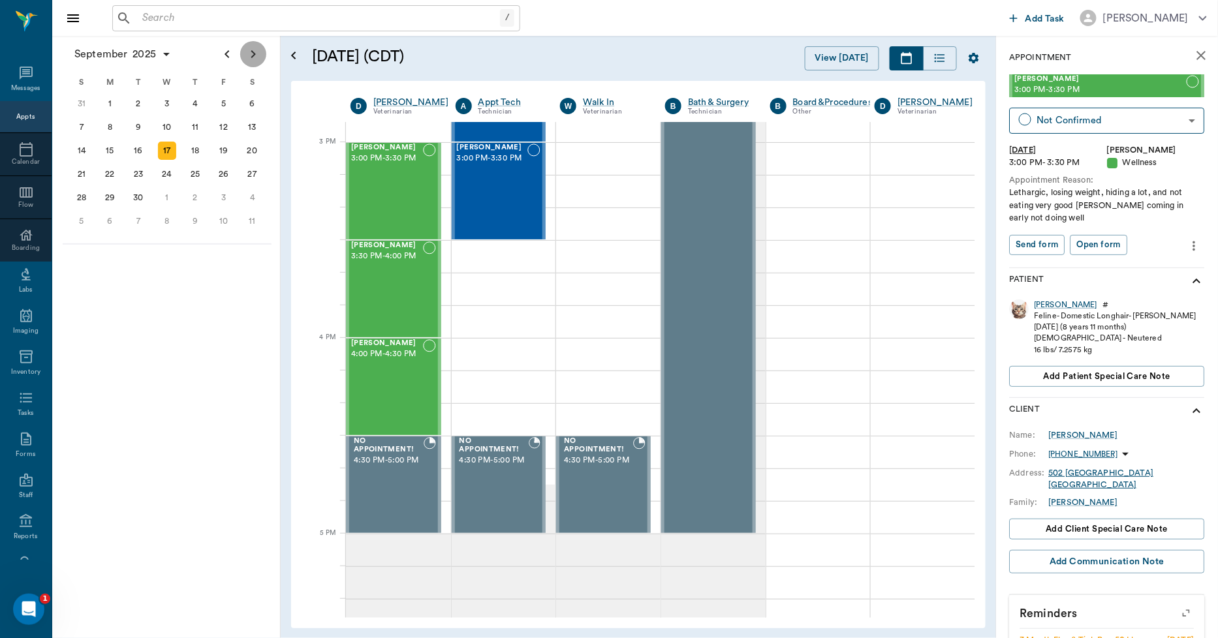
click at [253, 59] on icon "Next page" at bounding box center [253, 54] width 16 height 16
click at [174, 17] on input "text" at bounding box center [318, 18] width 363 height 18
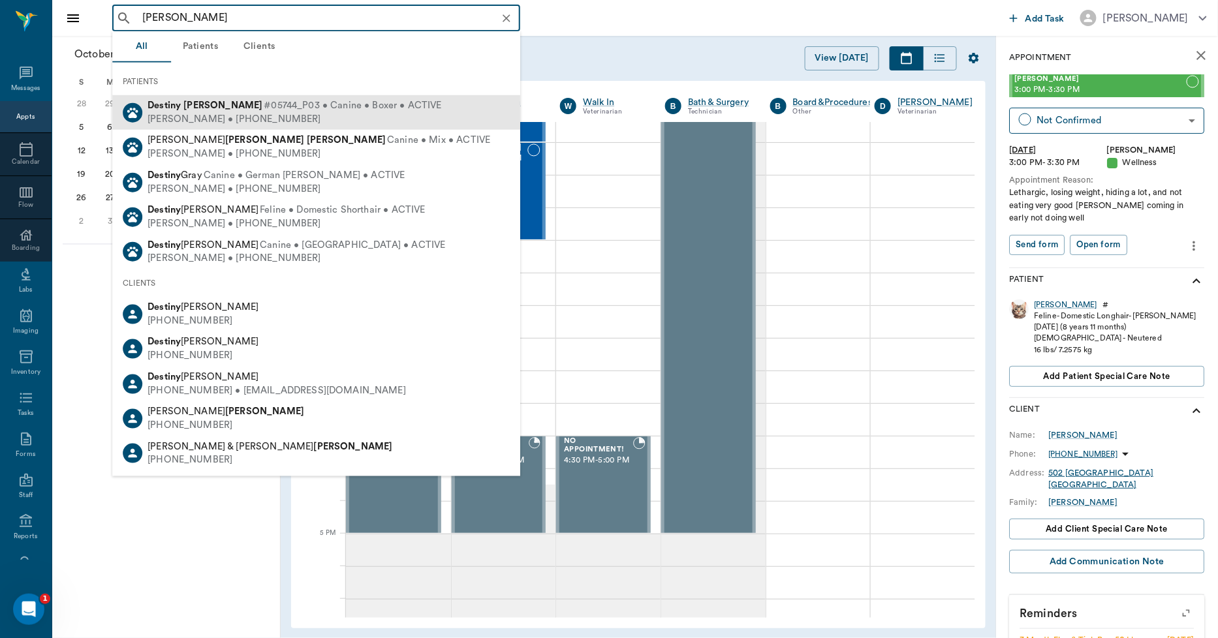
click at [199, 123] on div "Debbie Williams • (903) 733-0003" at bounding box center [295, 119] width 294 height 14
type input "destiny williams"
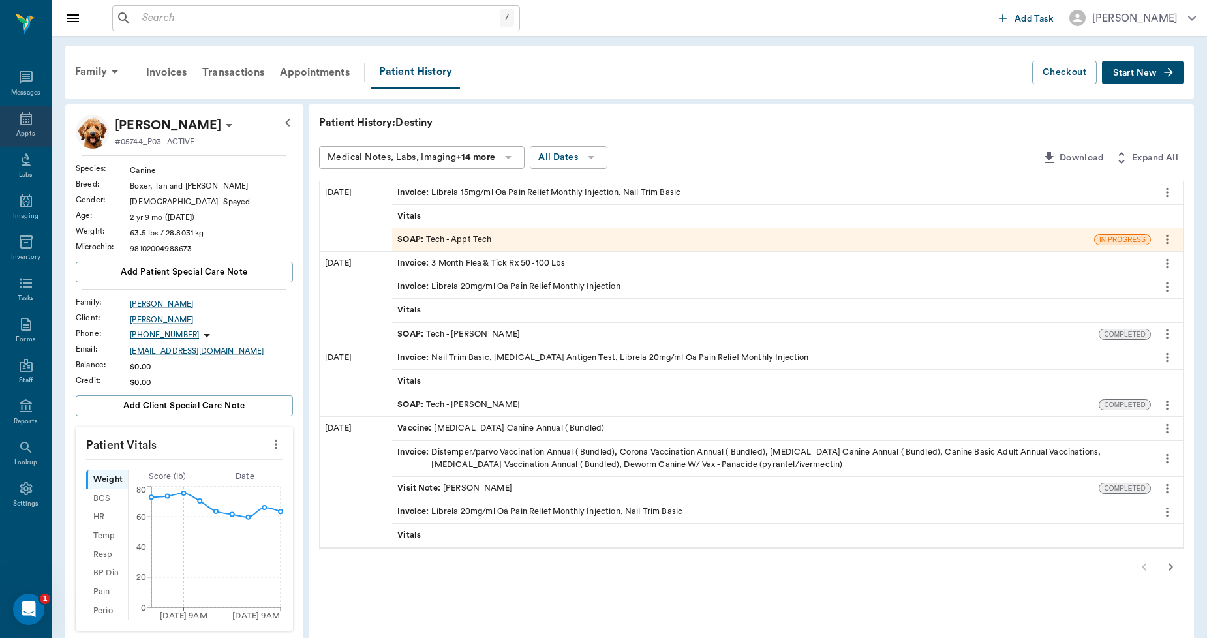
click at [23, 116] on icon at bounding box center [26, 119] width 16 height 16
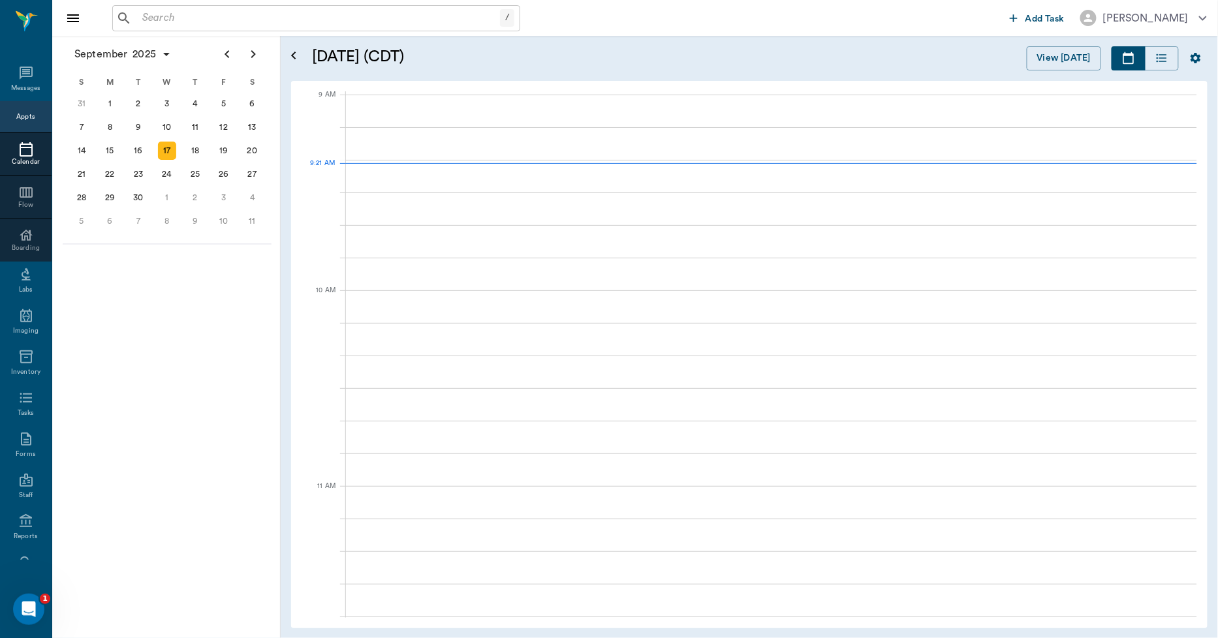
scroll to position [197, 0]
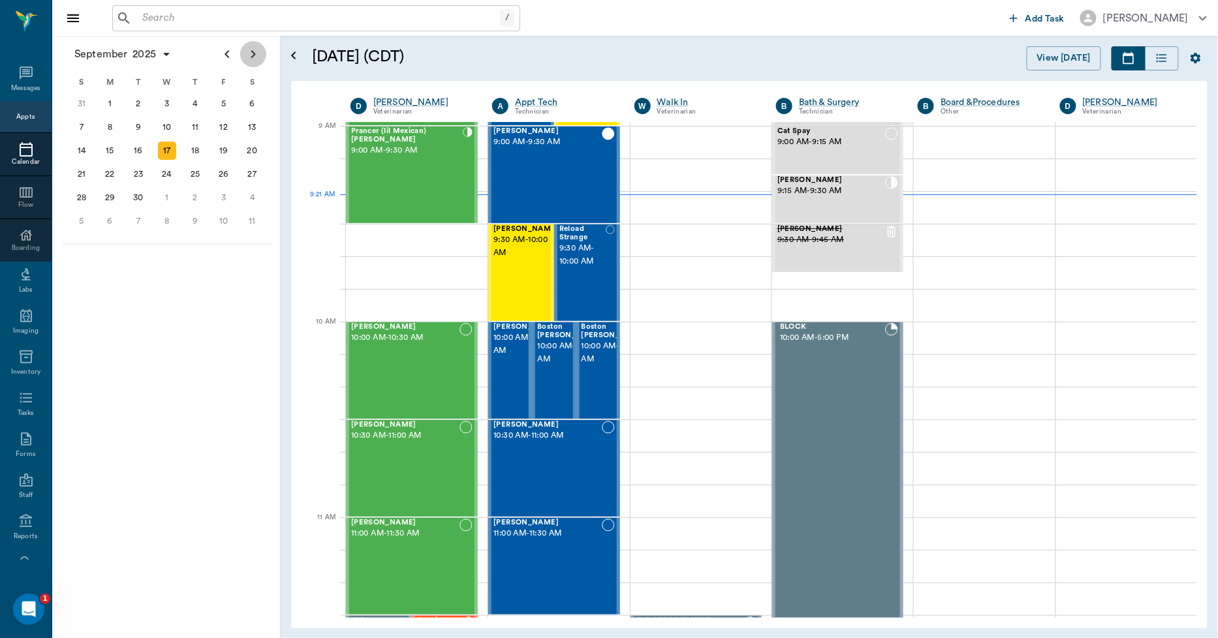
click at [253, 52] on icon "Next page" at bounding box center [253, 54] width 16 height 16
click at [148, 128] on div "7" at bounding box center [138, 127] width 29 height 23
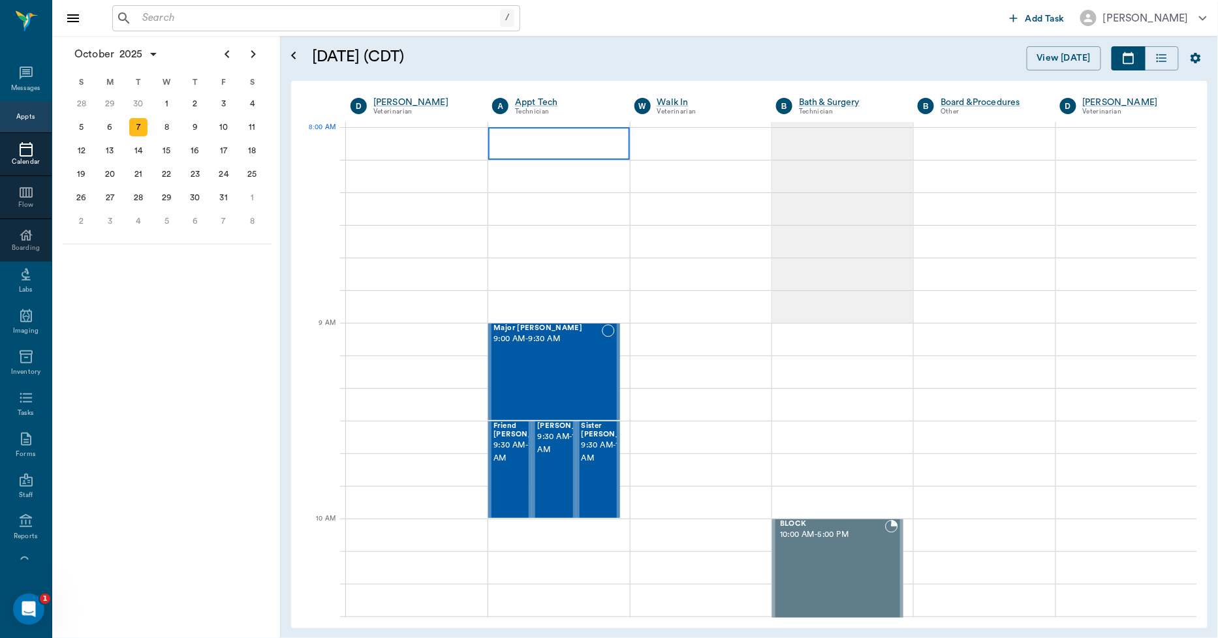
click at [500, 138] on div at bounding box center [558, 143] width 141 height 33
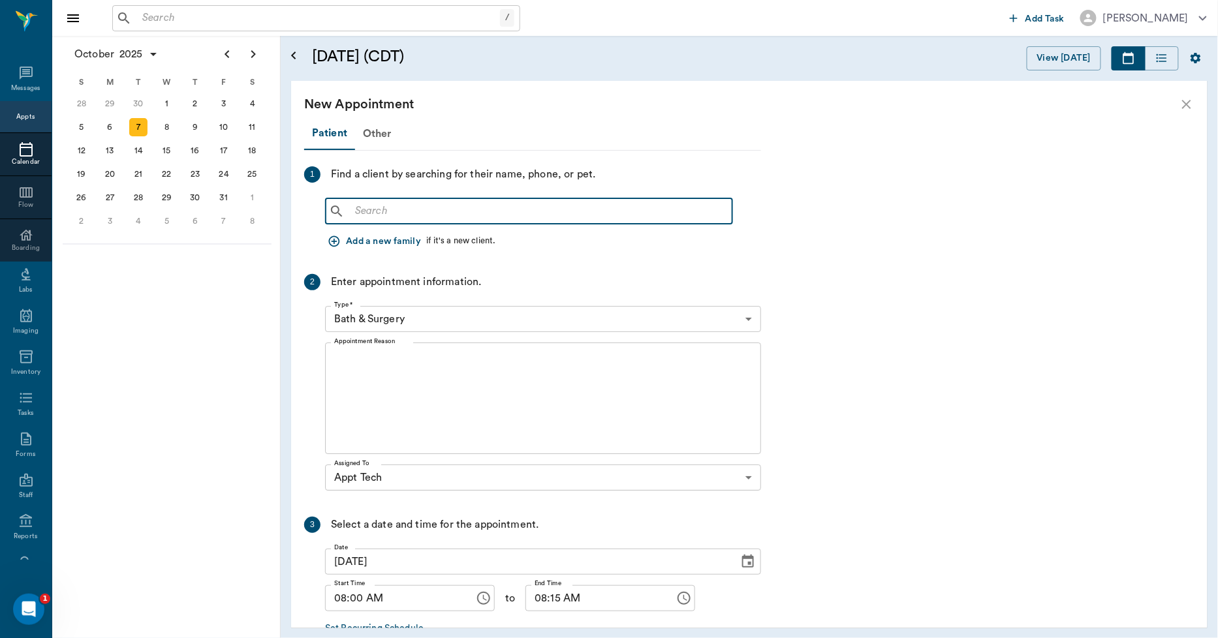
click at [377, 209] on input "text" at bounding box center [538, 211] width 377 height 18
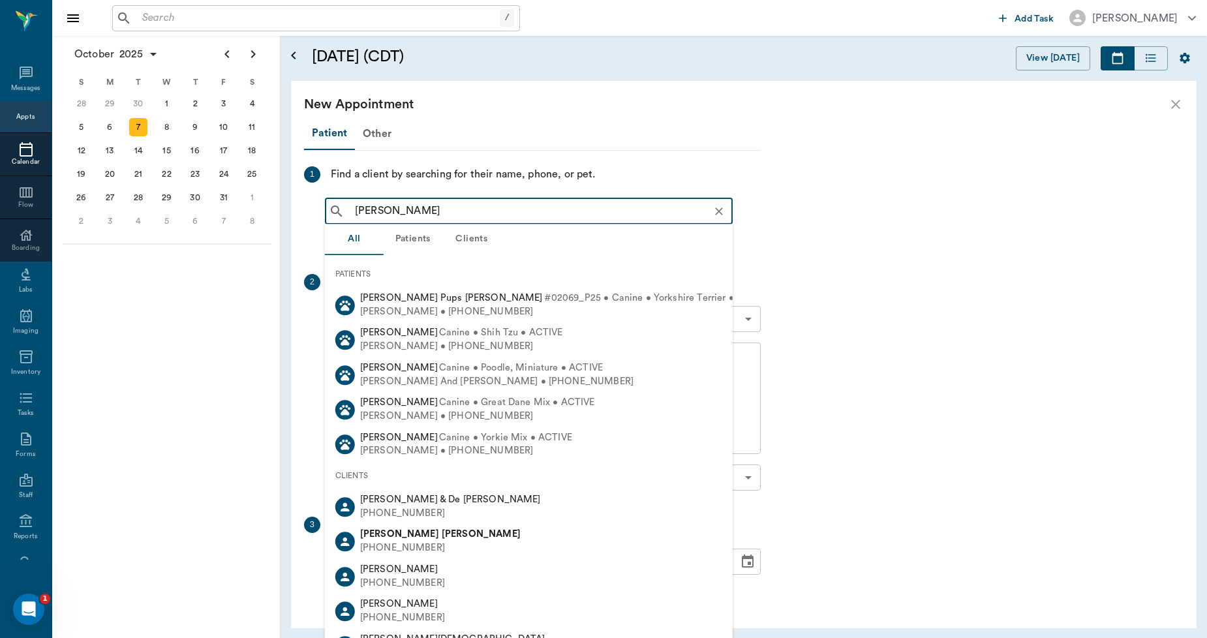
type input "destiny williams"
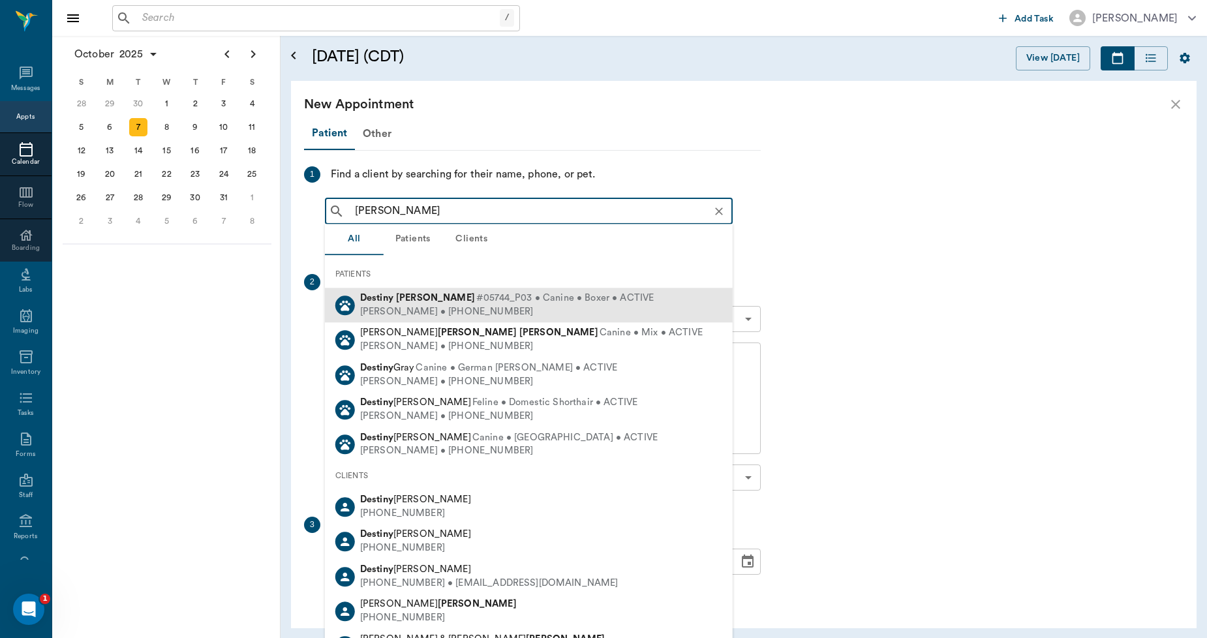
click at [428, 307] on div "Debbie Williams • (903) 733-0003" at bounding box center [507, 312] width 294 height 14
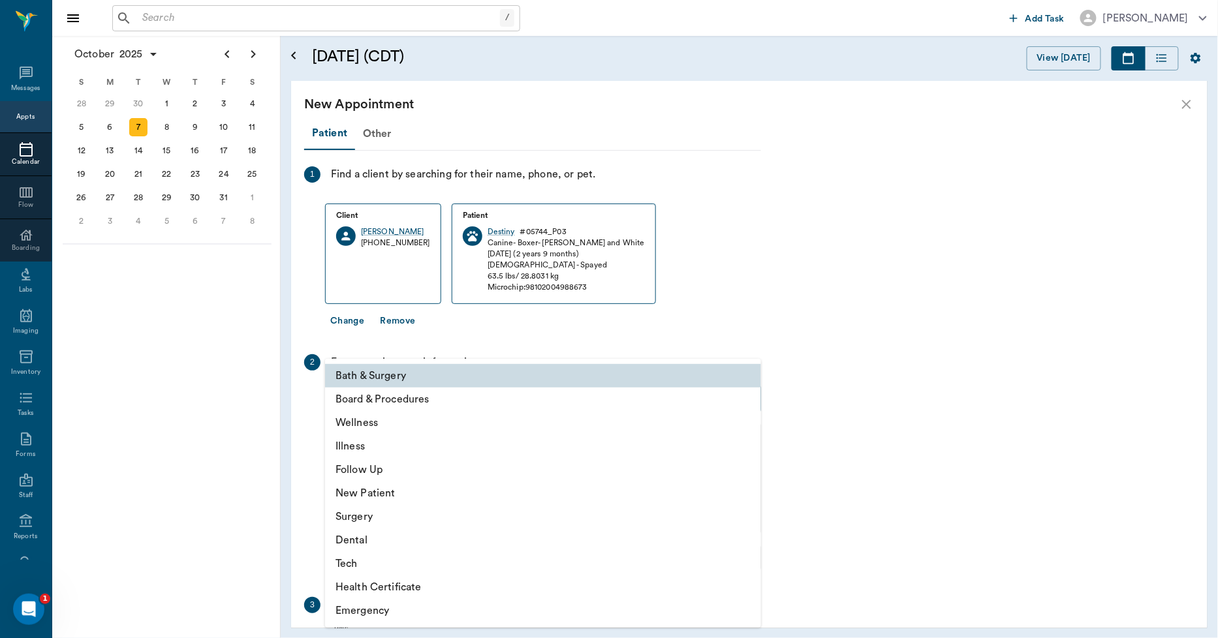
click at [396, 403] on body "/ ​ Add Task Dr. Bert Ellsworth Nectar Messages Appts Calendar Flow Boarding La…" at bounding box center [609, 319] width 1218 height 638
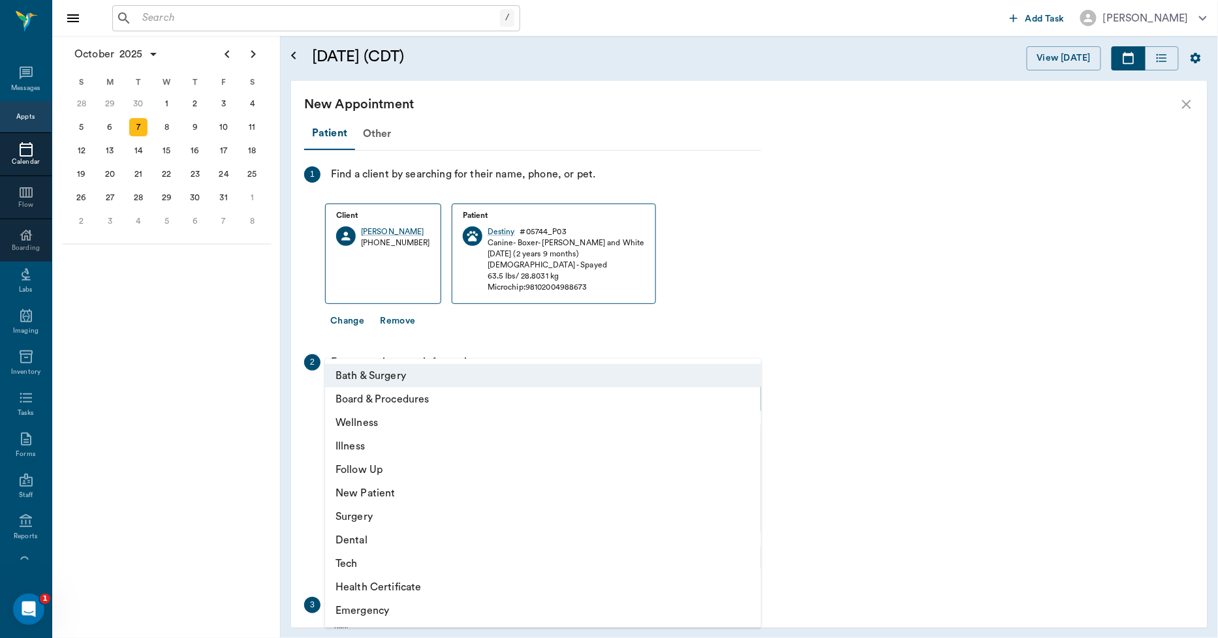
drag, startPoint x: 354, startPoint y: 563, endPoint x: 330, endPoint y: 527, distance: 42.9
click at [354, 563] on li "Tech" at bounding box center [543, 563] width 436 height 23
type input "65d2be4f46e3a538d89b8c1a"
type input "08:30 AM"
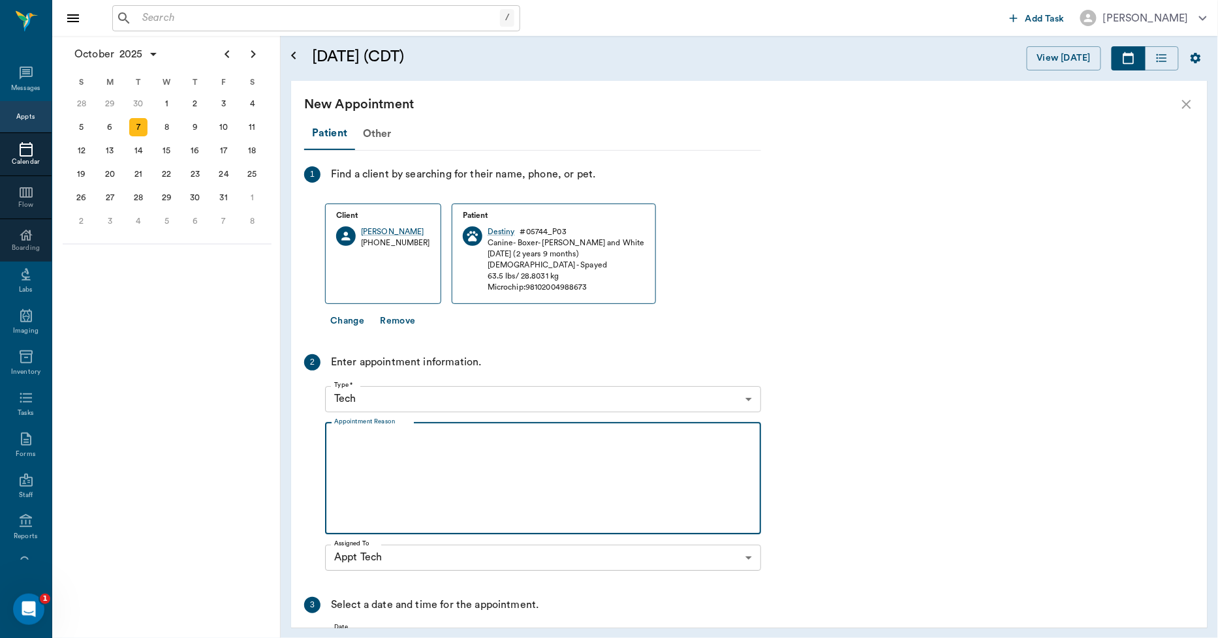
click at [341, 442] on textarea "Appointment Reason" at bounding box center [543, 478] width 418 height 90
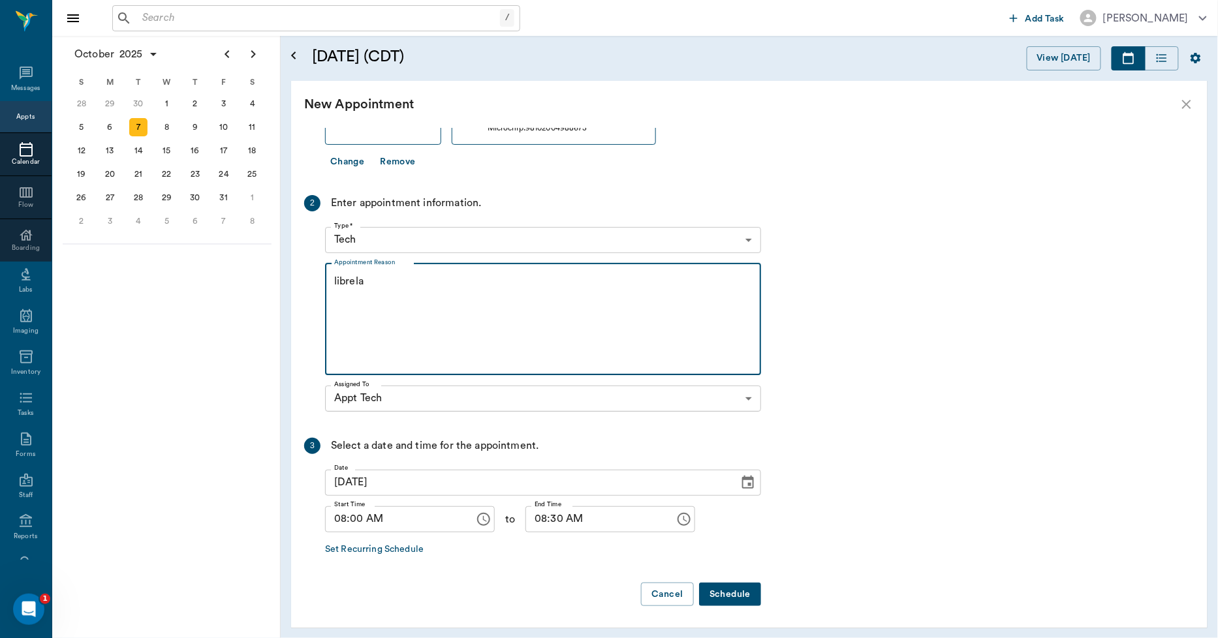
scroll to position [160, 0]
type textarea "l"
type textarea "Librela"
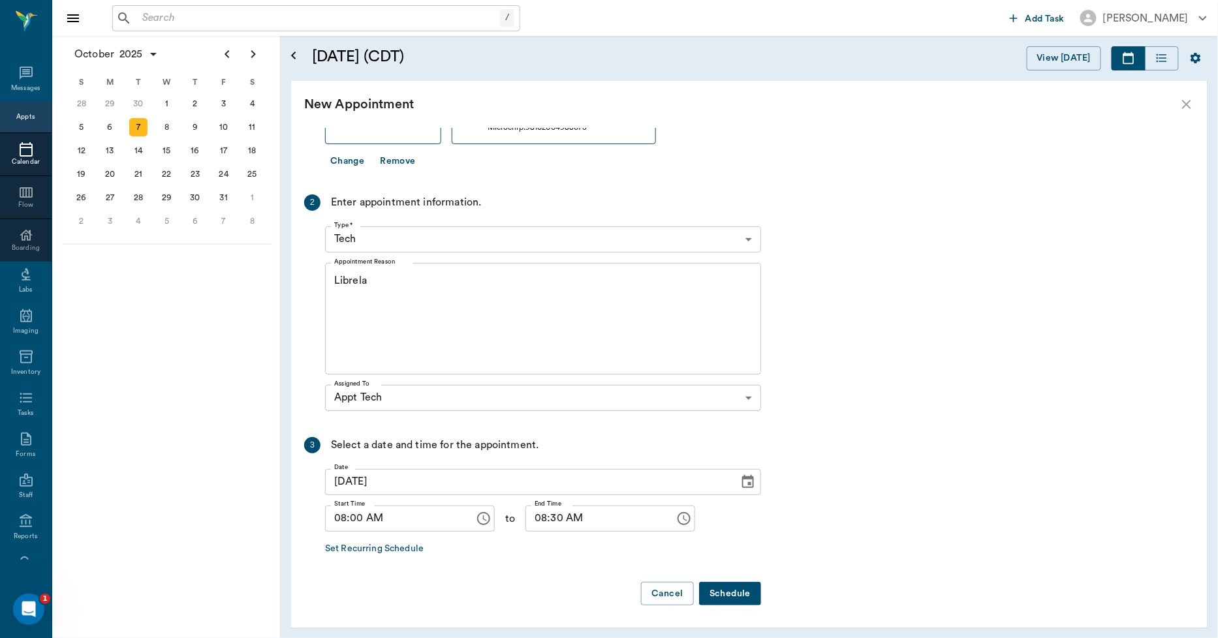
click at [743, 595] on button "Schedule" at bounding box center [730, 594] width 62 height 24
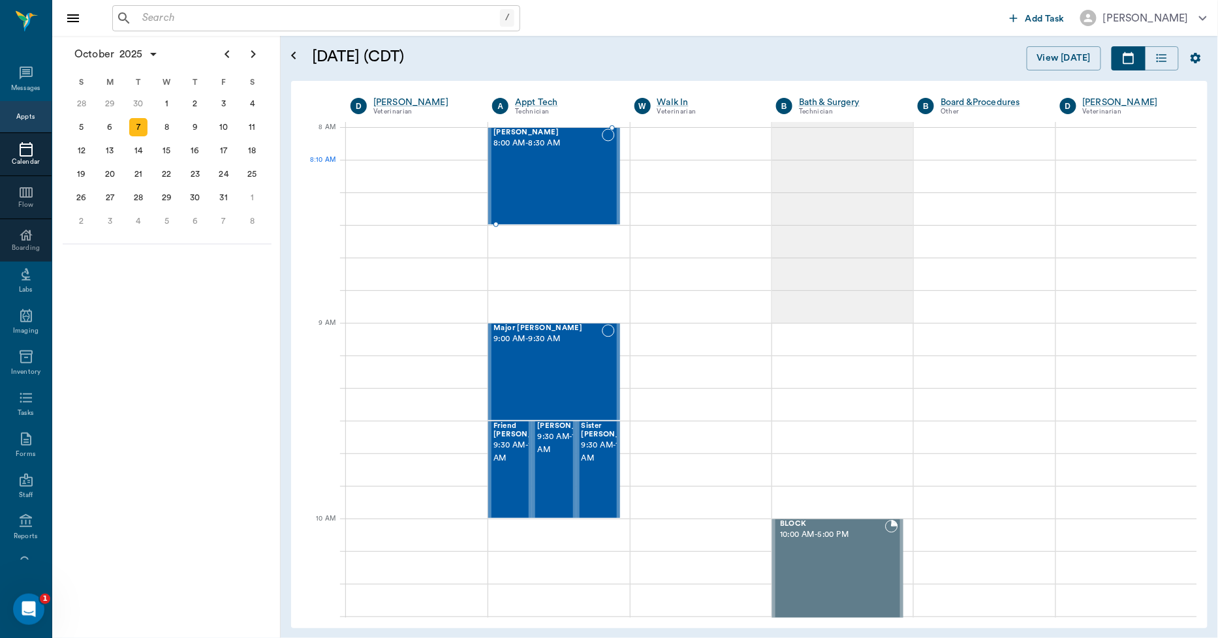
click at [527, 170] on div "Destiny Williams 8:00 AM - 8:30 AM" at bounding box center [547, 176] width 108 height 95
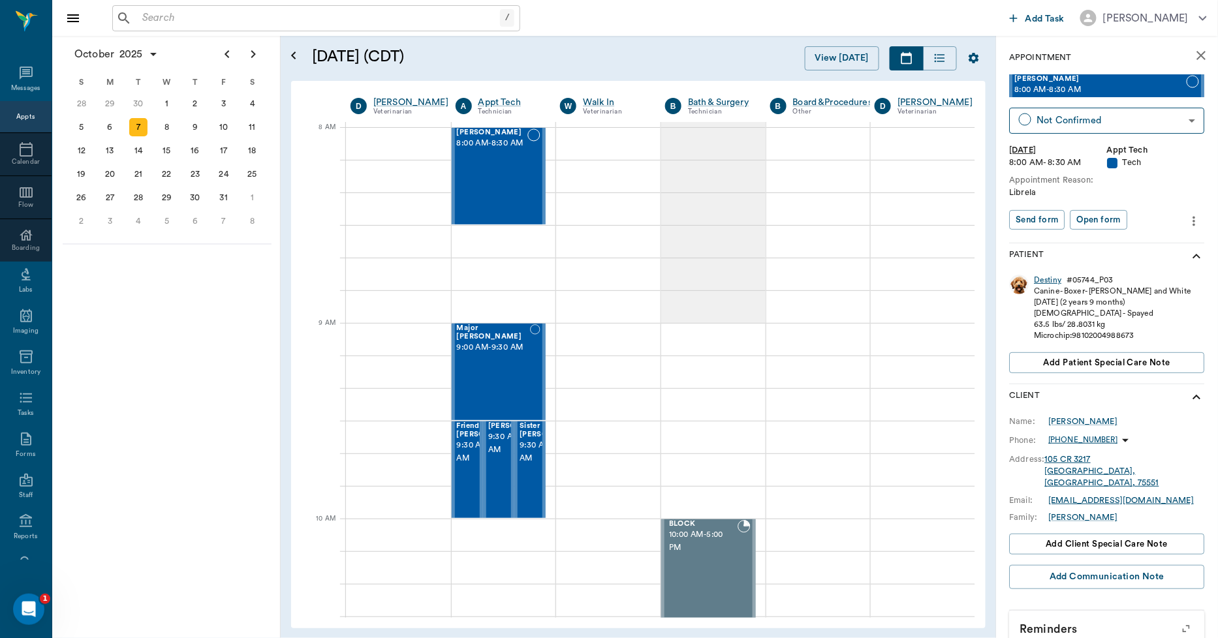
click at [1048, 281] on div "Destiny" at bounding box center [1048, 280] width 27 height 11
click at [497, 179] on div "Destiny Williams 8:00 AM - 8:30 AM" at bounding box center [492, 176] width 71 height 95
click at [1187, 219] on icon "more" at bounding box center [1194, 221] width 14 height 16
click at [1128, 239] on span "Edit appointment" at bounding box center [1129, 243] width 110 height 14
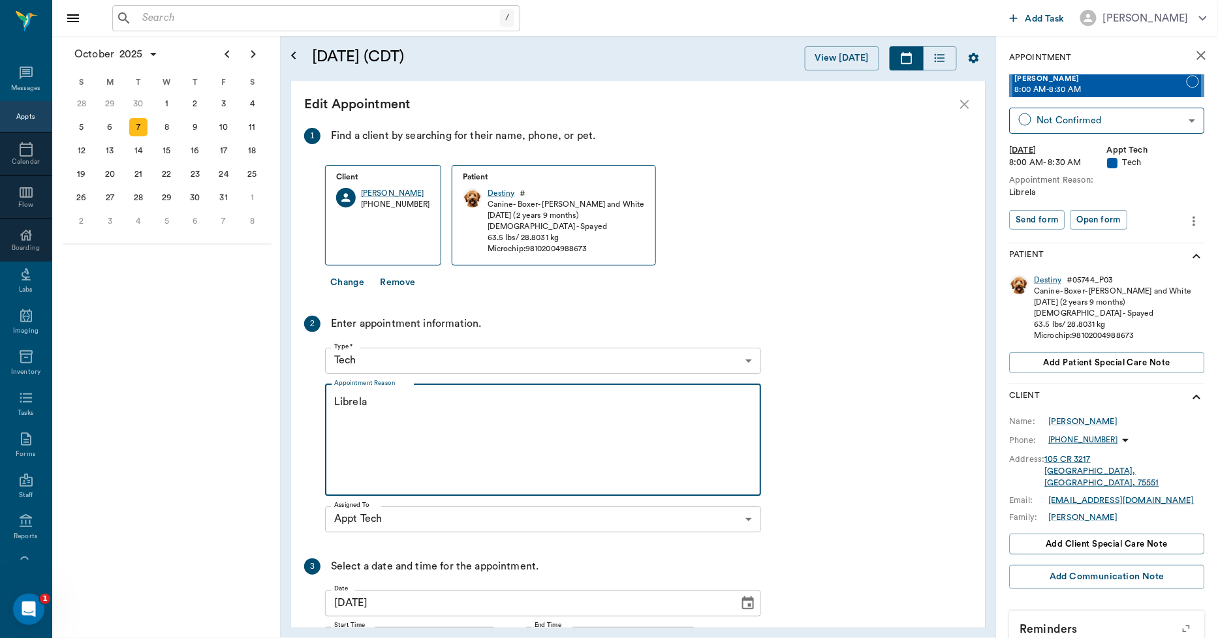
scroll to position [0, 1]
click at [396, 401] on textarea "Librela 15 mgLisa" at bounding box center [543, 440] width 418 height 90
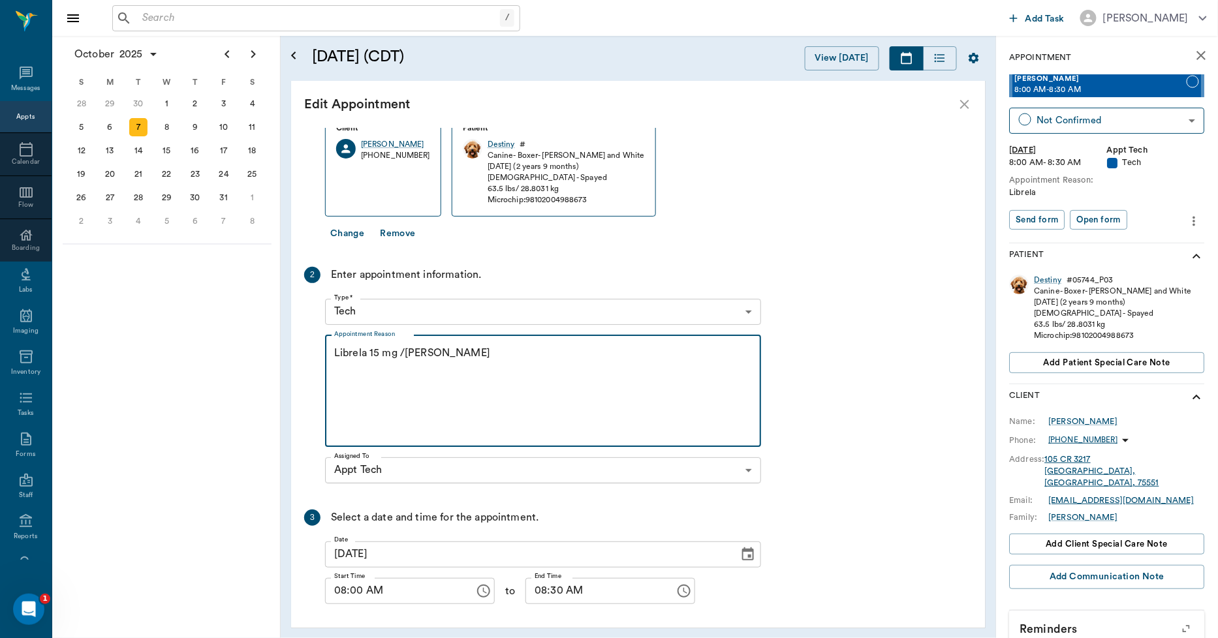
scroll to position [98, 0]
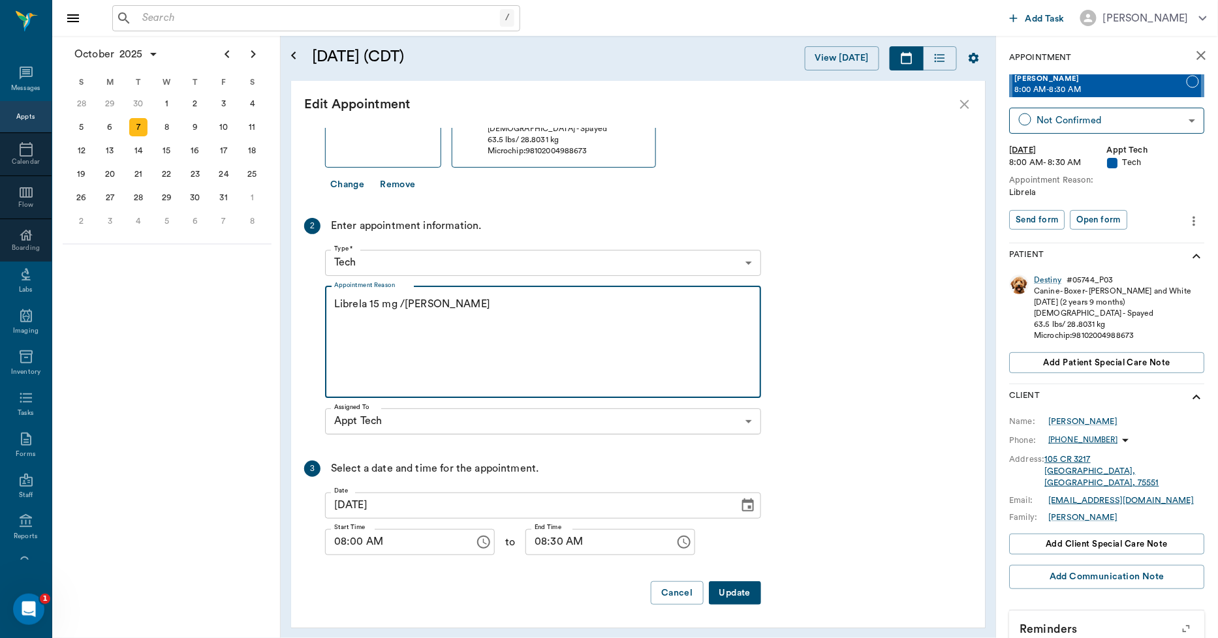
type textarea "Librela 15 mg /Lisa"
click at [732, 593] on button "Update" at bounding box center [735, 594] width 52 height 24
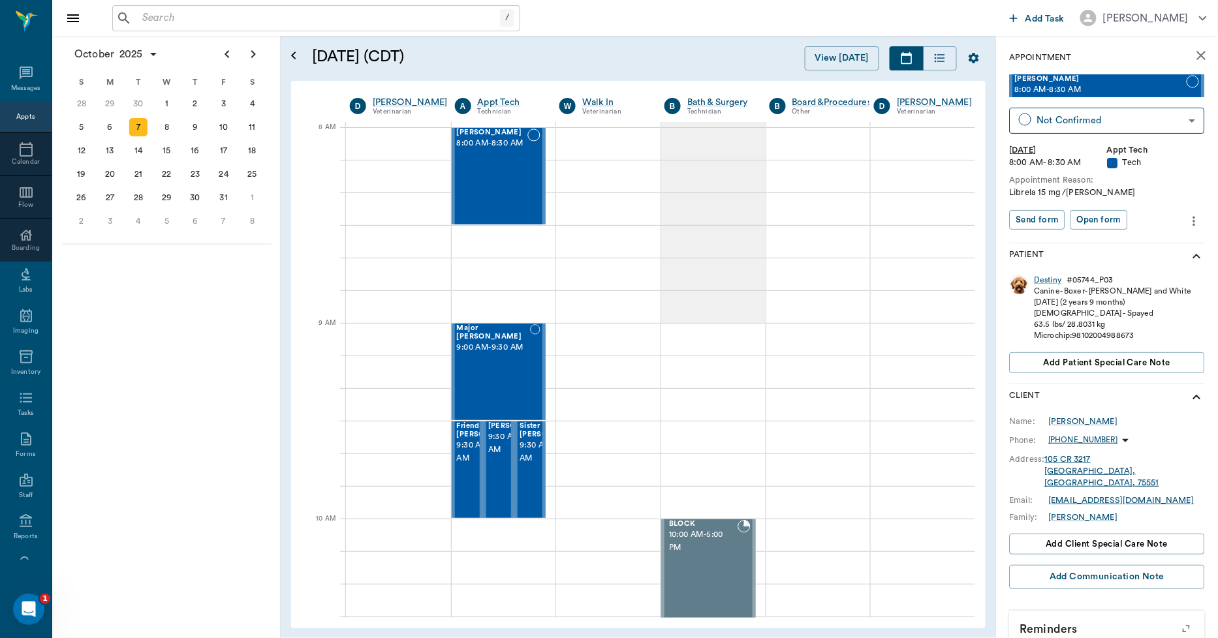
click at [20, 111] on div "Appts" at bounding box center [25, 117] width 18 height 16
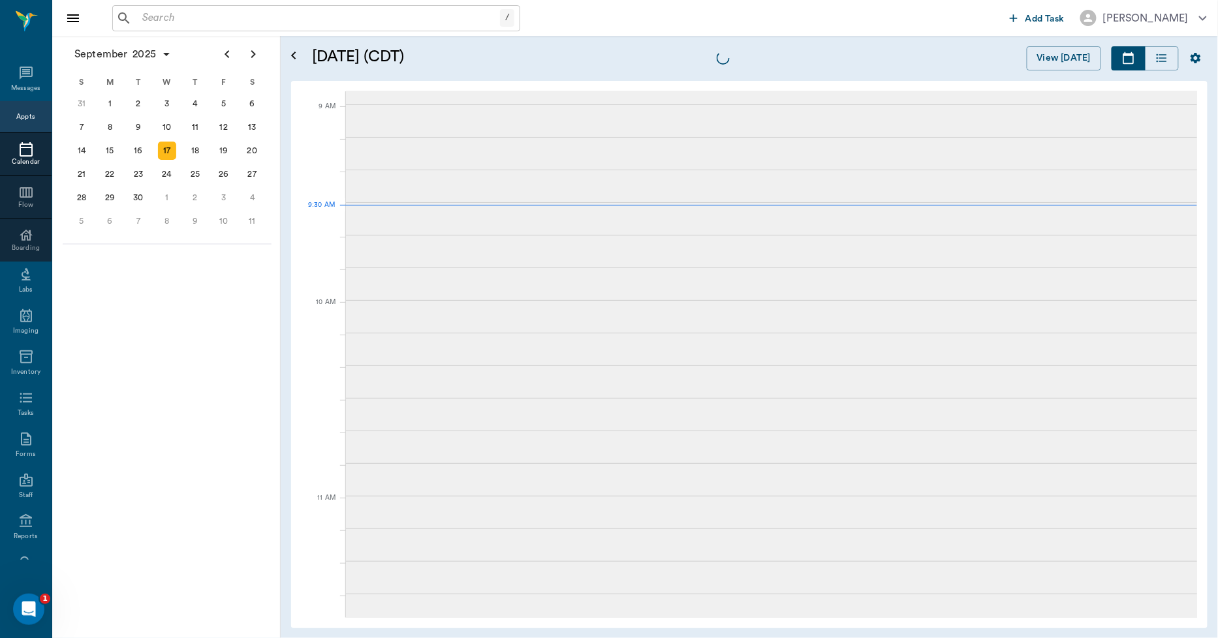
scroll to position [198, 0]
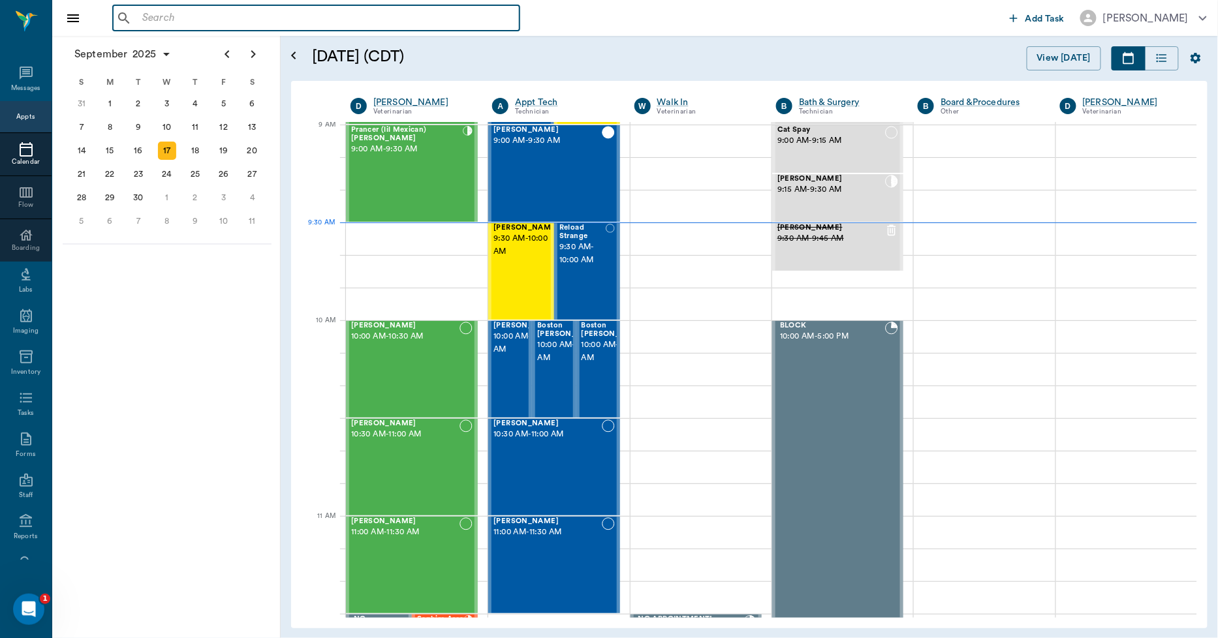
click at [166, 21] on input "text" at bounding box center [325, 18] width 377 height 18
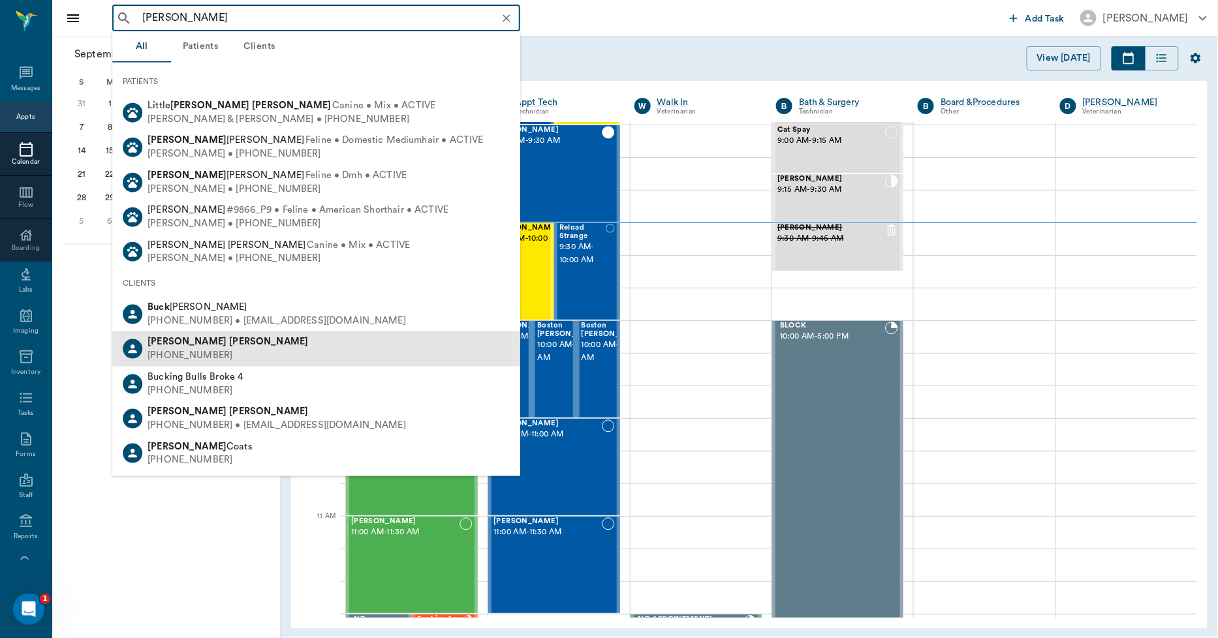
click at [187, 354] on div "(903) 280-1238" at bounding box center [228, 356] width 161 height 14
type input "john buck"
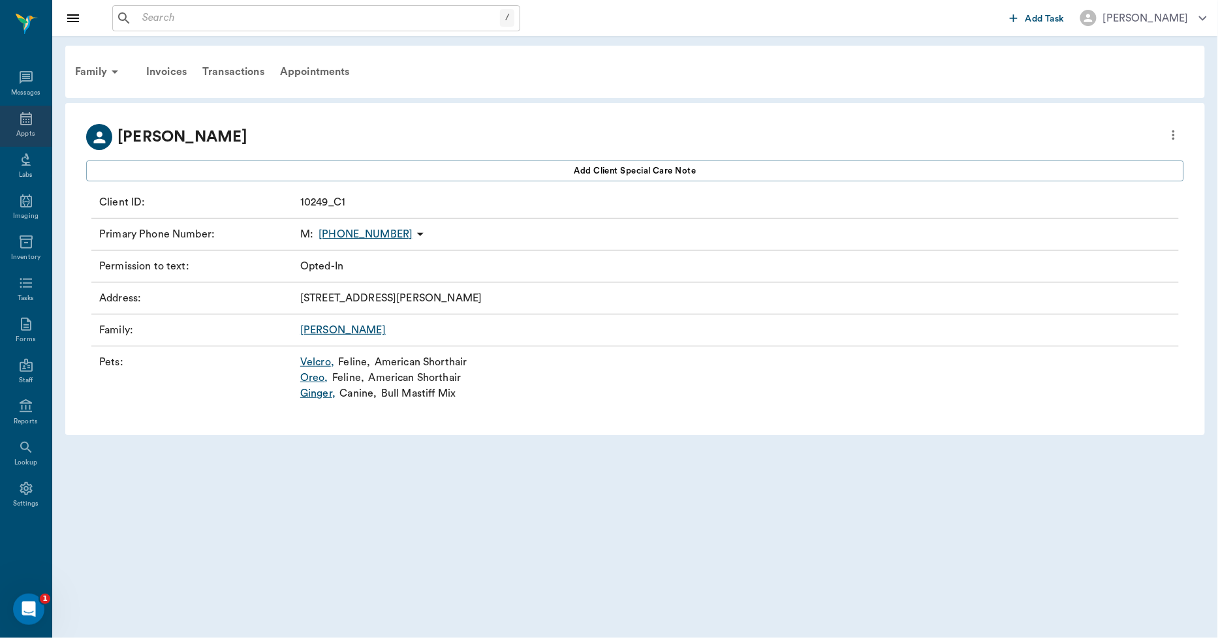
click at [22, 119] on icon at bounding box center [26, 119] width 16 height 16
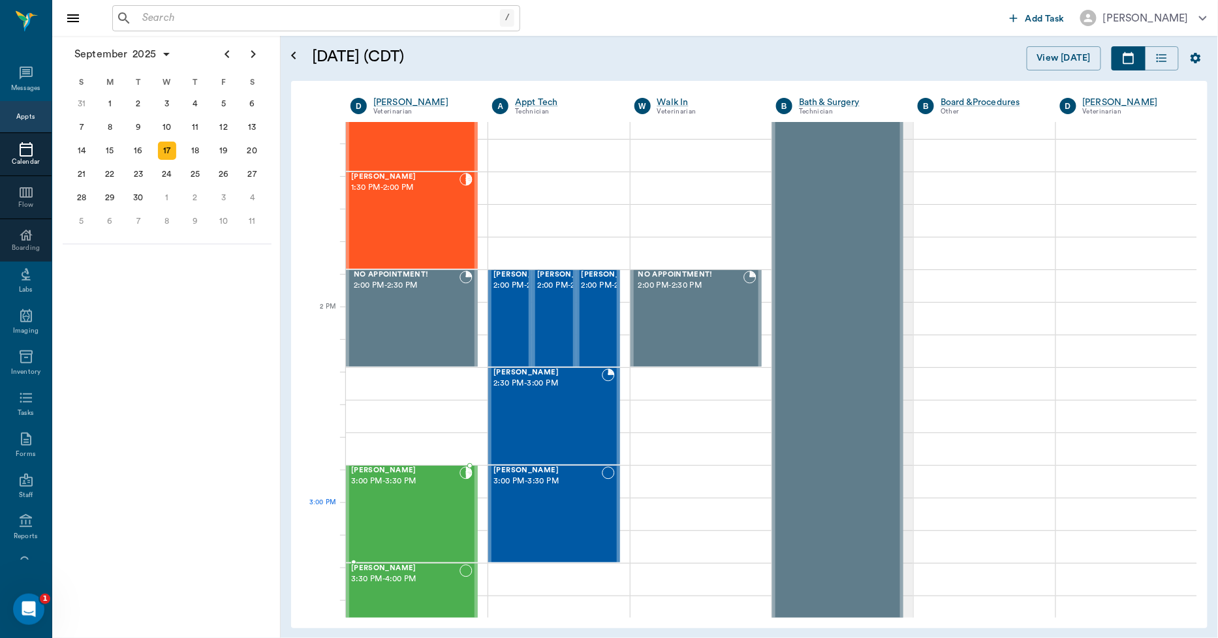
scroll to position [1066, 0]
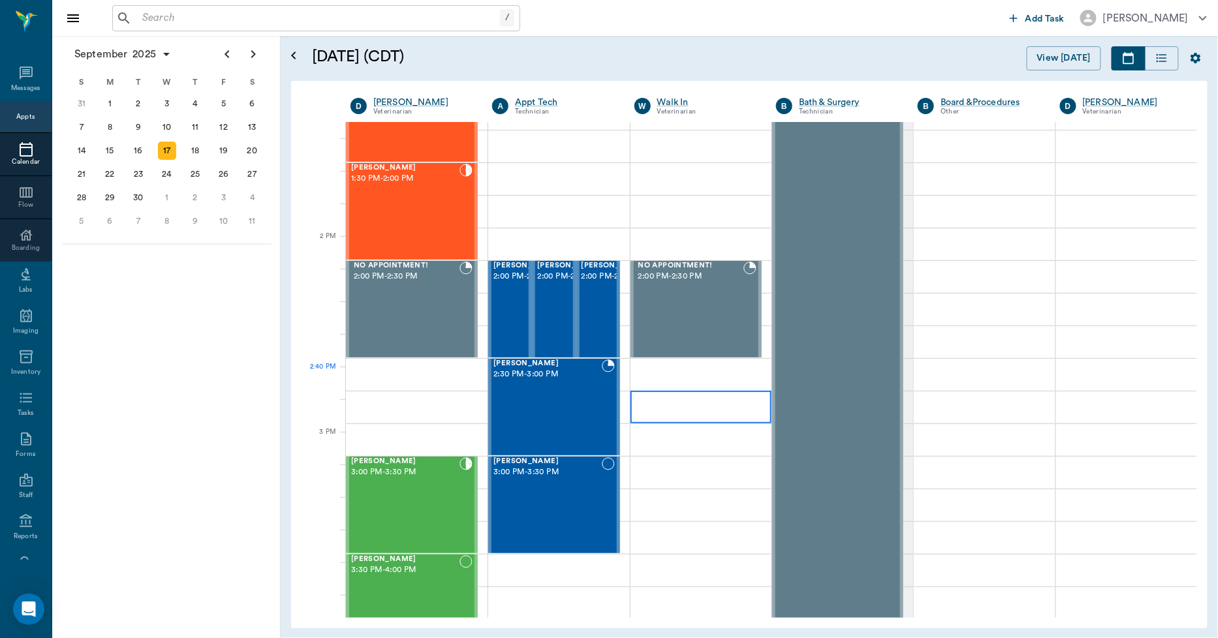
scroll to position [1066, 0]
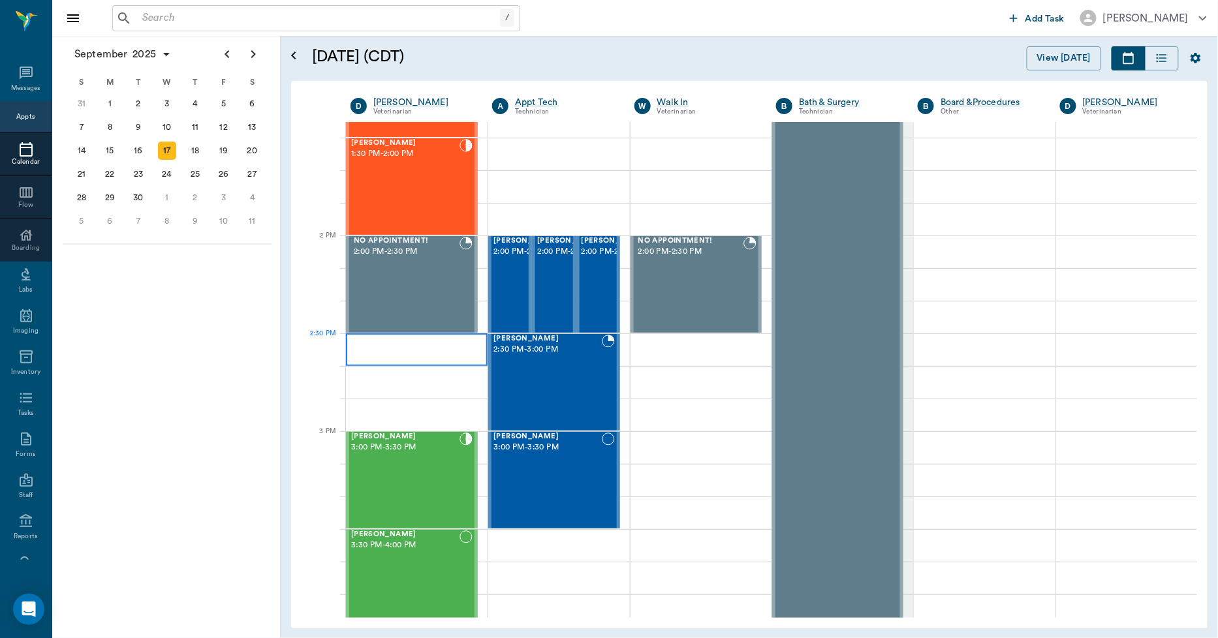
click at [354, 340] on div at bounding box center [417, 350] width 142 height 33
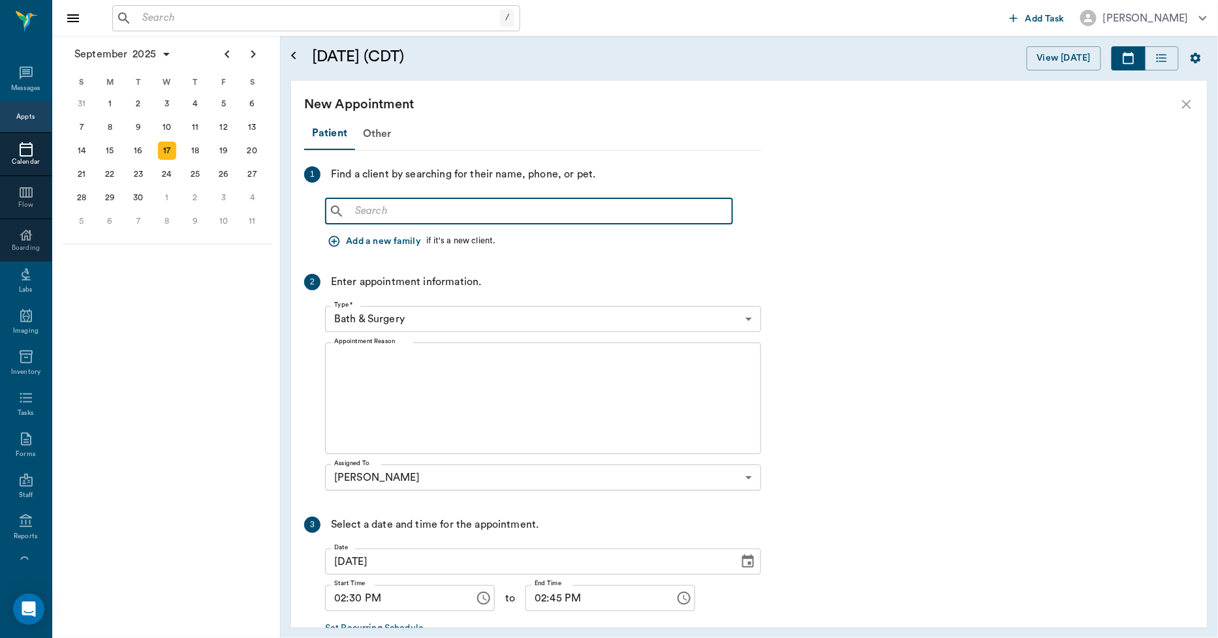
click at [364, 209] on input "text" at bounding box center [538, 211] width 377 height 18
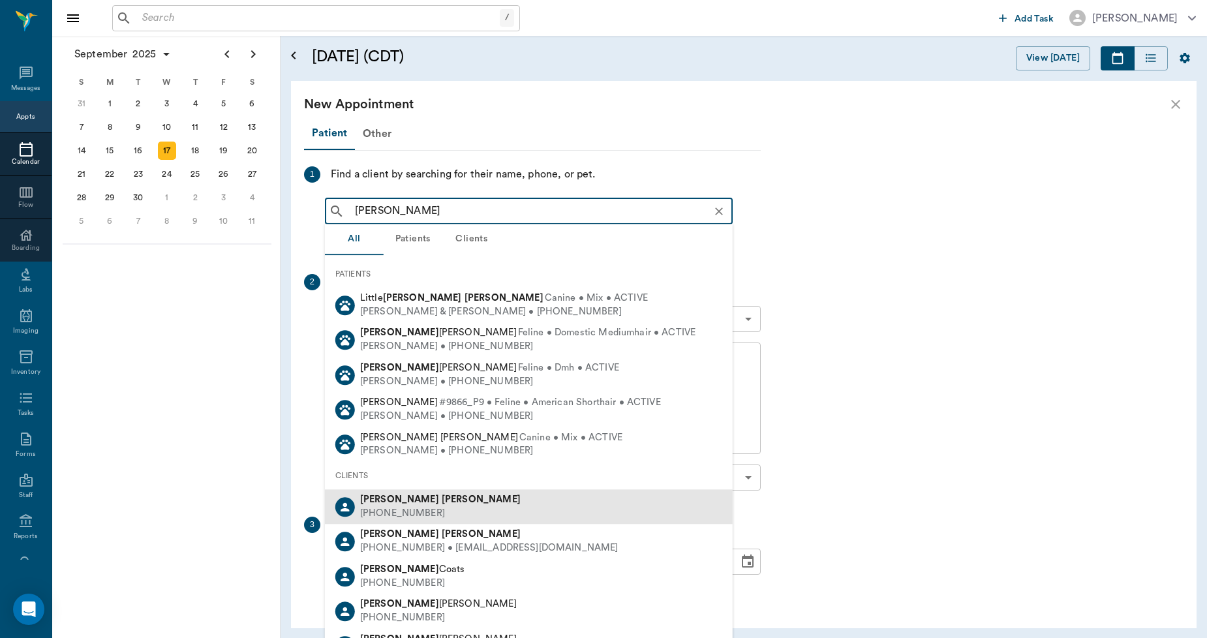
click at [392, 509] on div "[PHONE_NUMBER]" at bounding box center [440, 514] width 161 height 14
type input "[PERSON_NAME]"
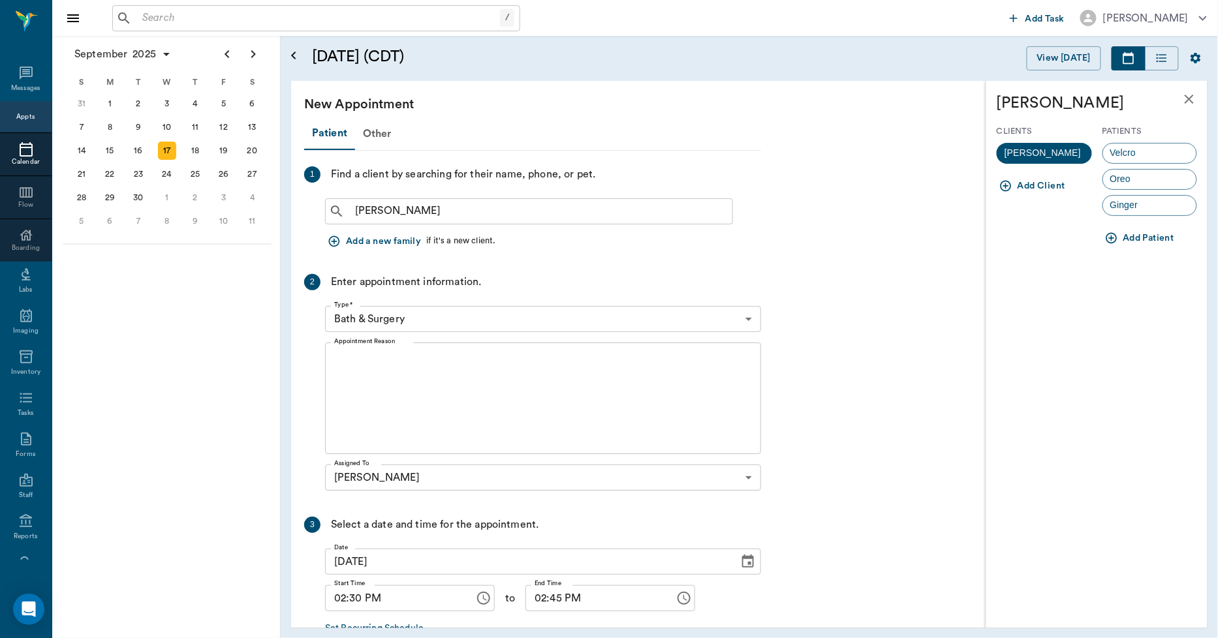
click at [1113, 237] on icon "button" at bounding box center [1111, 238] width 13 height 13
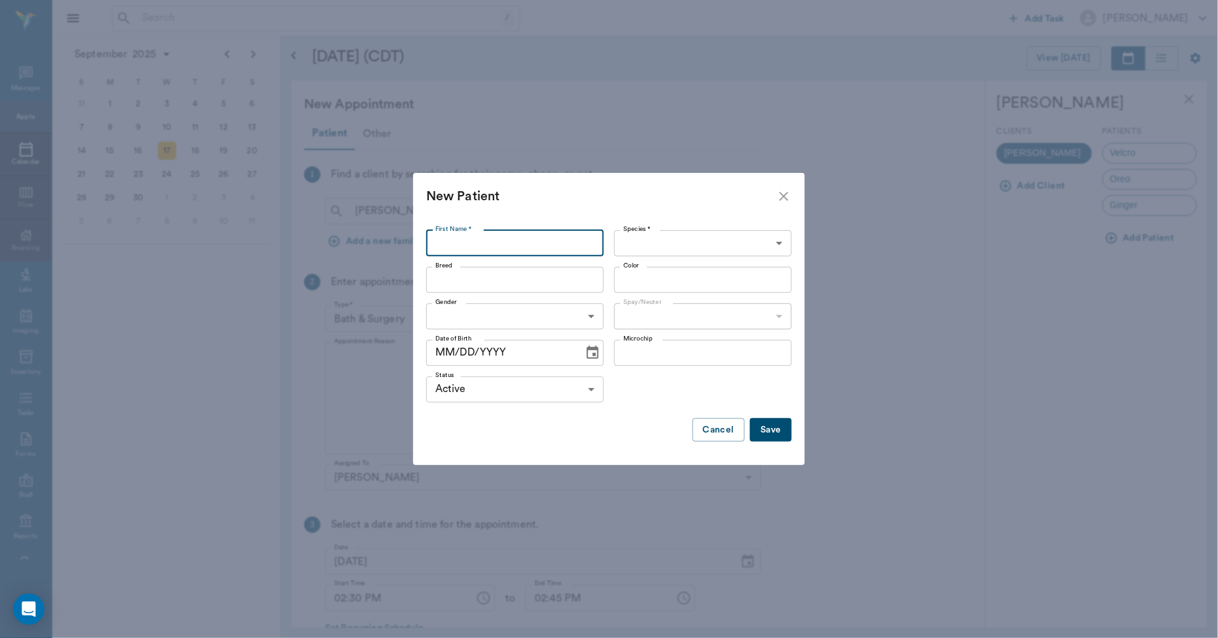
click at [468, 252] on input "First Name *" at bounding box center [515, 243] width 178 height 26
type input "Tiny"
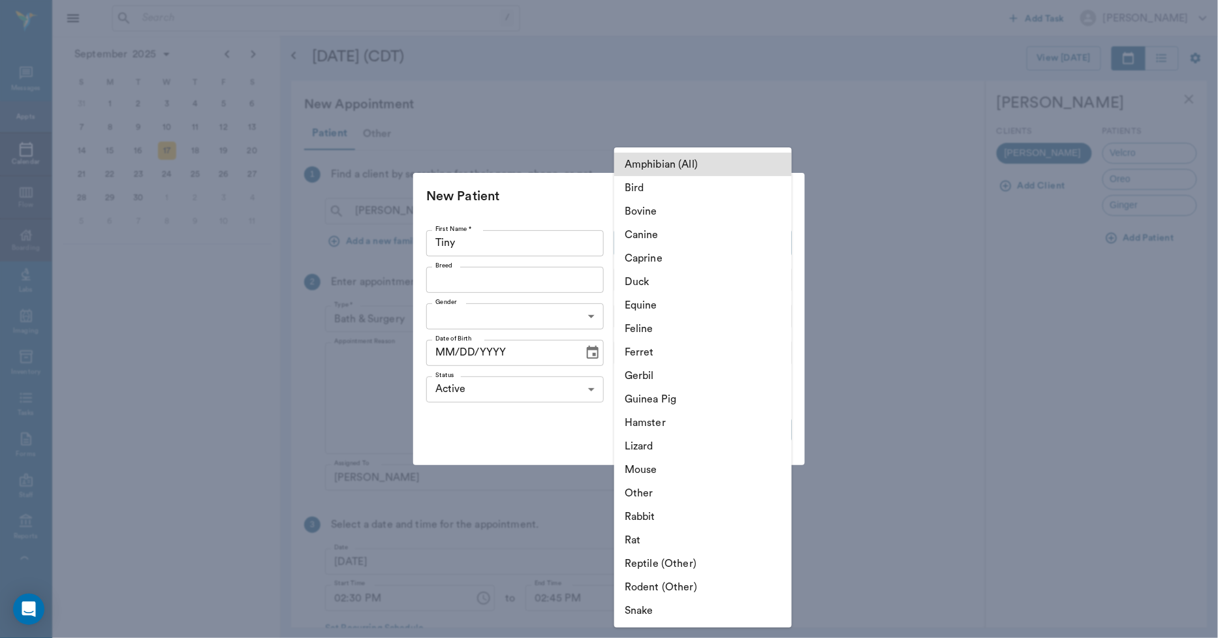
click at [644, 242] on body "/ ​ Add Task [PERSON_NAME] Nectar Messages Appts Calendar Flow Boarding Labs Im…" at bounding box center [609, 319] width 1218 height 638
click at [640, 234] on li "Canine" at bounding box center [703, 234] width 178 height 23
type input "Canine"
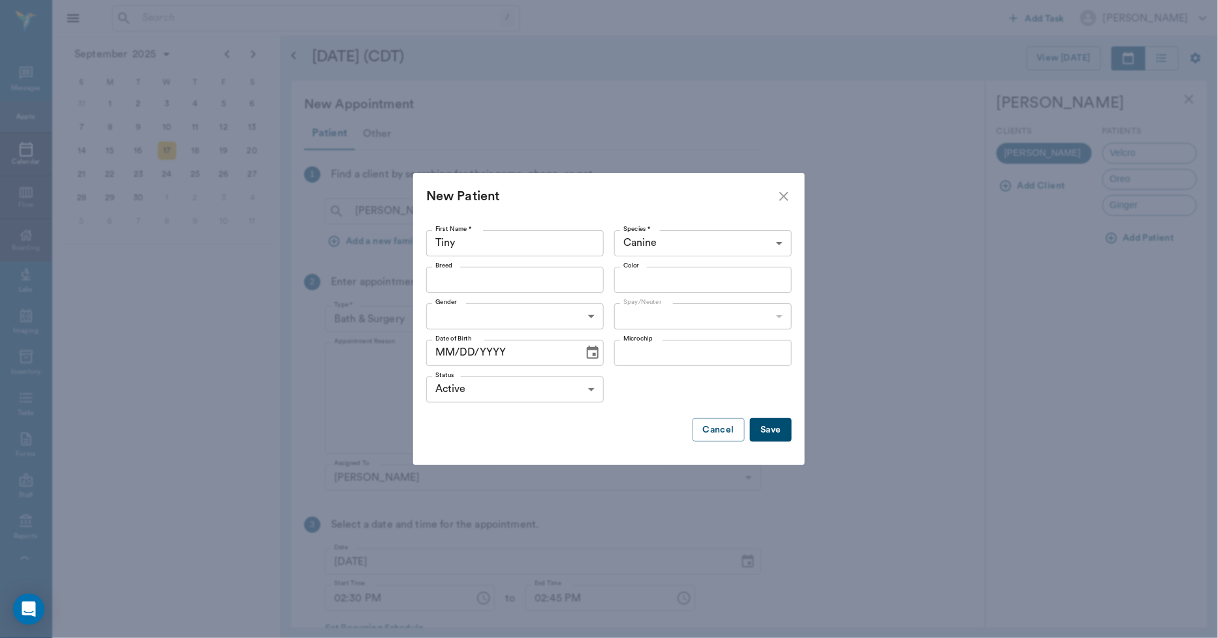
click at [448, 282] on input "Breed" at bounding box center [504, 280] width 148 height 18
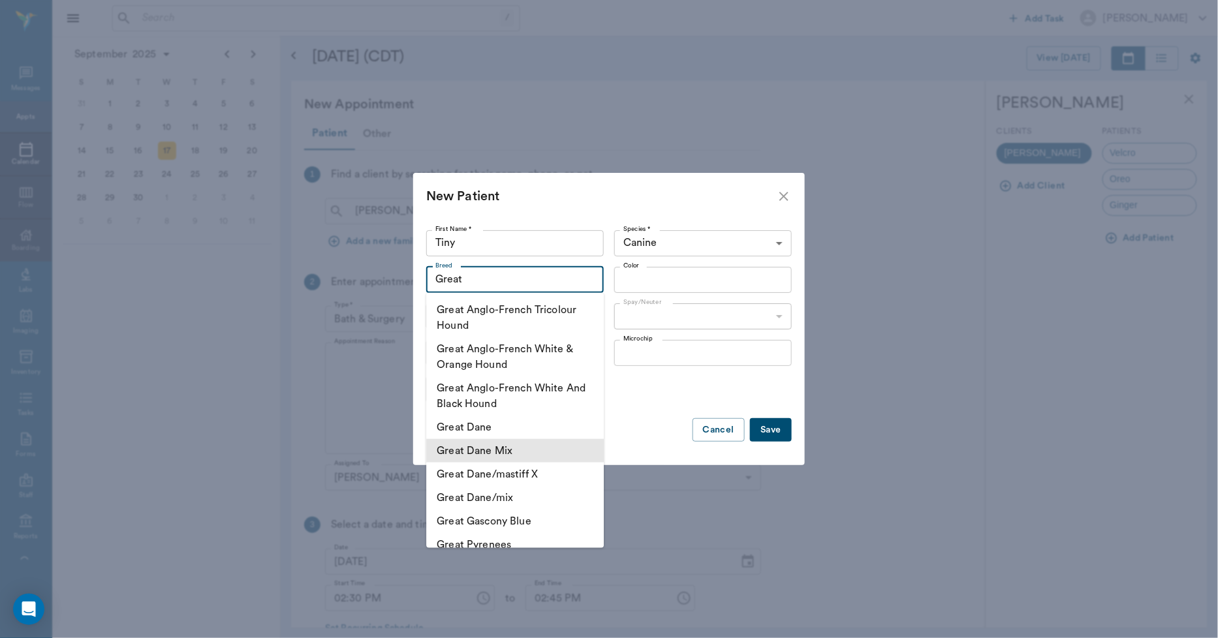
click at [496, 452] on li "Great Dane Mix" at bounding box center [515, 450] width 178 height 23
type input "Great Dane Mix"
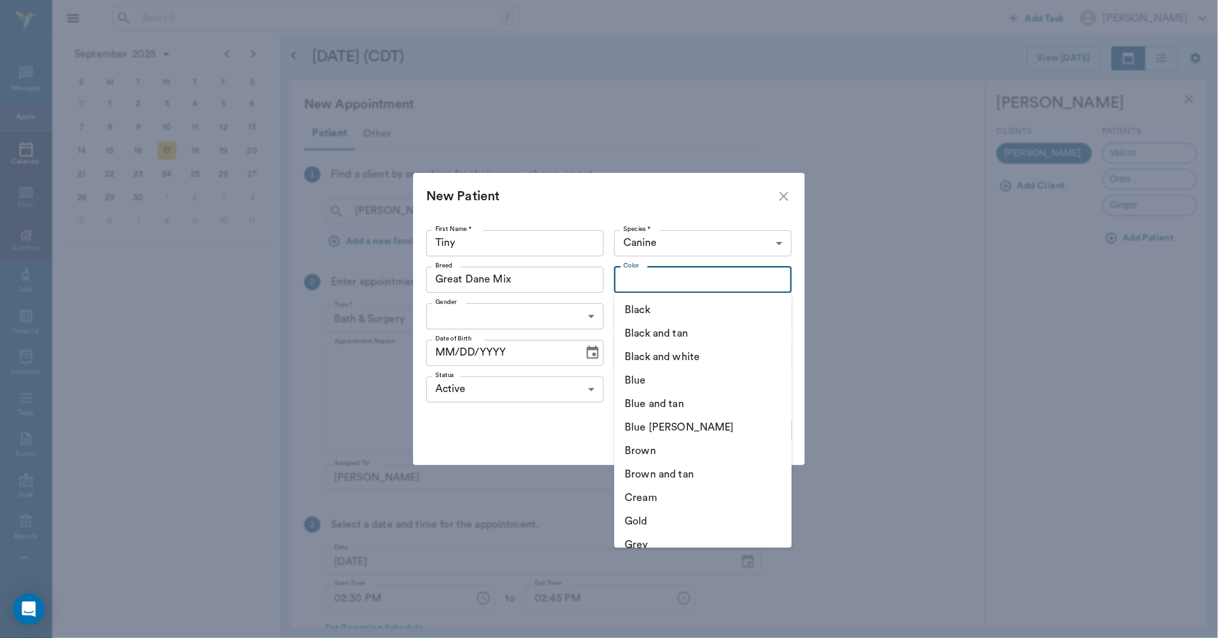
click at [650, 283] on input "Color" at bounding box center [692, 280] width 148 height 18
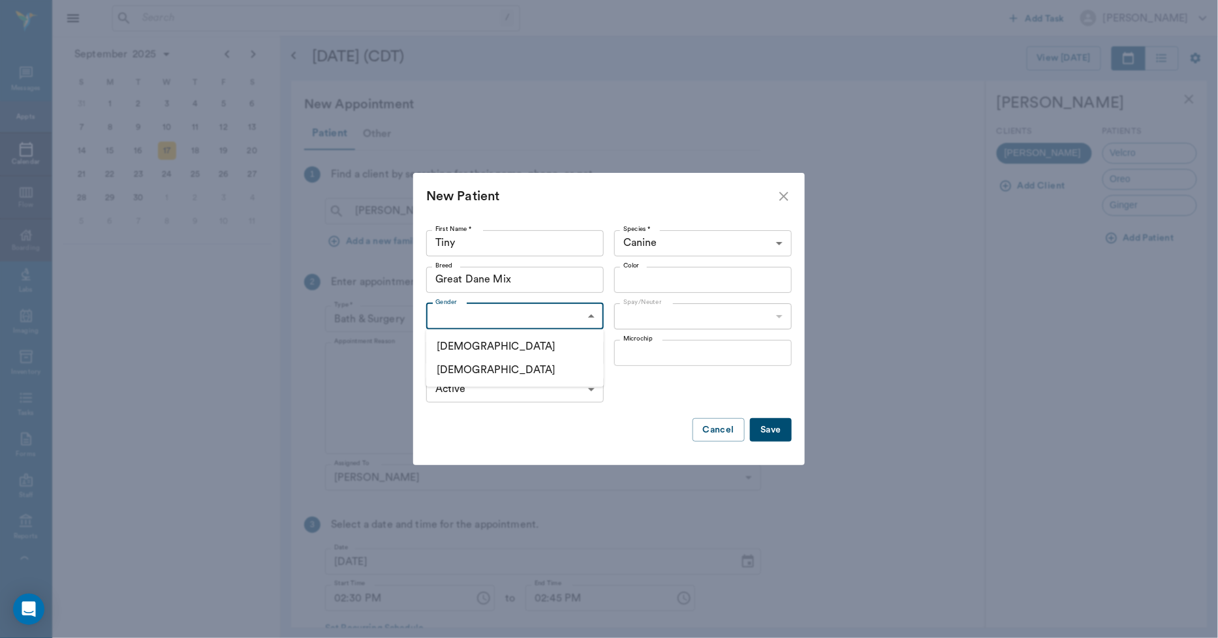
click at [538, 320] on body "/ ​ Add Task [PERSON_NAME] Nectar Messages Appts Calendar Flow Boarding Labs Im…" at bounding box center [609, 319] width 1218 height 638
click at [479, 349] on li "[DEMOGRAPHIC_DATA]" at bounding box center [515, 346] width 178 height 23
type input "[DEMOGRAPHIC_DATA]"
click at [641, 322] on body "/ ​ Add Task [PERSON_NAME] Nectar Messages Appts Calendar Flow Boarding Labs Im…" at bounding box center [609, 319] width 1218 height 638
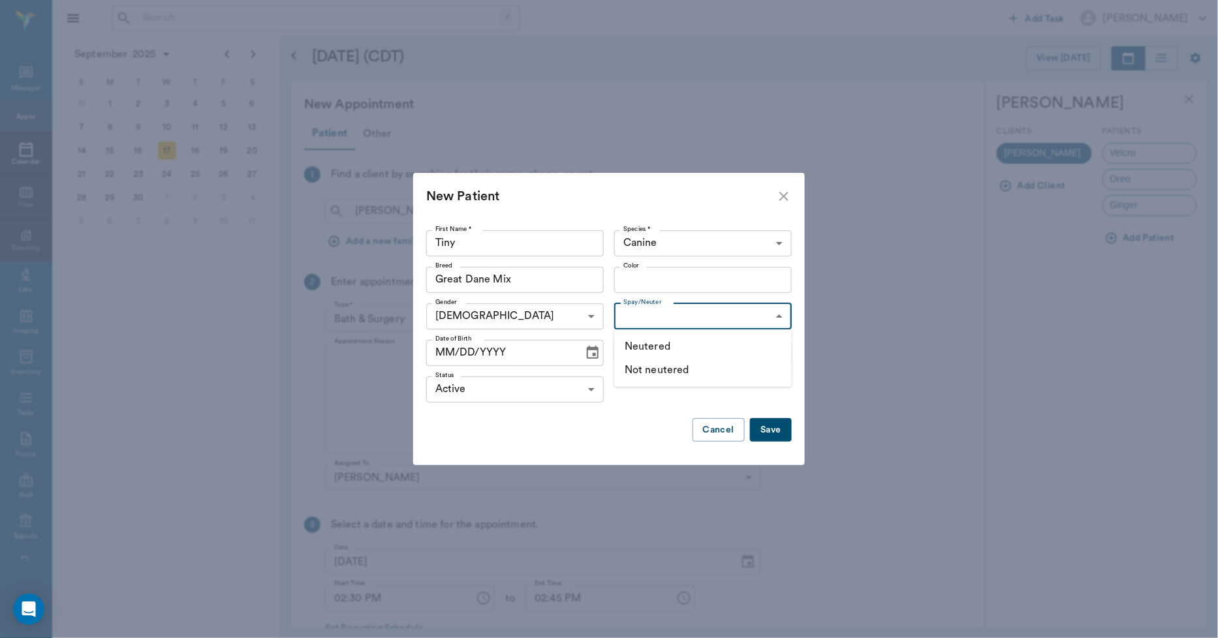
click at [648, 350] on li "Neutered" at bounding box center [703, 346] width 178 height 23
type input "true"
click at [648, 288] on input "Color" at bounding box center [692, 280] width 148 height 18
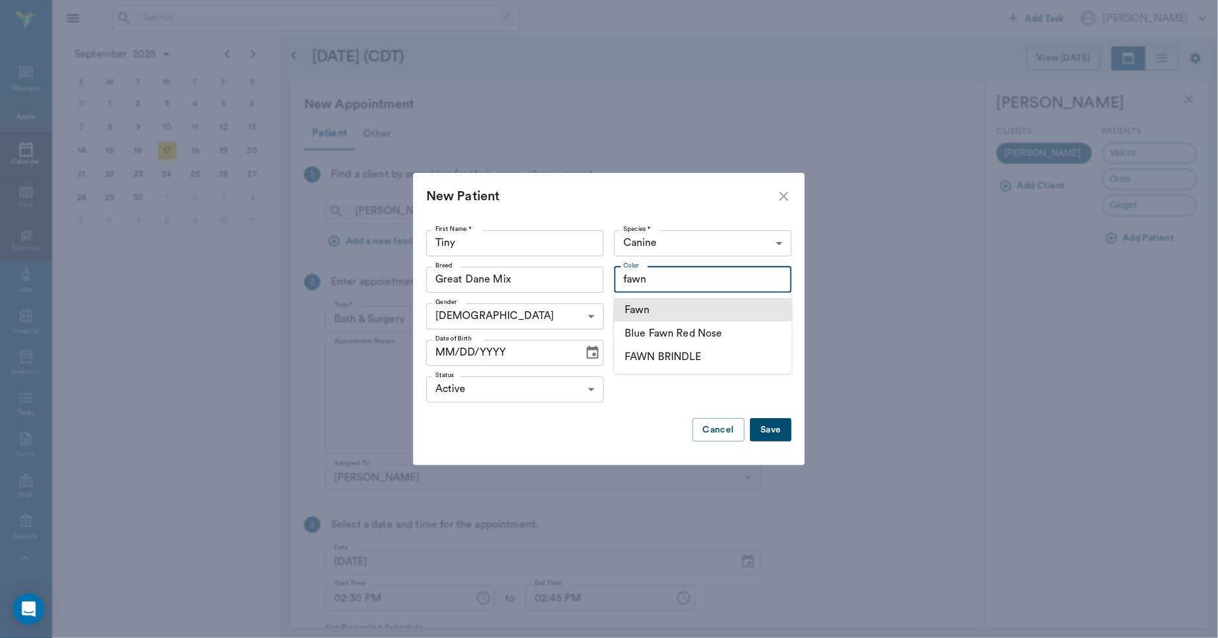
click at [650, 309] on li "Fawn" at bounding box center [703, 309] width 178 height 23
type input "Fawn"
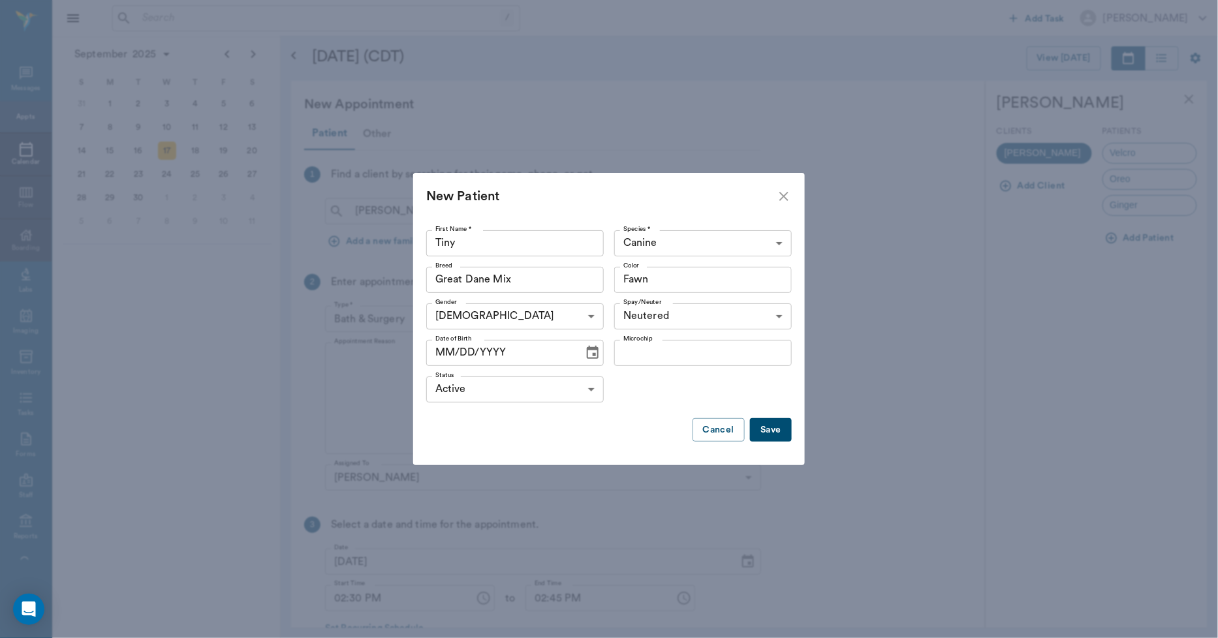
click at [589, 355] on icon "Choose date" at bounding box center [593, 353] width 16 height 16
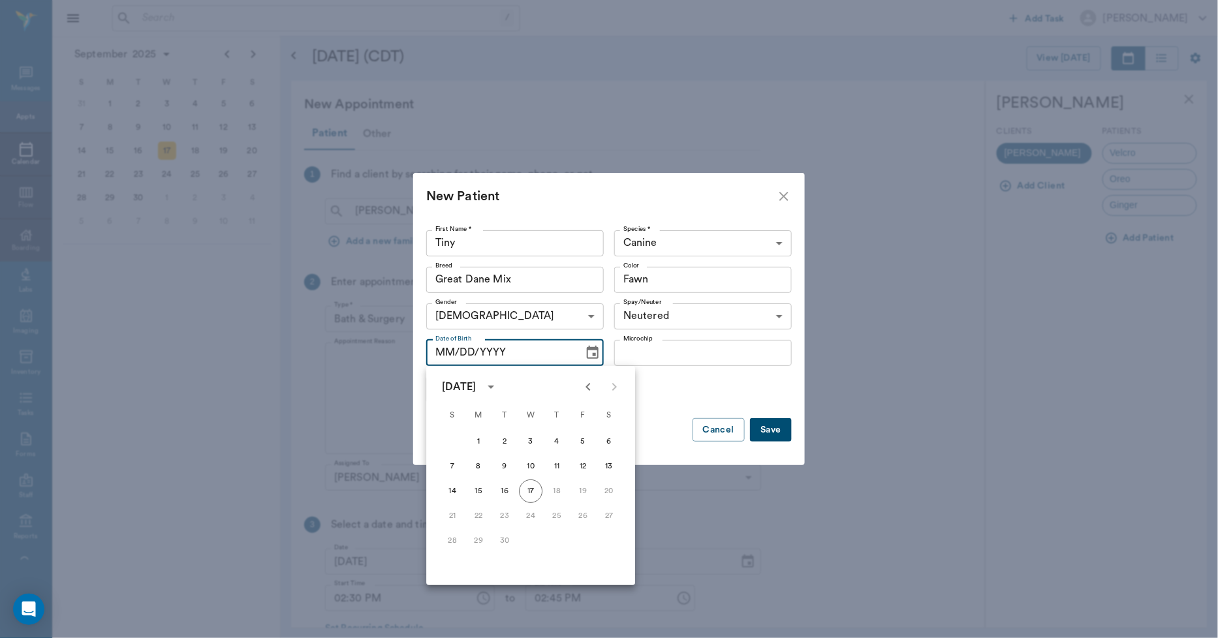
click at [591, 383] on icon "Previous month" at bounding box center [588, 387] width 16 height 16
click at [592, 383] on icon "Previous month" at bounding box center [588, 387] width 16 height 16
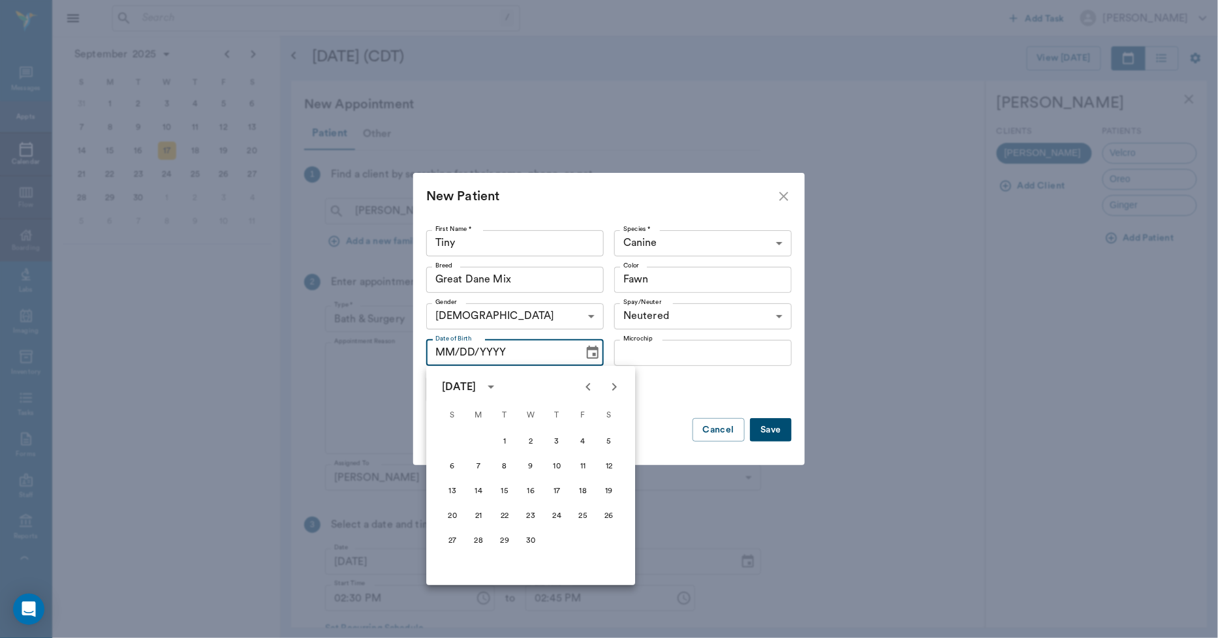
click at [499, 388] on icon "calendar view is open, switch to year view" at bounding box center [491, 387] width 16 height 16
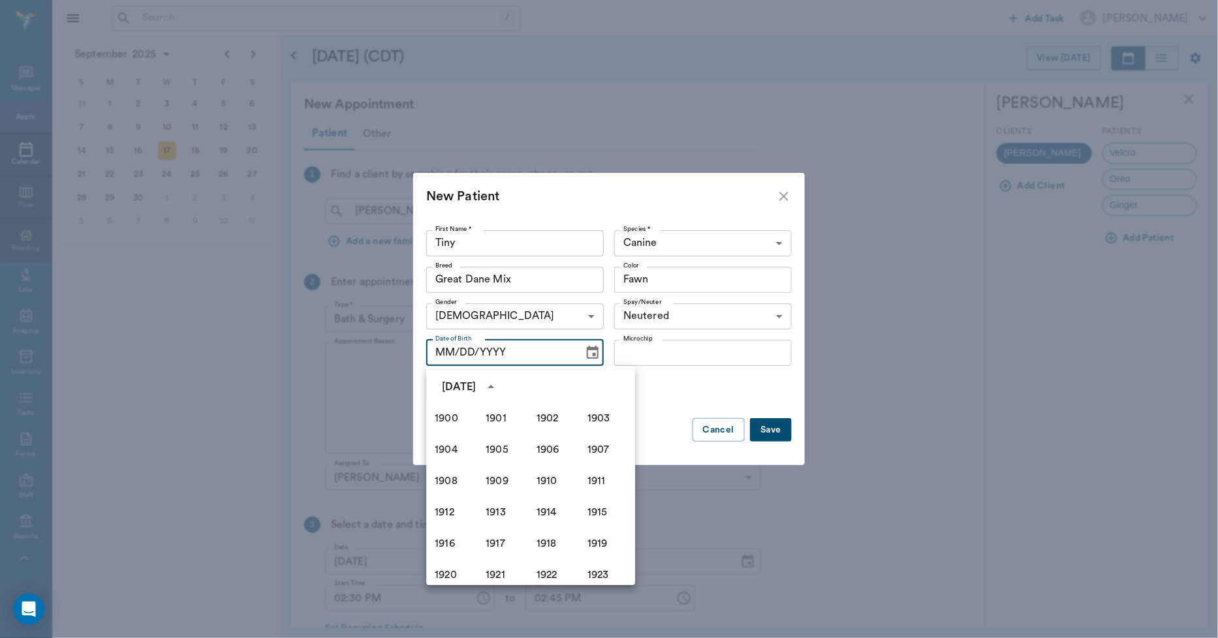
scroll to position [895, 0]
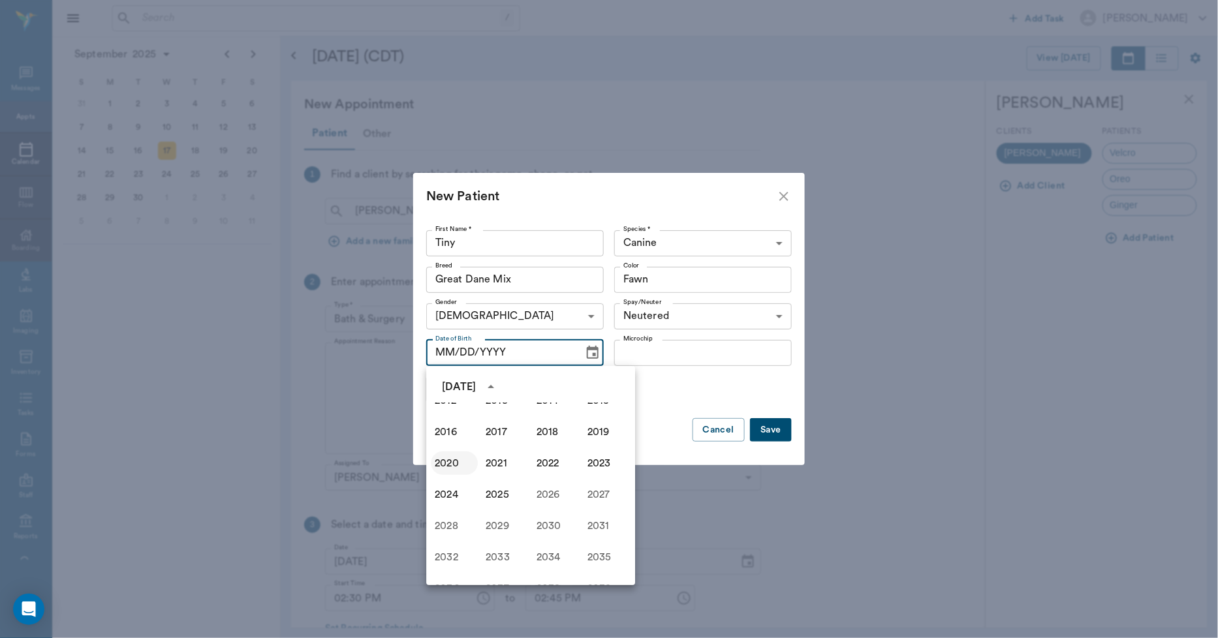
click at [448, 461] on button "2020" at bounding box center [454, 463] width 47 height 23
type input "[DATE]"
click at [555, 491] on button "17" at bounding box center [556, 491] width 23 height 23
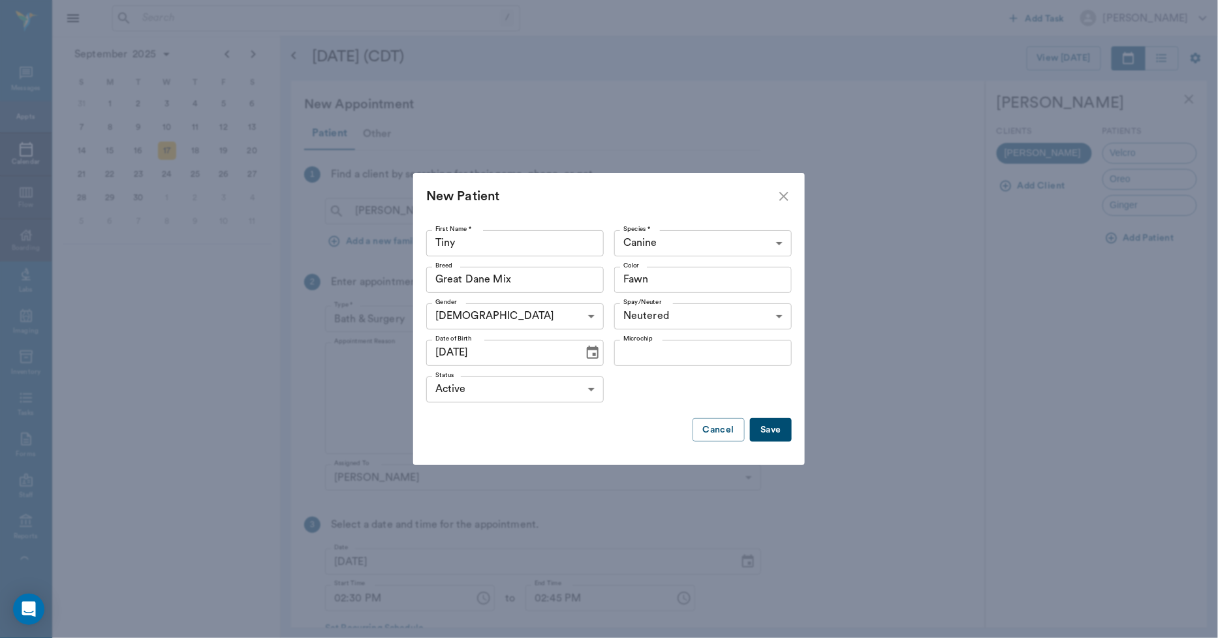
click at [773, 431] on button "Save" at bounding box center [771, 430] width 42 height 24
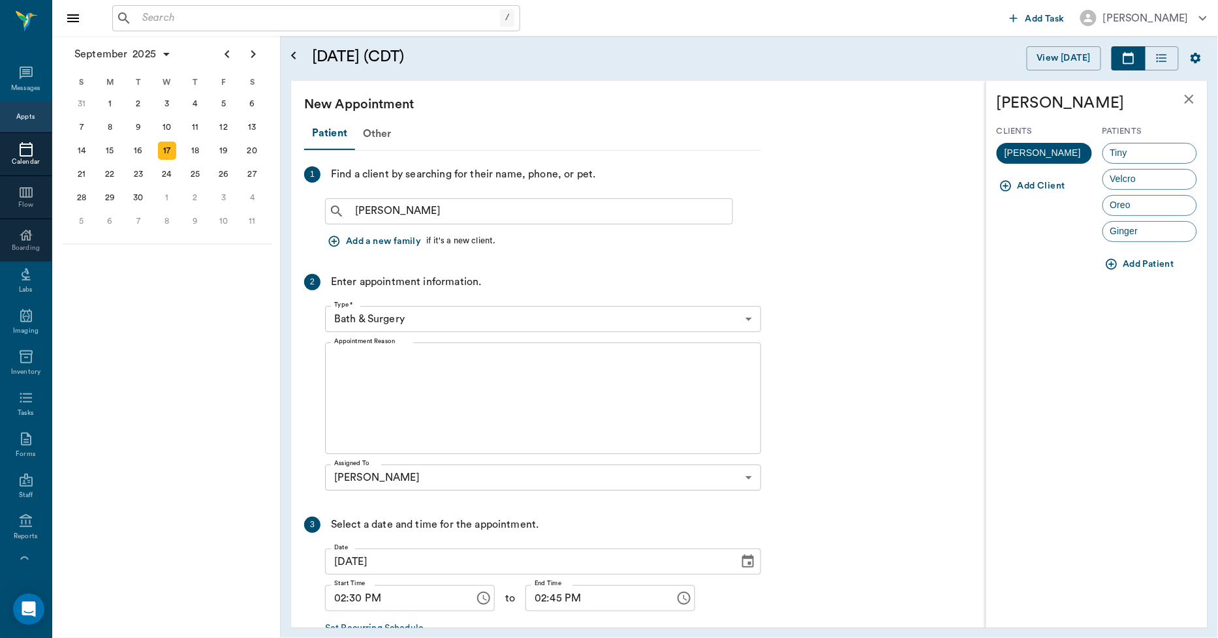
click at [1156, 150] on div "Tiny" at bounding box center [1149, 153] width 95 height 21
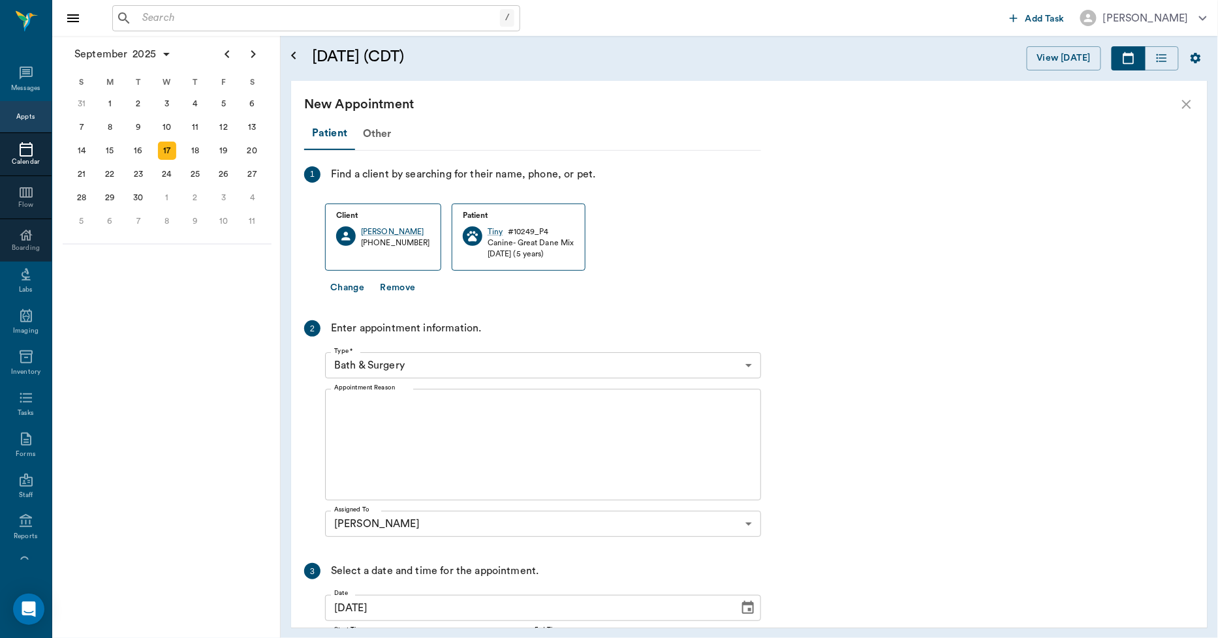
click at [381, 366] on body "/ ​ Add Task [PERSON_NAME] Nectar Messages Appts Calendar Flow Boarding Labs Im…" at bounding box center [609, 319] width 1218 height 638
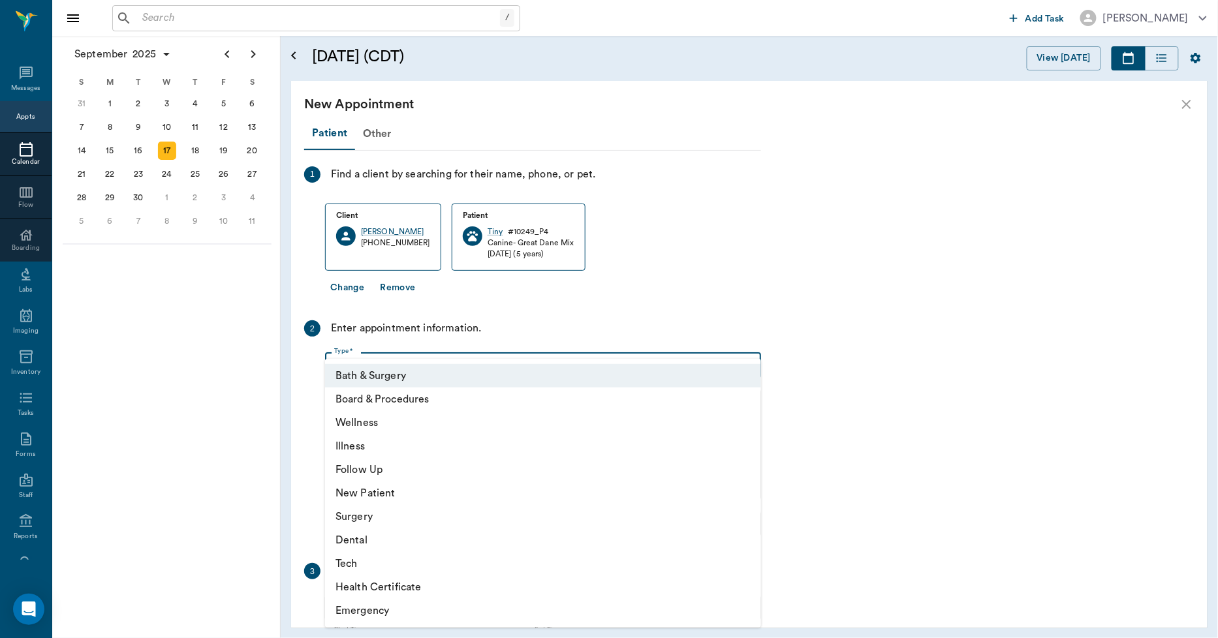
click at [364, 445] on li "Illness" at bounding box center [543, 446] width 436 height 23
type input "65d2be4f46e3a538d89b8c15"
type input "03:00 PM"
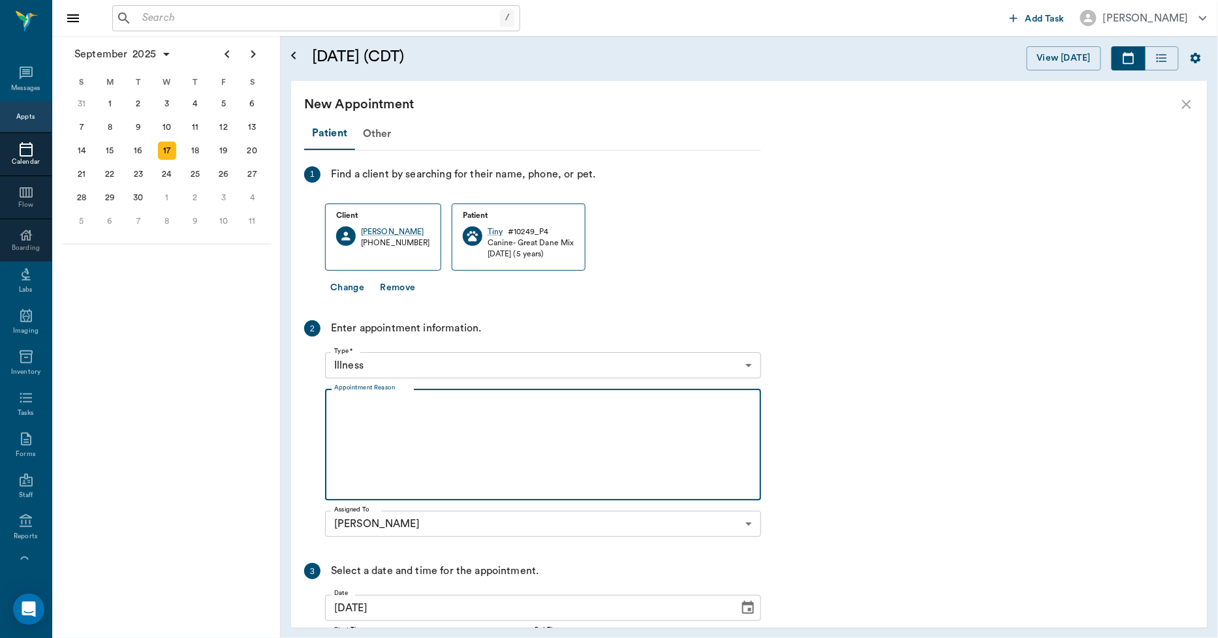
click at [353, 405] on textarea "Appointment Reason" at bounding box center [543, 445] width 418 height 90
type textarea "g"
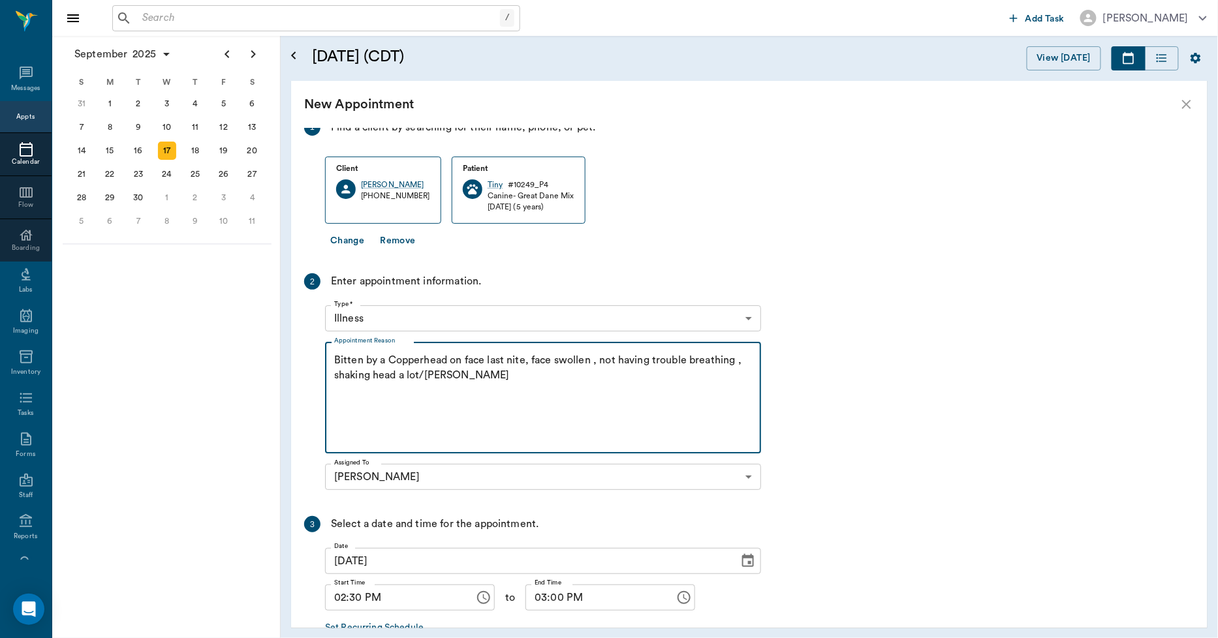
scroll to position [126, 0]
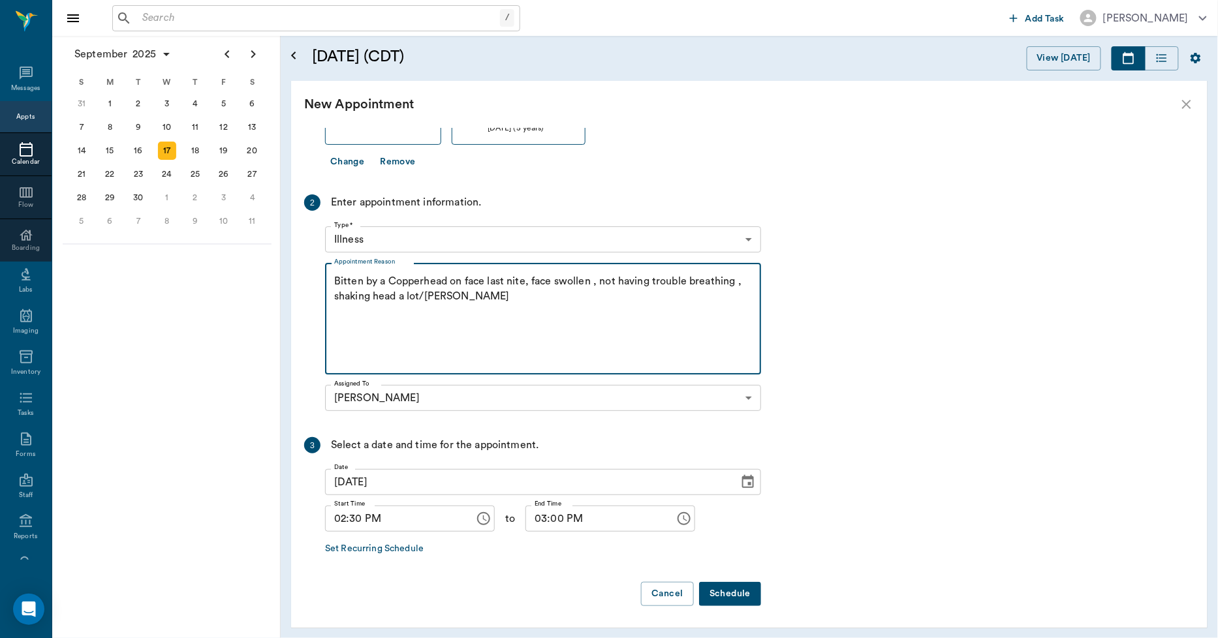
type textarea "Bitten by a Copperhead on face last nite, face swollen , not having trouble bre…"
click at [739, 592] on button "Schedule" at bounding box center [730, 594] width 62 height 24
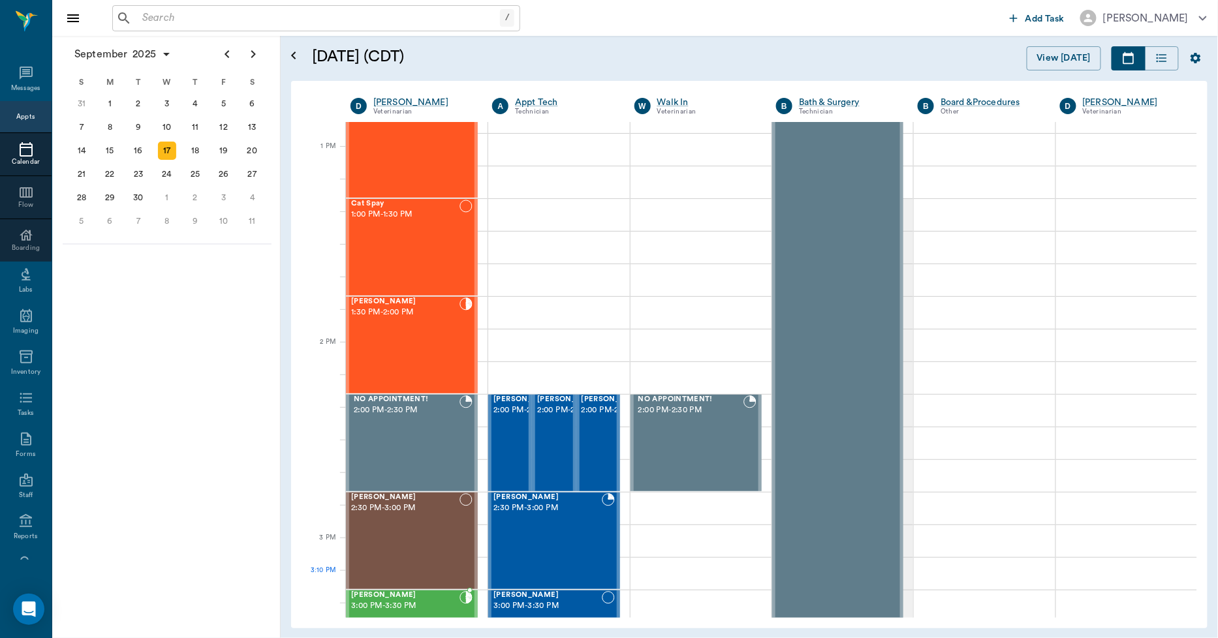
scroll to position [1066, 0]
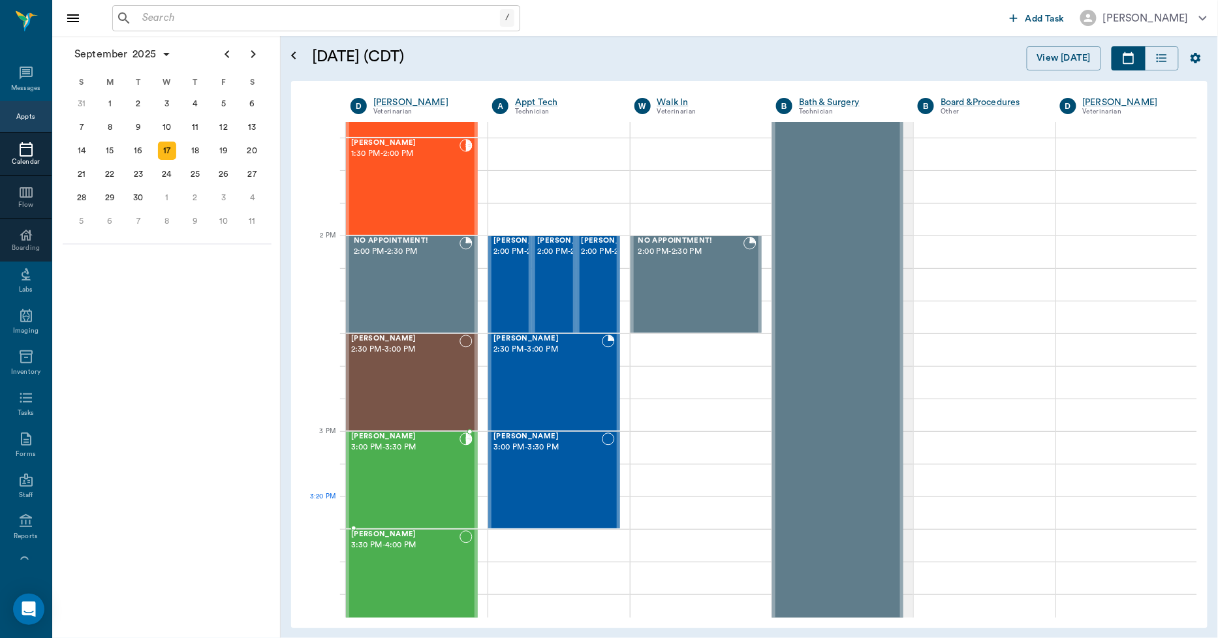
click at [412, 501] on div "[PERSON_NAME] 3:00 PM - 3:30 PM" at bounding box center [405, 480] width 108 height 95
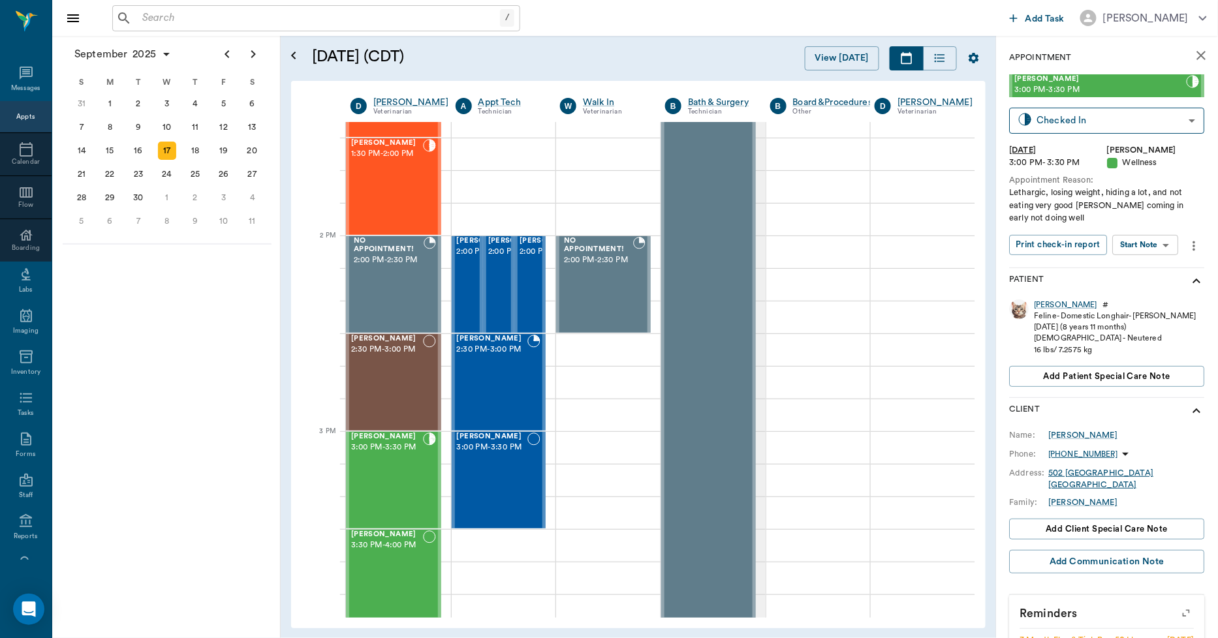
click at [142, 318] on div "[DATE] S M T W T F S 27 28 29 30 [DATE] 1 2 3 4 5 6 7 8 9 10 11 12 13 14 15 16 …" at bounding box center [166, 337] width 228 height 602
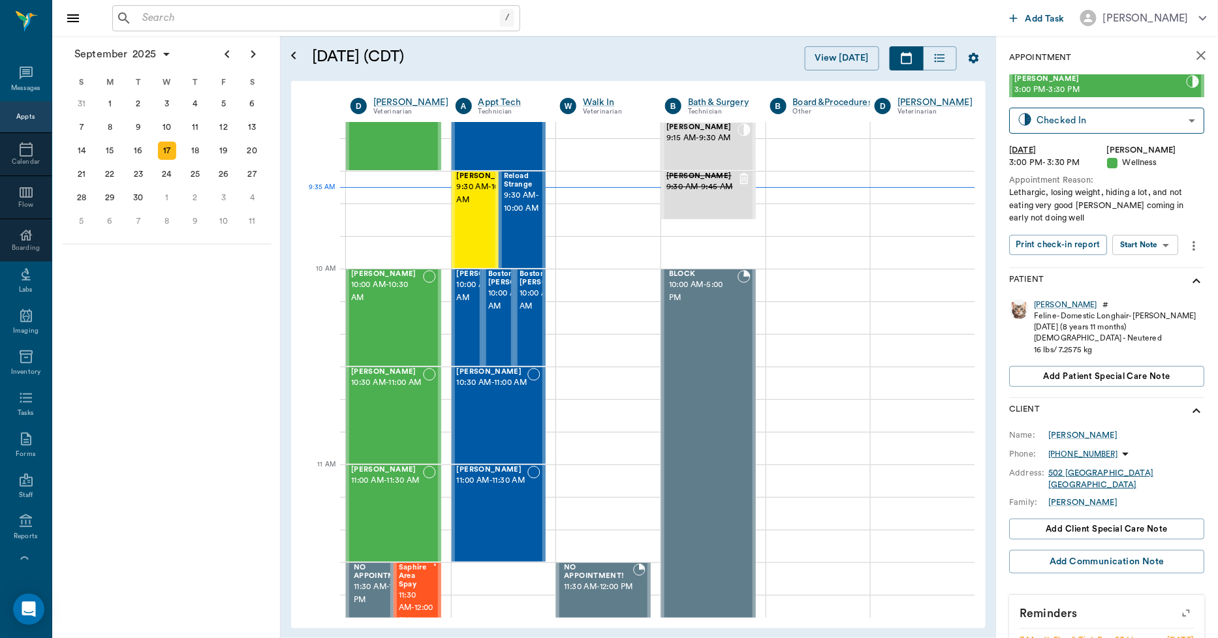
scroll to position [247, 0]
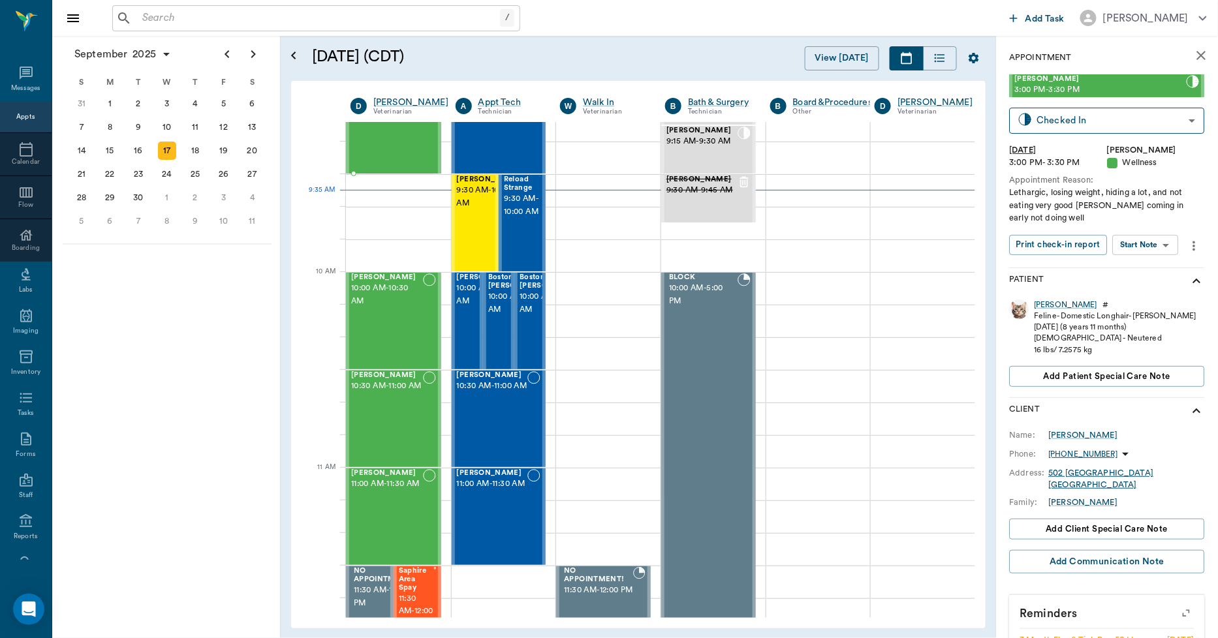
drag, startPoint x: 406, startPoint y: 485, endPoint x: 366, endPoint y: 221, distance: 267.4
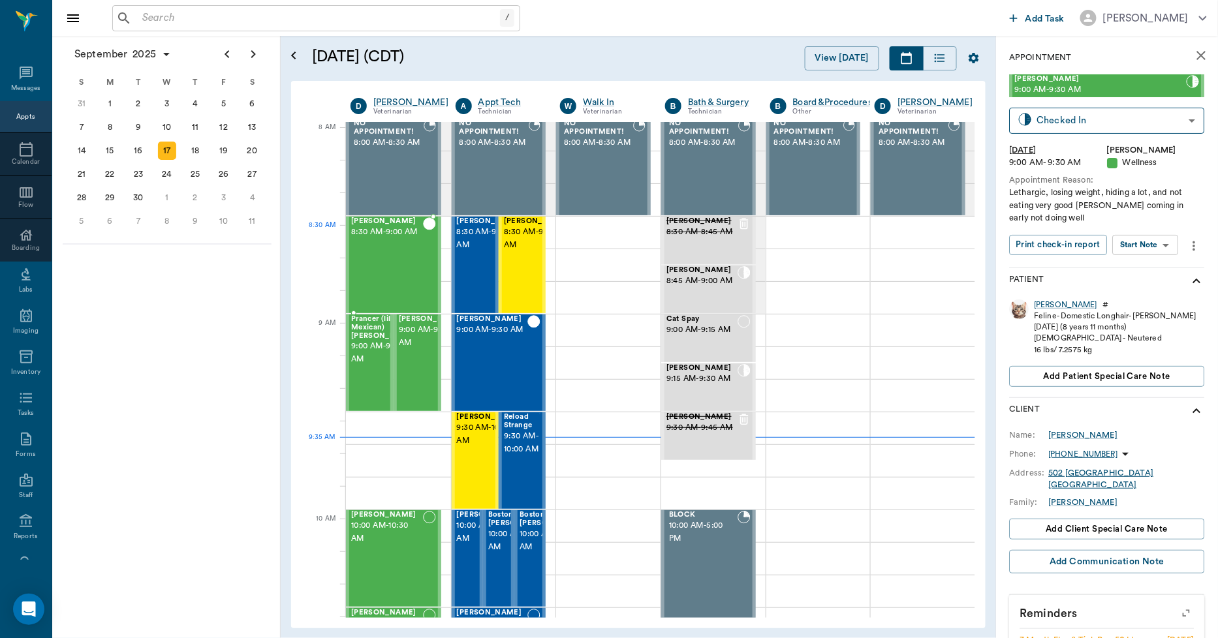
scroll to position [0, 0]
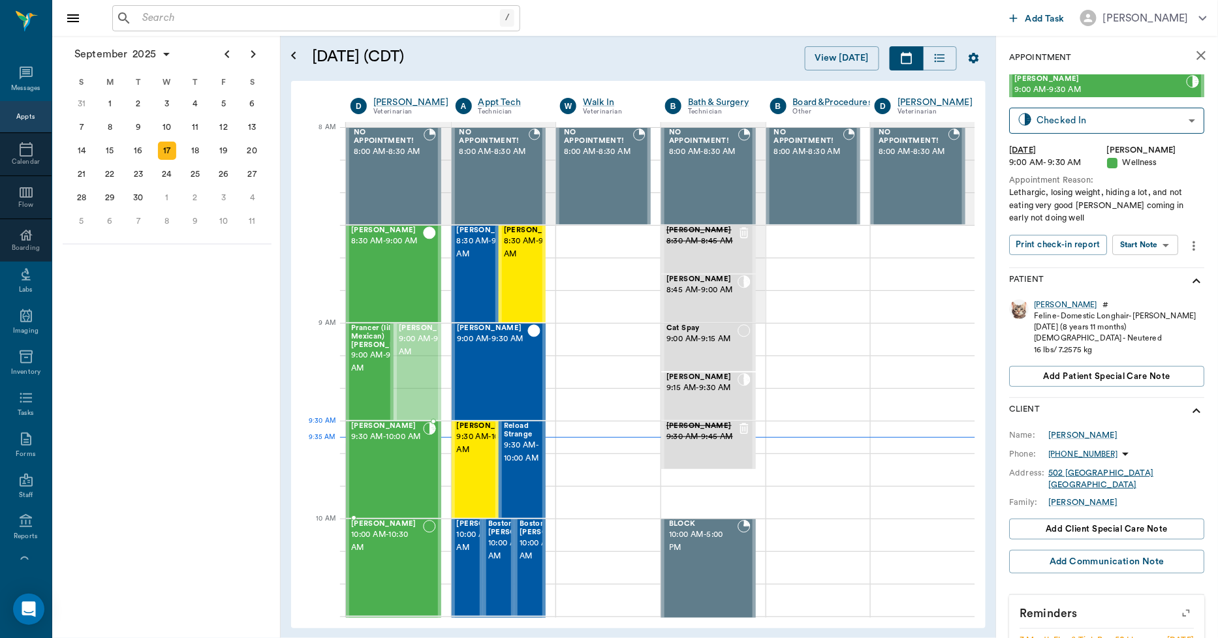
drag, startPoint x: 420, startPoint y: 363, endPoint x: 396, endPoint y: 464, distance: 103.9
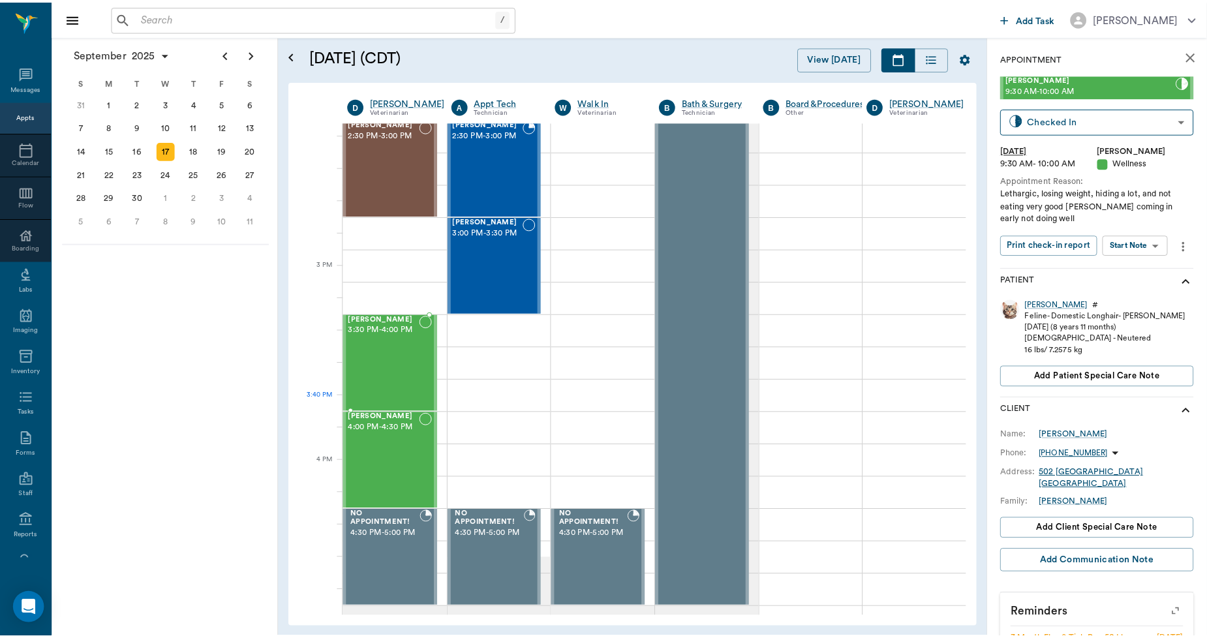
scroll to position [1232, 0]
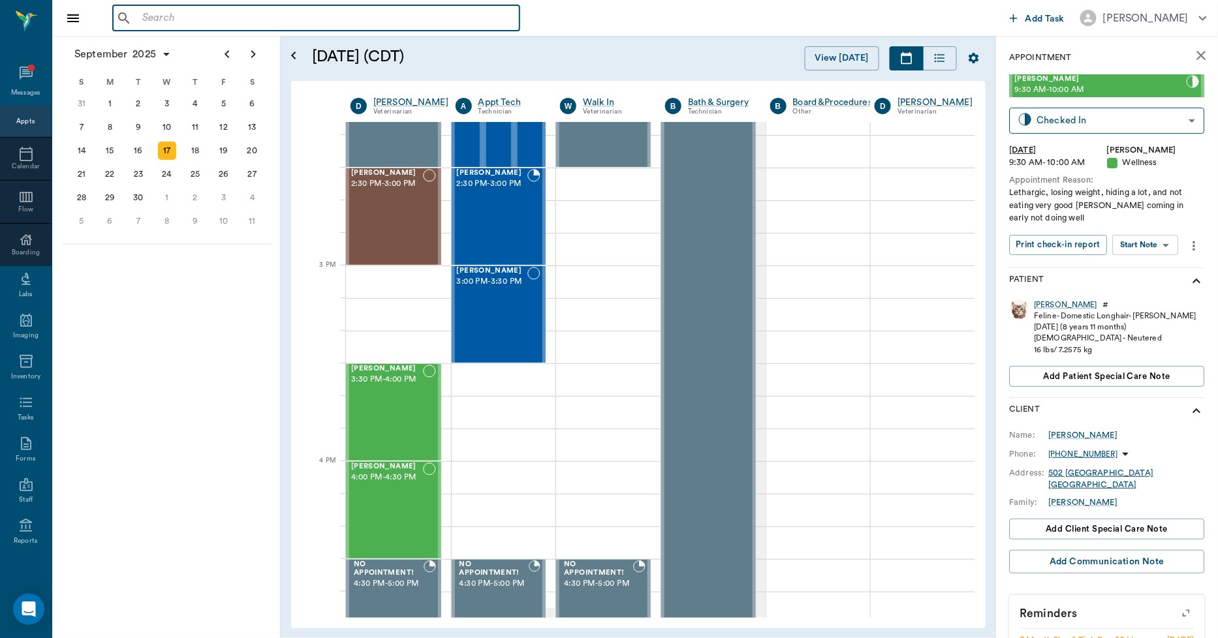
click at [159, 18] on input "text" at bounding box center [325, 18] width 377 height 18
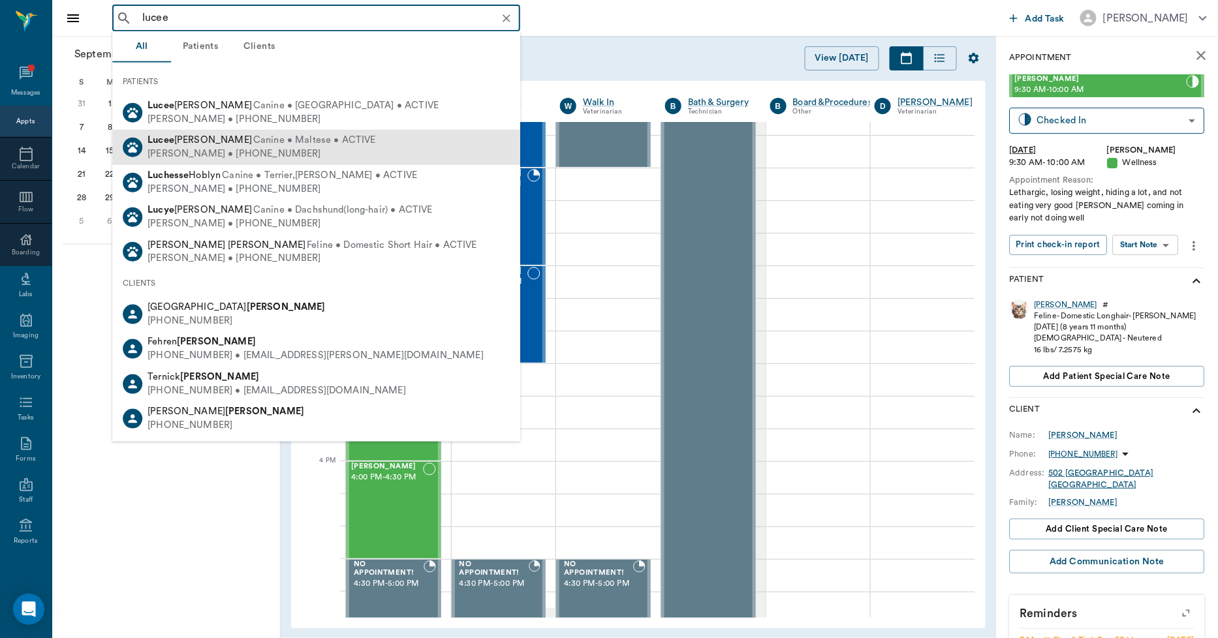
click at [174, 151] on div "[PERSON_NAME] • [PHONE_NUMBER]" at bounding box center [262, 155] width 228 height 14
type input "lucee"
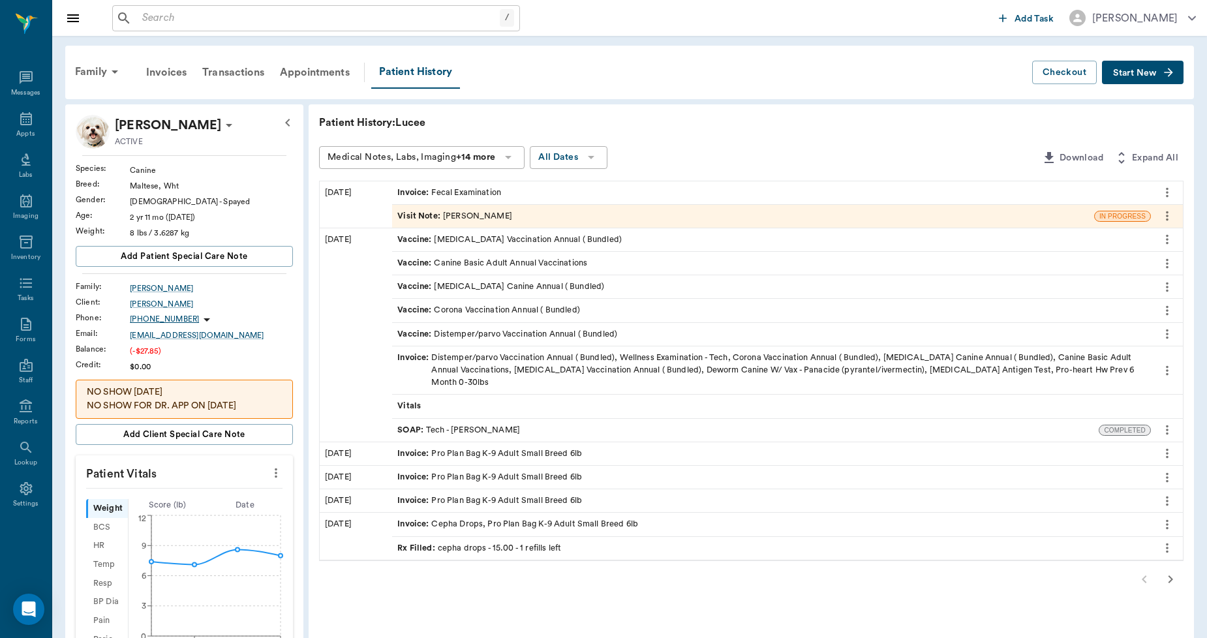
click at [411, 190] on span "Invoice :" at bounding box center [414, 193] width 34 height 12
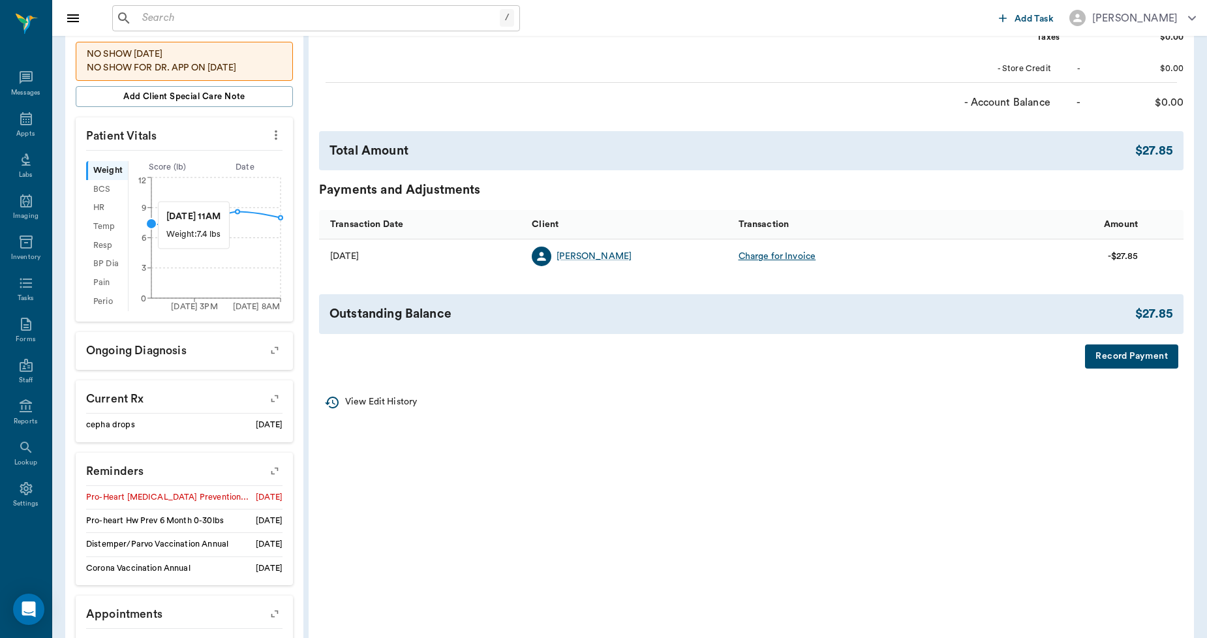
scroll to position [403, 0]
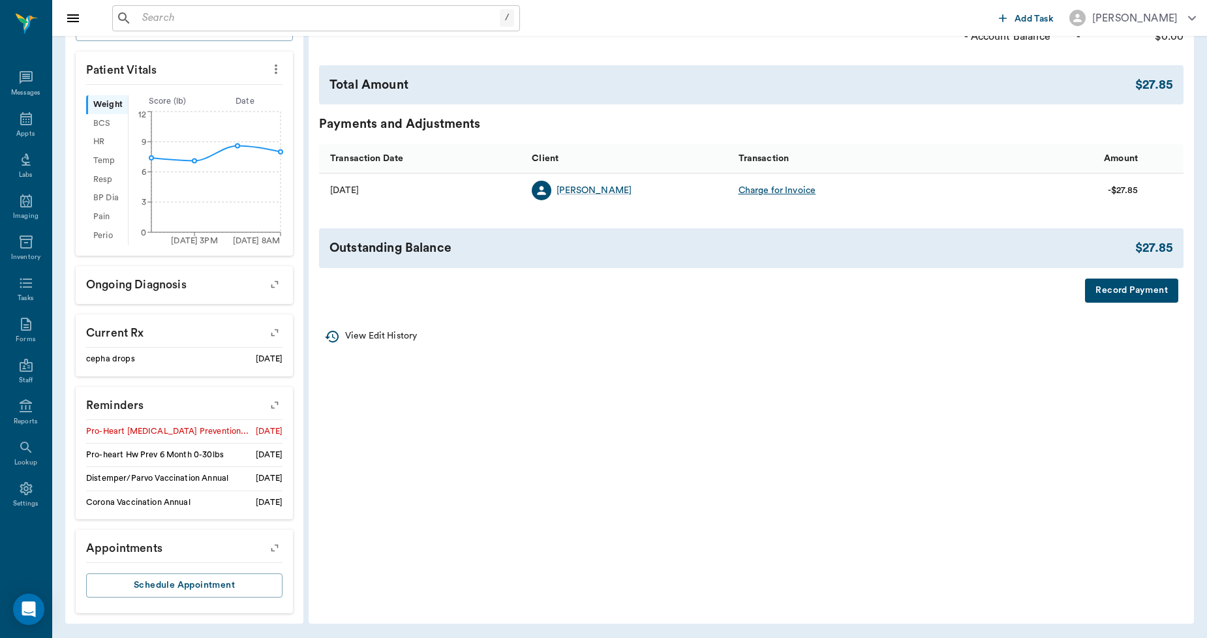
click at [275, 408] on icon "button" at bounding box center [275, 405] width 18 height 18
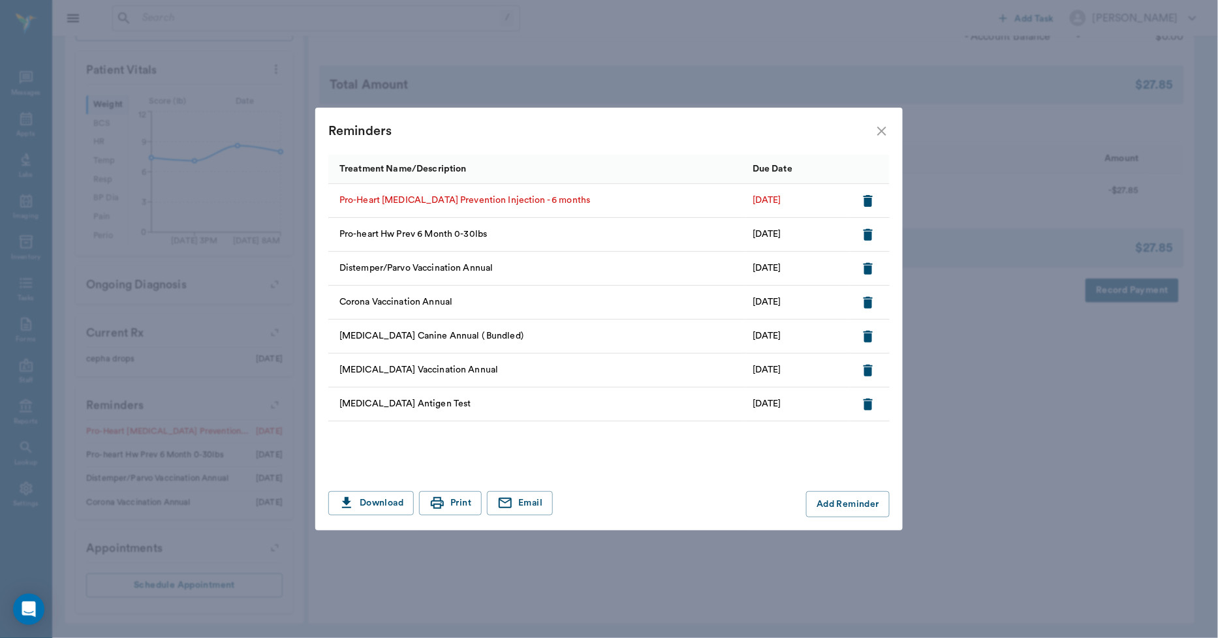
click at [863, 199] on icon "button" at bounding box center [868, 201] width 16 height 16
click at [526, 499] on button "Email" at bounding box center [520, 503] width 66 height 24
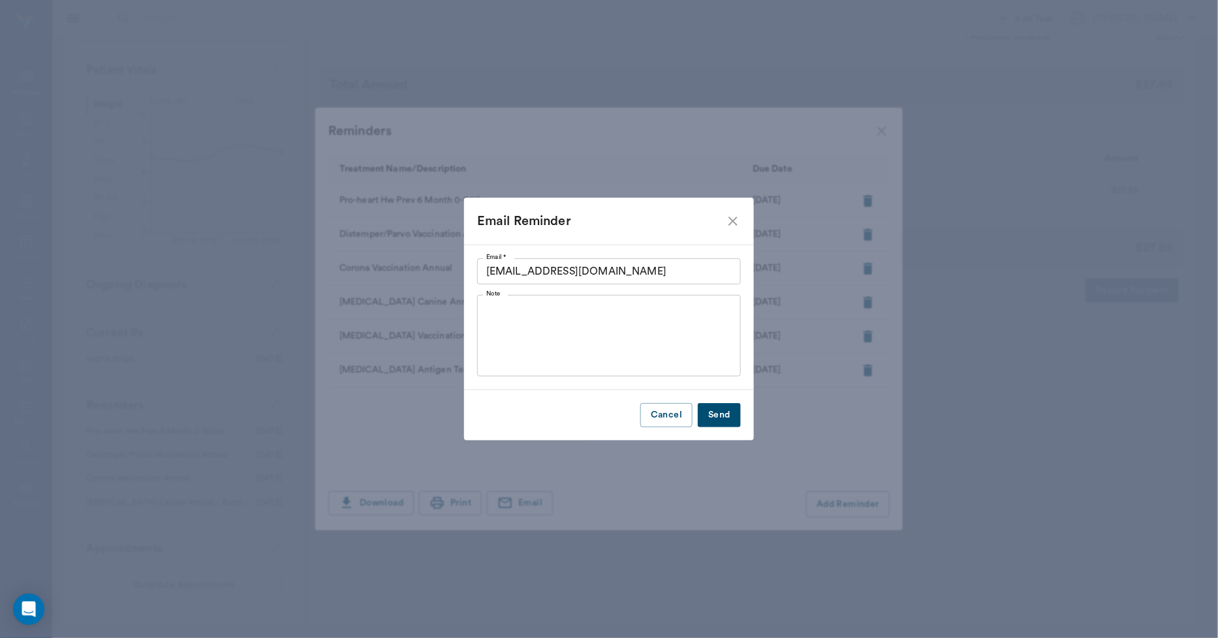
click at [735, 226] on icon "close" at bounding box center [733, 221] width 16 height 16
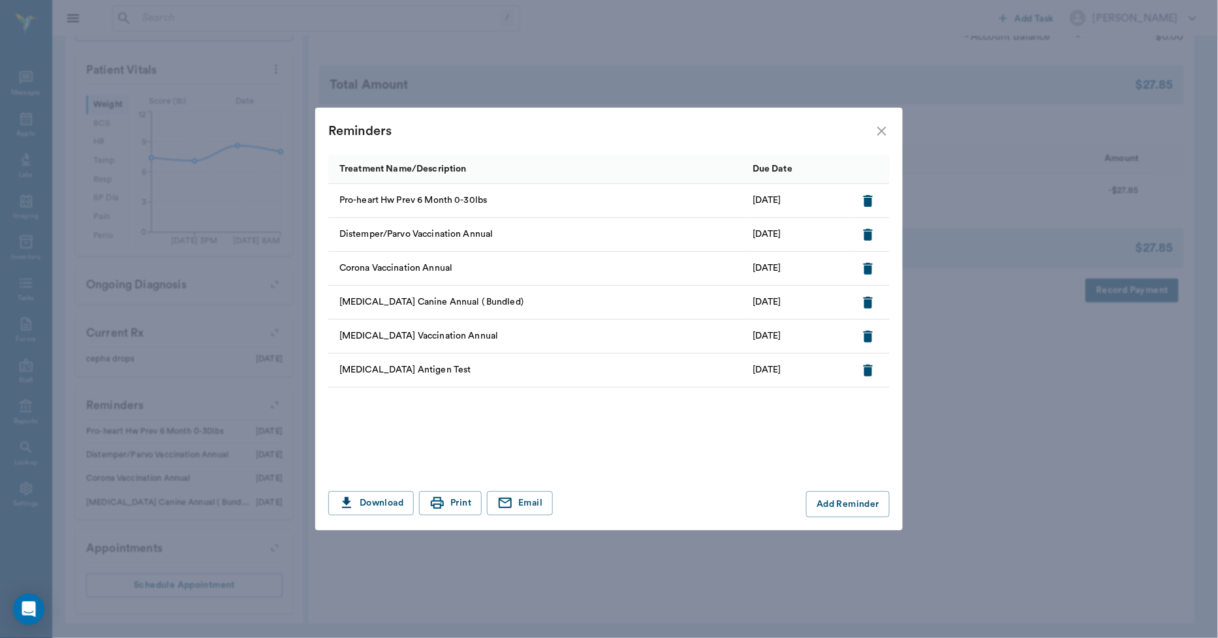
click at [876, 133] on icon "close" at bounding box center [882, 131] width 16 height 16
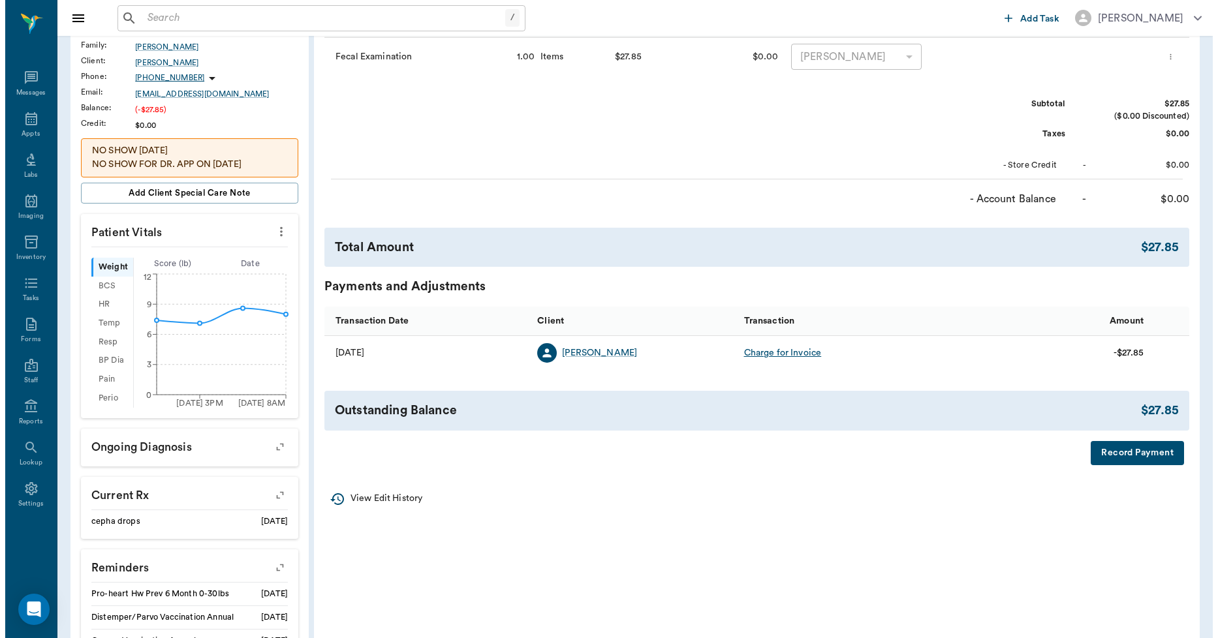
scroll to position [0, 0]
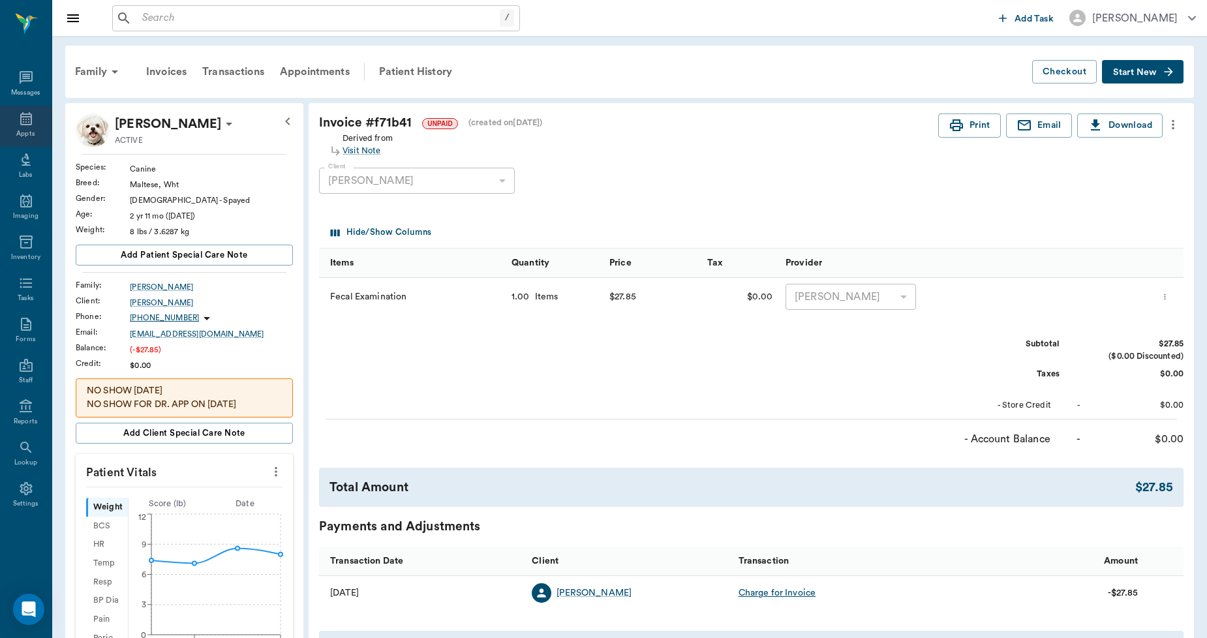
click at [23, 116] on icon at bounding box center [26, 118] width 12 height 13
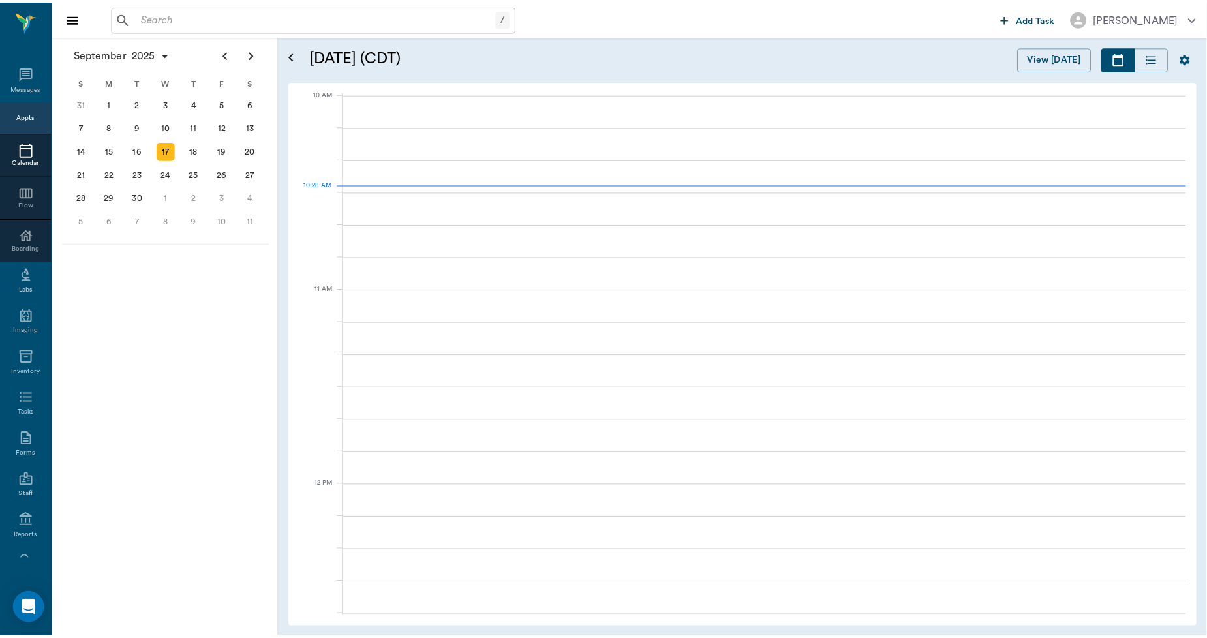
scroll to position [394, 0]
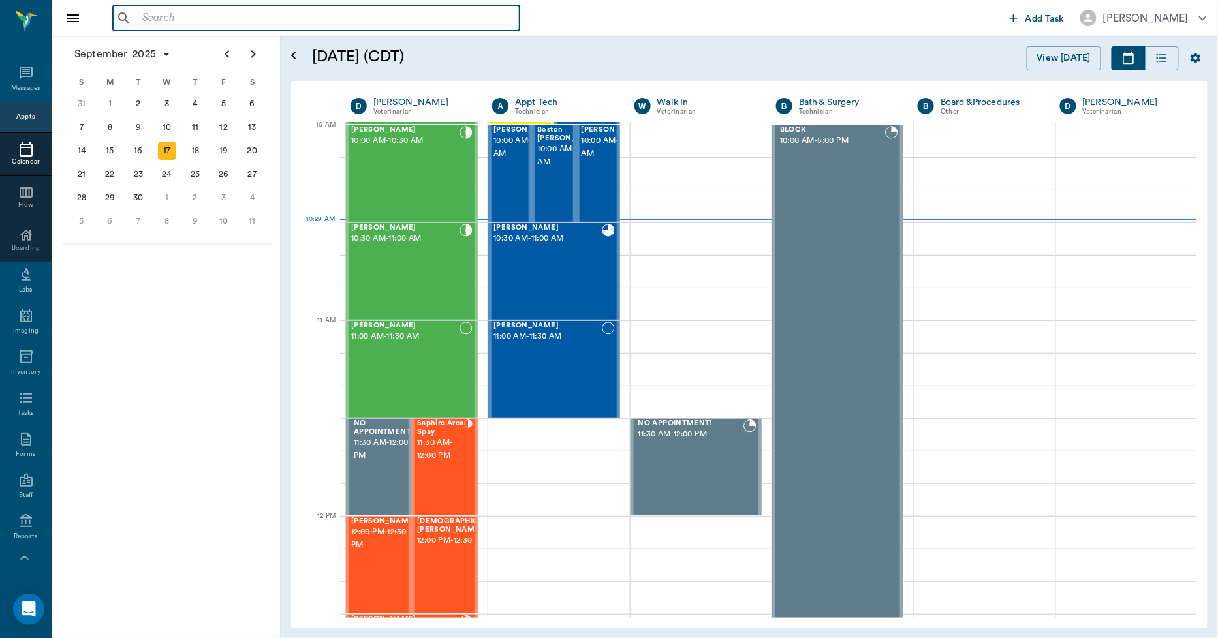
click at [170, 16] on input "text" at bounding box center [325, 18] width 377 height 18
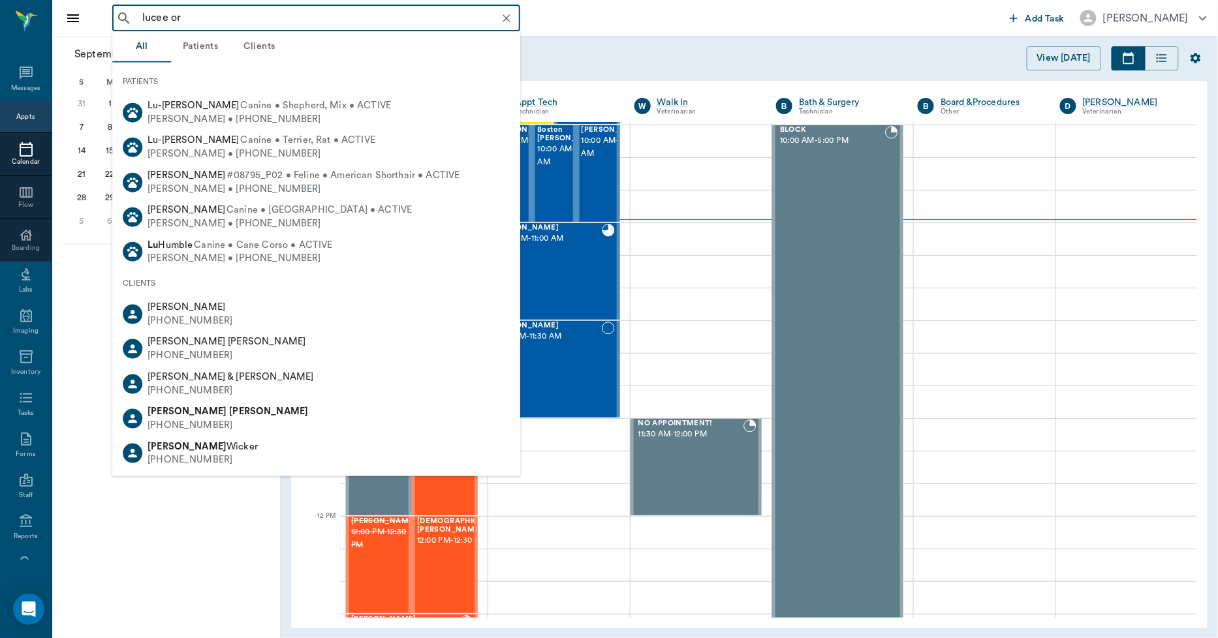
type input "[PERSON_NAME]"
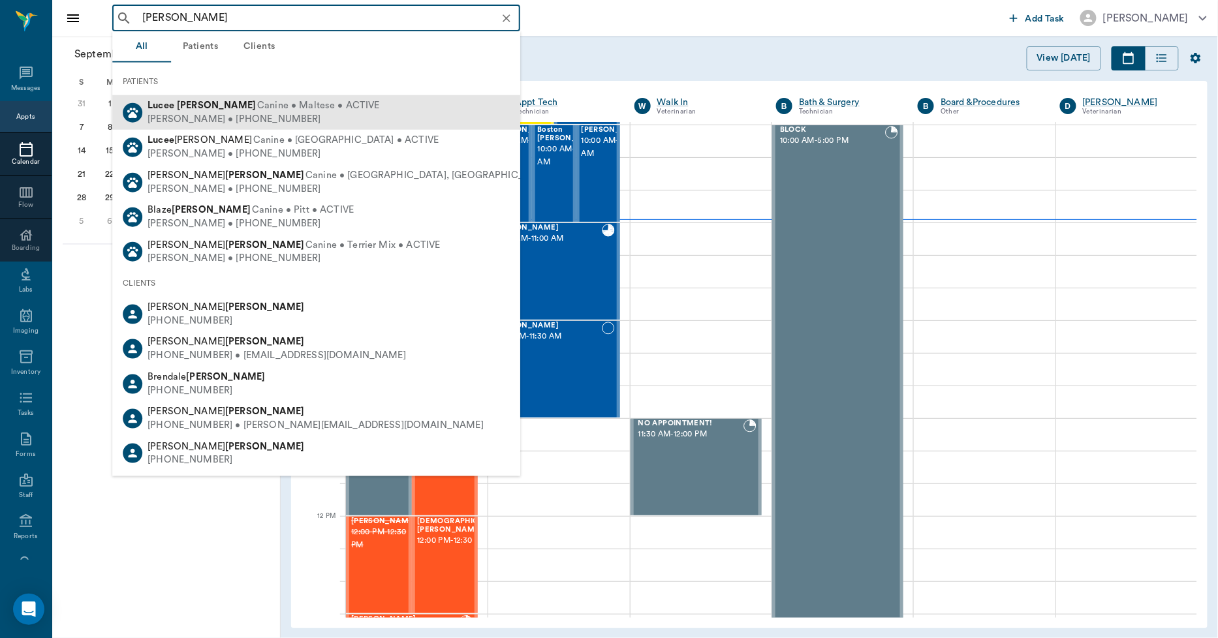
click at [175, 113] on div "[PERSON_NAME] • [PHONE_NUMBER]" at bounding box center [264, 119] width 232 height 14
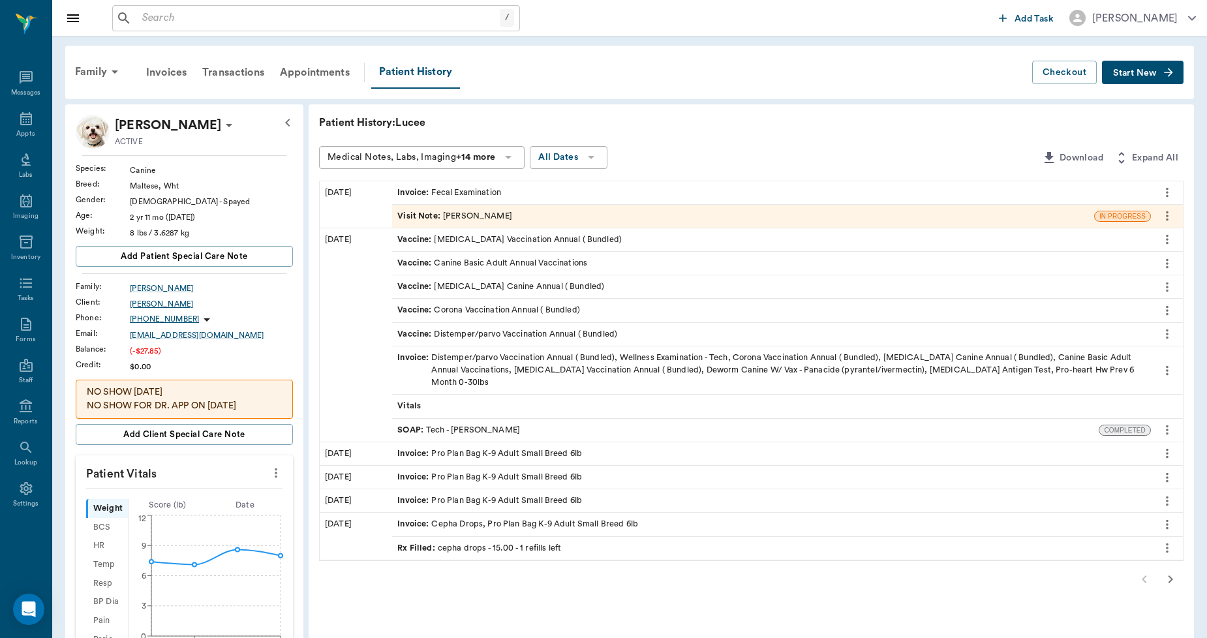
click at [138, 298] on div "Ricky Orr" at bounding box center [211, 304] width 163 height 12
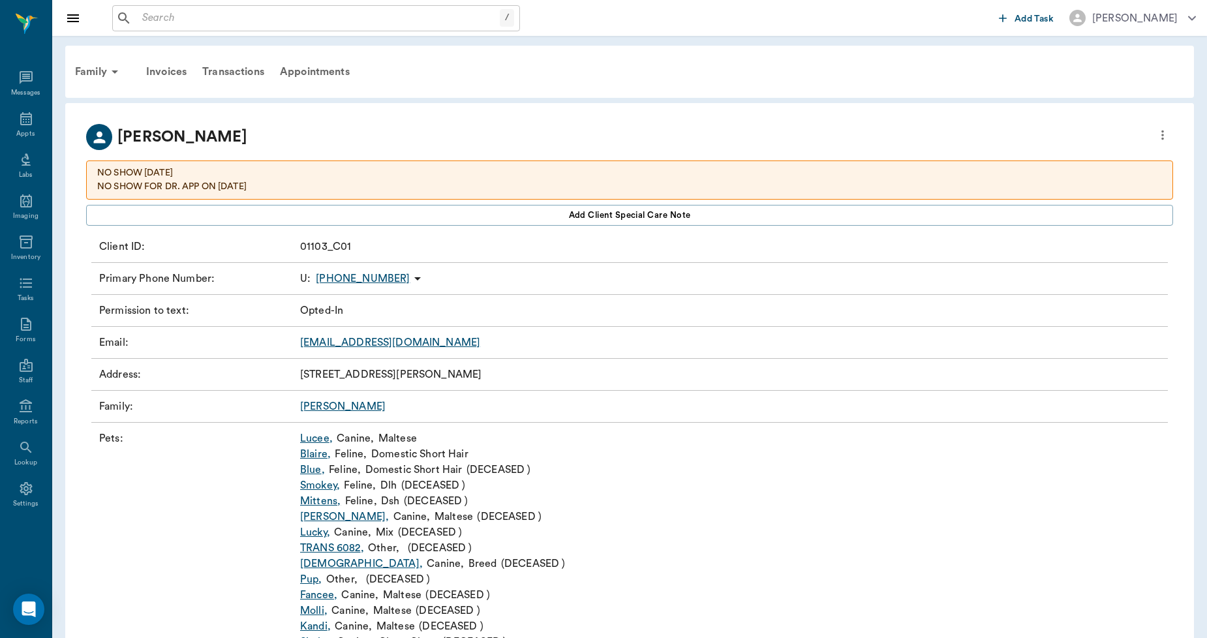
click at [309, 402] on link "Orr" at bounding box center [343, 406] width 86 height 10
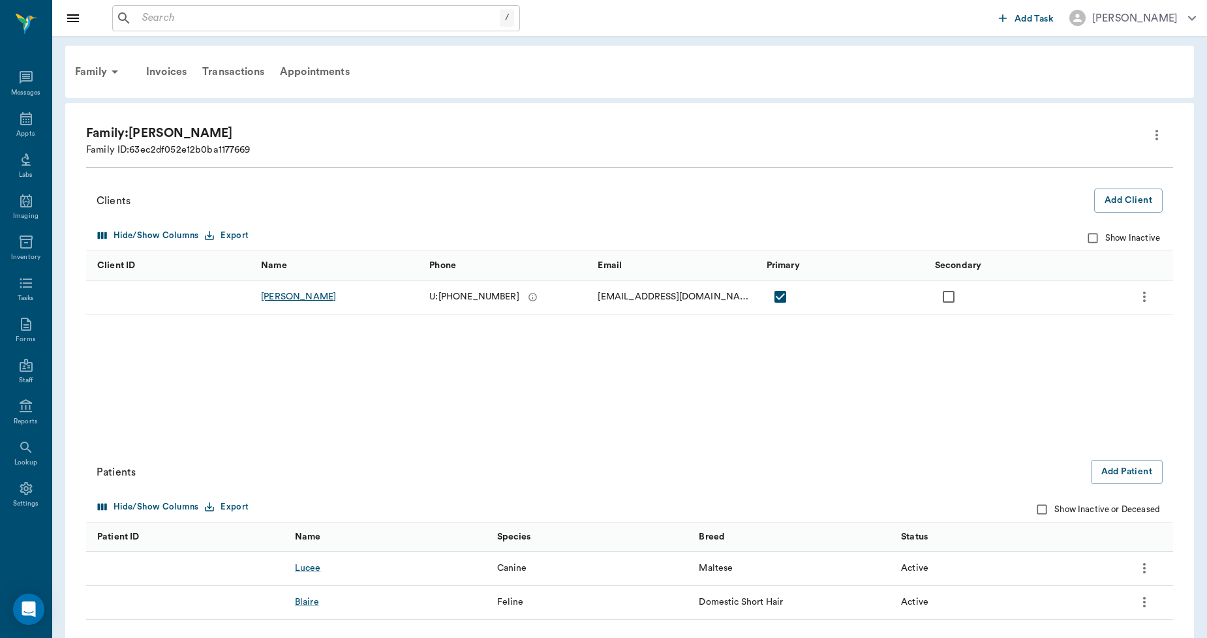
click at [275, 299] on div "Ricky Orr" at bounding box center [298, 296] width 75 height 13
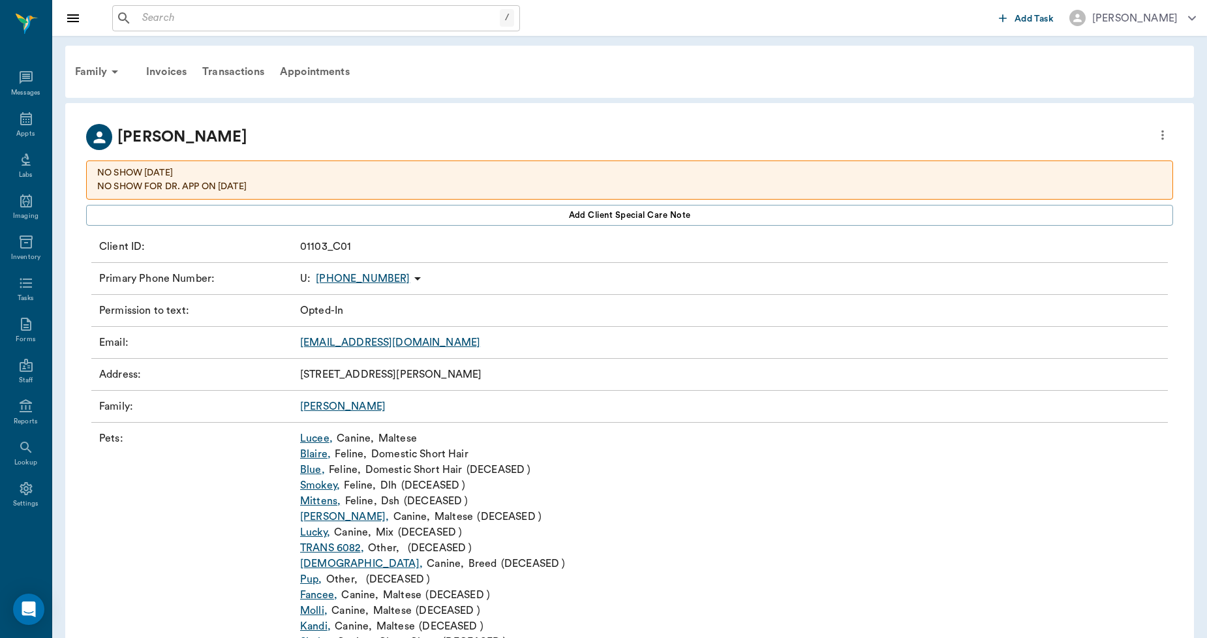
click at [350, 343] on link "CCVC75551@gmail.com" at bounding box center [390, 342] width 180 height 10
click at [1160, 131] on icon "more" at bounding box center [1163, 135] width 14 height 16
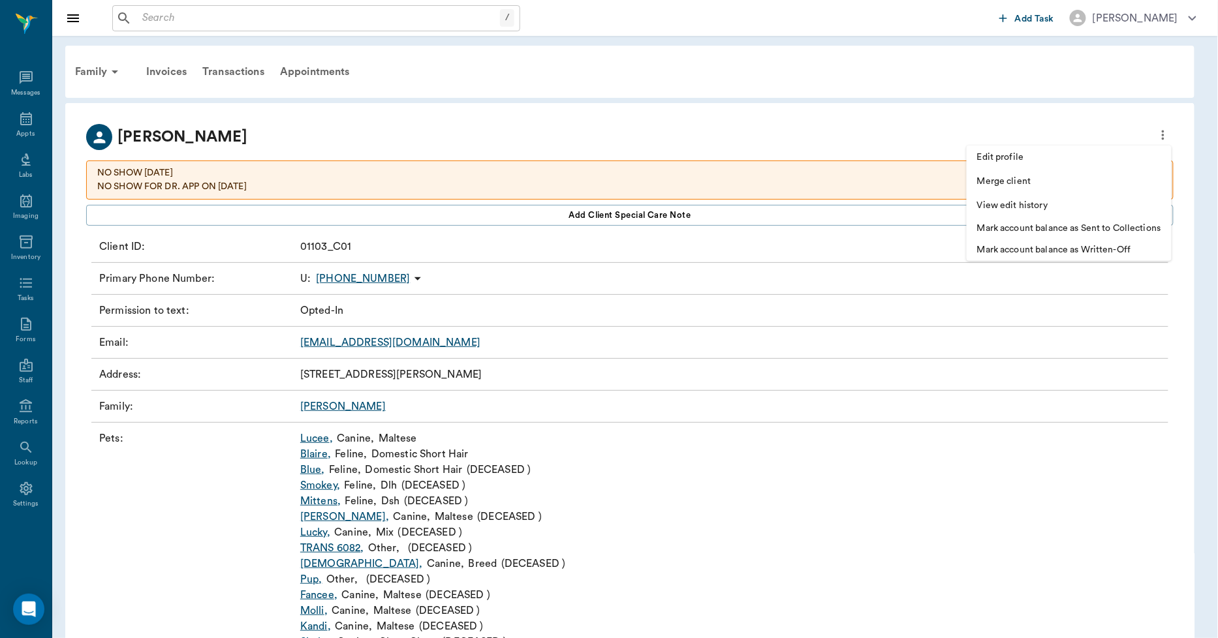
click at [1030, 159] on span "Edit profile" at bounding box center [1069, 158] width 184 height 14
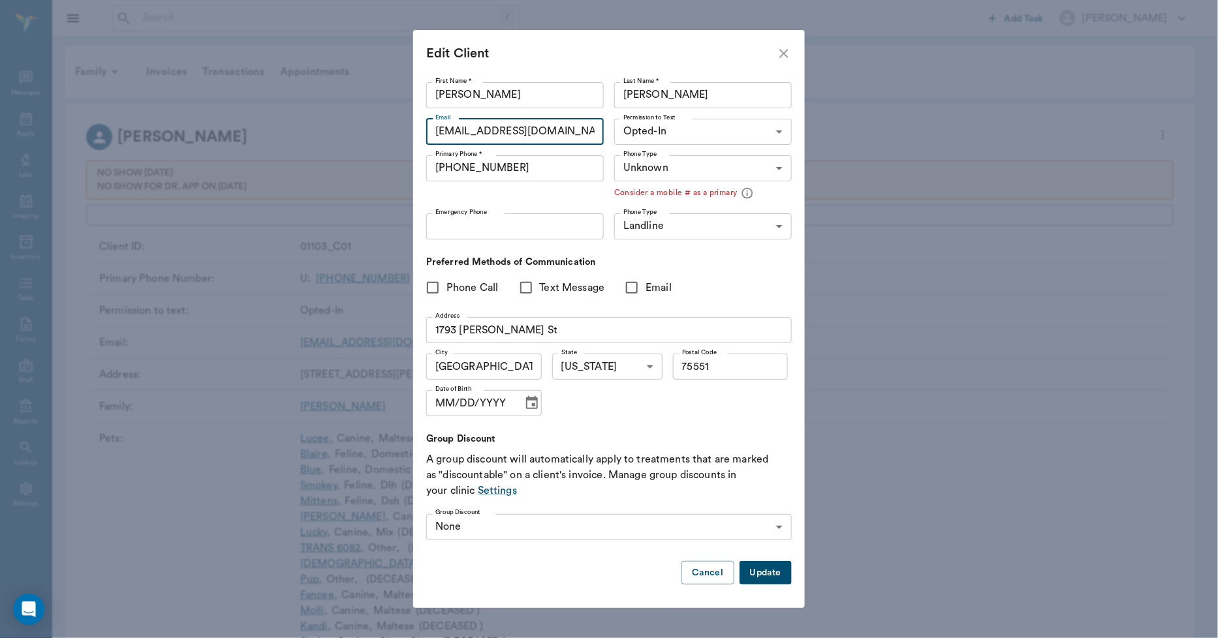
drag, startPoint x: 561, startPoint y: 131, endPoint x: 387, endPoint y: 145, distance: 174.9
click at [392, 144] on div "Edit Client First Name * Ricky First Name * Last Name * Orr Last Name * Email C…" at bounding box center [609, 319] width 1218 height 638
type input "maddeisonorr22@gmail.com"
click at [779, 574] on button "Update" at bounding box center [765, 573] width 52 height 24
type input "UNKNOWN"
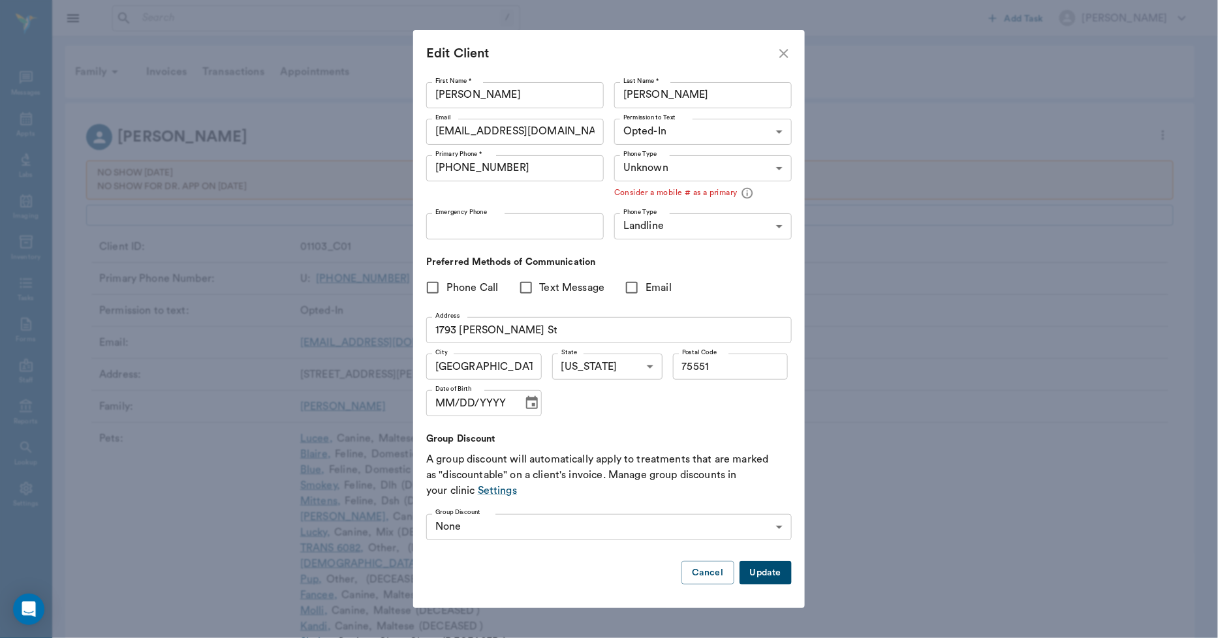
type input "MOBILE"
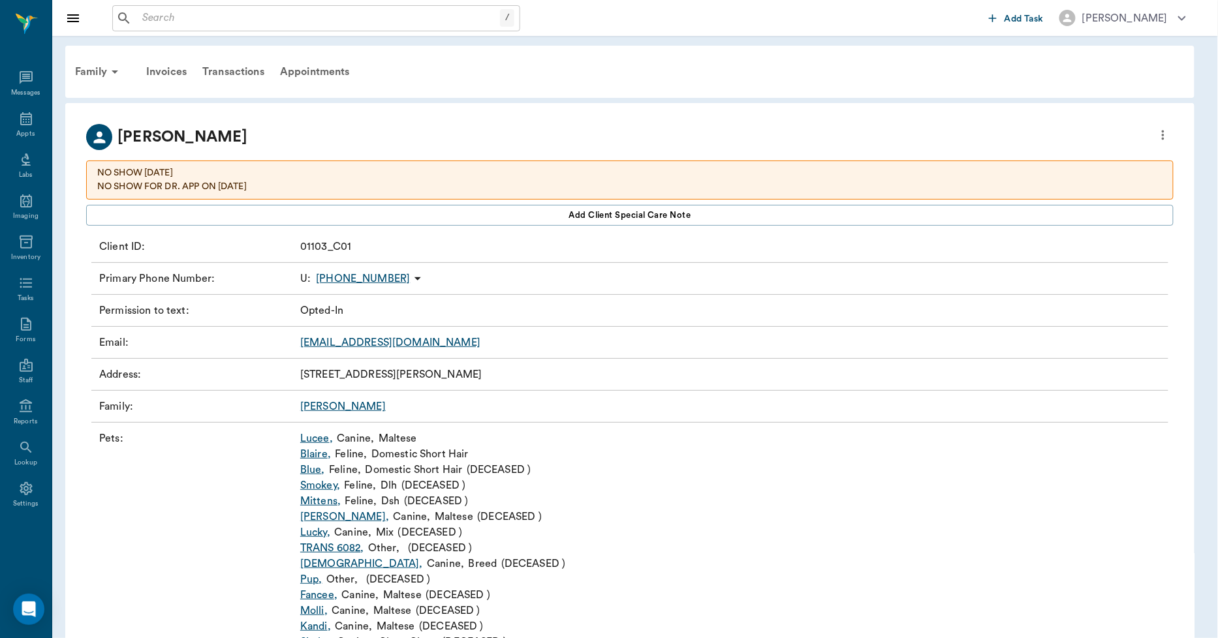
type input "OPT_IN"
type input "UNKNOWN"
type input "75551"
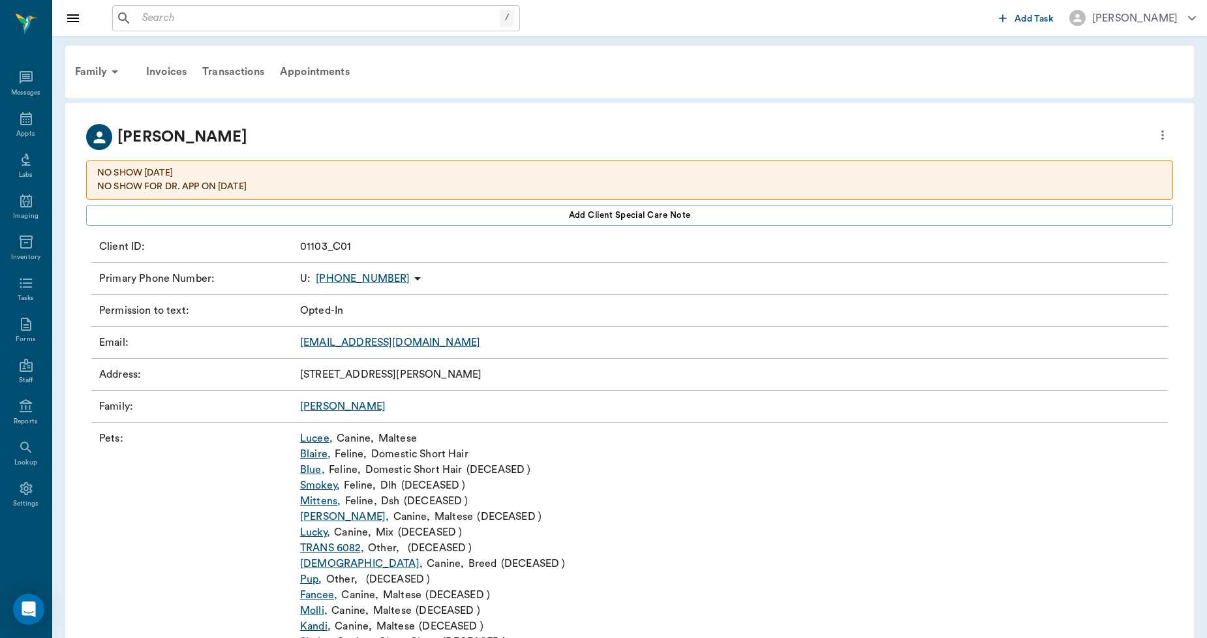
drag, startPoint x: 316, startPoint y: 440, endPoint x: 311, endPoint y: 448, distance: 10.0
click at [316, 441] on link "Lucee ," at bounding box center [316, 439] width 33 height 16
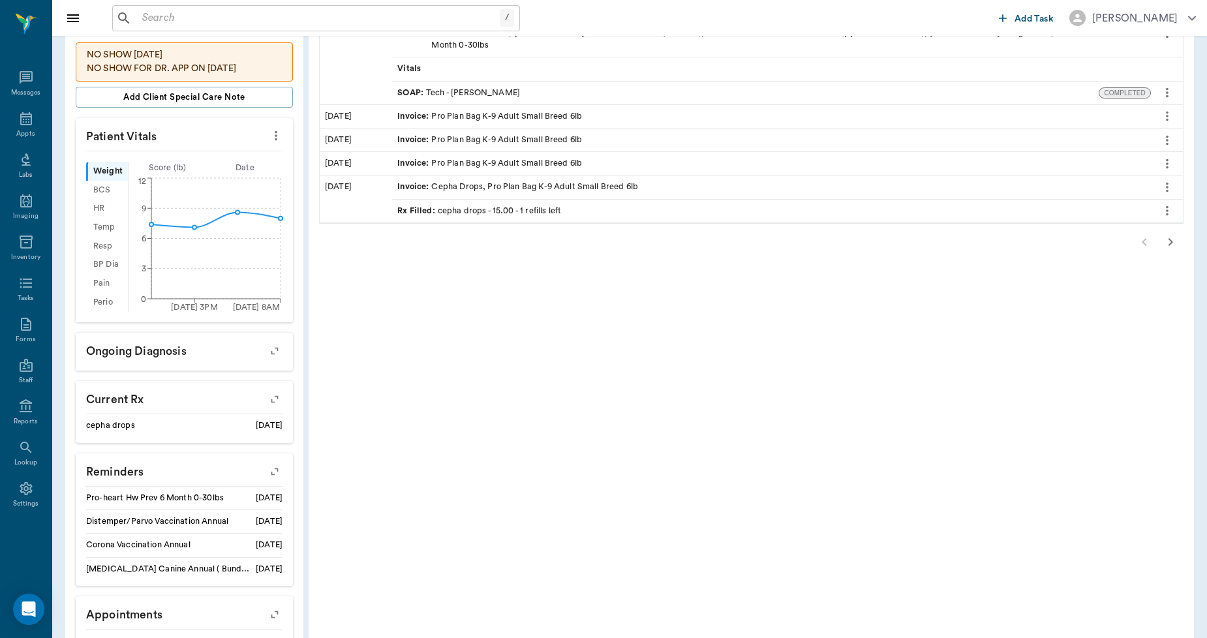
scroll to position [403, 0]
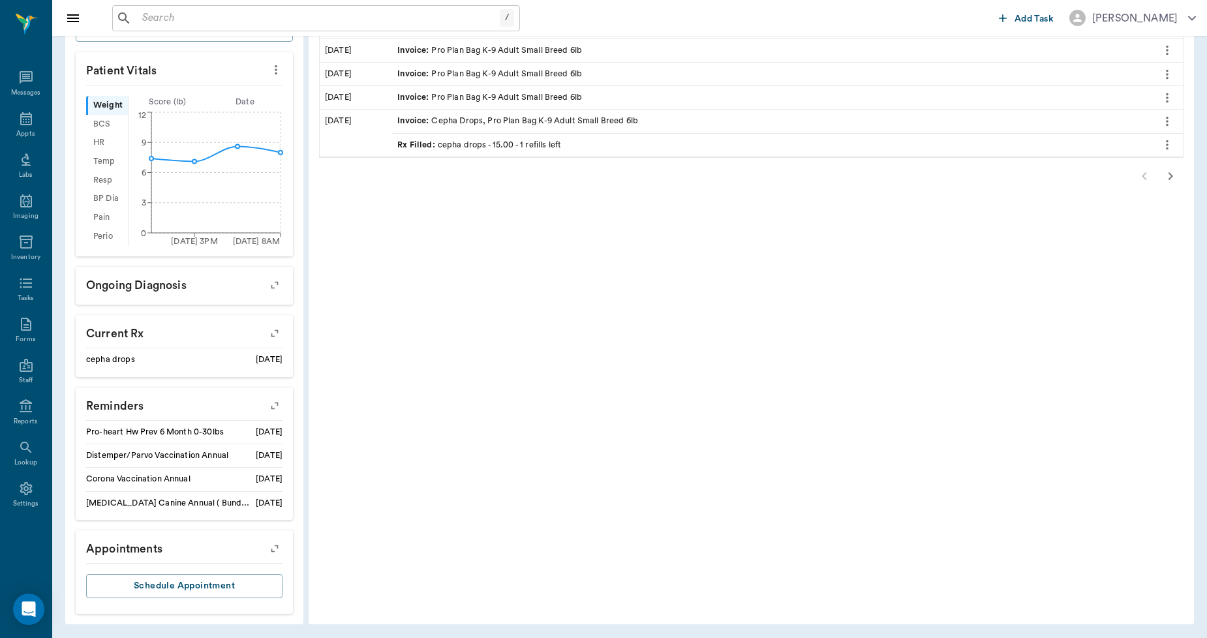
click at [272, 403] on icon "button" at bounding box center [275, 405] width 18 height 18
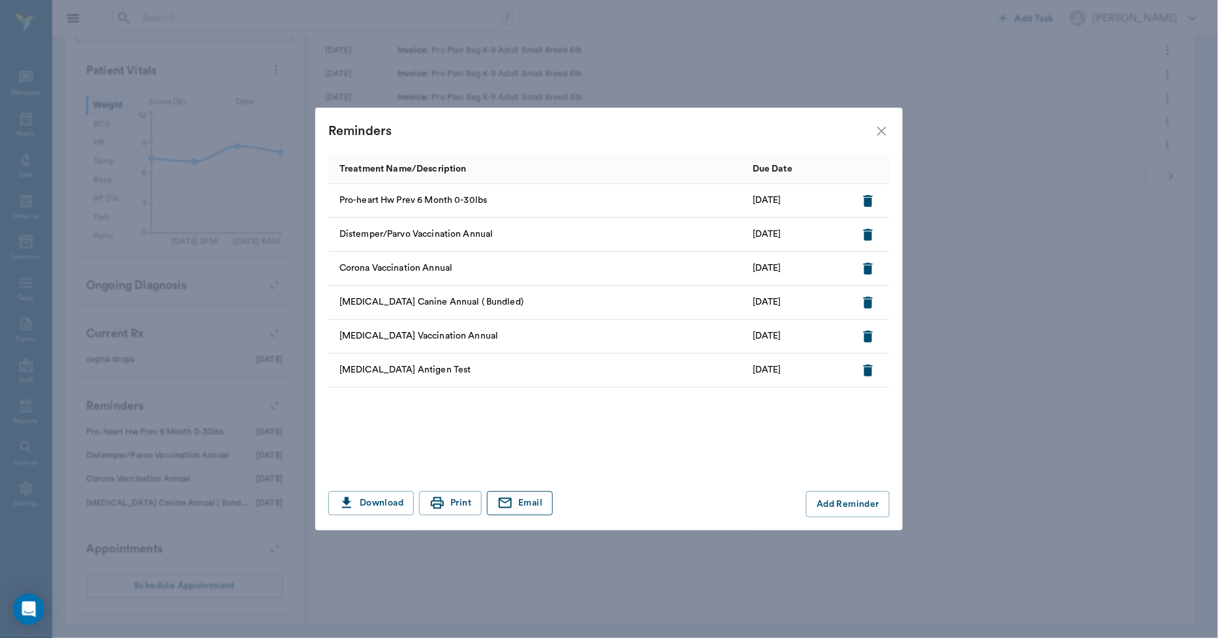
click at [524, 507] on button "Email" at bounding box center [520, 503] width 66 height 24
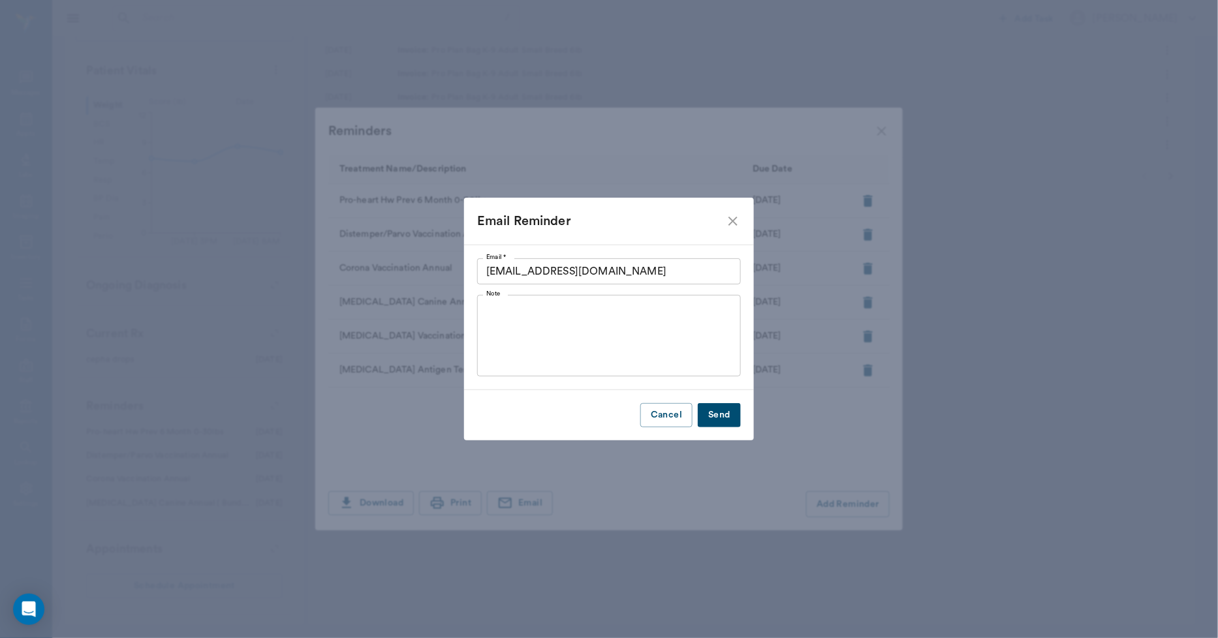
click at [727, 416] on button "Send" at bounding box center [719, 415] width 43 height 24
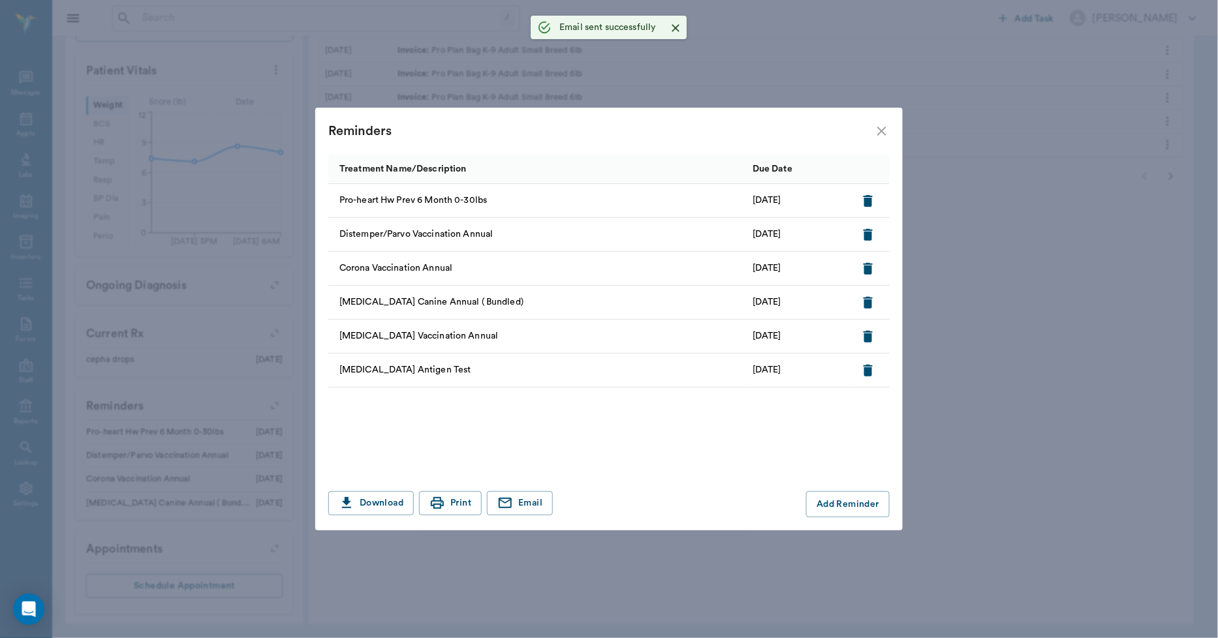
click at [882, 131] on icon "close" at bounding box center [881, 131] width 9 height 9
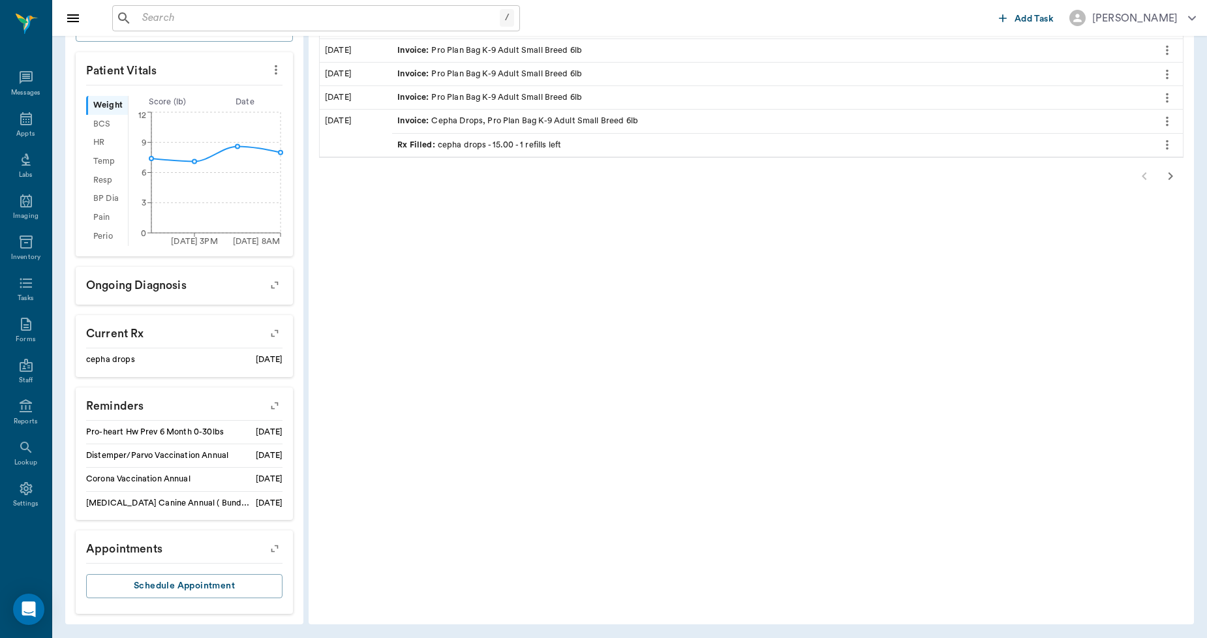
drag, startPoint x: 227, startPoint y: 387, endPoint x: 234, endPoint y: 382, distance: 8.0
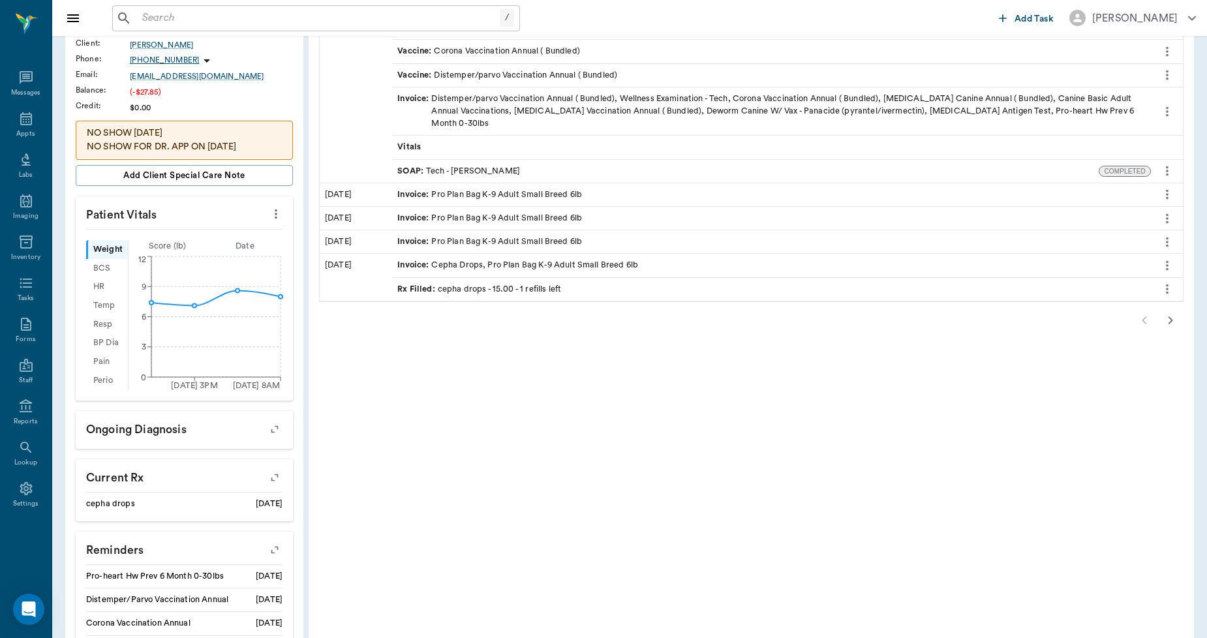
scroll to position [258, 0]
drag, startPoint x: 234, startPoint y: 382, endPoint x: 531, endPoint y: 439, distance: 302.2
click at [530, 439] on div "Patient History: Lucee Medical Notes, Labs, Imaging +14 more All Dates Download…" at bounding box center [752, 308] width 886 height 924
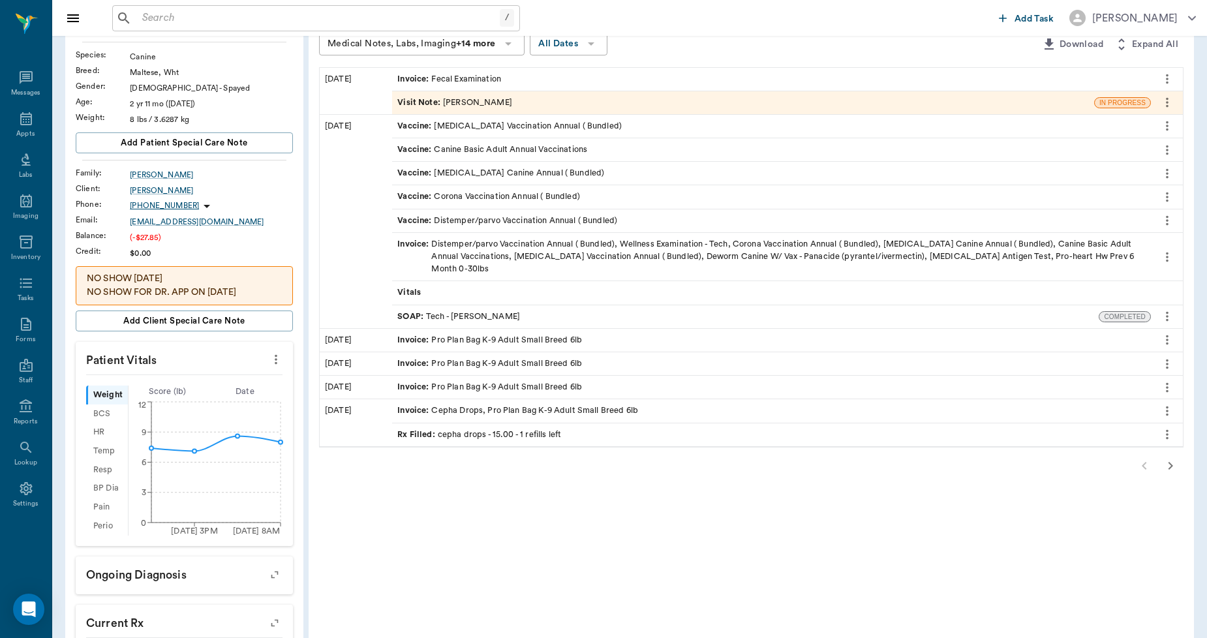
scroll to position [0, 0]
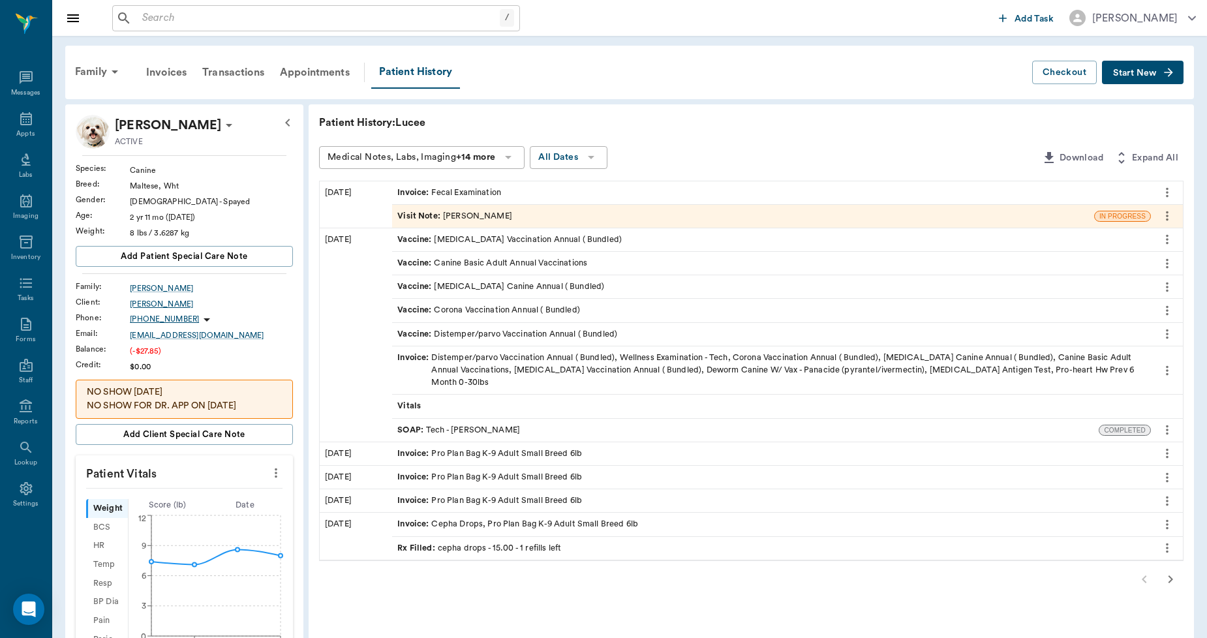
click at [152, 302] on div "Ricky Orr" at bounding box center [211, 304] width 163 height 12
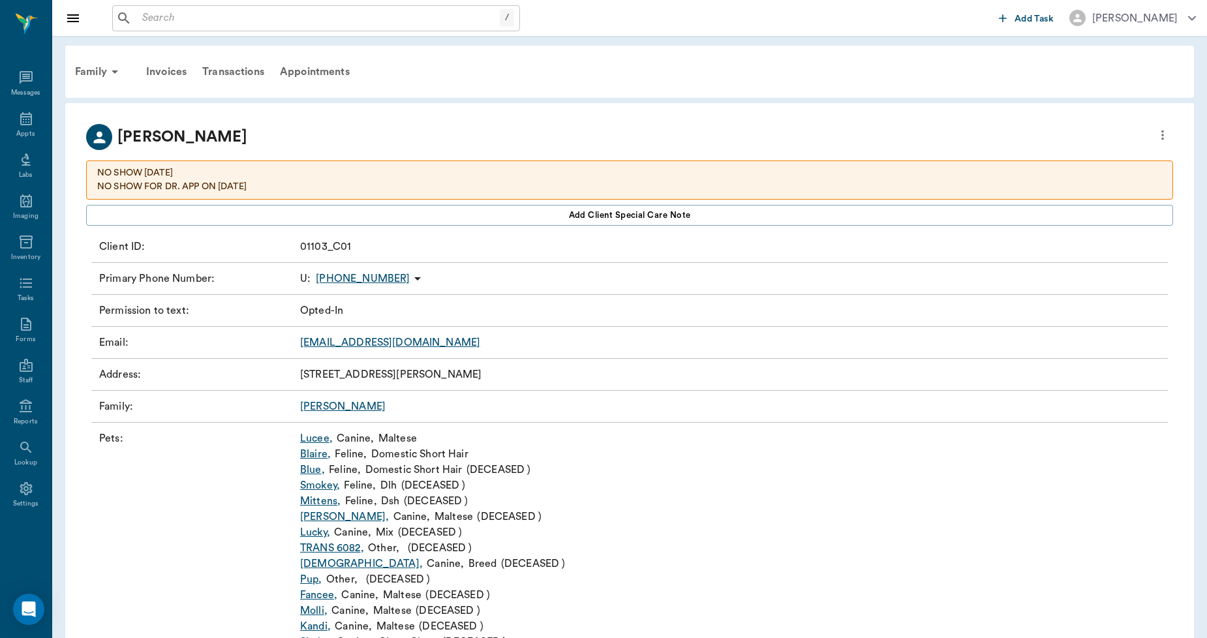
click at [1164, 133] on icon "more" at bounding box center [1163, 135] width 14 height 16
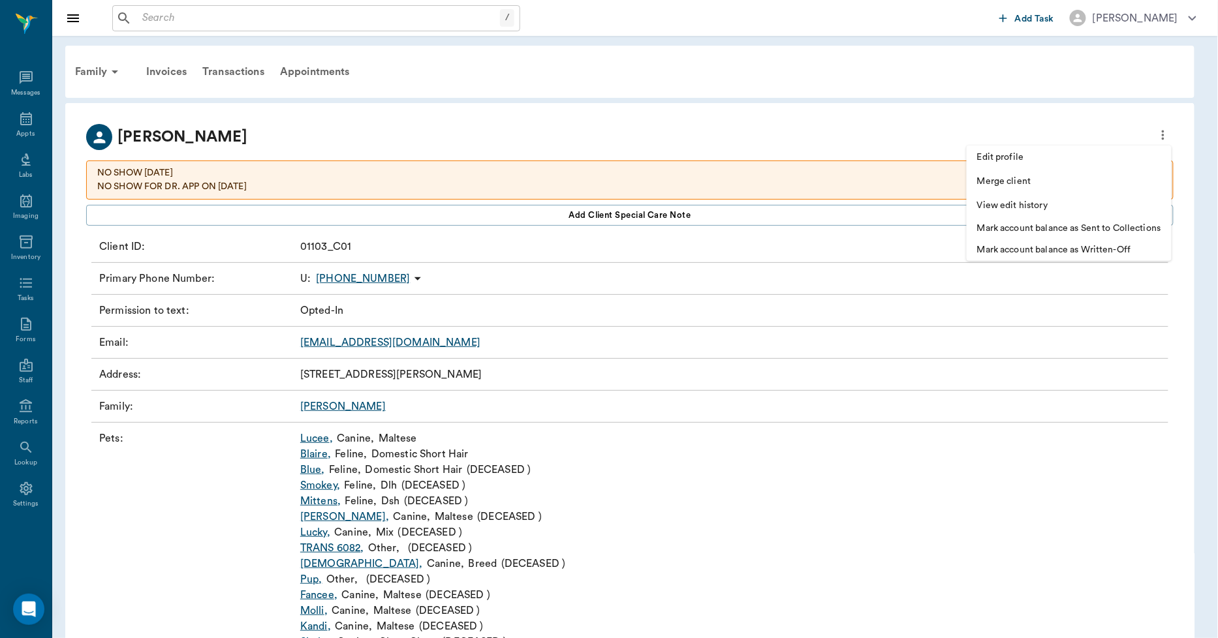
click at [1001, 154] on span "Edit profile" at bounding box center [1069, 158] width 184 height 14
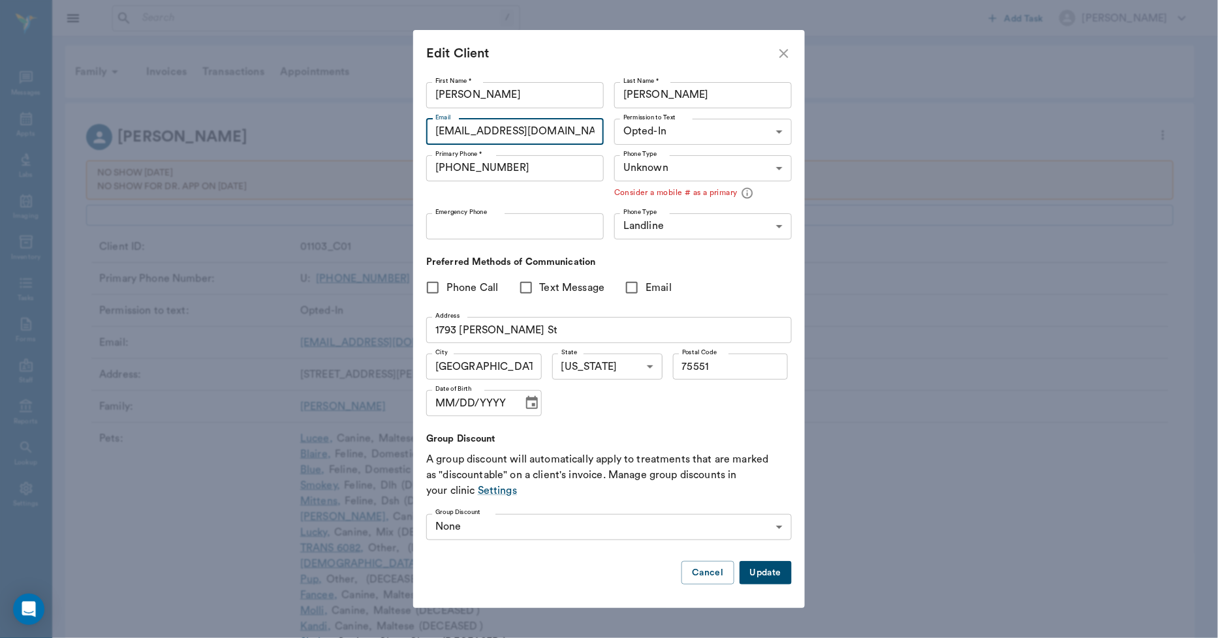
click at [471, 134] on input "maddeisonorr22@gmail.com" at bounding box center [515, 132] width 178 height 26
type input "madisonorr22@gmail.com"
click at [772, 574] on button "Update" at bounding box center [765, 573] width 52 height 24
type input "UNKNOWN"
type input "MOBILE"
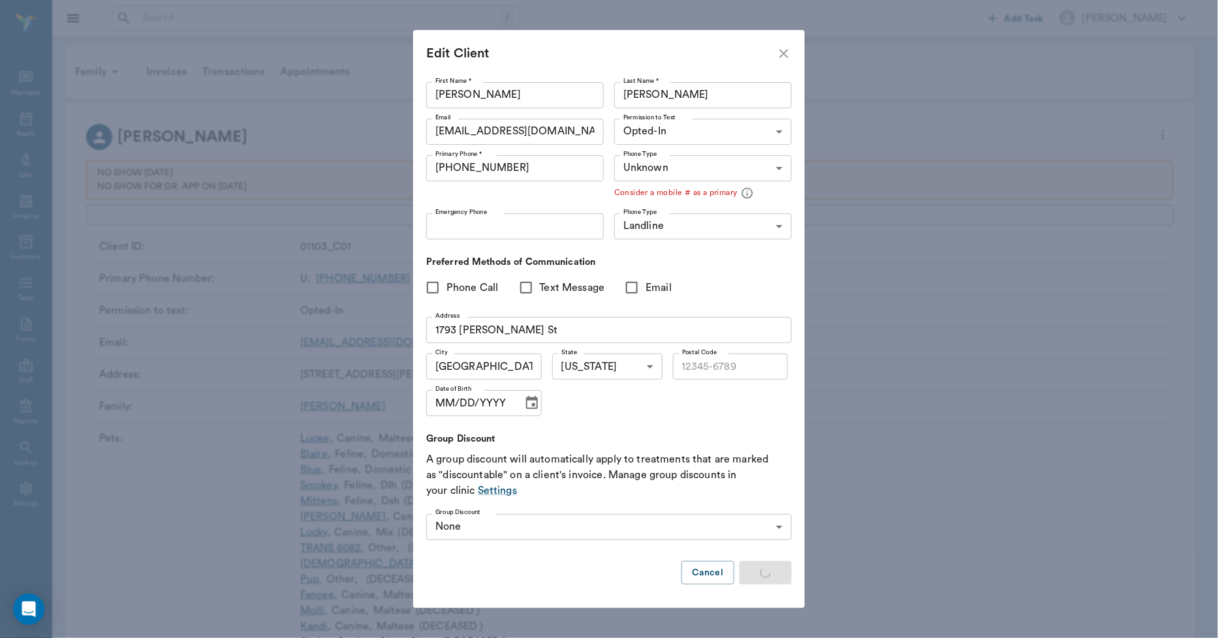
type input "OPT_IN"
type input "UNKNOWN"
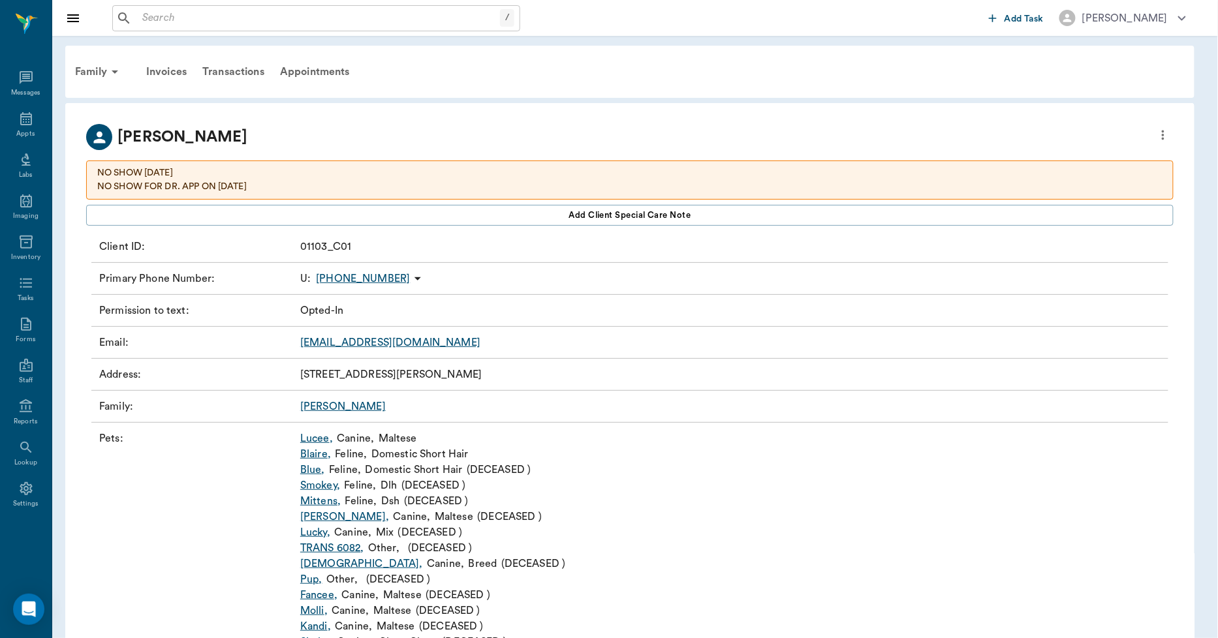
type input "75551"
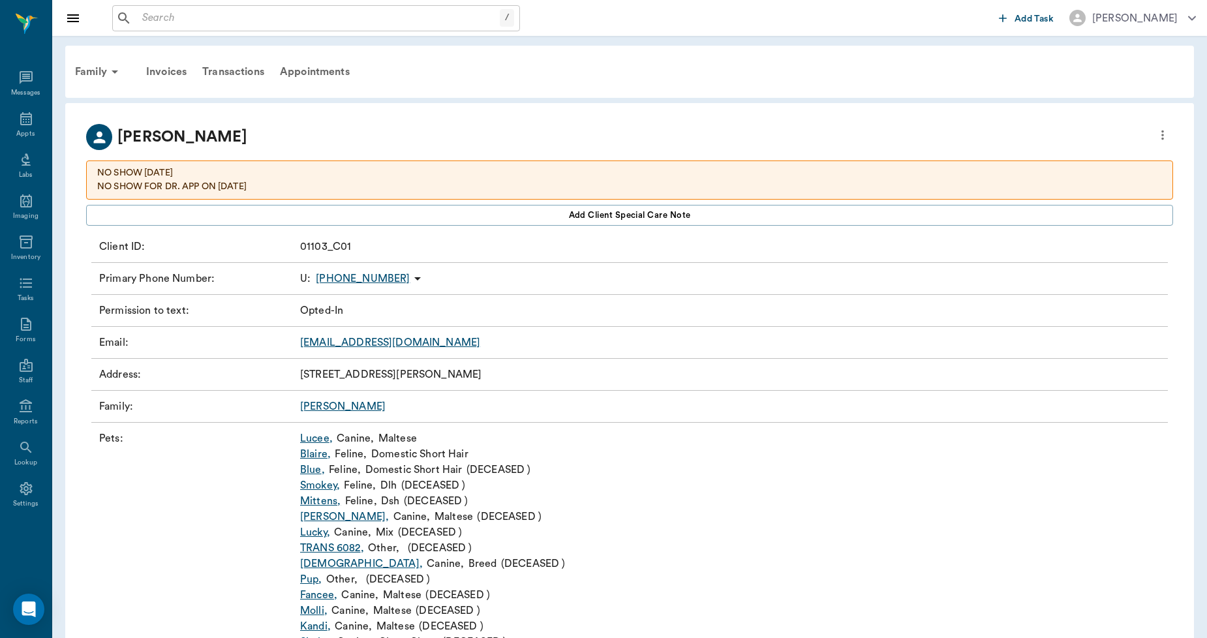
click at [318, 439] on link "Lucee ," at bounding box center [316, 439] width 33 height 16
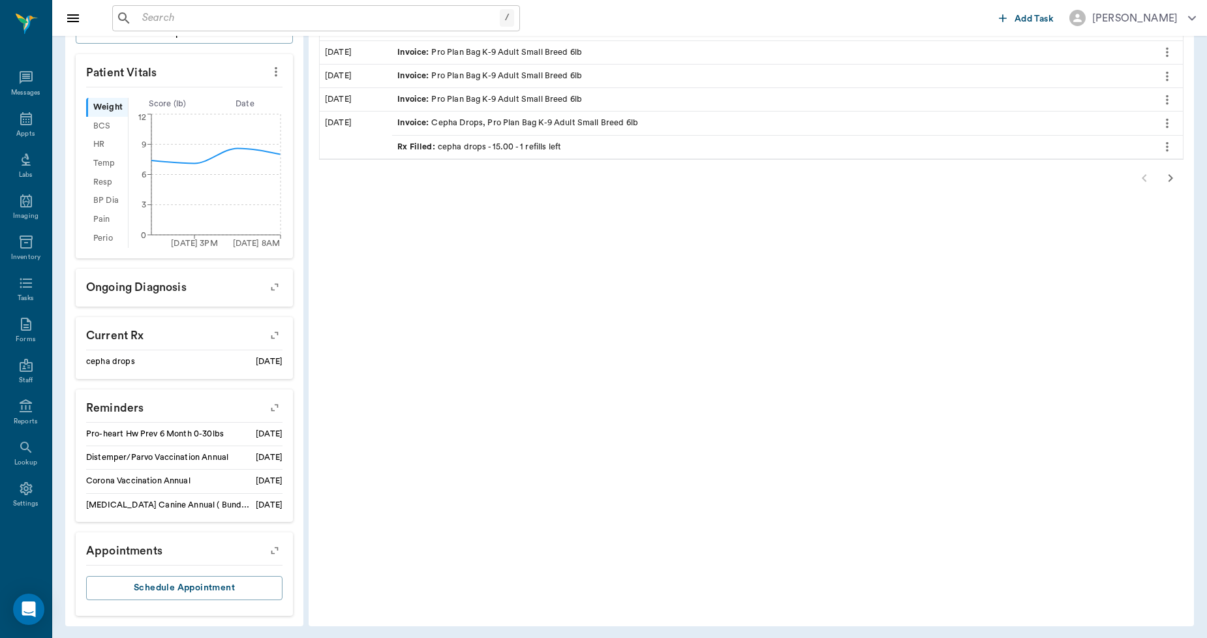
scroll to position [403, 0]
click at [271, 405] on icon "button" at bounding box center [275, 405] width 18 height 18
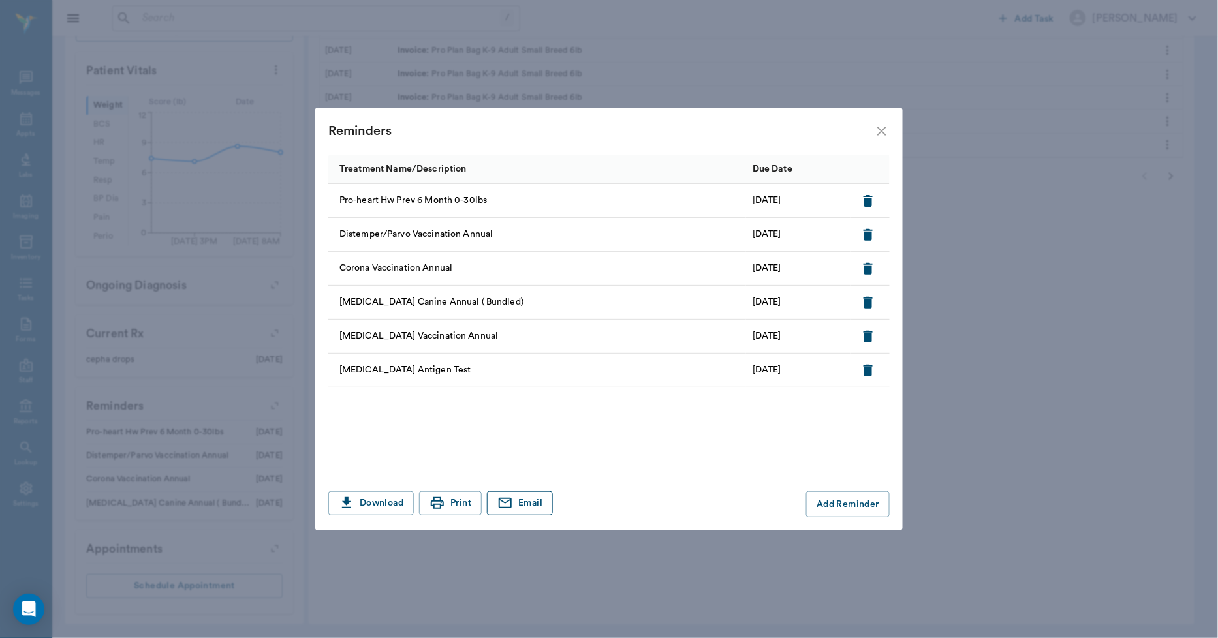
click at [531, 504] on button "Email" at bounding box center [520, 503] width 66 height 24
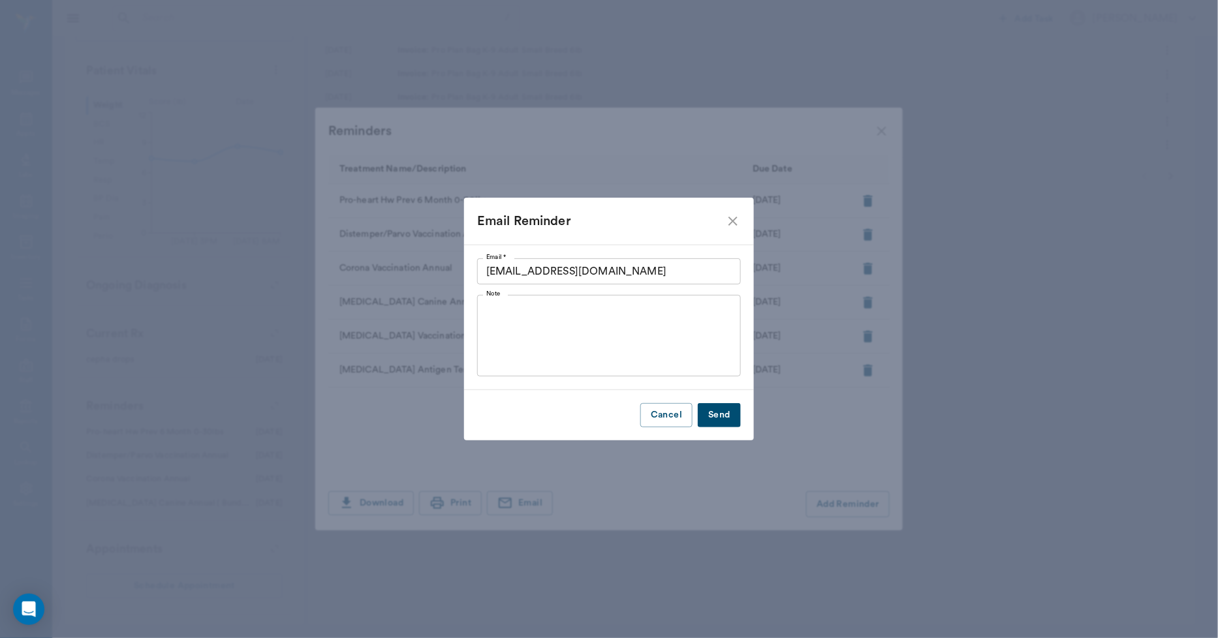
click at [727, 412] on button "Send" at bounding box center [719, 415] width 43 height 24
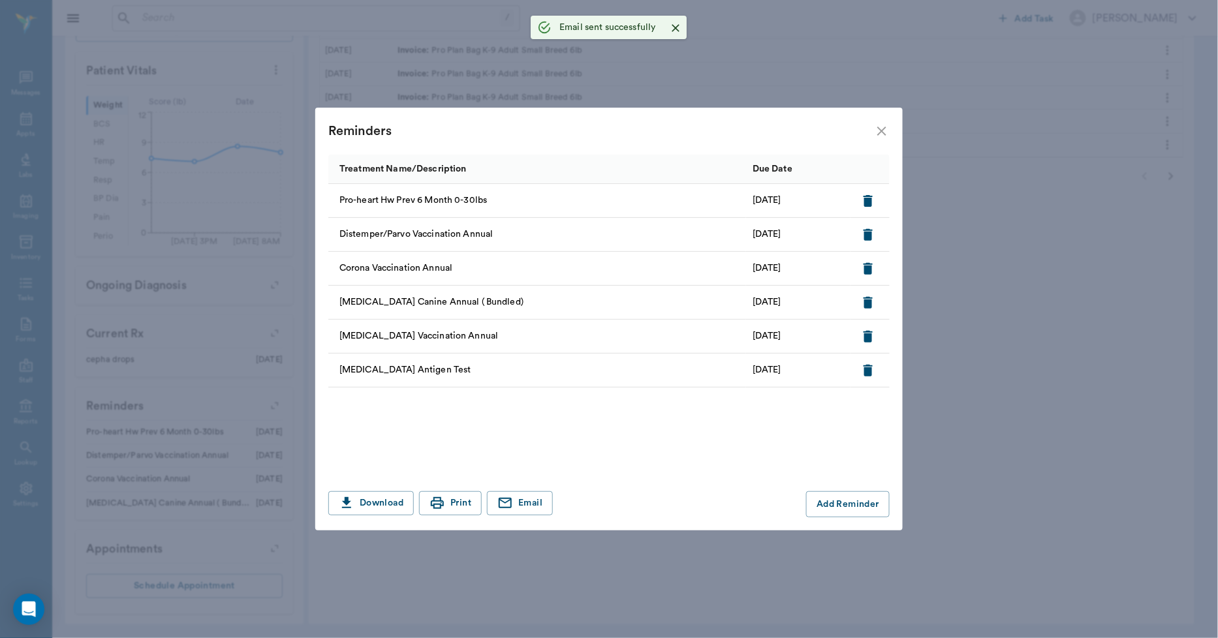
click at [880, 132] on icon "close" at bounding box center [881, 131] width 9 height 9
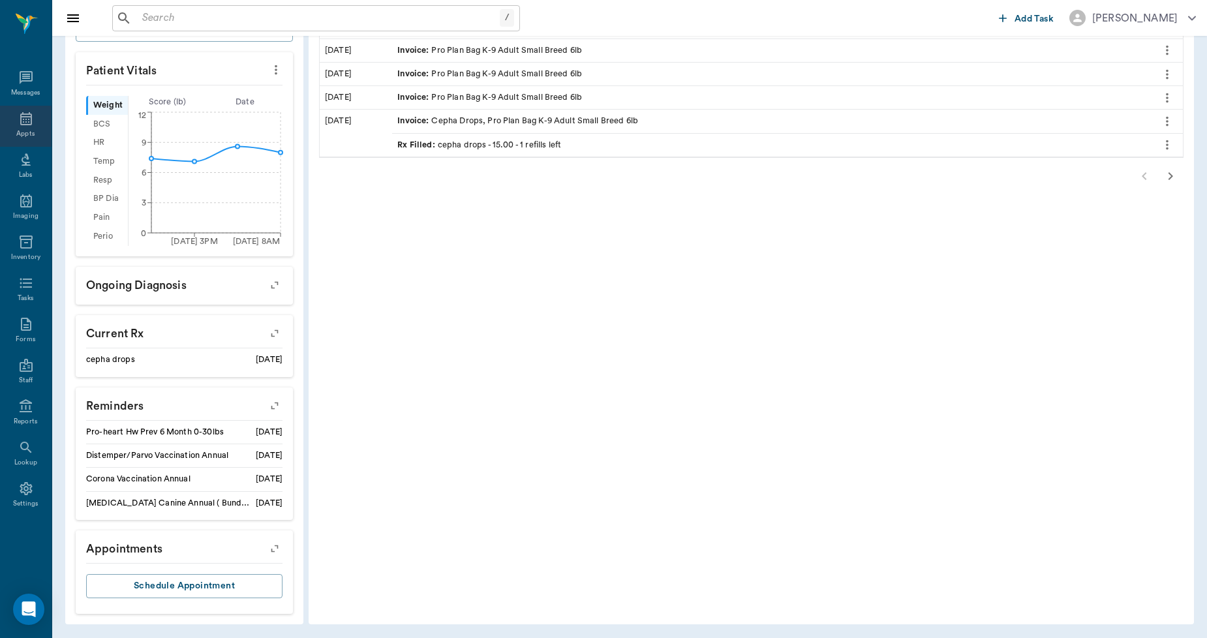
click at [26, 121] on icon at bounding box center [26, 119] width 16 height 16
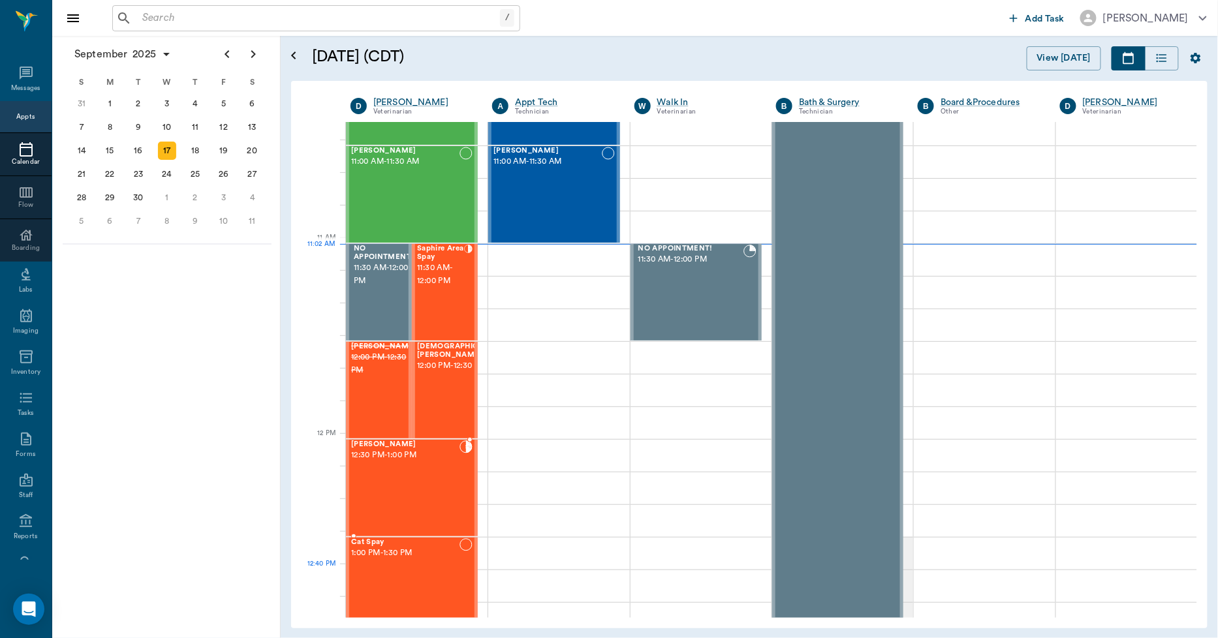
scroll to position [612, 0]
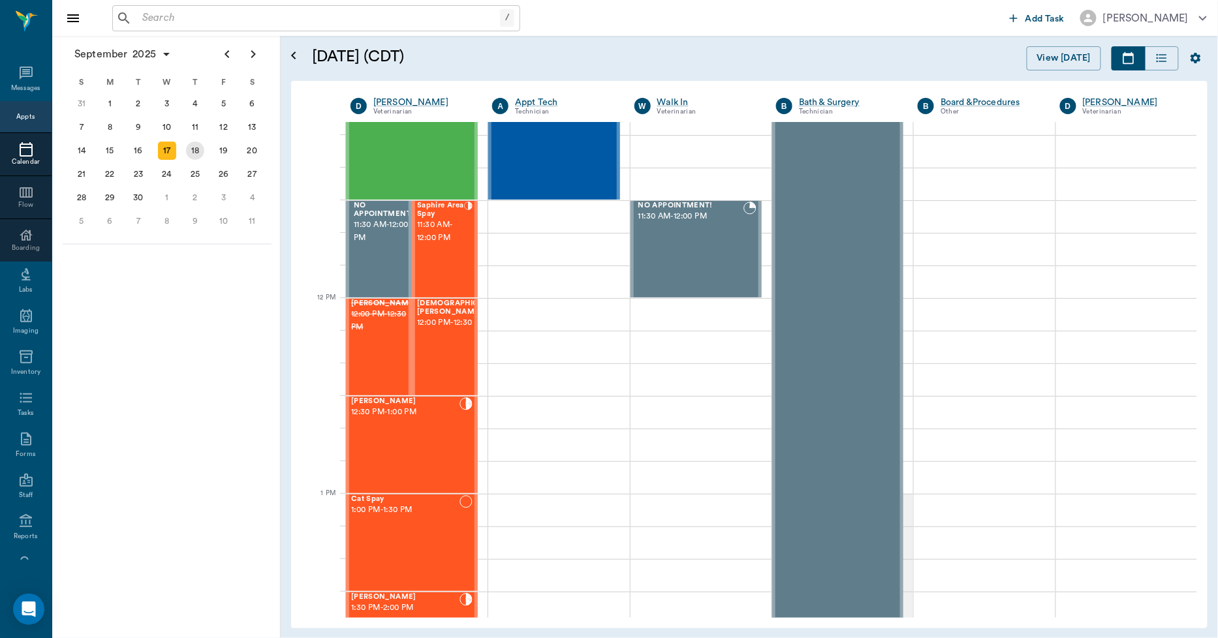
click at [201, 148] on div "18" at bounding box center [195, 151] width 18 height 18
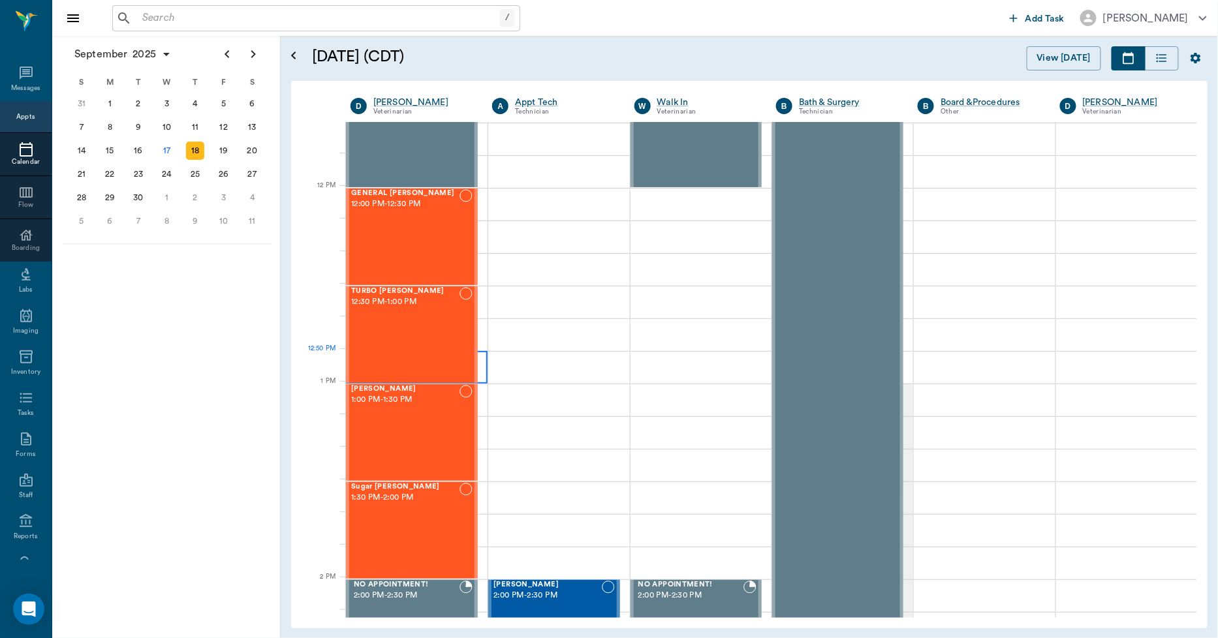
scroll to position [725, 0]
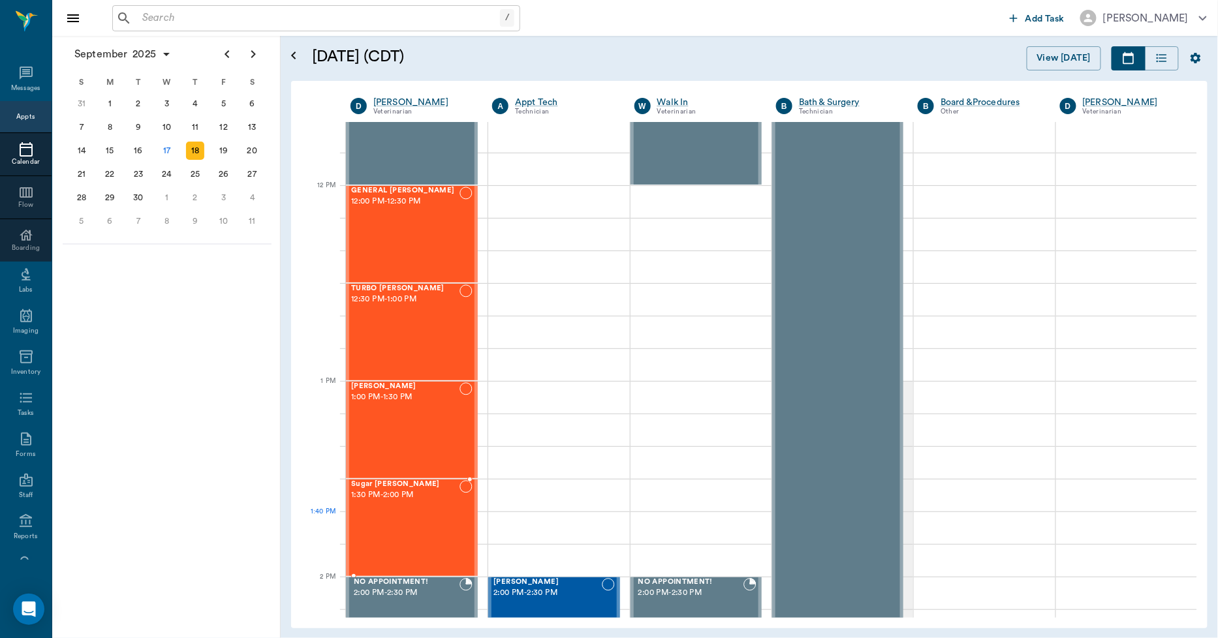
click at [392, 537] on div "Sugar Boyette 1:30 PM - 2:00 PM" at bounding box center [405, 527] width 108 height 95
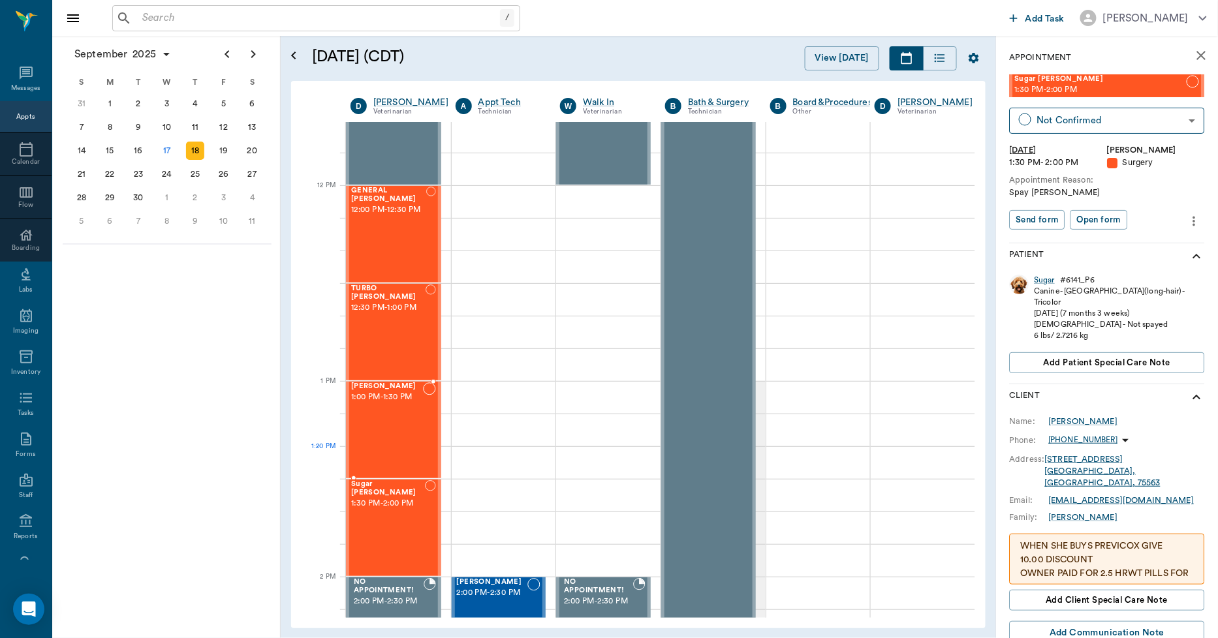
click at [377, 451] on div "Skipper Bragg 1:00 PM - 1:30 PM" at bounding box center [387, 429] width 72 height 95
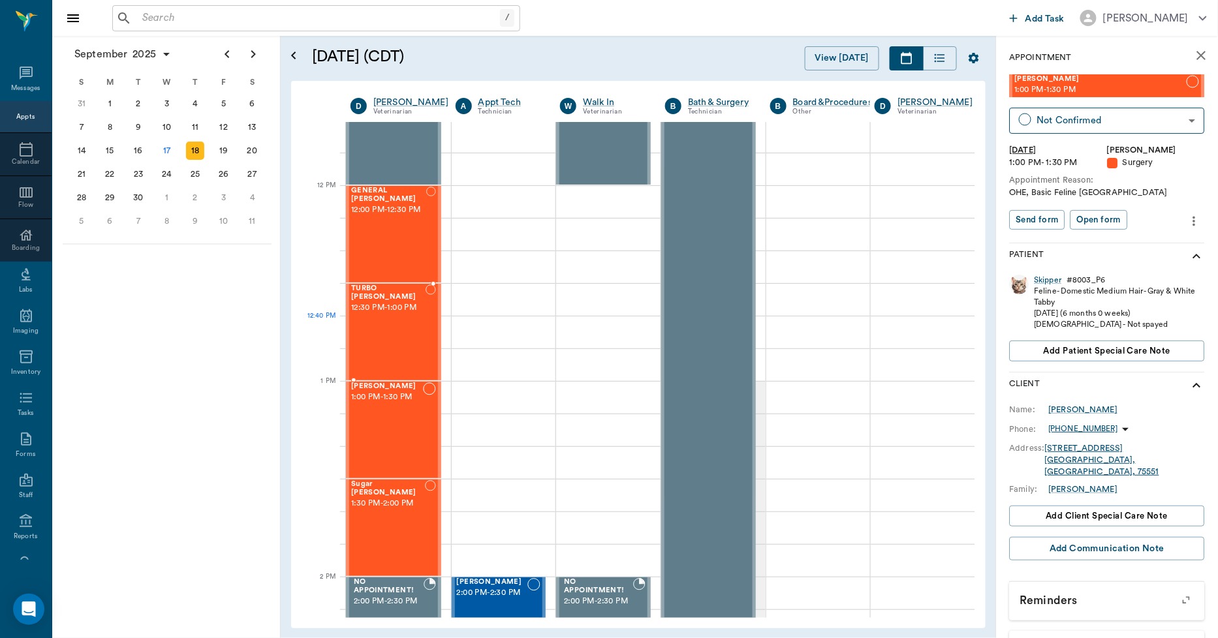
click at [385, 341] on div "TURBO Clayton 12:30 PM - 1:00 PM" at bounding box center [388, 332] width 74 height 95
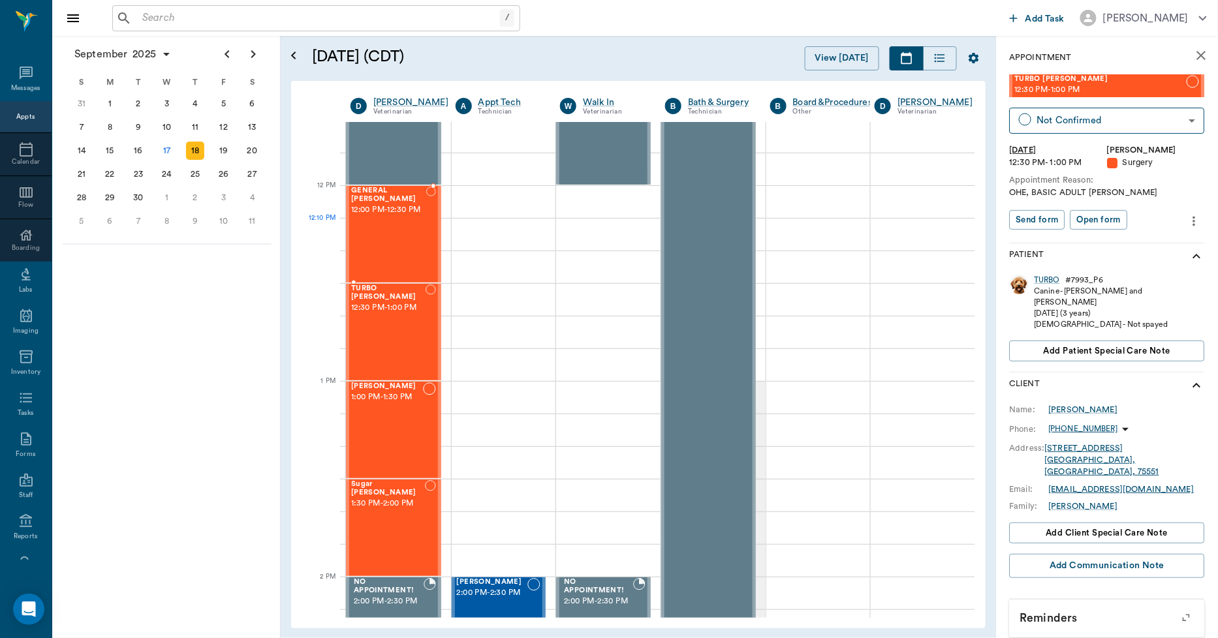
click at [367, 246] on div "GENERAL Spay 12:00 PM - 12:30 PM" at bounding box center [388, 234] width 75 height 95
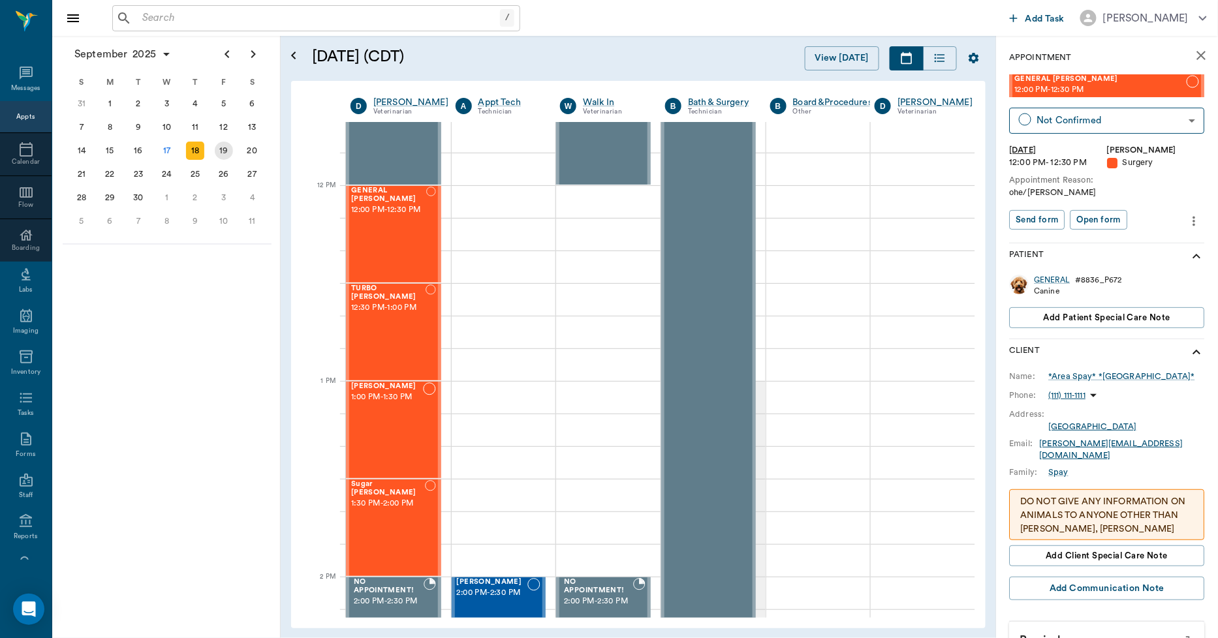
click at [221, 145] on div "19" at bounding box center [224, 151] width 18 height 18
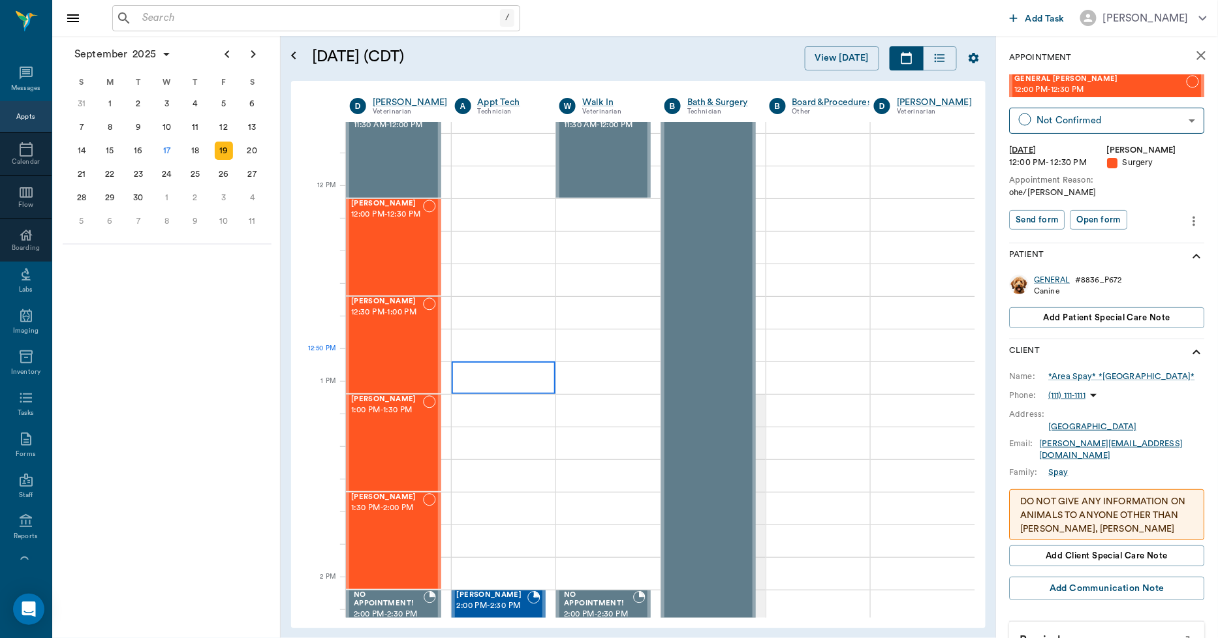
scroll to position [725, 1]
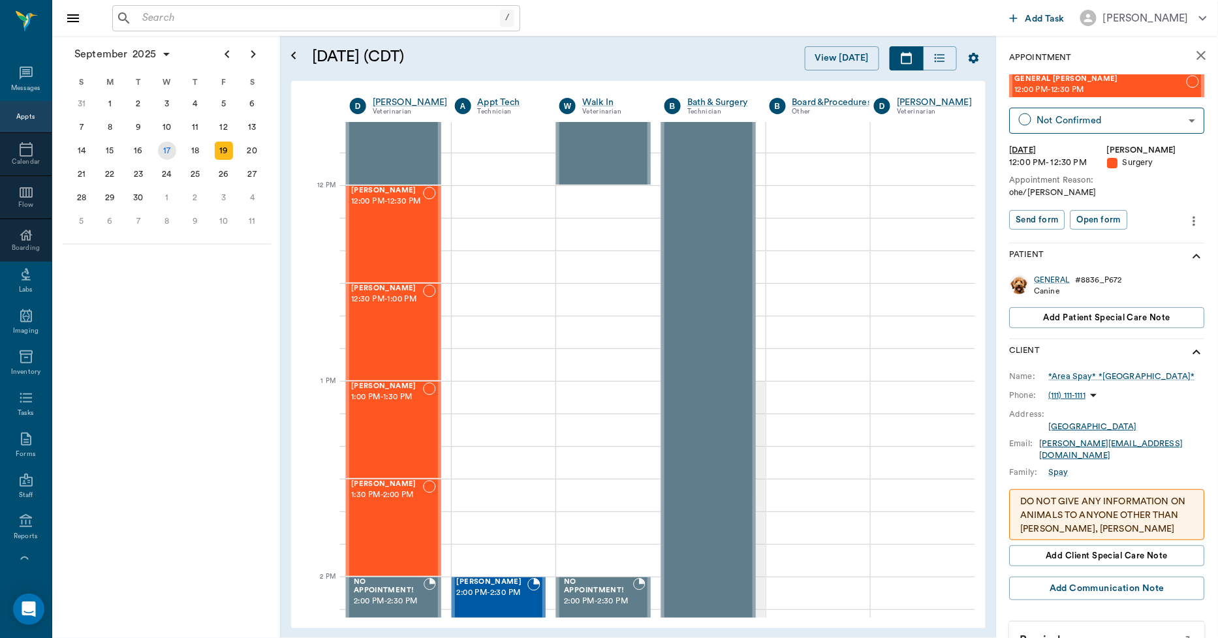
click at [170, 151] on div "17" at bounding box center [167, 151] width 18 height 18
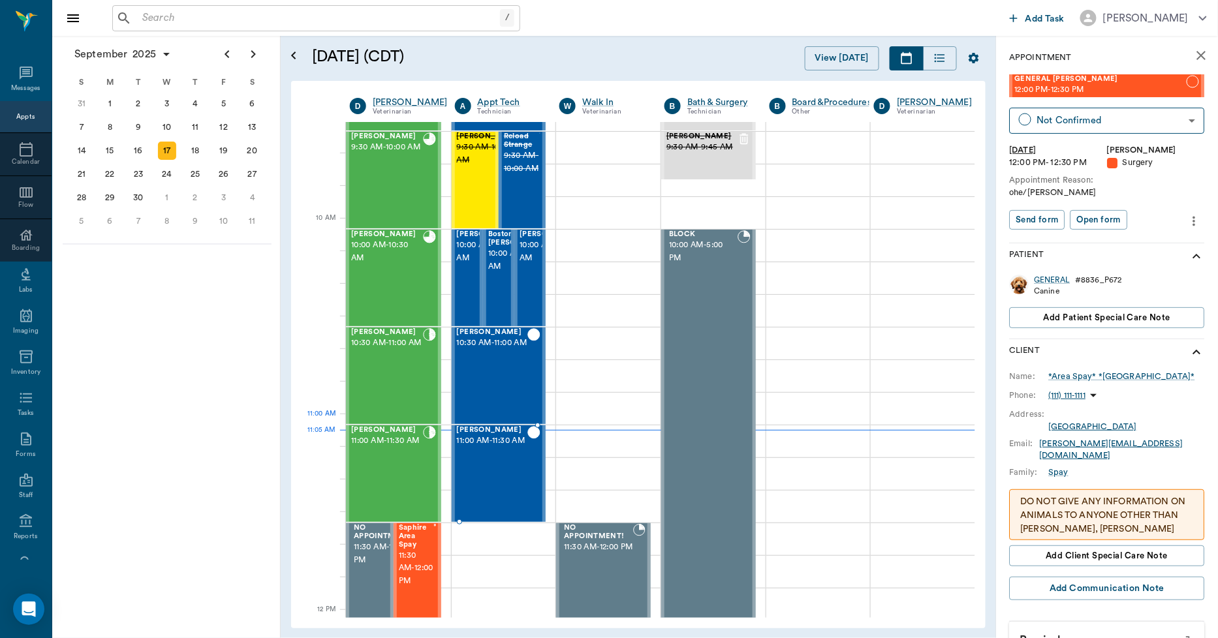
scroll to position [653, 1]
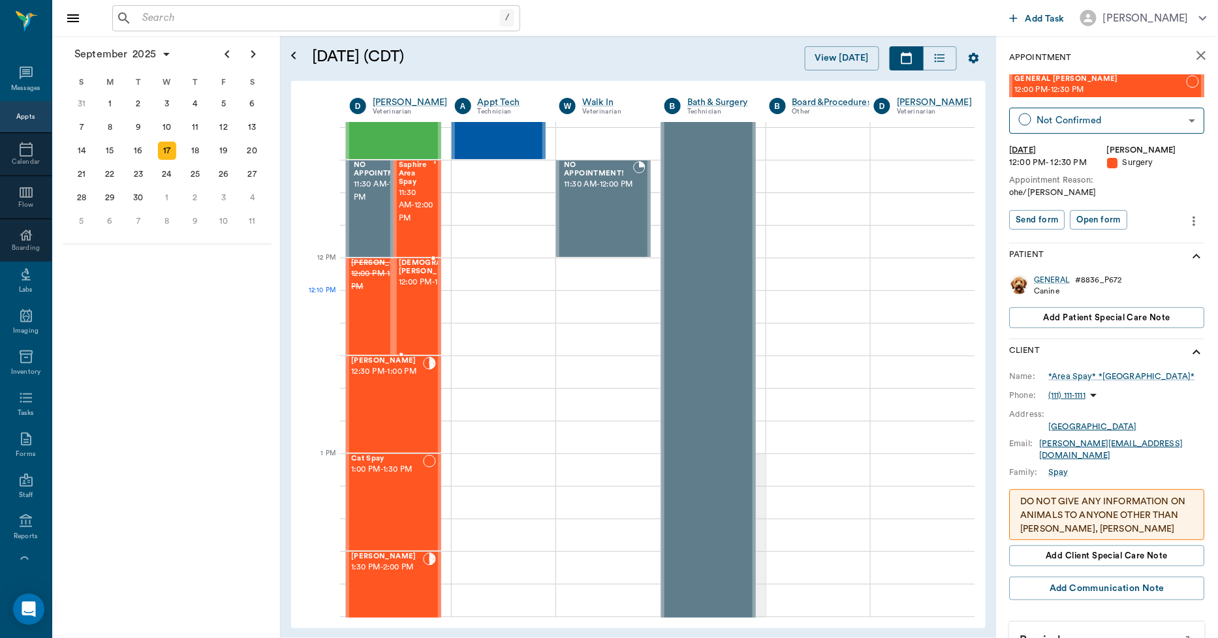
click at [406, 289] on span "12:00 PM - 12:30 PM" at bounding box center [443, 282] width 89 height 13
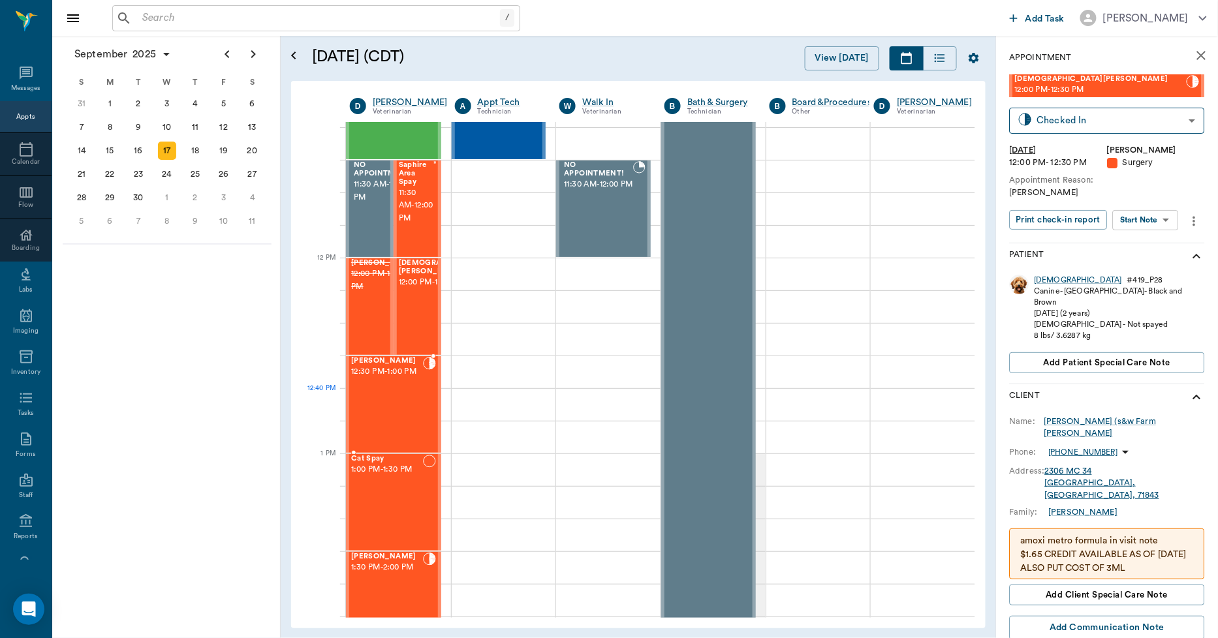
click at [396, 414] on div "Stella Beard 12:30 PM - 1:00 PM" at bounding box center [387, 404] width 72 height 95
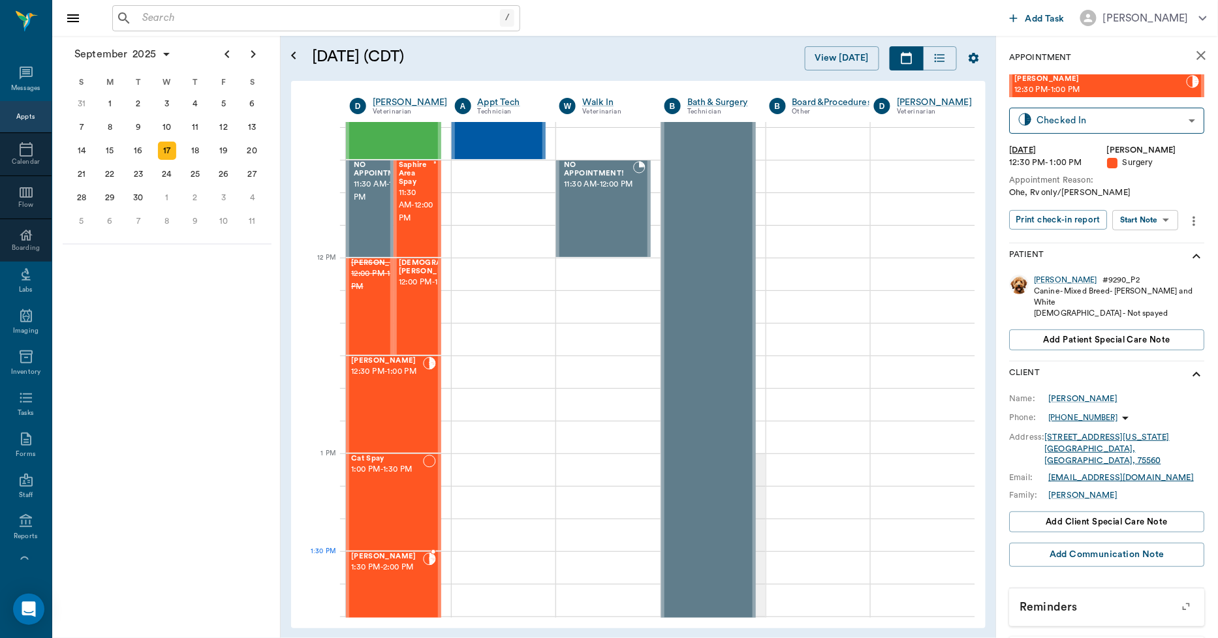
drag, startPoint x: 395, startPoint y: 571, endPoint x: 394, endPoint y: 564, distance: 7.2
click at [394, 571] on span "1:30 PM - 2:00 PM" at bounding box center [387, 567] width 72 height 13
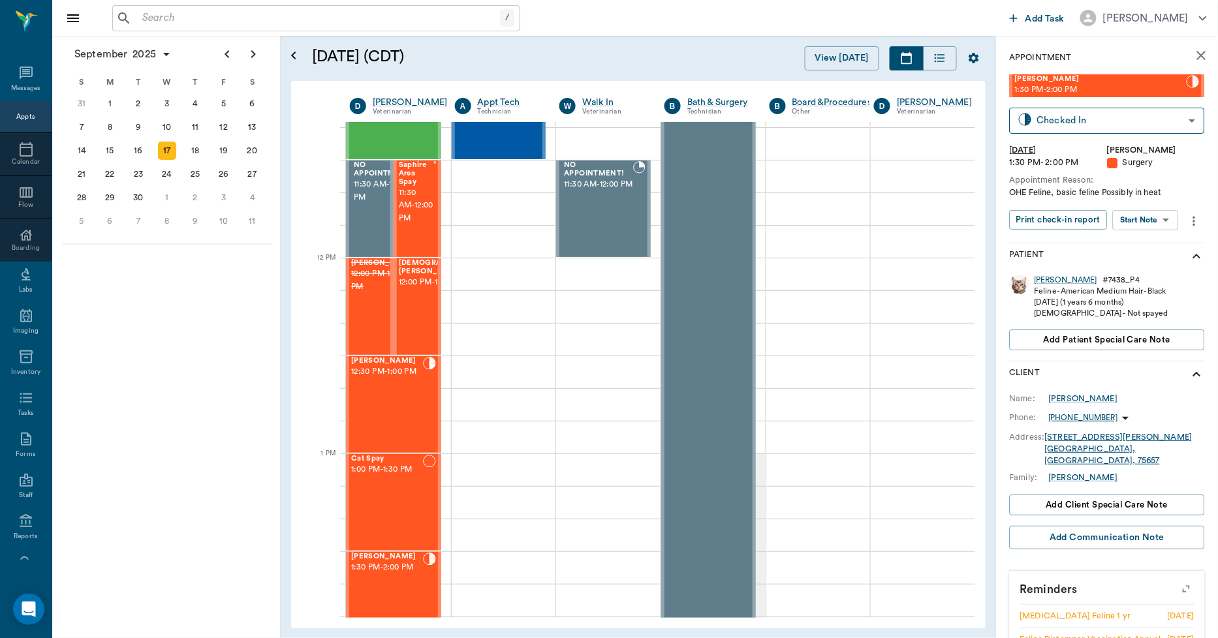
click at [147, 23] on input "text" at bounding box center [318, 18] width 363 height 18
type input "m"
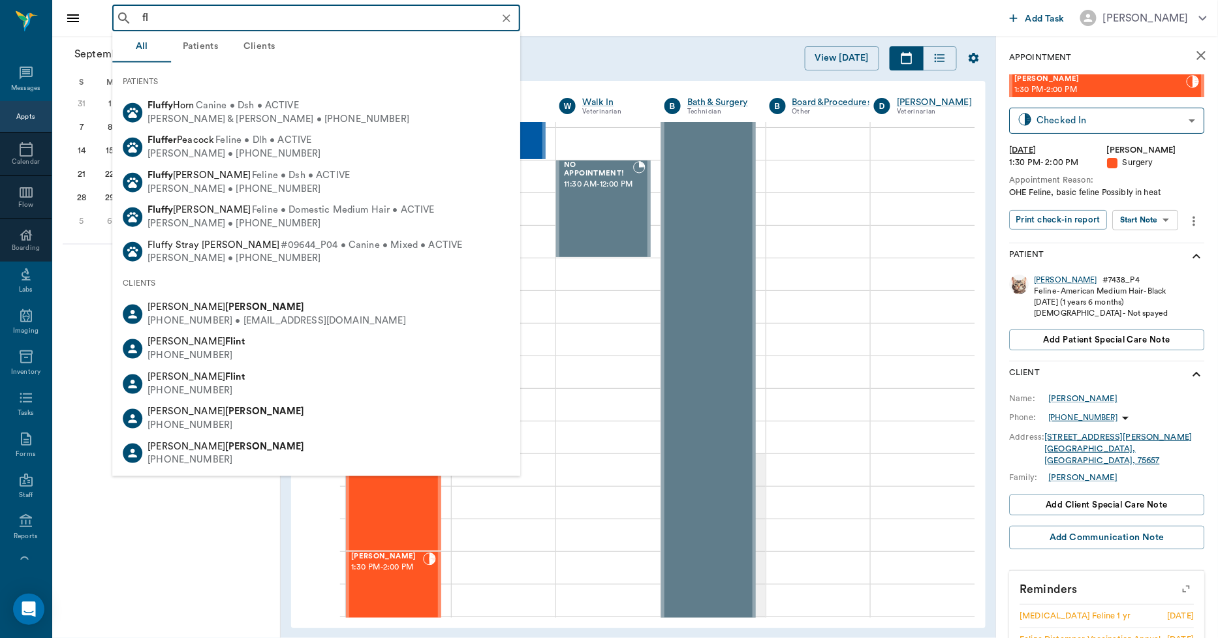
type input "f"
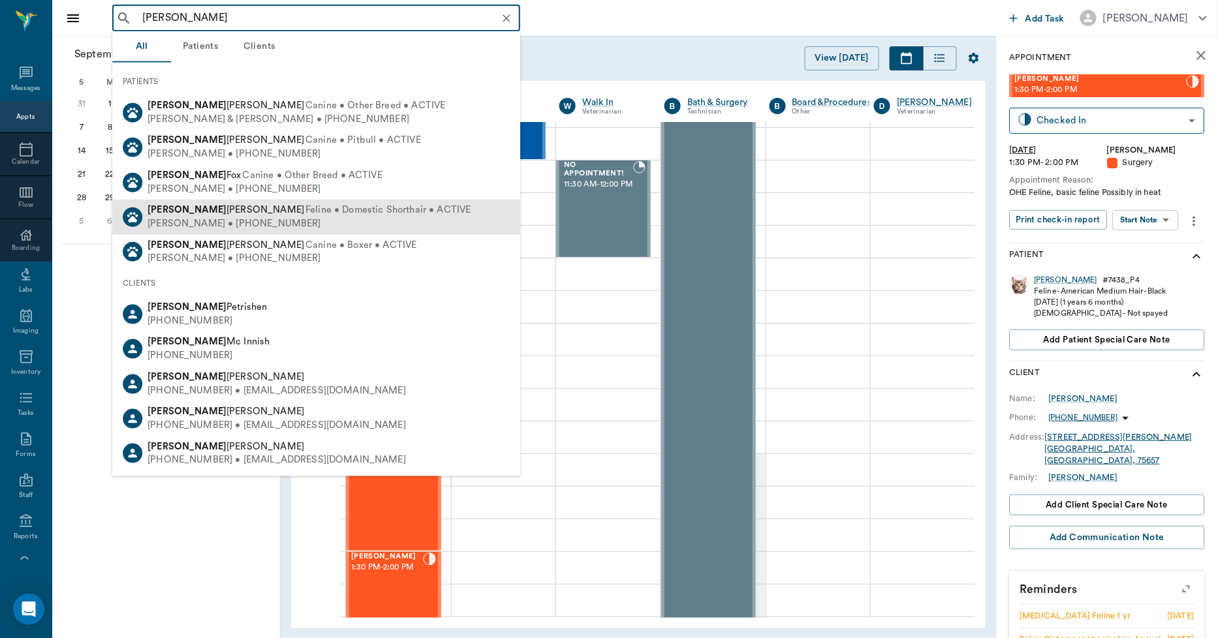
click at [198, 218] on div "Gail Hancock • (430) 342-9098" at bounding box center [309, 224] width 323 height 14
type input "molly"
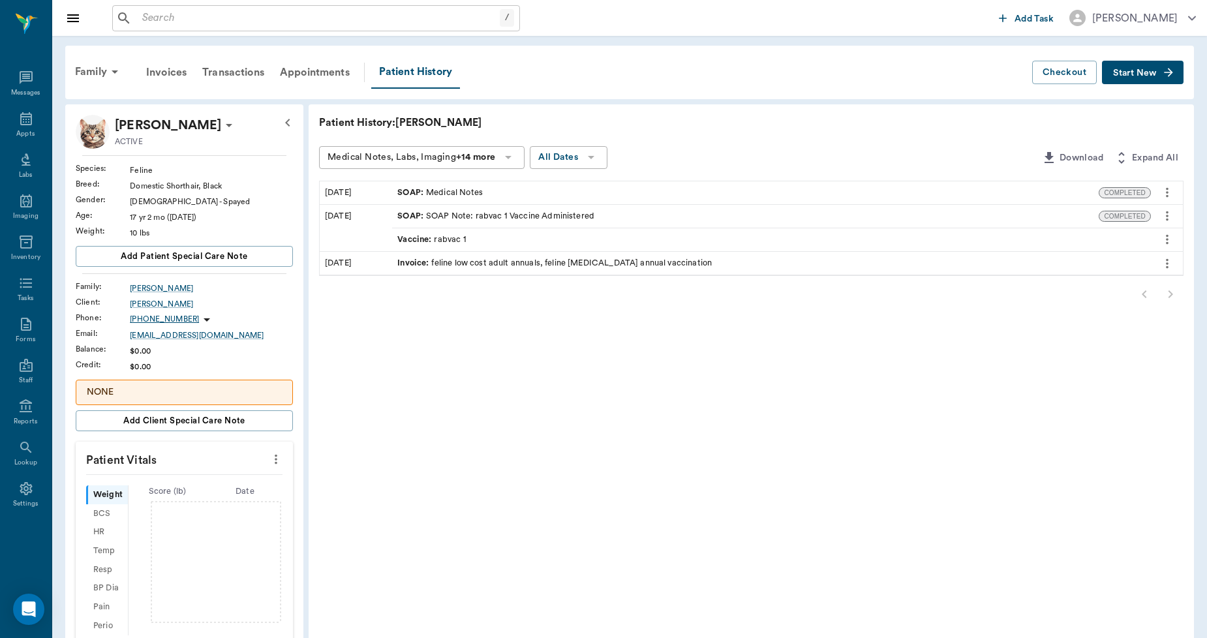
click at [422, 187] on span "SOAP :" at bounding box center [411, 193] width 29 height 12
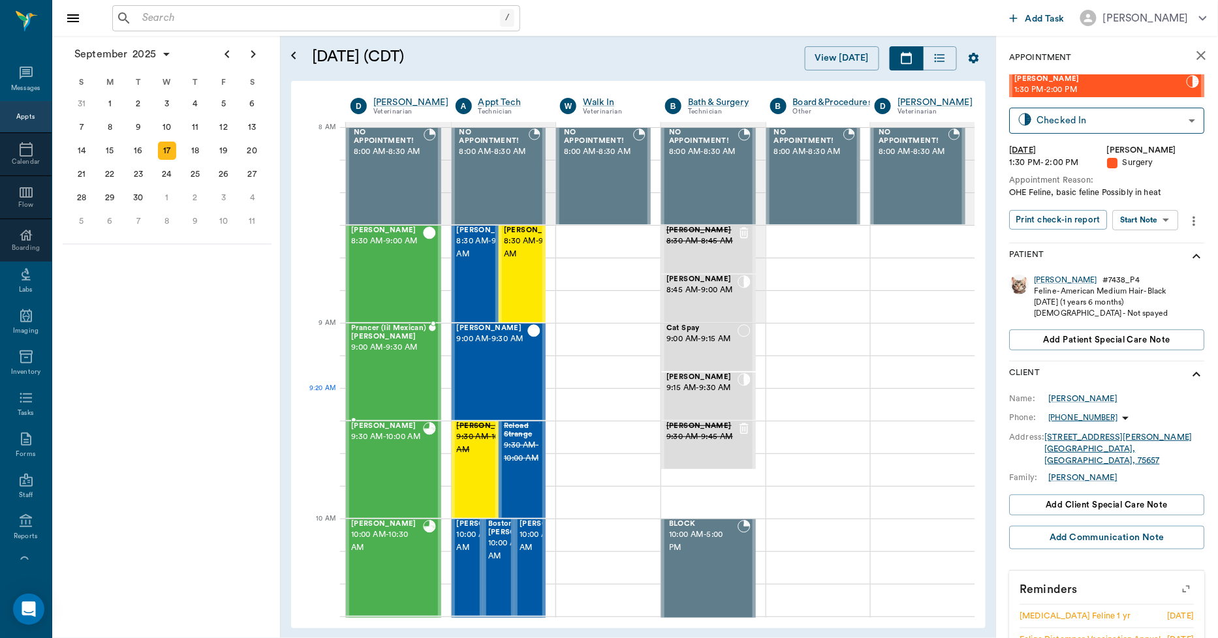
scroll to position [0, 1]
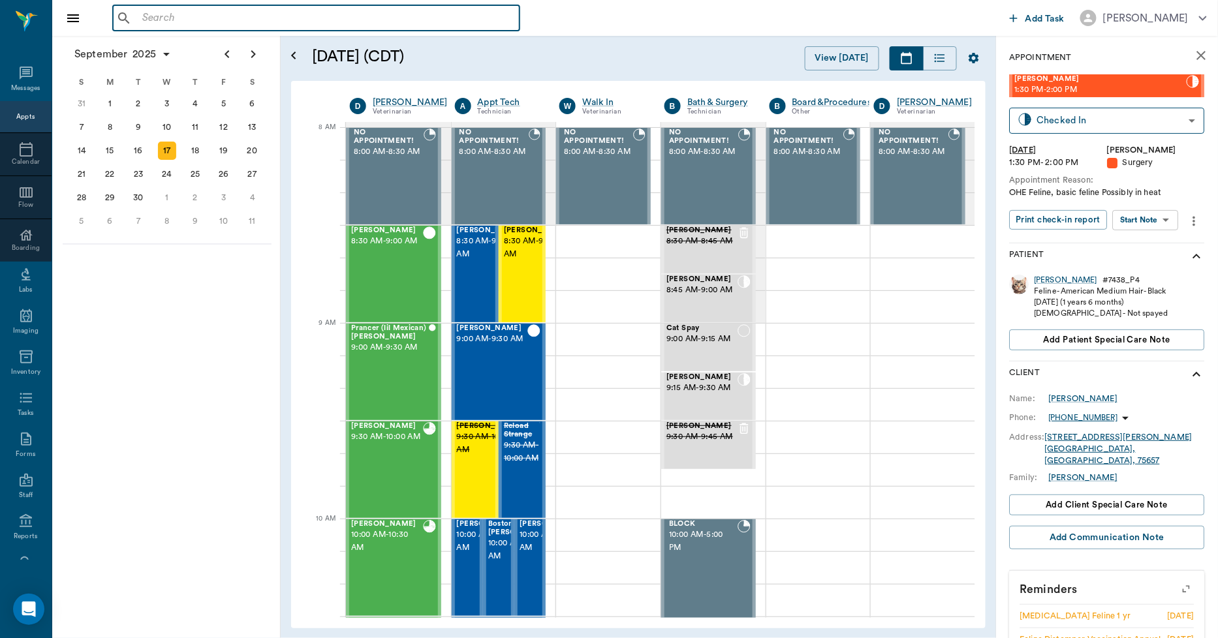
click at [183, 17] on input "text" at bounding box center [325, 18] width 377 height 18
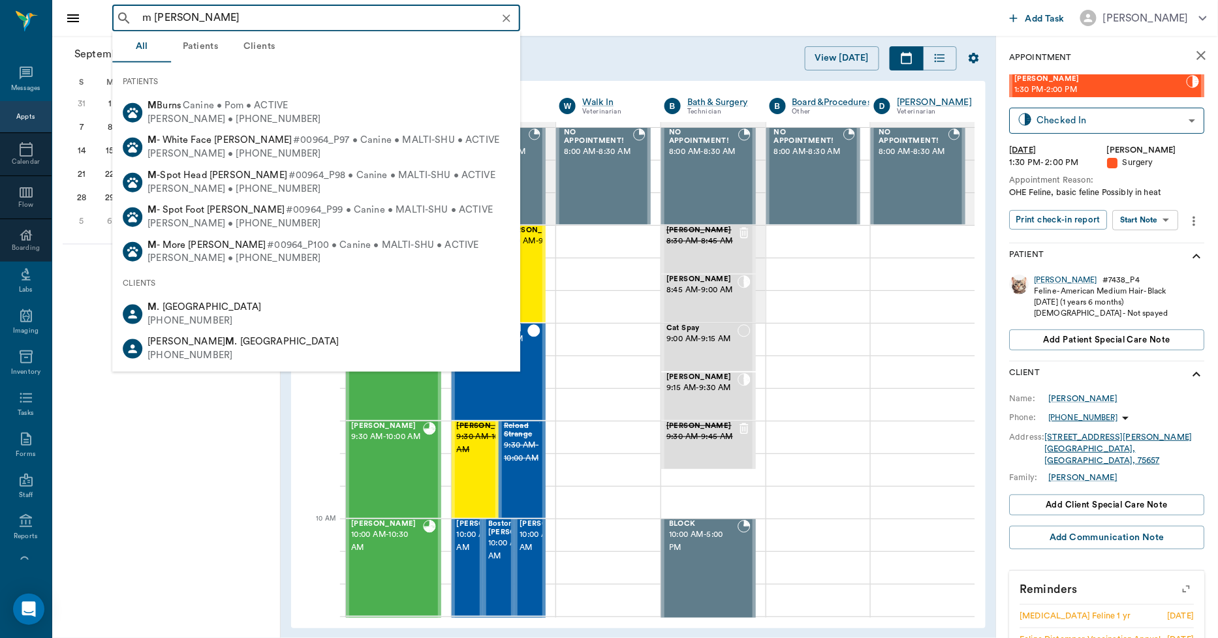
type input "m fluitt"
click at [145, 497] on div "September 2025 S M T W T F S 27 28 29 30 31 Aug 1 2 3 4 5 6 7 8 9 10 11 12 13 1…" at bounding box center [166, 337] width 228 height 602
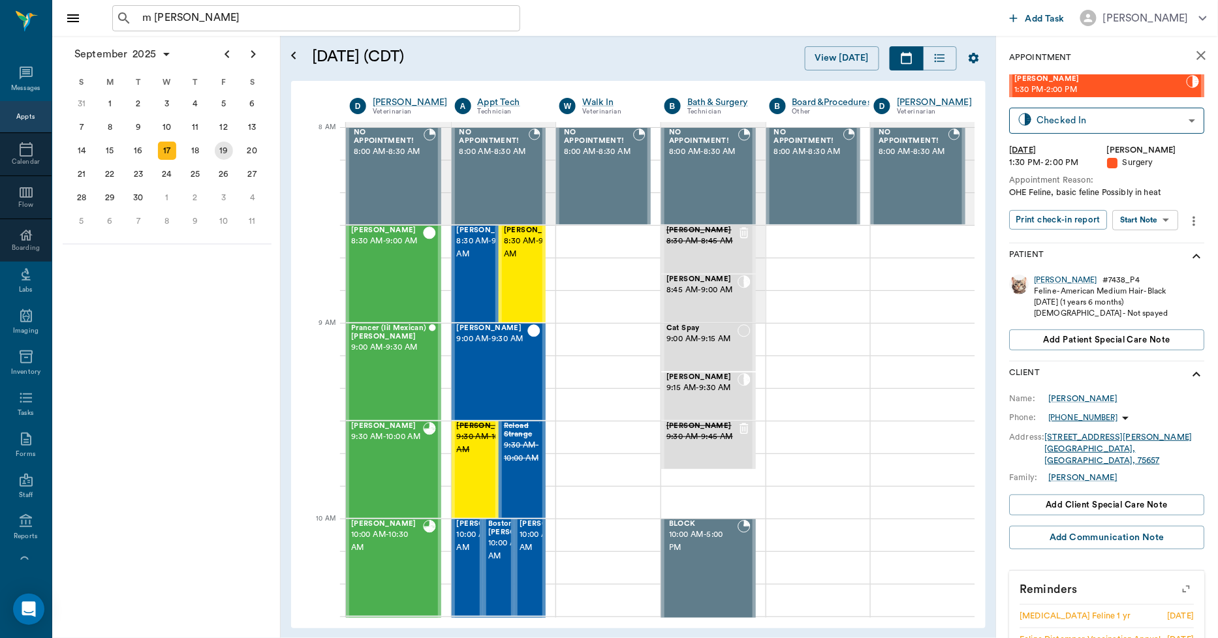
click at [219, 147] on div "19" at bounding box center [224, 151] width 18 height 18
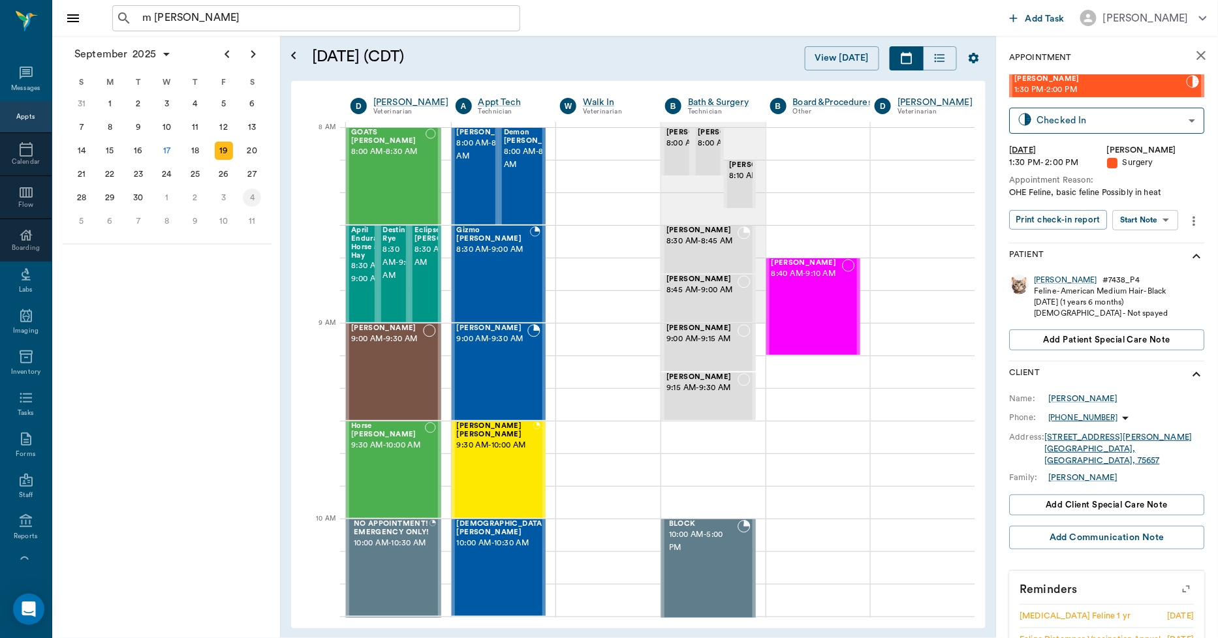
scroll to position [0, 1]
click at [807, 290] on div "Hunter Barrow 8:40 AM - 9:10 AM" at bounding box center [806, 306] width 71 height 95
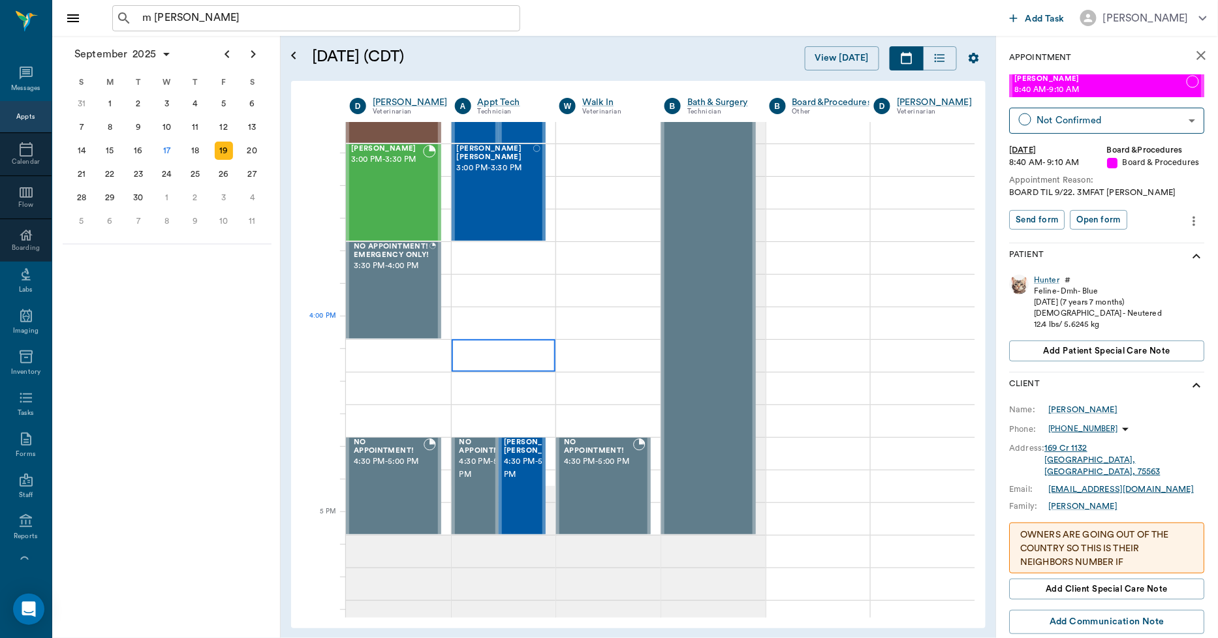
scroll to position [1378, 1]
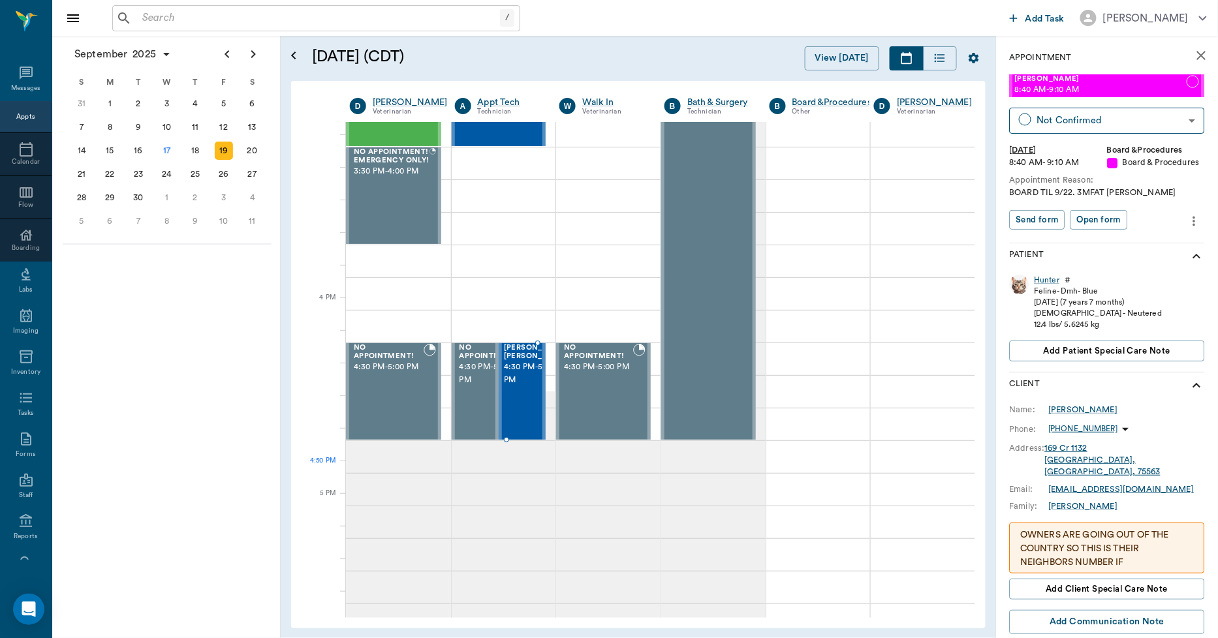
scroll to position [1450, 1]
click at [163, 149] on div "17" at bounding box center [167, 151] width 18 height 18
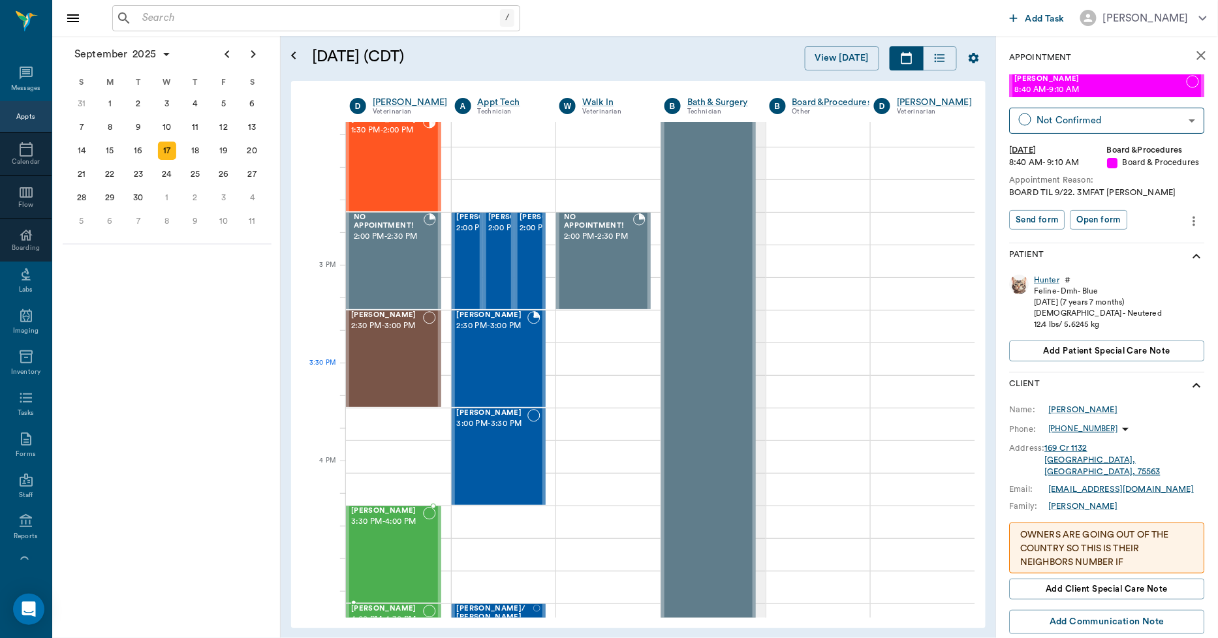
scroll to position [1232, 1]
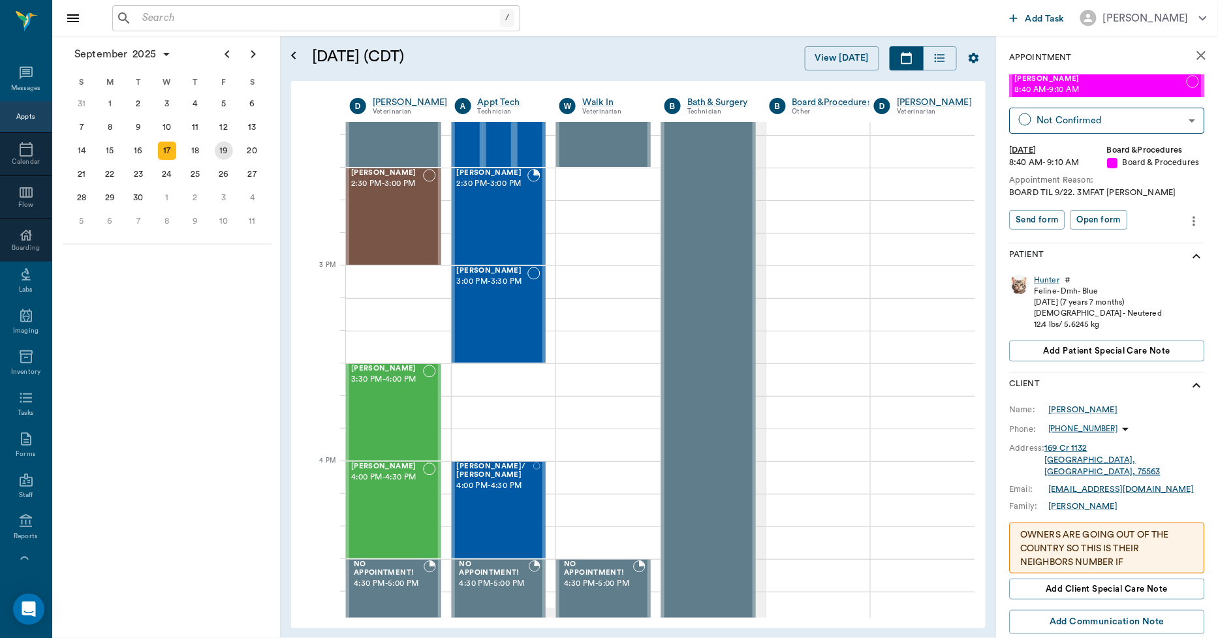
click at [220, 150] on div "19" at bounding box center [224, 151] width 18 height 18
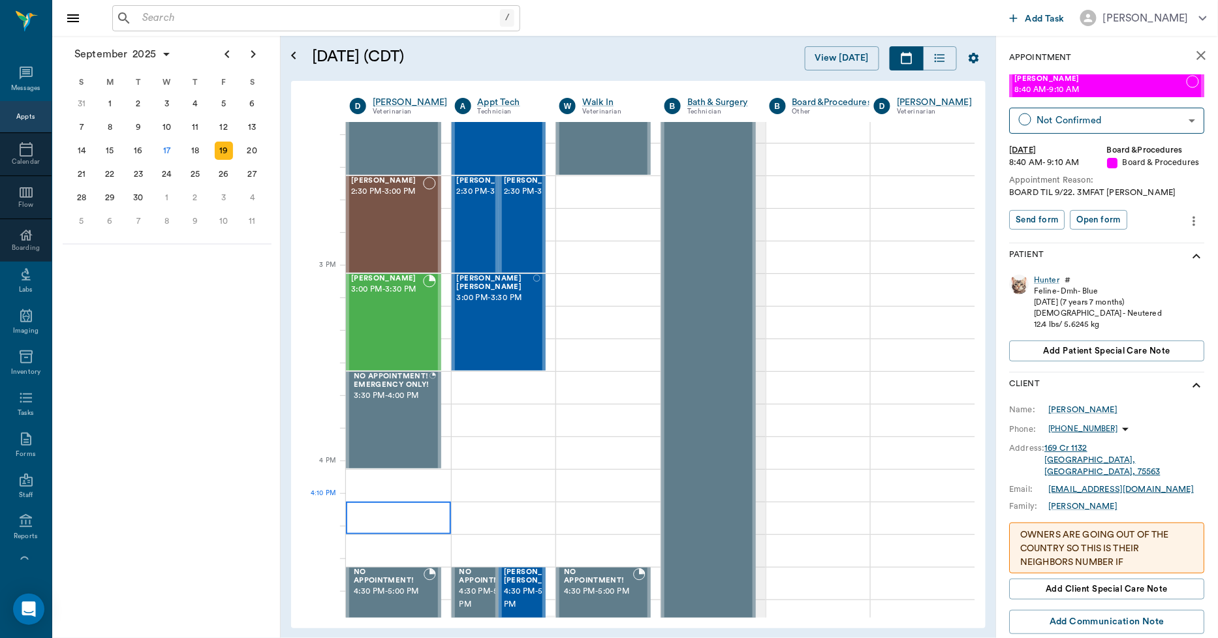
scroll to position [1232, 1]
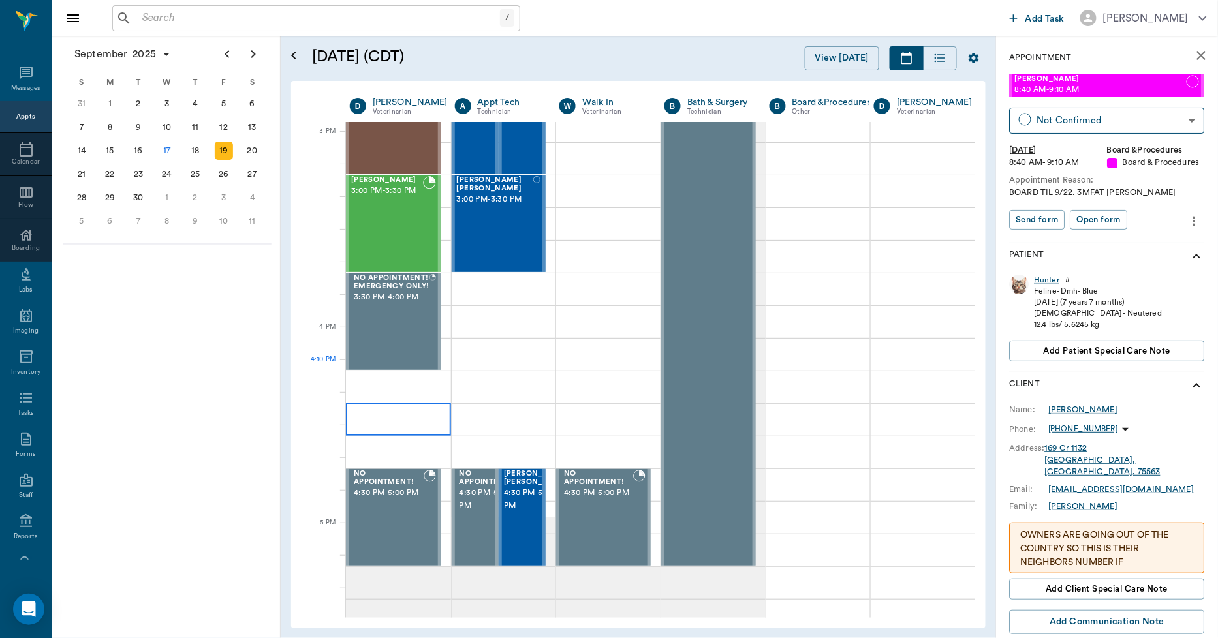
scroll to position [1305, 1]
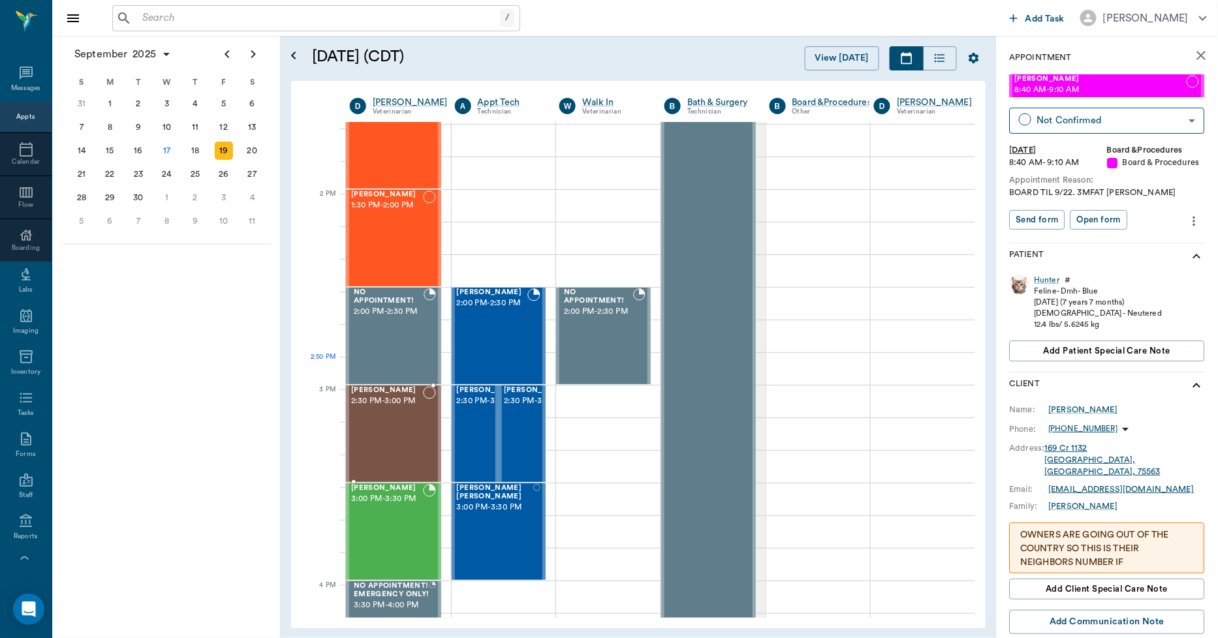
scroll to position [1378, 1]
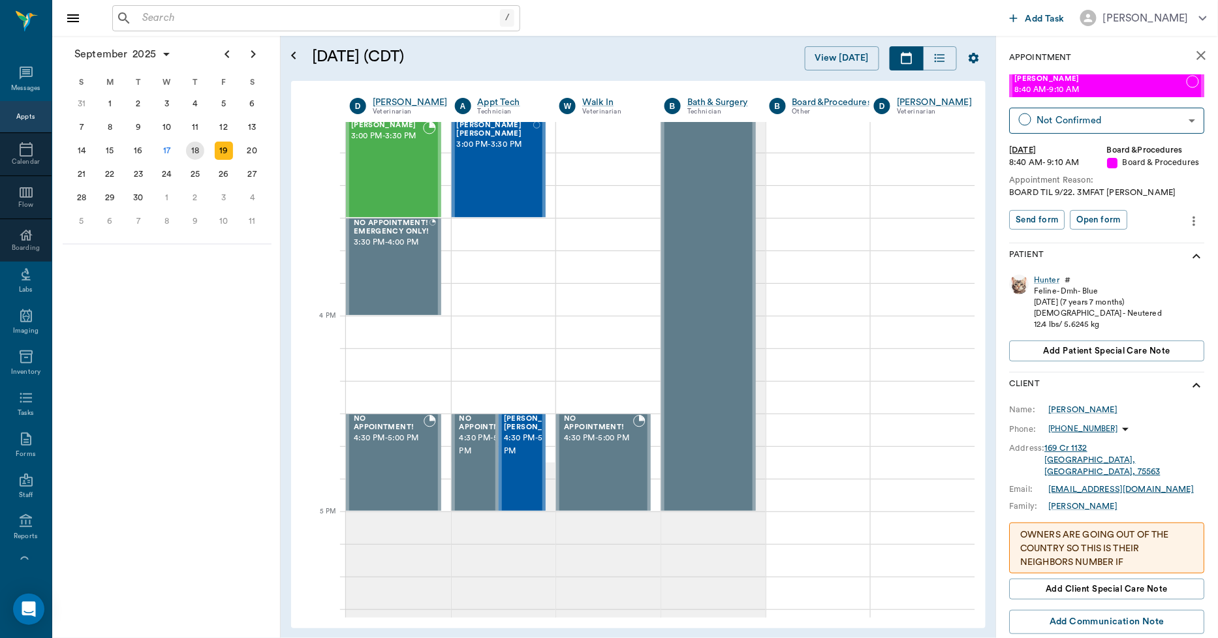
click at [194, 148] on div "18" at bounding box center [195, 151] width 18 height 18
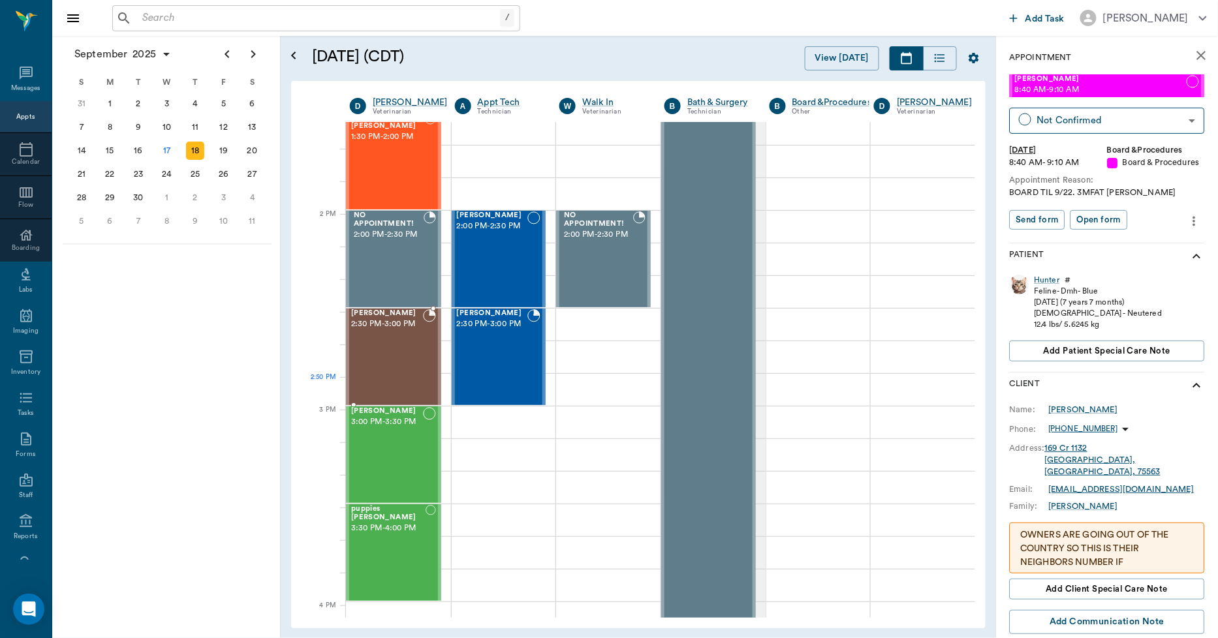
scroll to position [1087, 1]
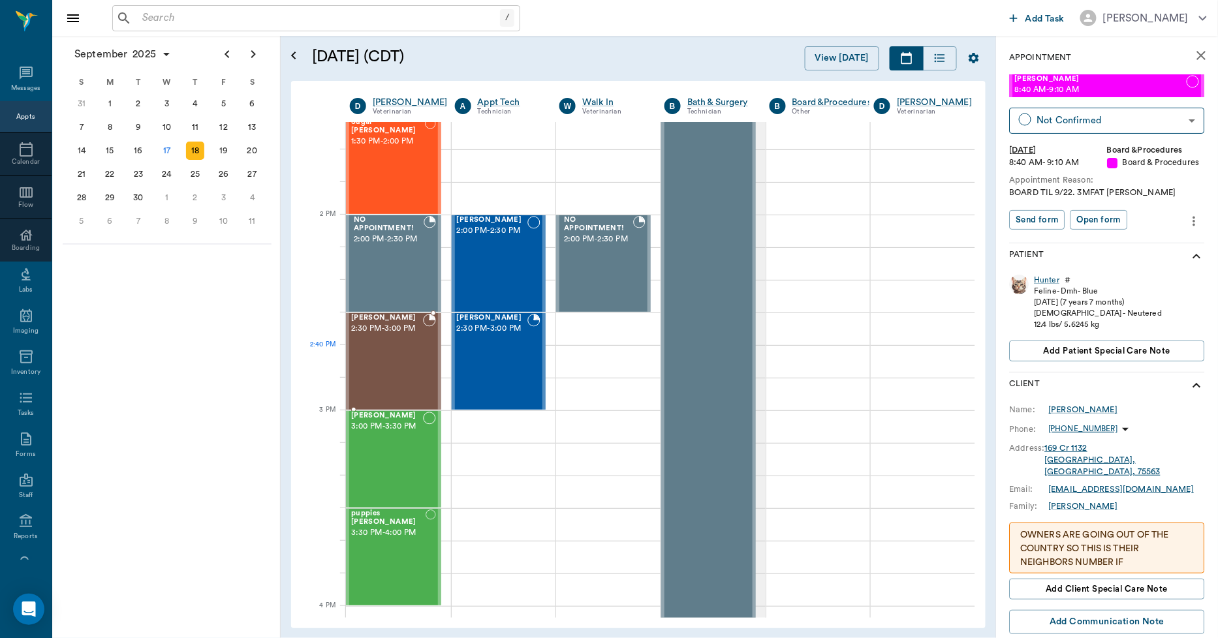
click at [403, 373] on div "[PERSON_NAME] 2:30 PM - 3:00 PM" at bounding box center [387, 361] width 72 height 95
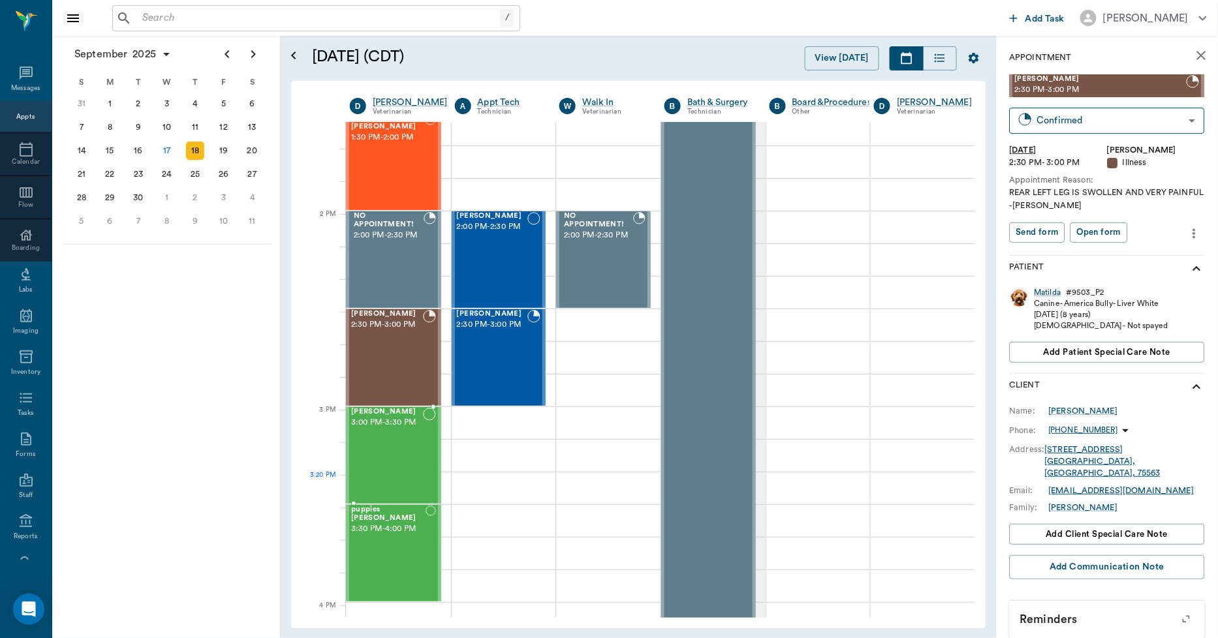
scroll to position [1087, 1]
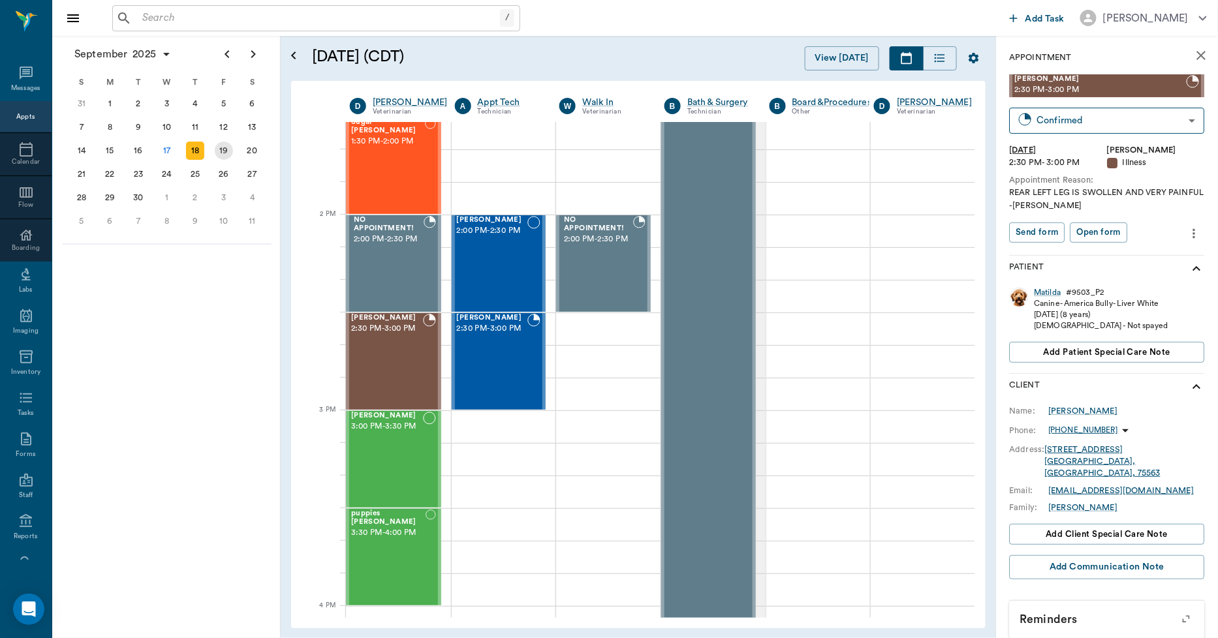
click at [225, 150] on div "19" at bounding box center [224, 151] width 18 height 18
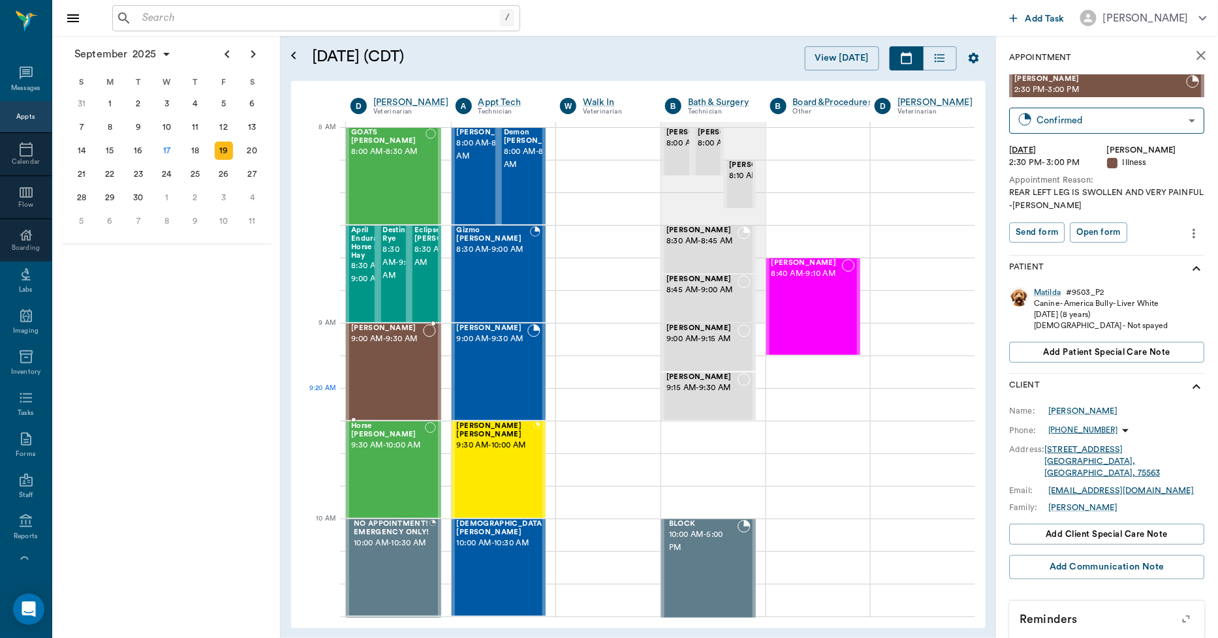
scroll to position [0, 1]
click at [407, 396] on div "[PERSON_NAME] 9:00 AM - 9:30 AM" at bounding box center [387, 371] width 72 height 95
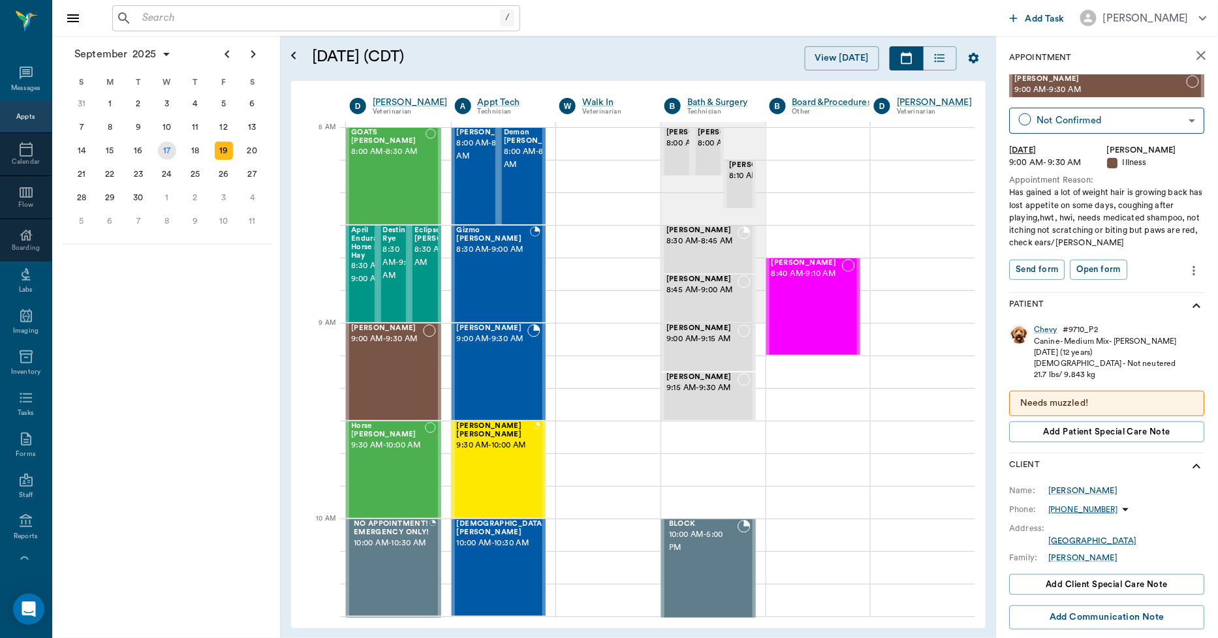
click at [165, 151] on div "17" at bounding box center [167, 151] width 18 height 18
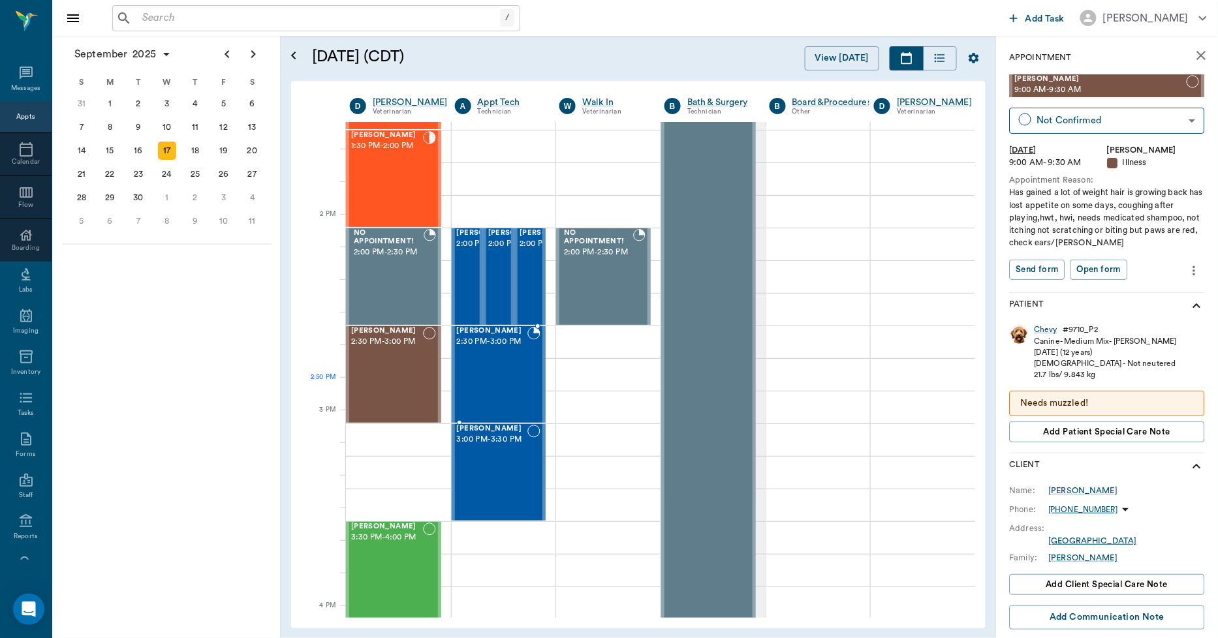
scroll to position [1087, 1]
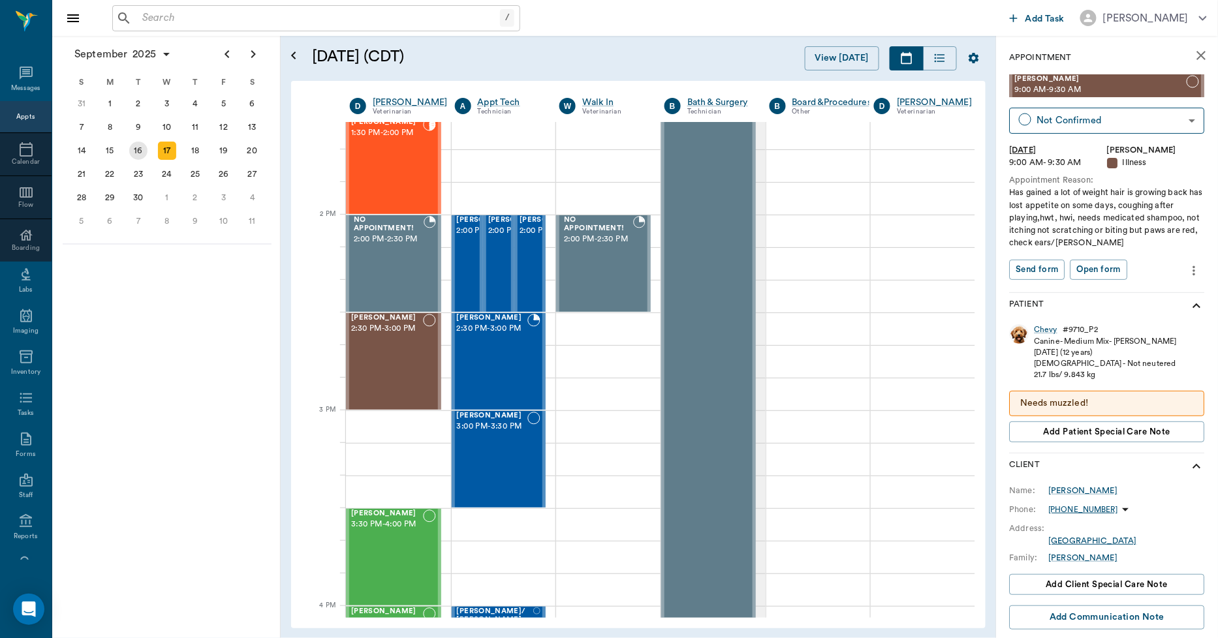
click at [138, 153] on div "16" at bounding box center [138, 151] width 18 height 18
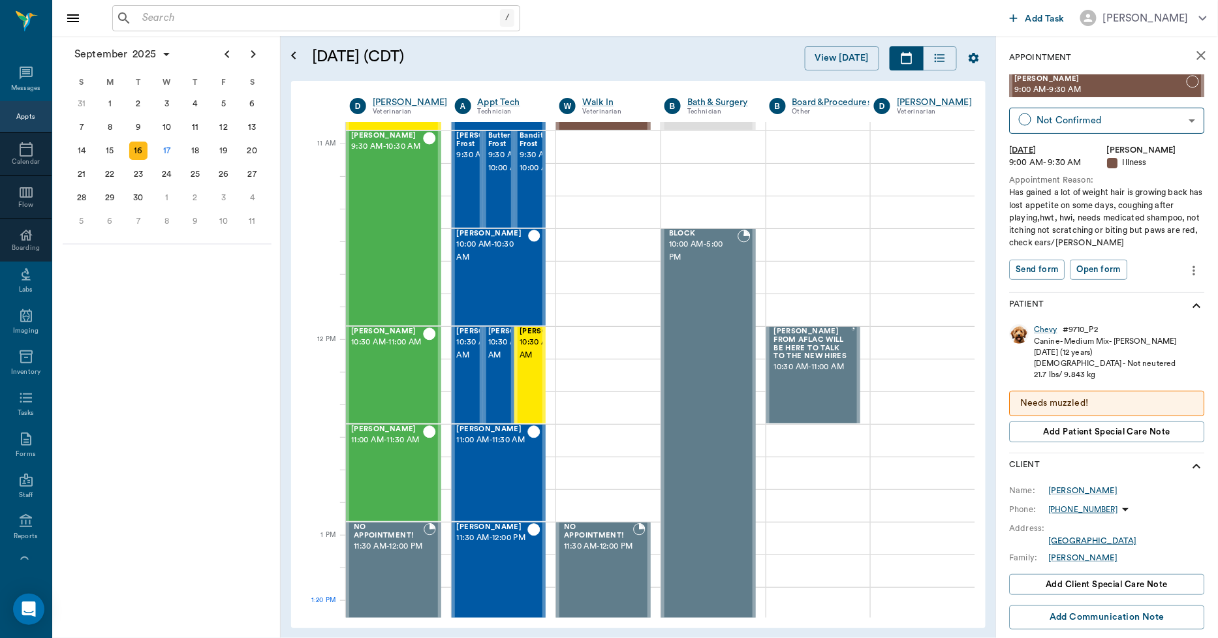
scroll to position [290, 1]
click at [162, 146] on div "17" at bounding box center [167, 151] width 18 height 18
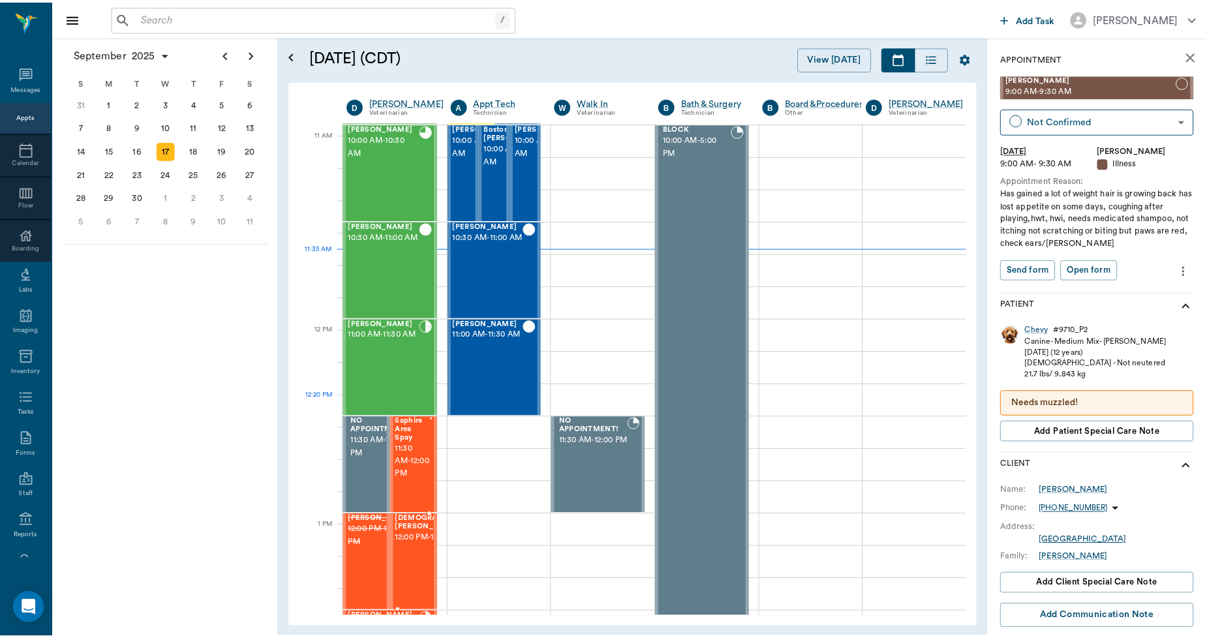
scroll to position [580, 1]
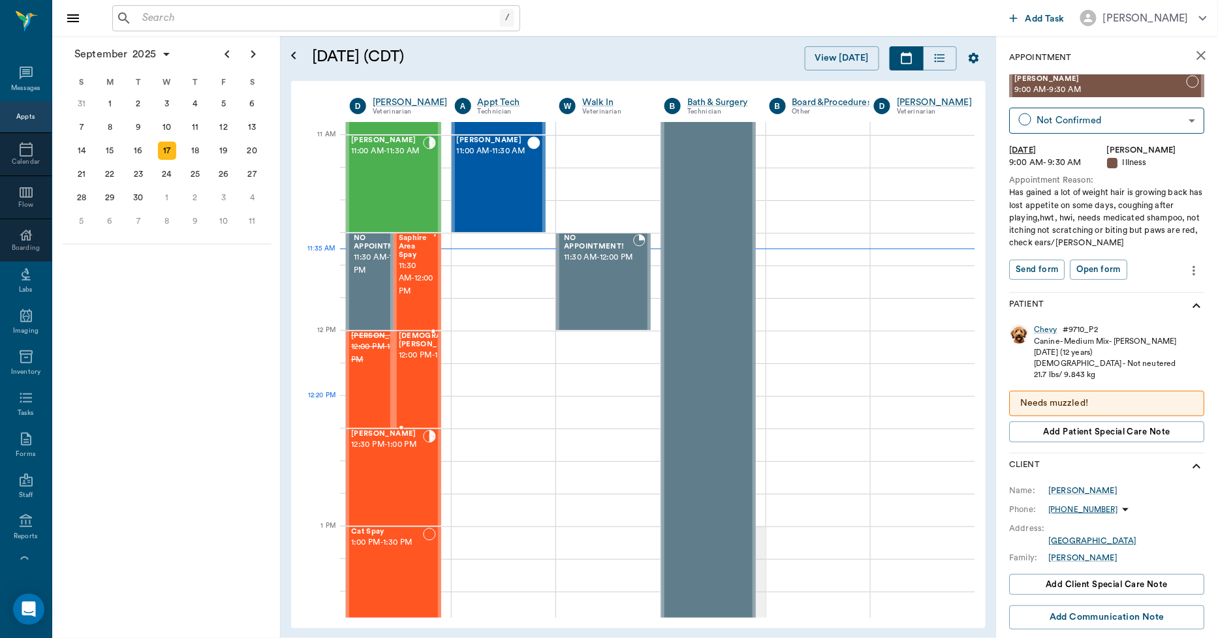
click at [419, 402] on div "Lady Smith 12:00 PM - 12:30 PM" at bounding box center [443, 379] width 89 height 95
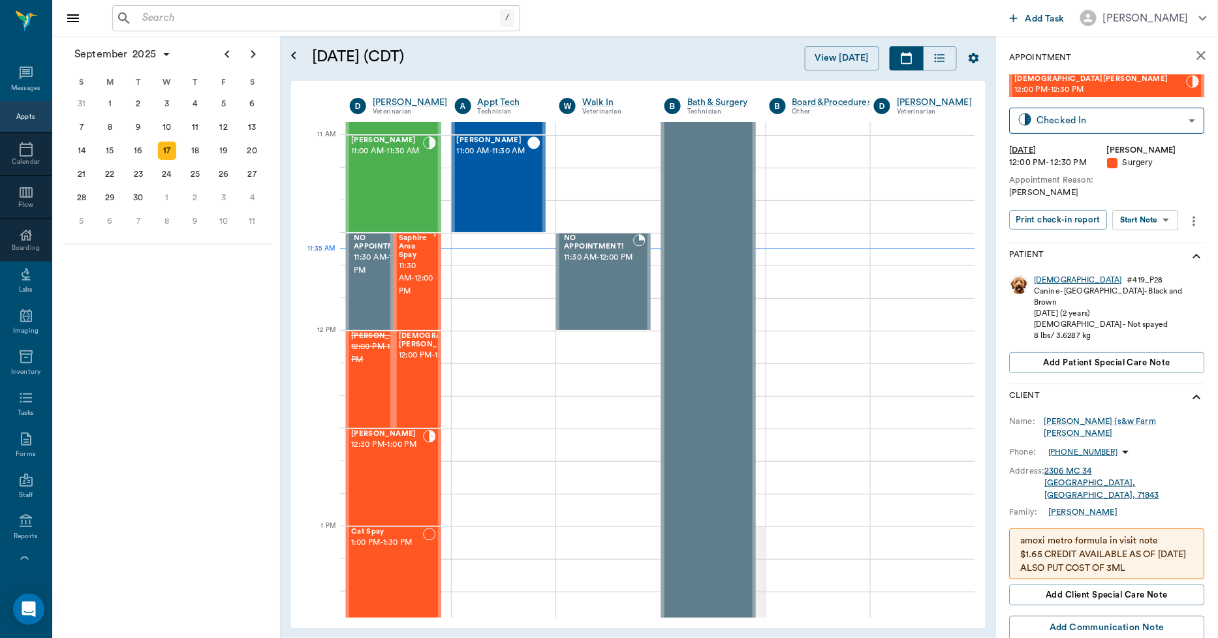
click at [1044, 279] on div "Lady" at bounding box center [1078, 280] width 87 height 11
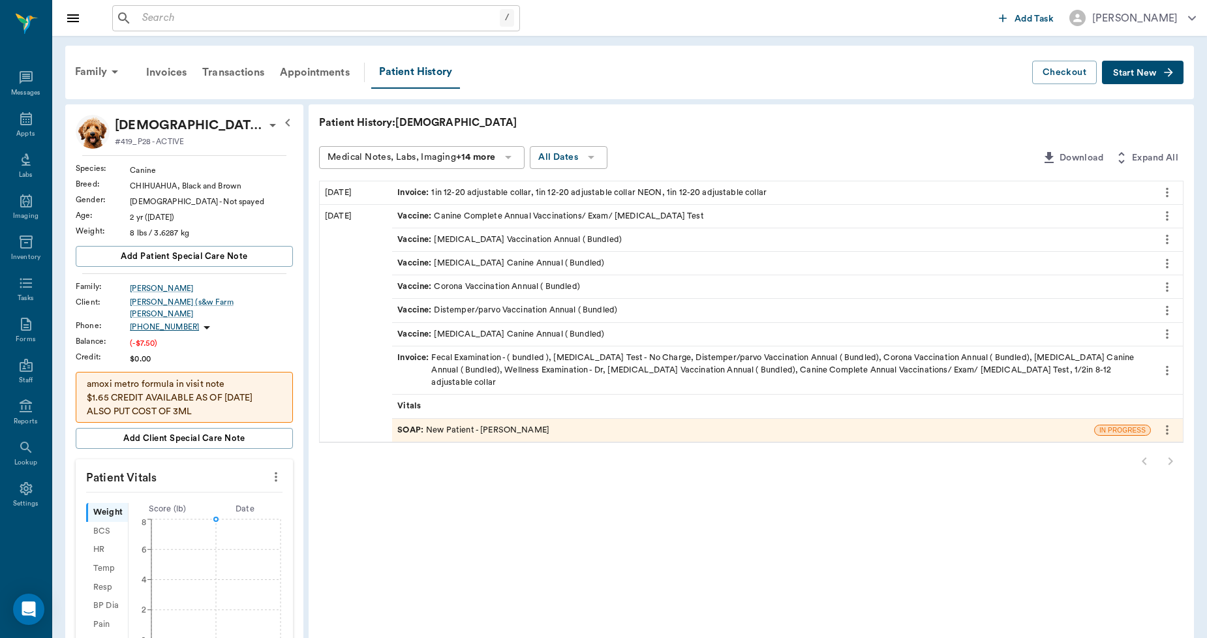
click at [414, 191] on span "Invoice :" at bounding box center [414, 193] width 34 height 12
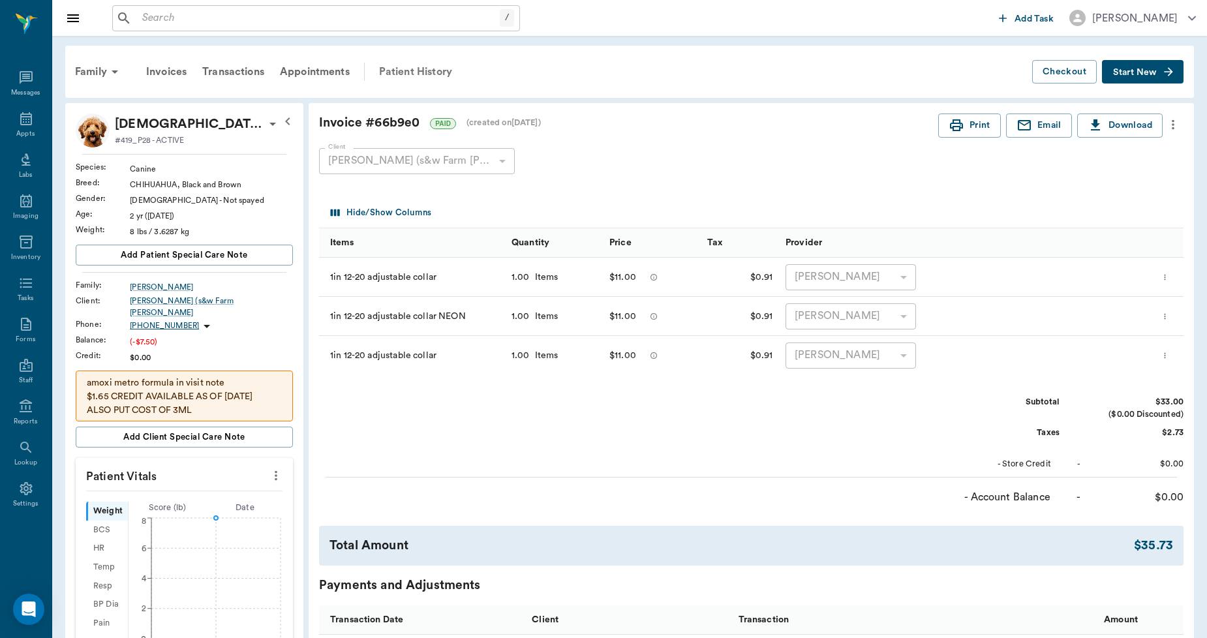
click at [411, 72] on div "Patient History" at bounding box center [415, 71] width 89 height 31
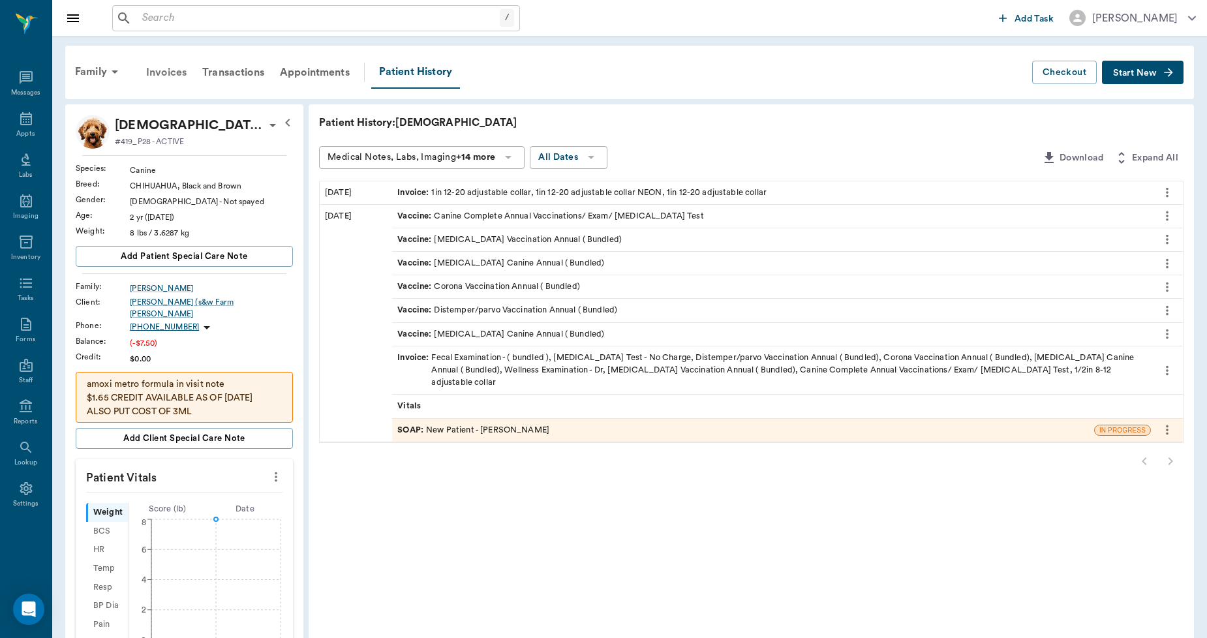
click at [165, 70] on div "Invoices" at bounding box center [166, 72] width 56 height 31
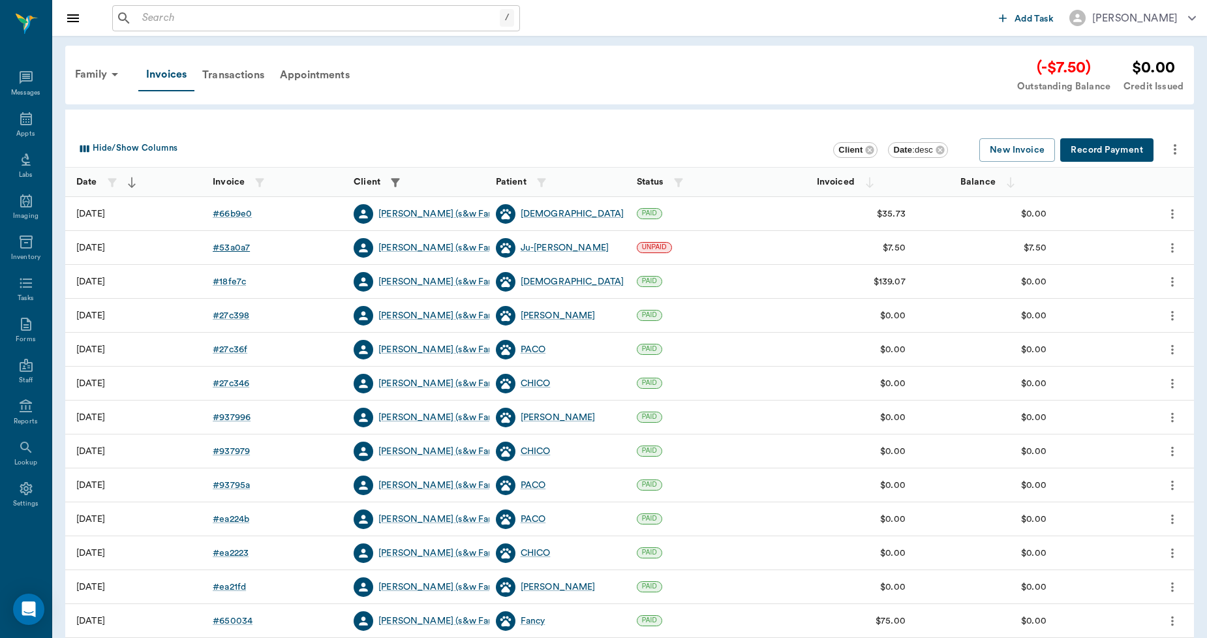
click at [231, 247] on div "# 53a0a7" at bounding box center [231, 247] width 37 height 13
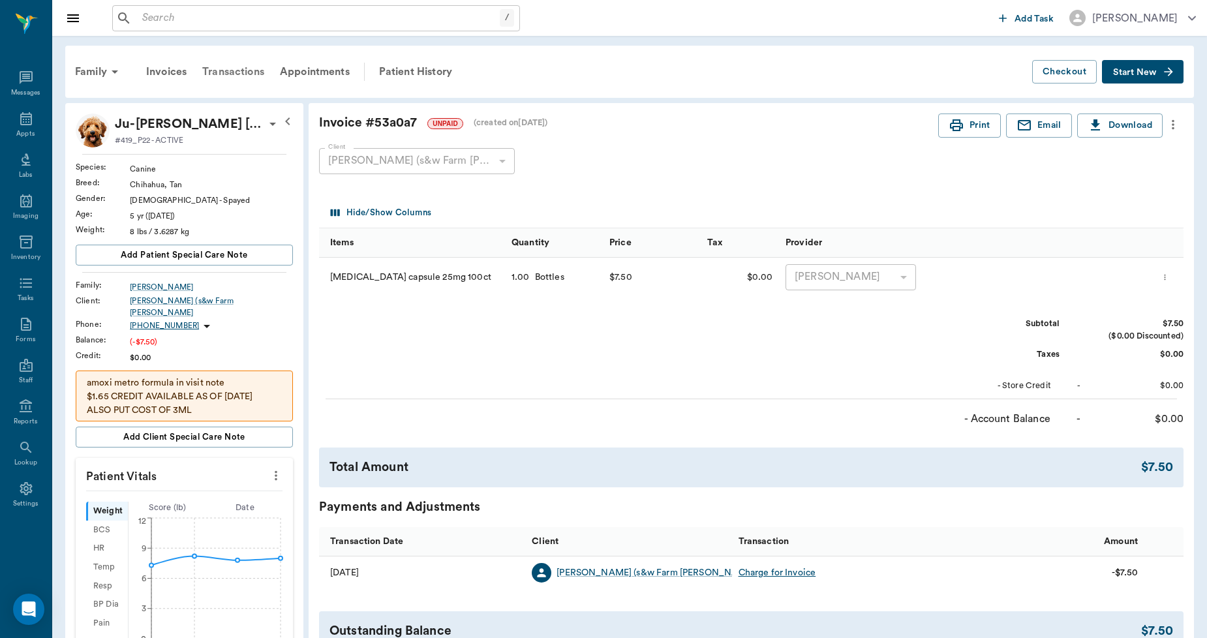
click at [237, 72] on div "Transactions" at bounding box center [234, 71] width 78 height 31
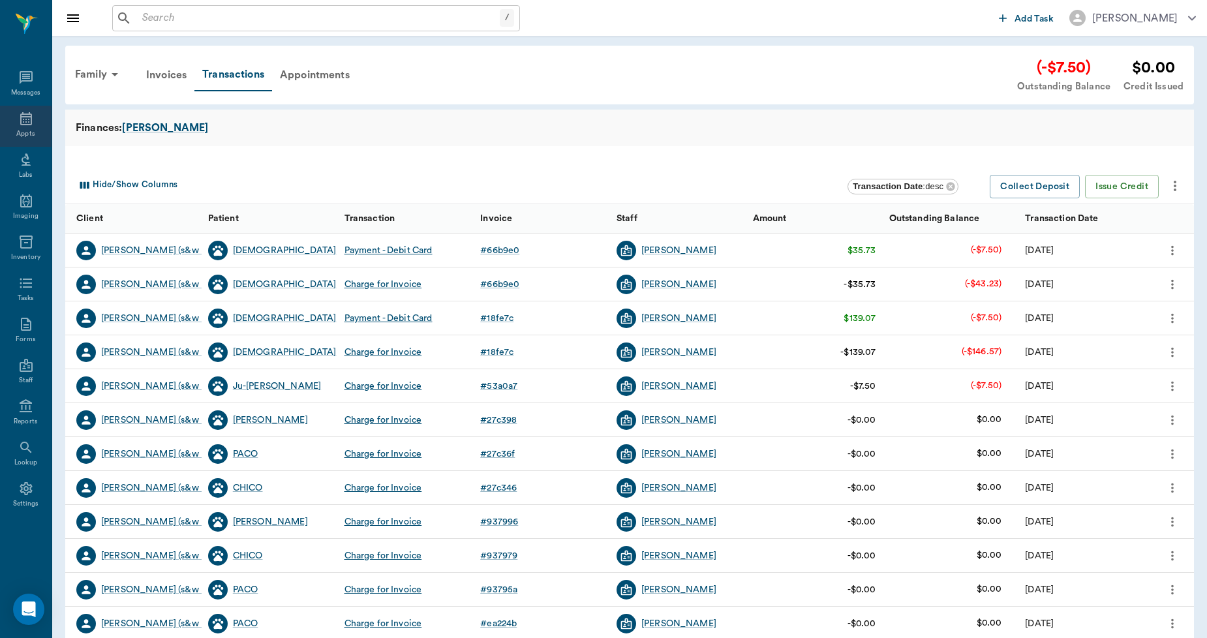
click at [26, 115] on icon at bounding box center [26, 119] width 16 height 16
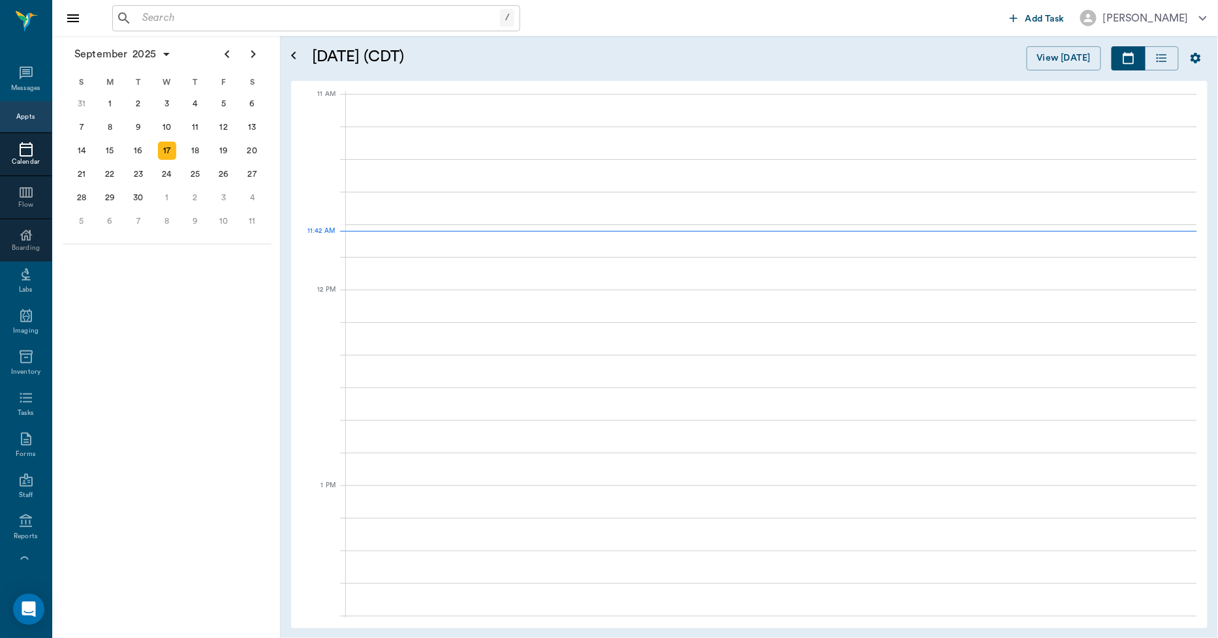
scroll to position [589, 0]
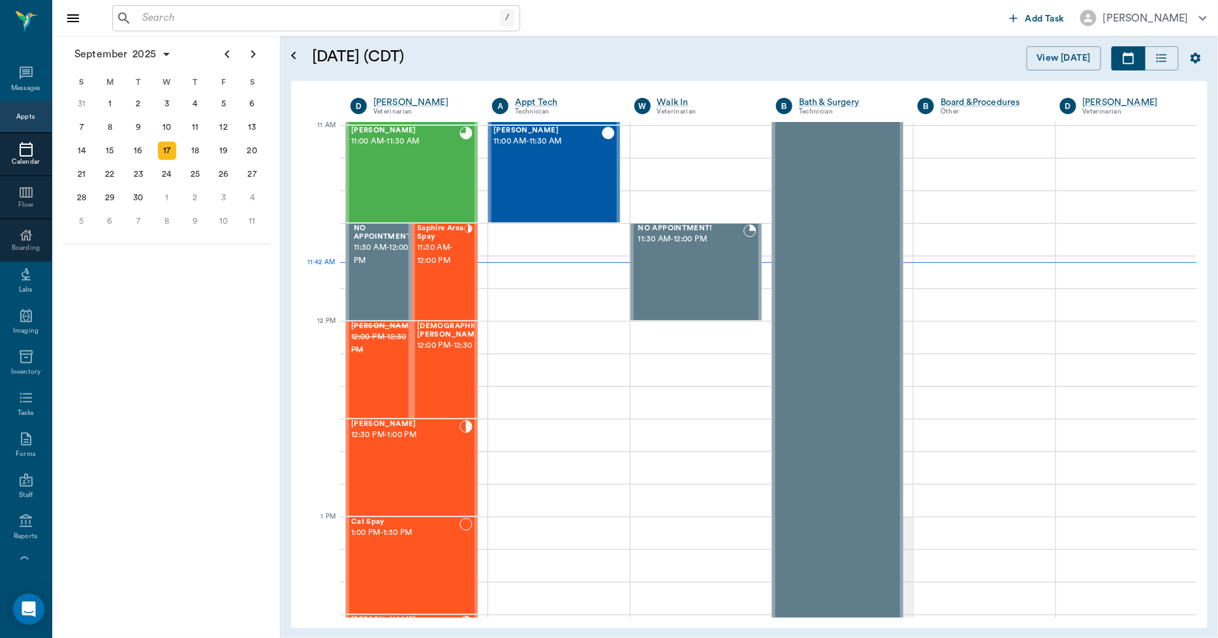
click at [163, 147] on div "17" at bounding box center [167, 151] width 18 height 18
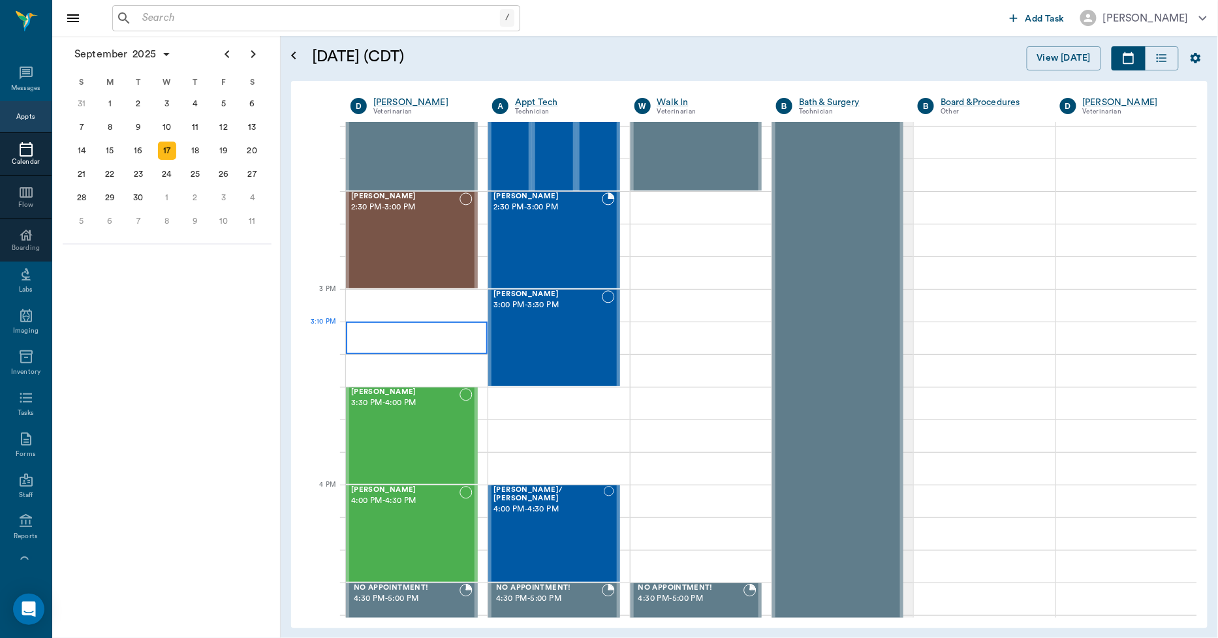
scroll to position [1160, 0]
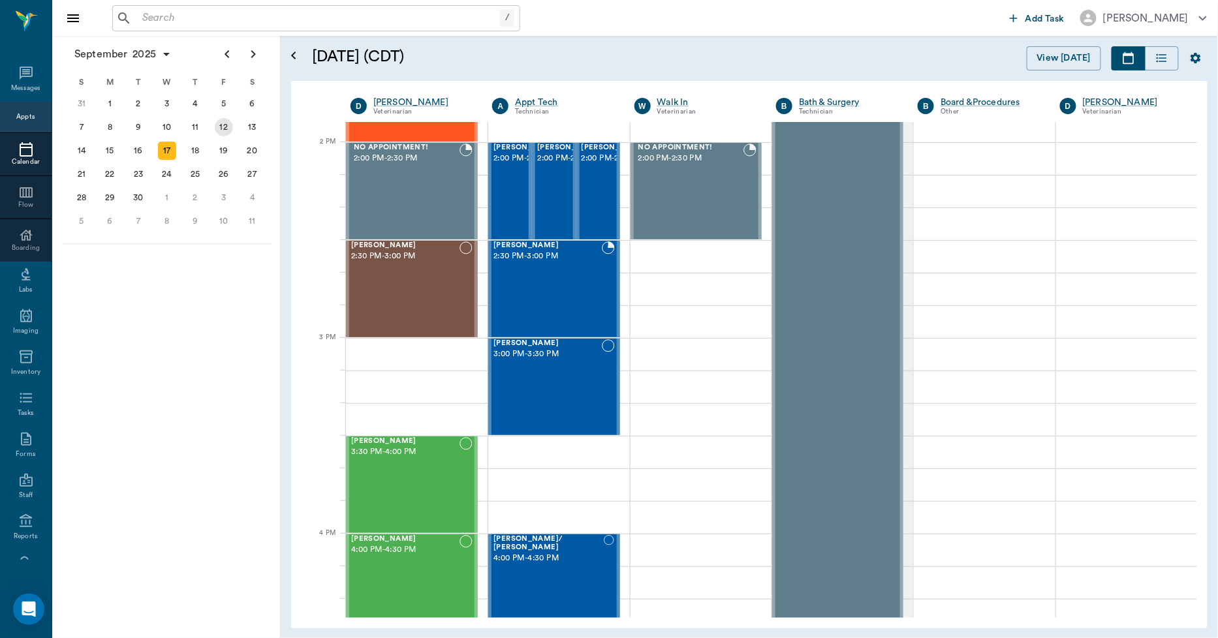
click at [225, 131] on div "12" at bounding box center [224, 127] width 18 height 18
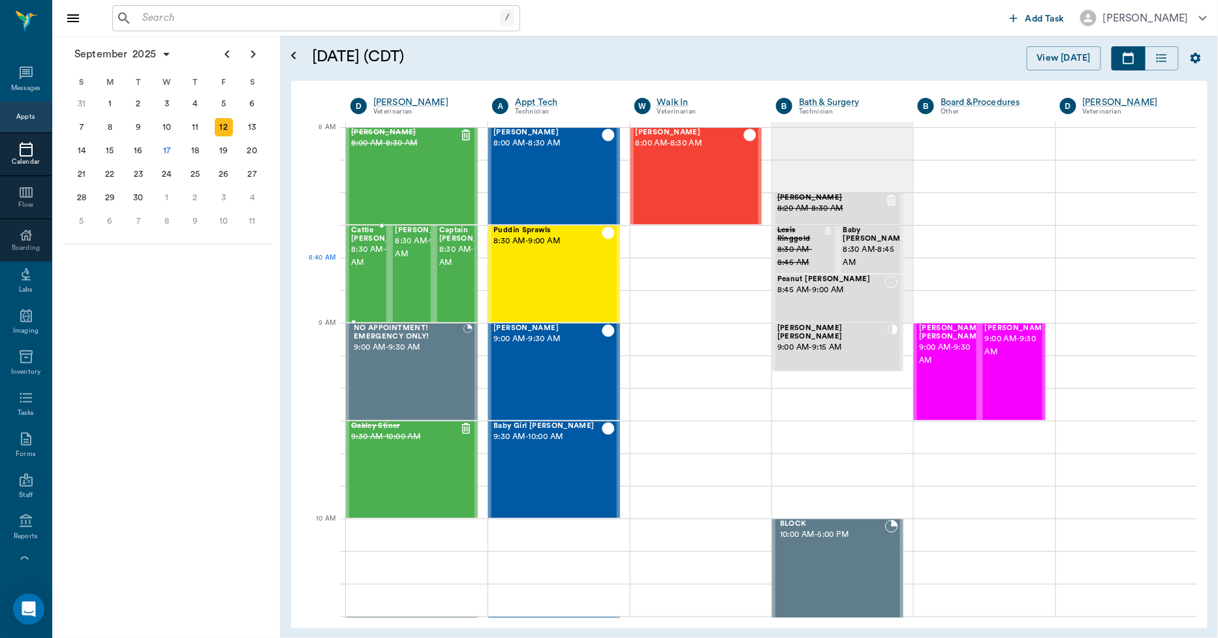
click at [369, 270] on span "8:30 AM - 9:00 AM" at bounding box center [383, 256] width 65 height 26
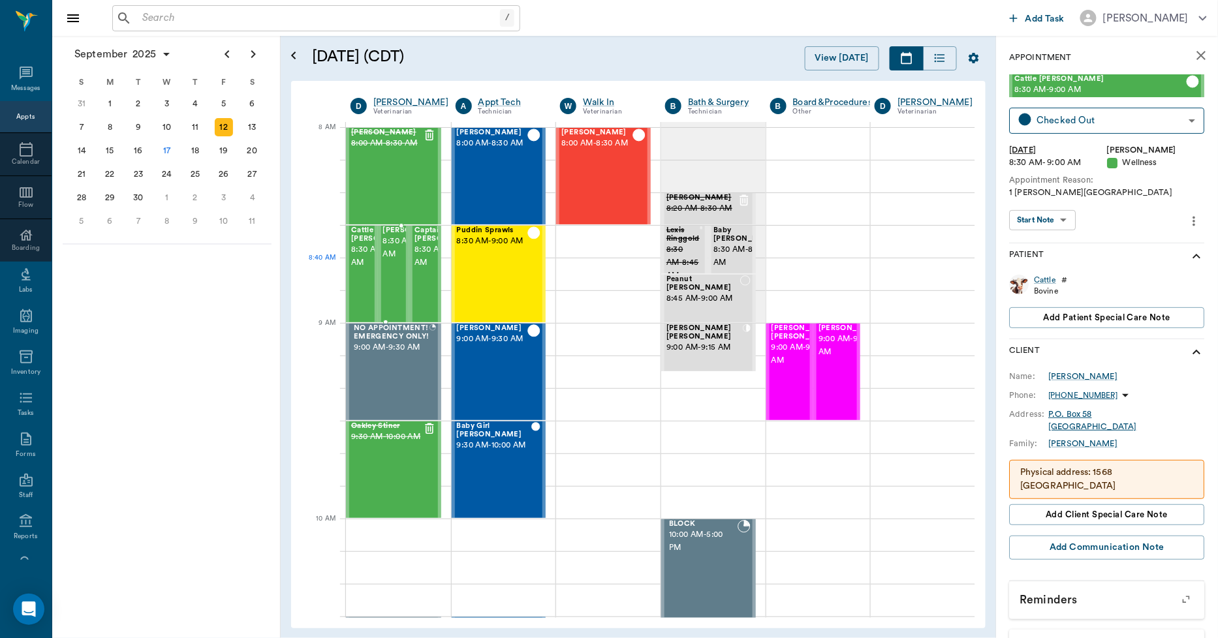
click at [389, 261] on span "8:30 AM - 9:00 AM" at bounding box center [415, 248] width 65 height 26
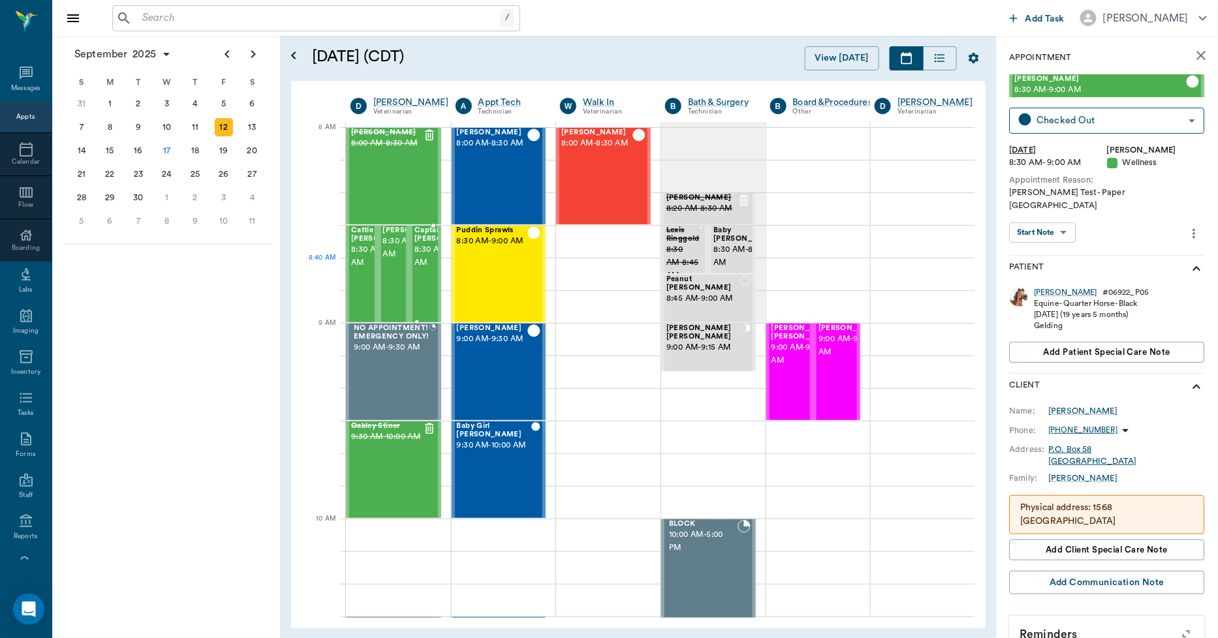
click at [420, 270] on span "8:30 AM - 9:00 AM" at bounding box center [446, 256] width 65 height 26
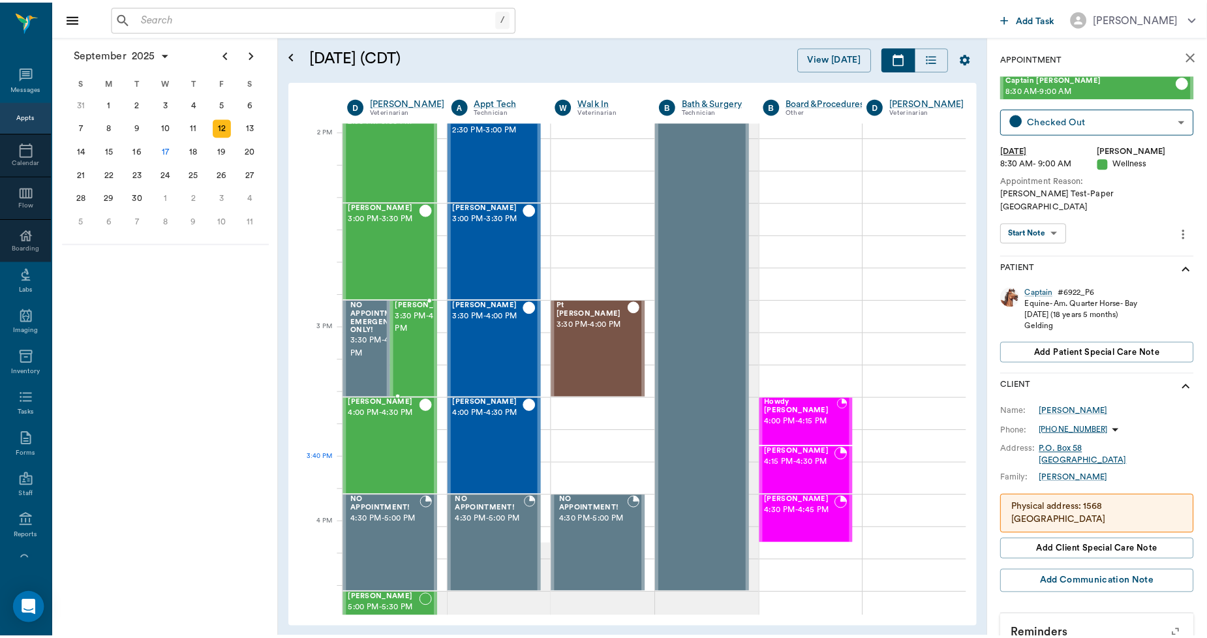
scroll to position [1450, 0]
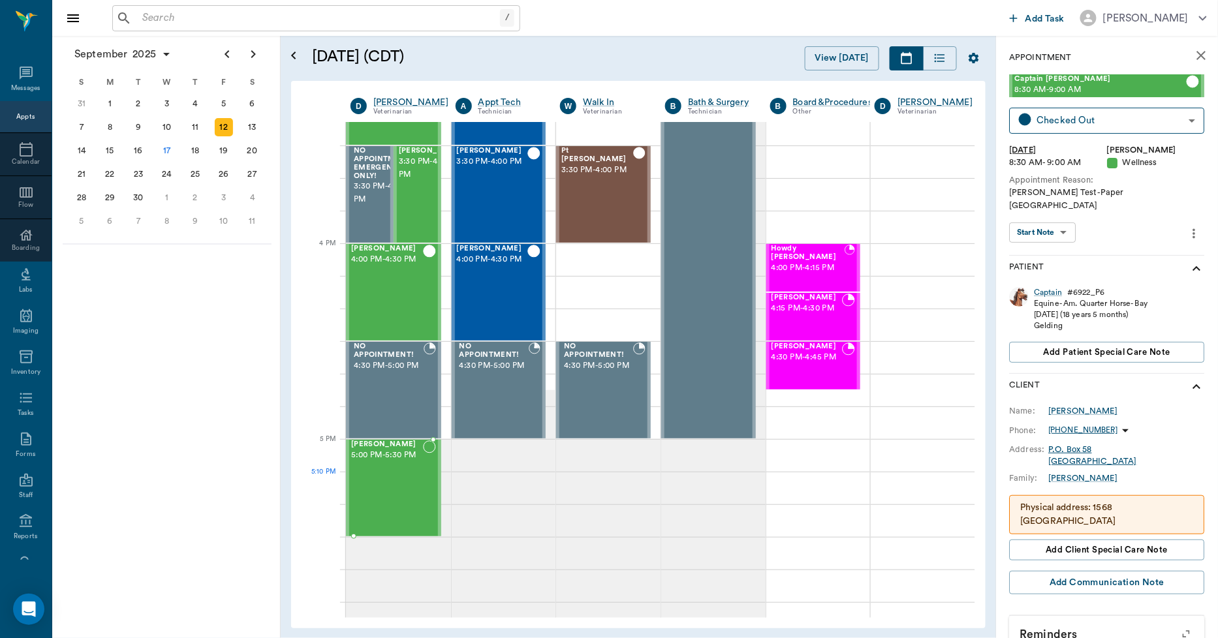
click at [401, 490] on div "paddy Yarman 5:00 PM - 5:30 PM" at bounding box center [387, 488] width 72 height 95
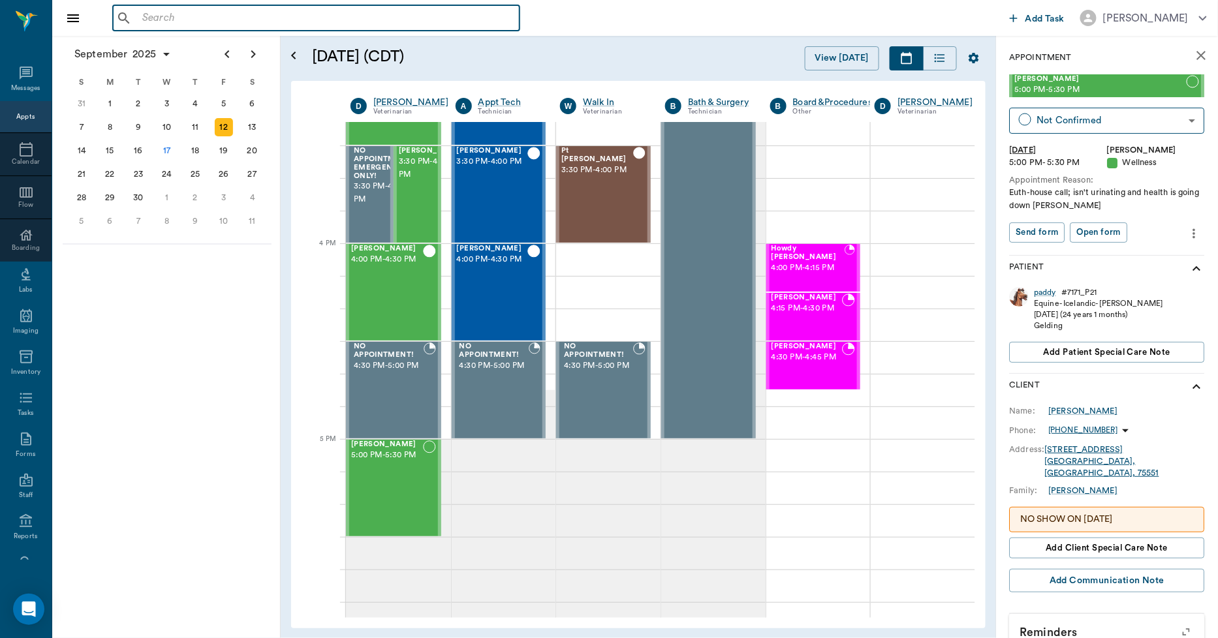
click at [159, 21] on input "text" at bounding box center [325, 18] width 377 height 18
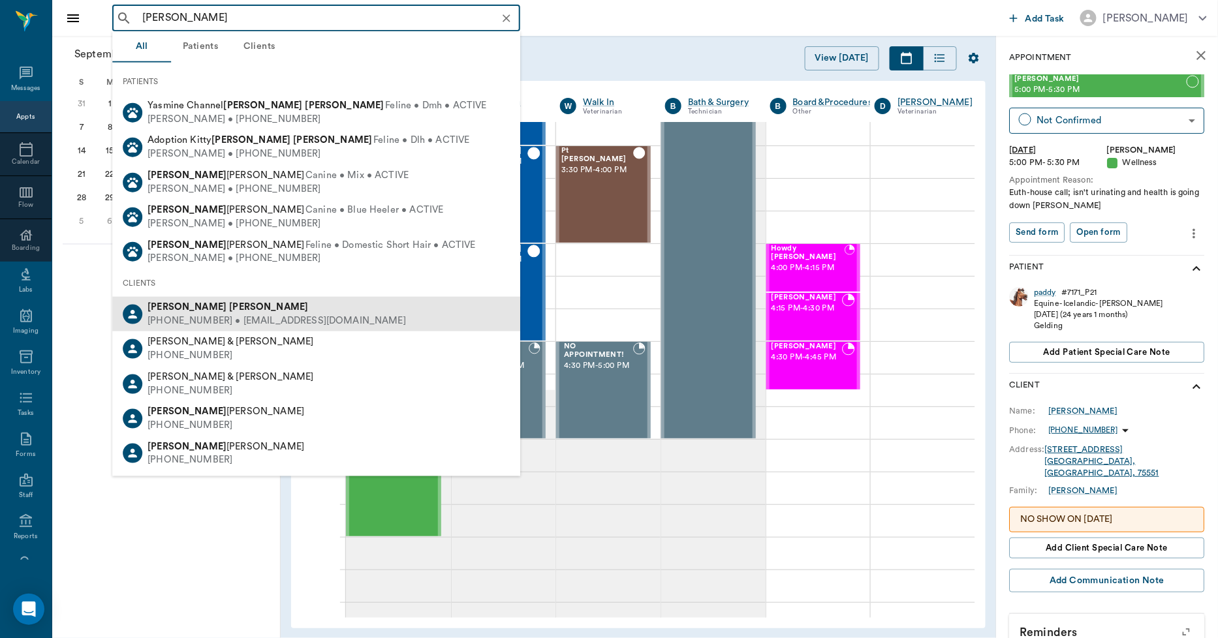
click at [180, 323] on div "(214) 603-7211 • PEGGYSCHUMACHER@gmail.com" at bounding box center [277, 322] width 258 height 14
type input "pegg smith"
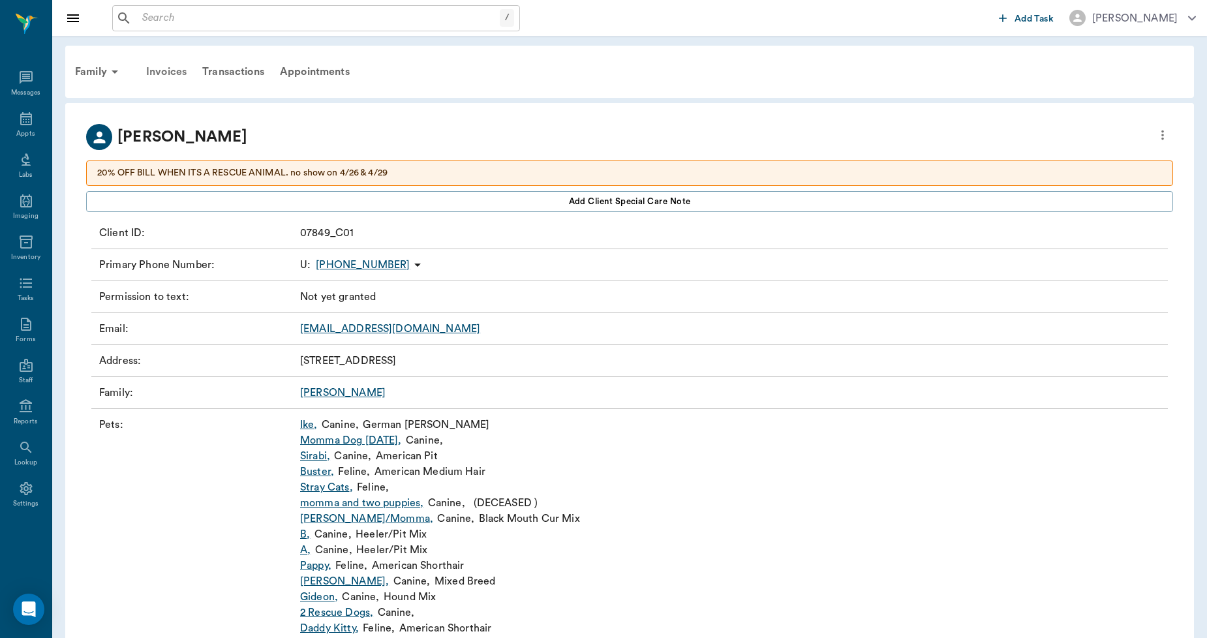
click at [161, 69] on div "Invoices" at bounding box center [166, 71] width 56 height 31
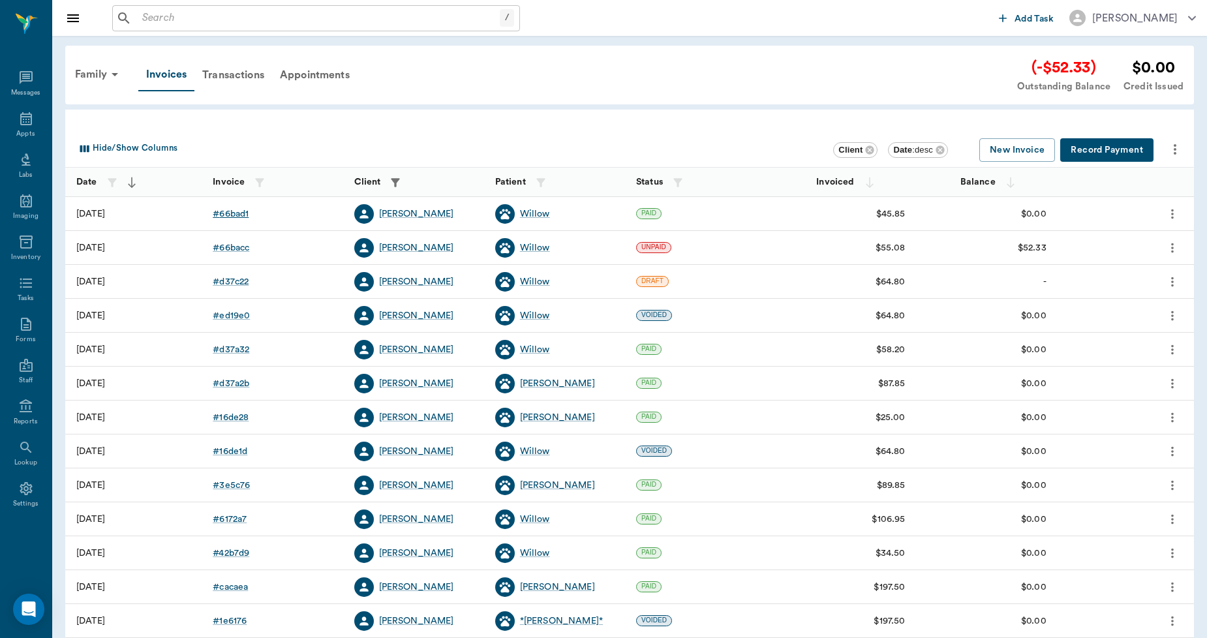
click at [231, 213] on div "# 66bad1" at bounding box center [231, 214] width 36 height 13
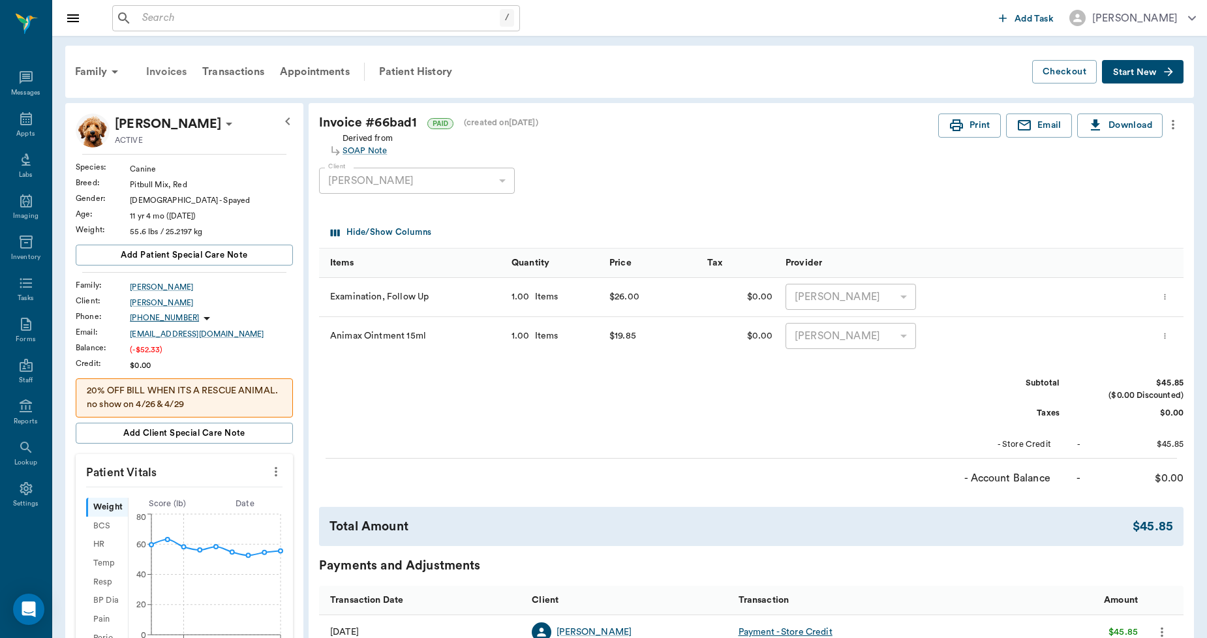
click at [175, 72] on div "Invoices" at bounding box center [166, 71] width 56 height 31
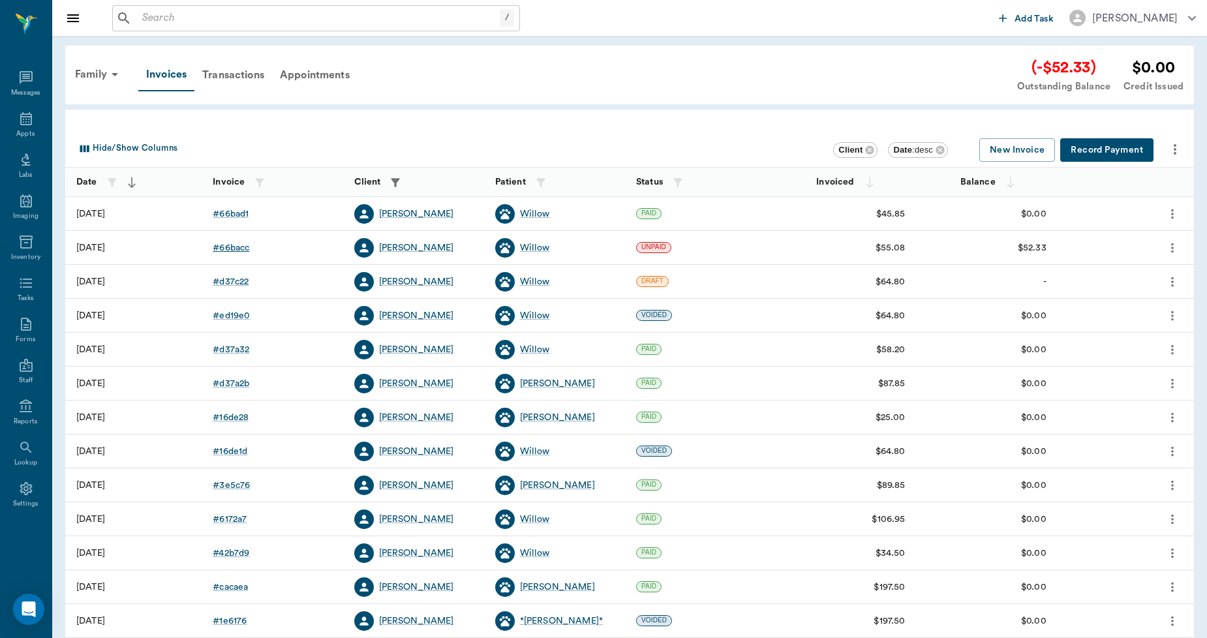
click at [236, 251] on div "# 66bacc" at bounding box center [231, 247] width 37 height 13
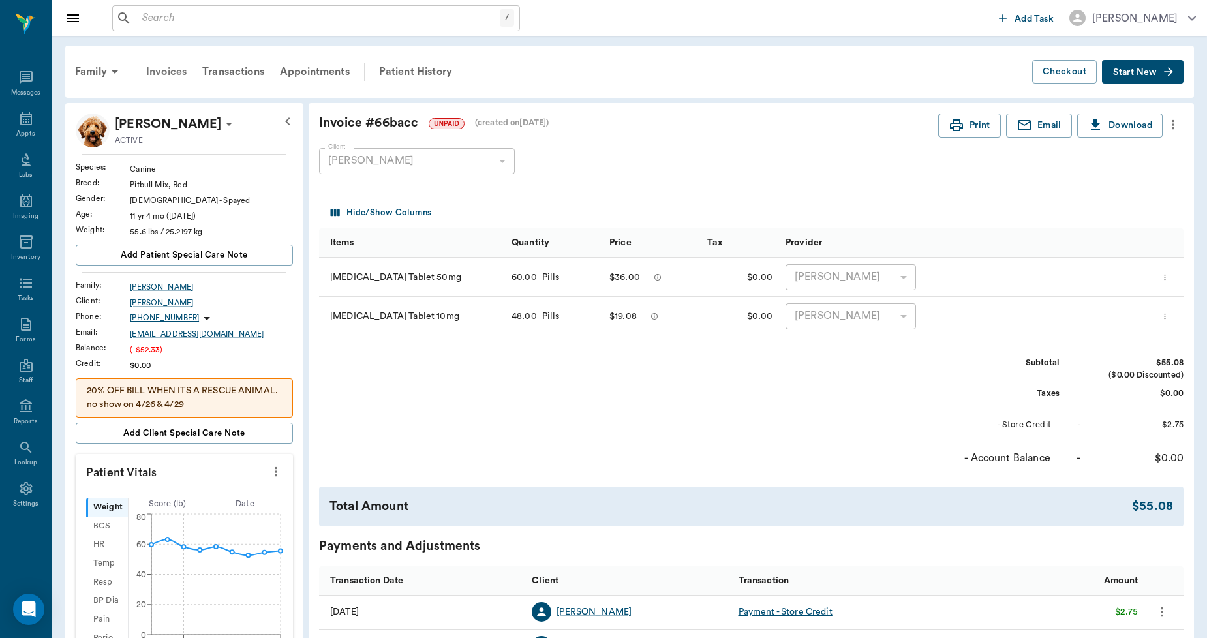
click at [172, 74] on div "Invoices" at bounding box center [166, 71] width 56 height 31
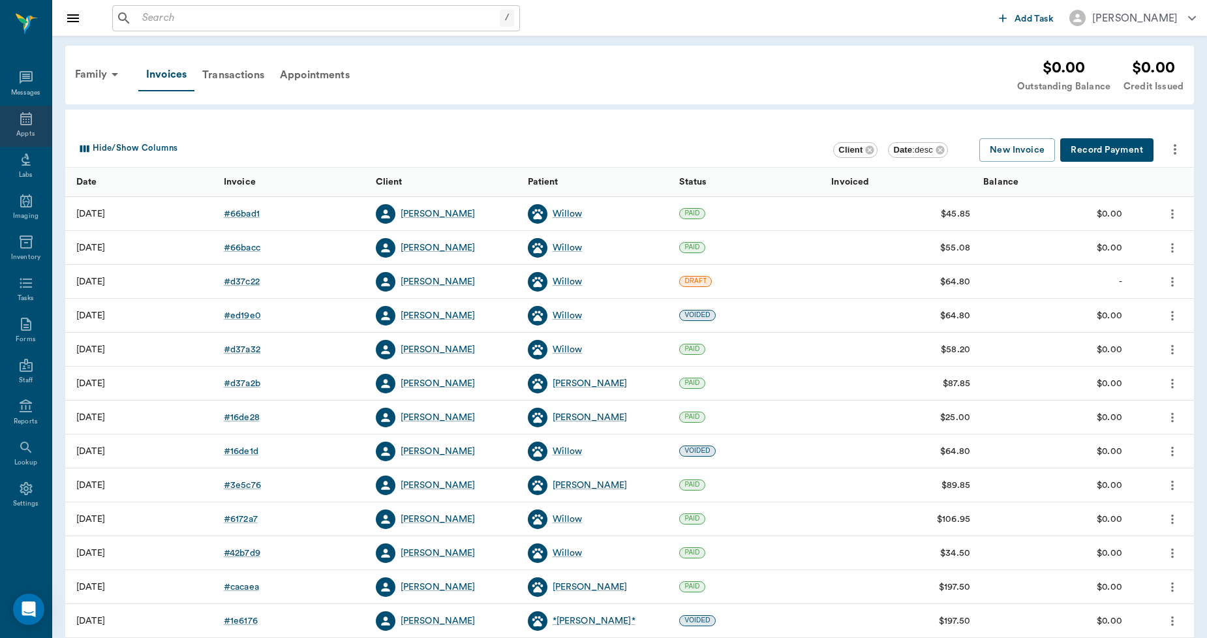
click at [22, 122] on icon at bounding box center [26, 119] width 16 height 16
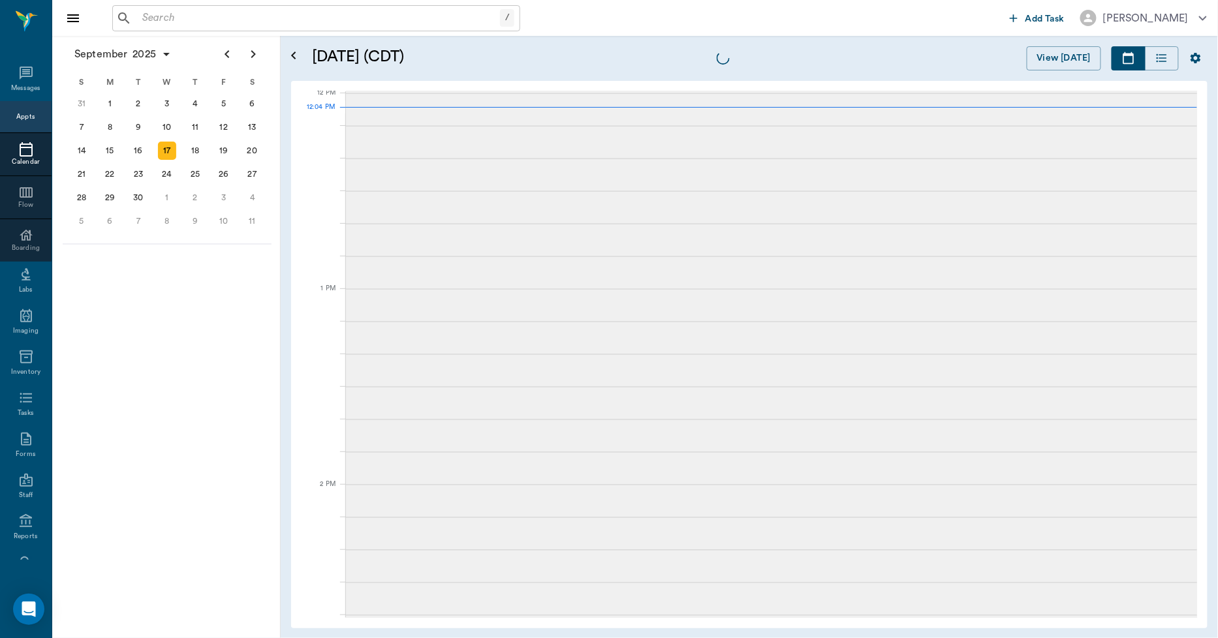
scroll to position [786, 0]
